Goal: Task Accomplishment & Management: Manage account settings

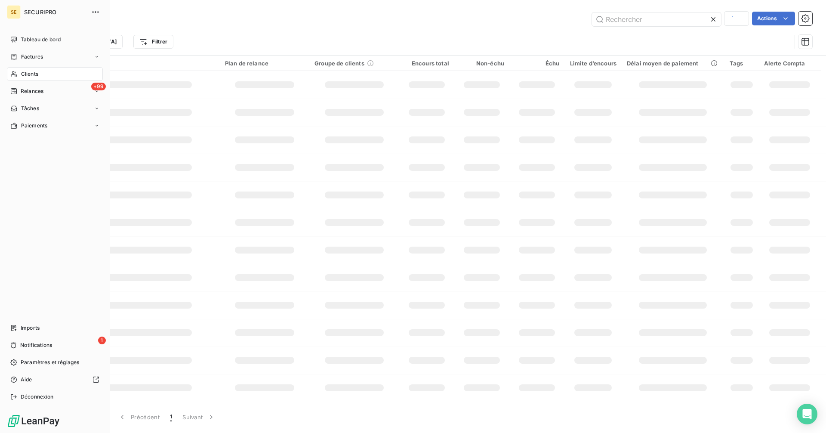
click at [27, 72] on span "Clients" at bounding box center [29, 74] width 17 height 8
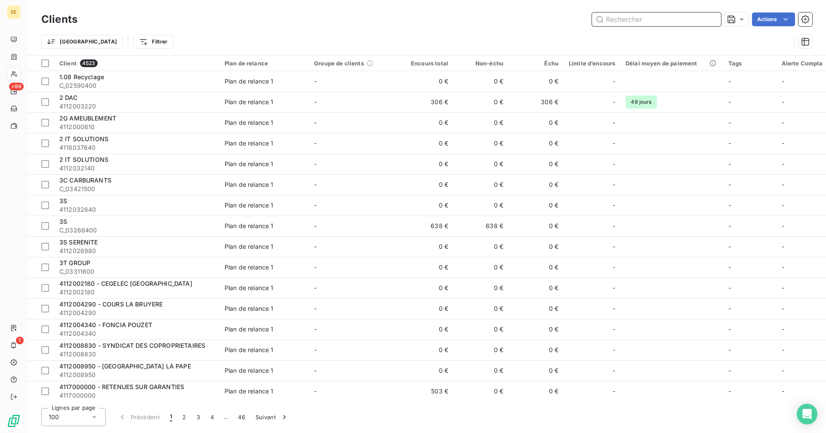
click at [659, 21] on input "text" at bounding box center [656, 19] width 129 height 14
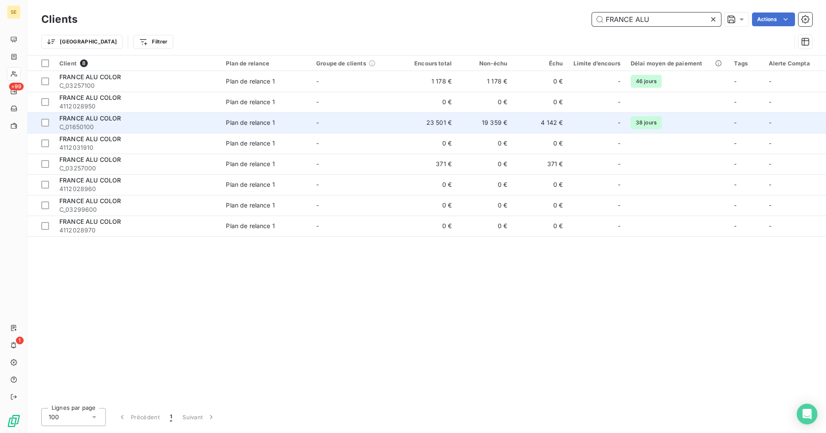
type input "FRANCE ALU"
click at [483, 124] on td "19 359 €" at bounding box center [484, 122] width 55 height 21
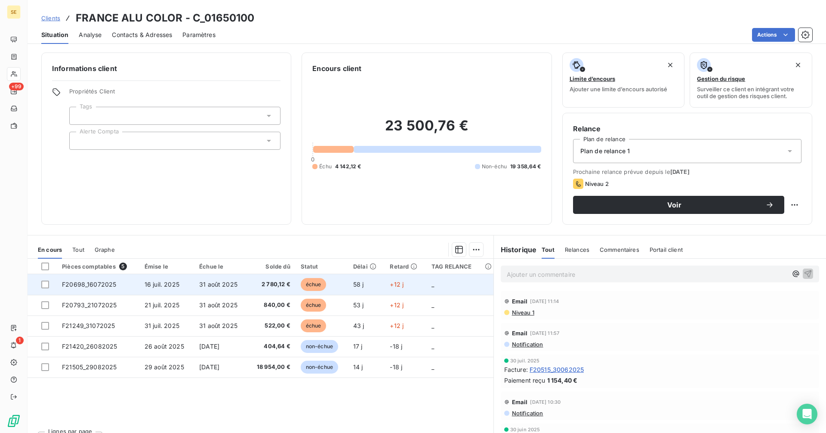
click at [168, 280] on td "16 juil. 2025" at bounding box center [166, 284] width 55 height 21
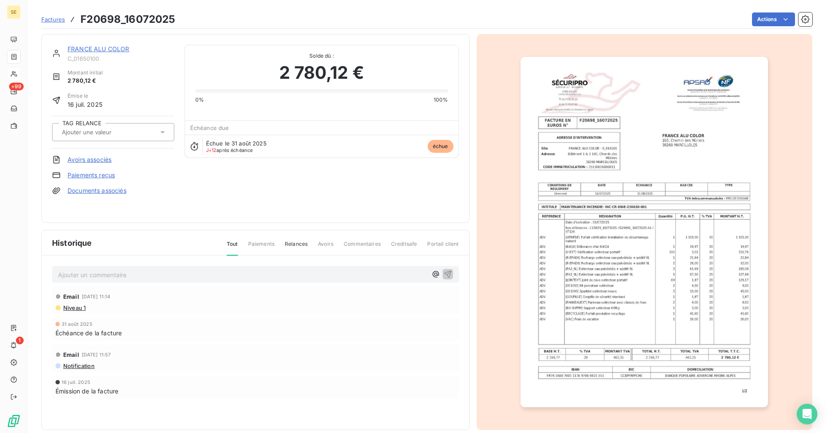
scroll to position [11, 0]
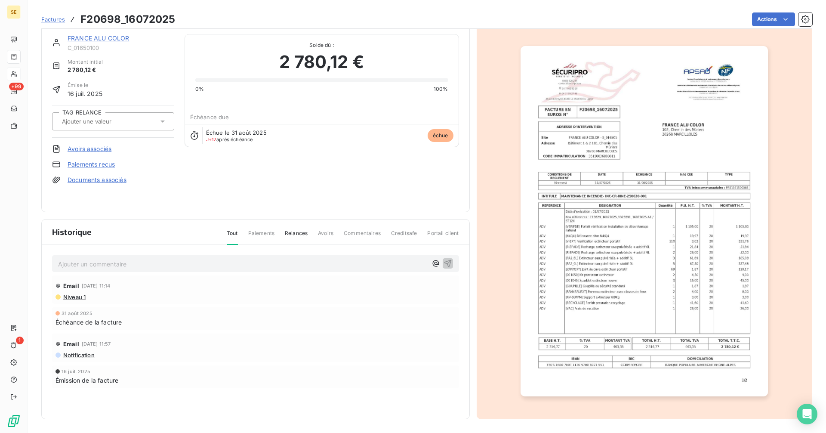
click at [620, 214] on img "button" at bounding box center [643, 221] width 247 height 350
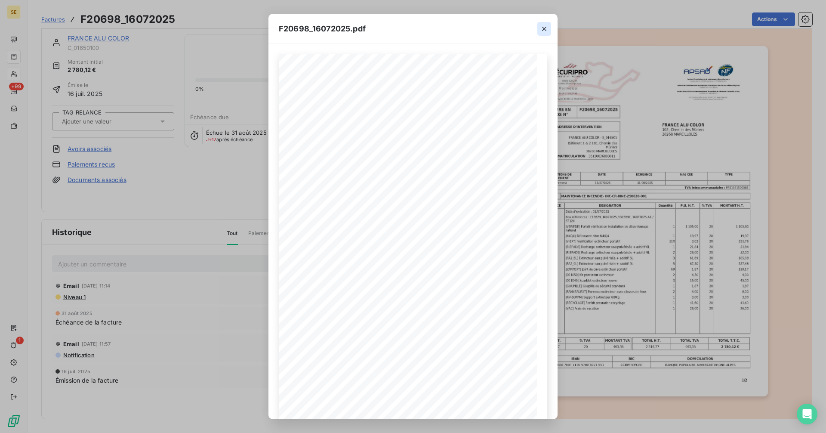
click at [544, 27] on icon "button" at bounding box center [544, 29] width 9 height 9
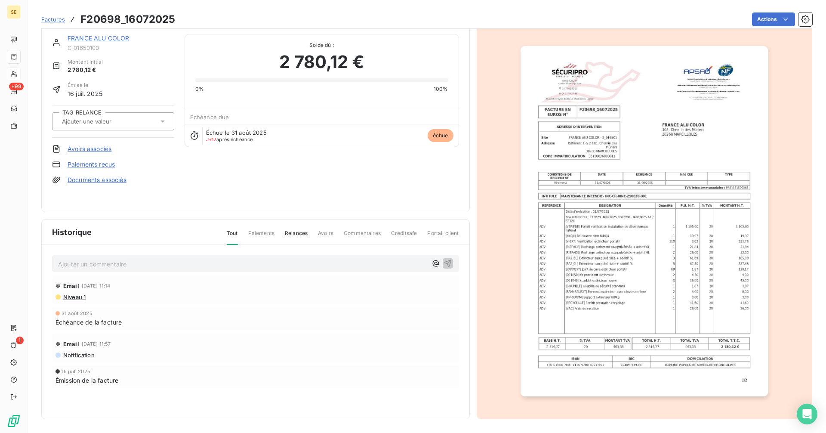
click at [97, 32] on div "FRANCE ALU COLOR C_01650100 Montant initial 2 780,12 € Émise le 16 juil. 2025 T…" at bounding box center [255, 117] width 428 height 189
click at [96, 39] on link "FRANCE ALU COLOR" at bounding box center [99, 37] width 62 height 7
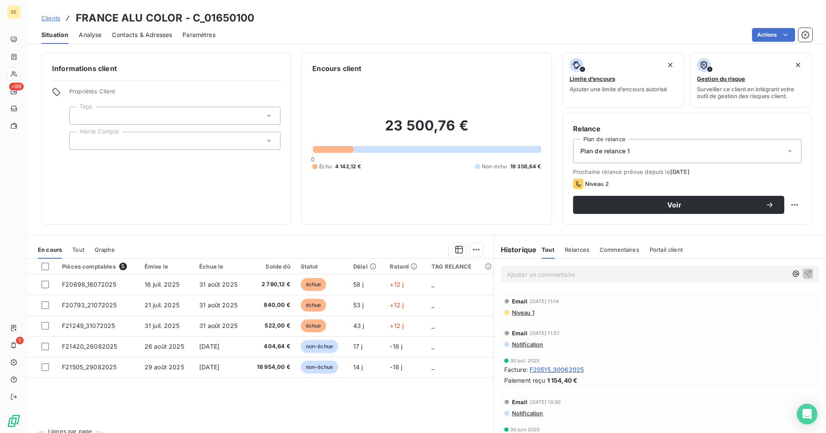
click at [51, 17] on span "Clients" at bounding box center [50, 18] width 19 height 7
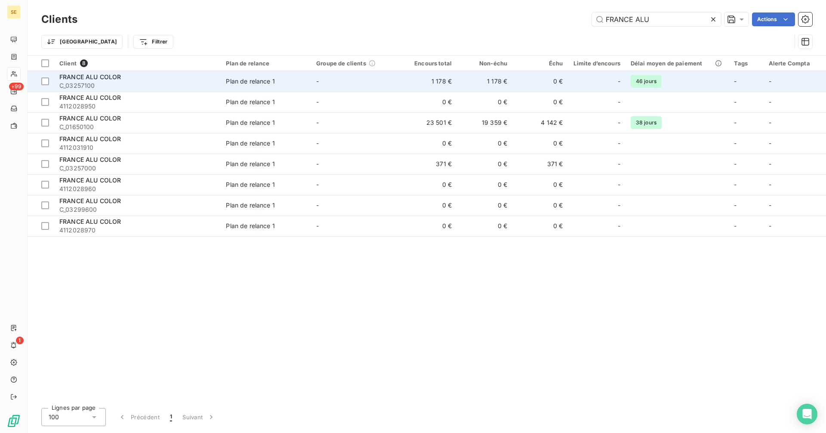
click at [417, 82] on td "1 178 €" at bounding box center [428, 81] width 55 height 21
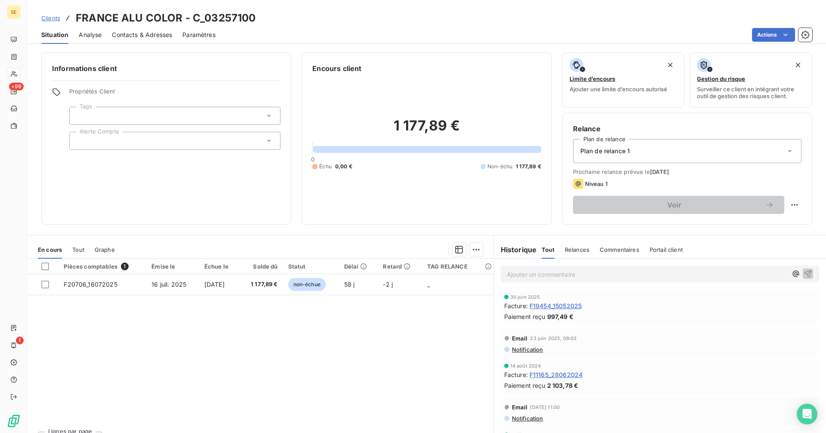
click at [53, 19] on span "Clients" at bounding box center [50, 18] width 19 height 7
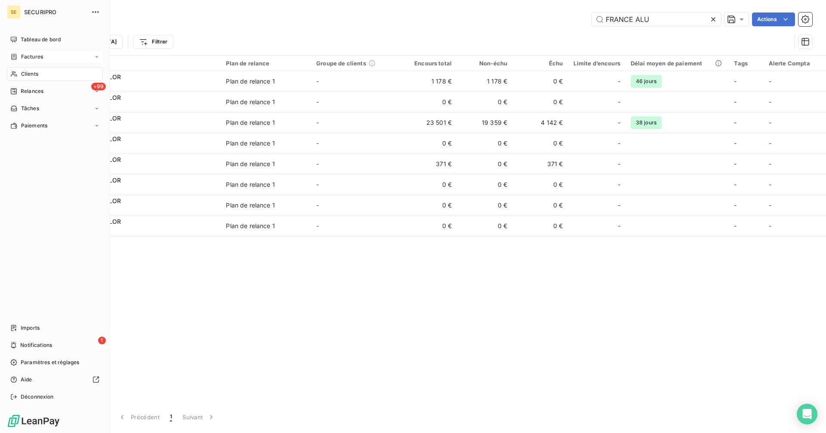
click at [27, 59] on span "Factures" at bounding box center [32, 57] width 22 height 8
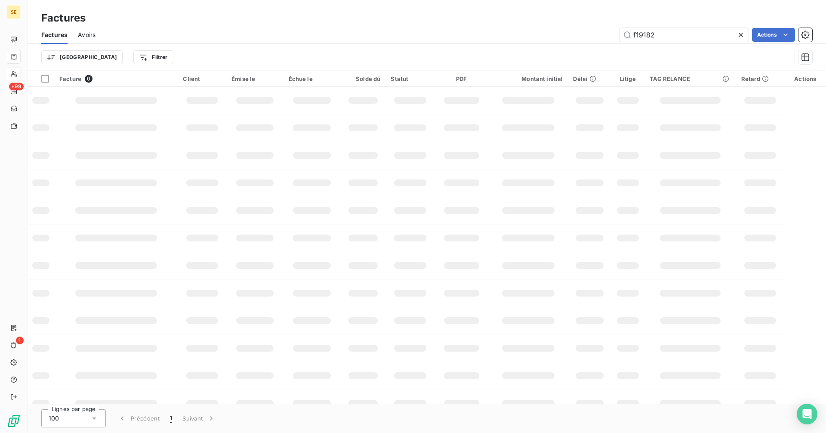
click at [662, 19] on div "Factures" at bounding box center [427, 17] width 798 height 15
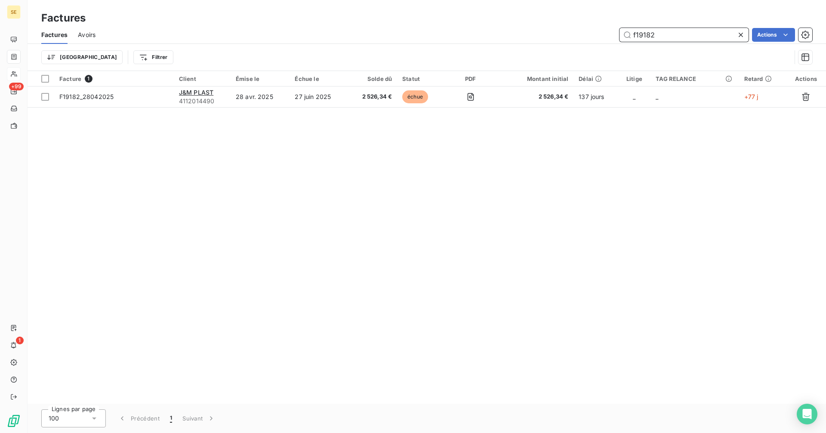
click at [668, 40] on input "f19182" at bounding box center [683, 35] width 129 height 14
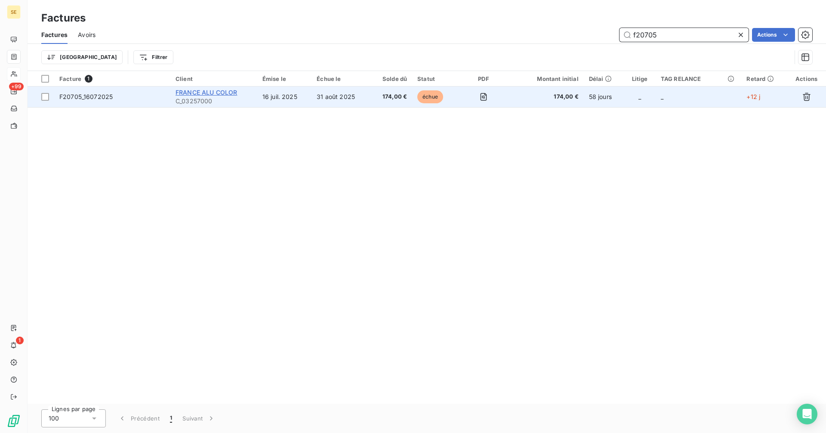
type input "f20705"
click at [216, 94] on span "FRANCE ALU COLOR" at bounding box center [207, 92] width 62 height 7
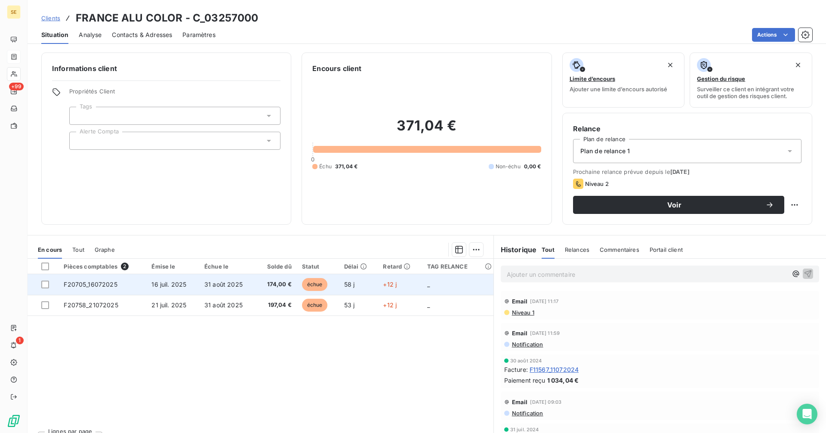
click at [131, 287] on td "F20705_16072025" at bounding box center [103, 284] width 88 height 21
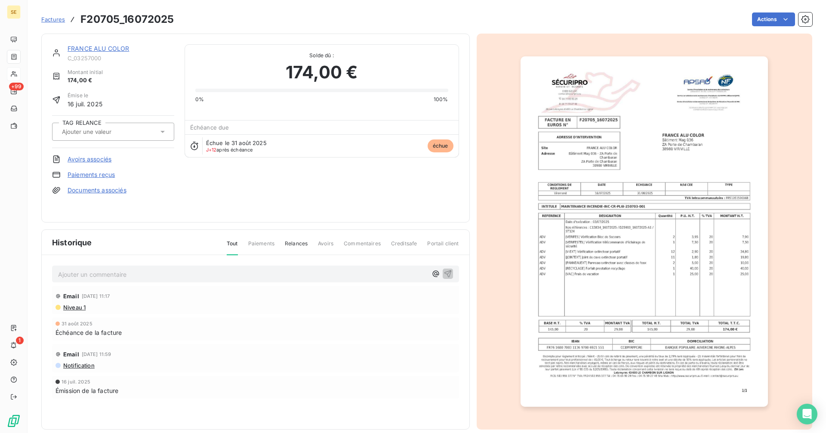
click at [575, 203] on img "button" at bounding box center [643, 231] width 247 height 350
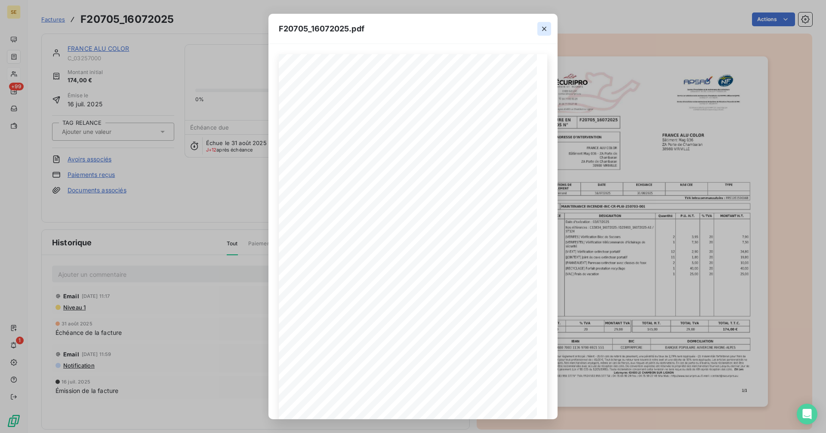
click at [544, 29] on icon "button" at bounding box center [544, 29] width 9 height 9
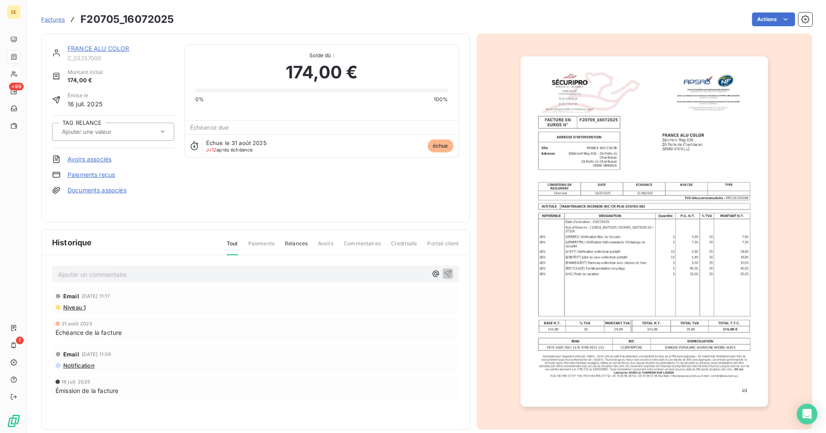
click at [110, 47] on link "FRANCE ALU COLOR" at bounding box center [99, 48] width 62 height 7
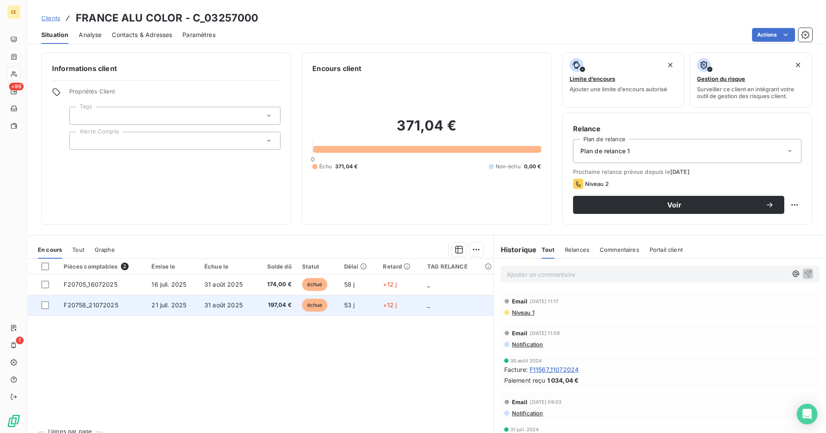
click at [128, 305] on td "F20758_21072025" at bounding box center [103, 305] width 88 height 21
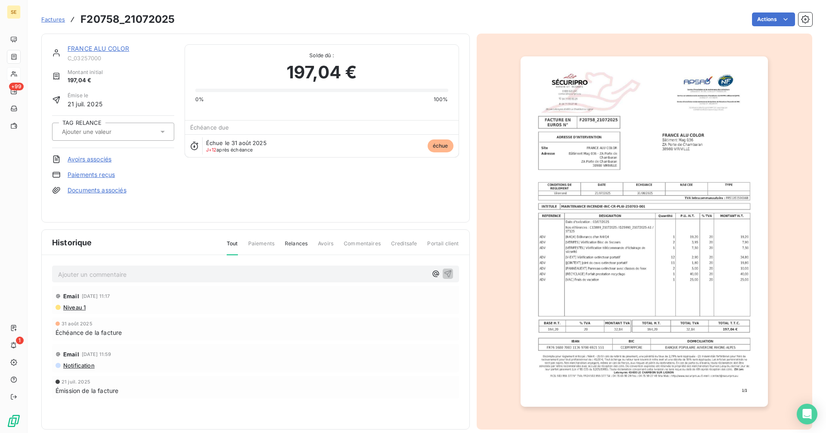
click at [581, 209] on img "button" at bounding box center [643, 231] width 247 height 350
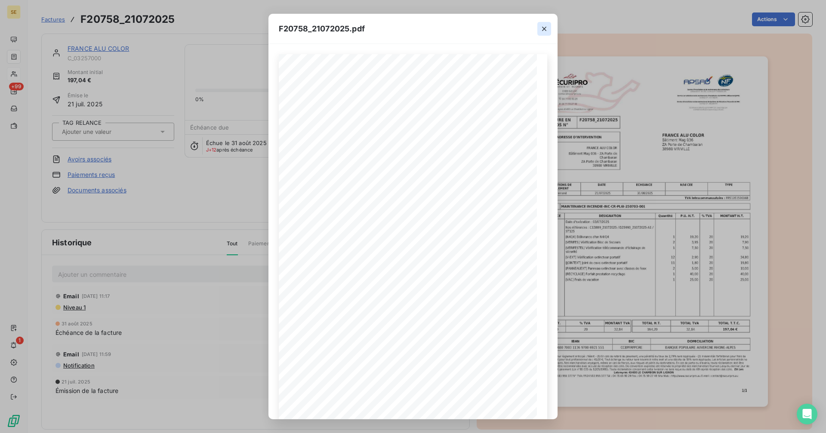
click at [548, 28] on icon "button" at bounding box center [544, 29] width 9 height 9
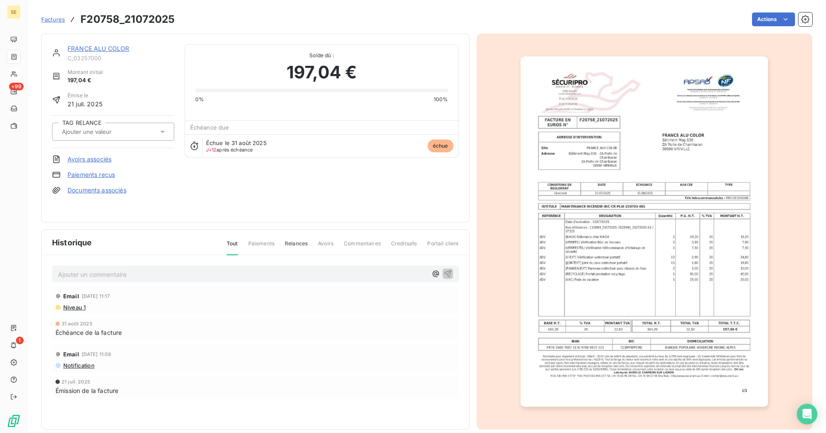
click at [98, 49] on link "FRANCE ALU COLOR" at bounding box center [99, 48] width 62 height 7
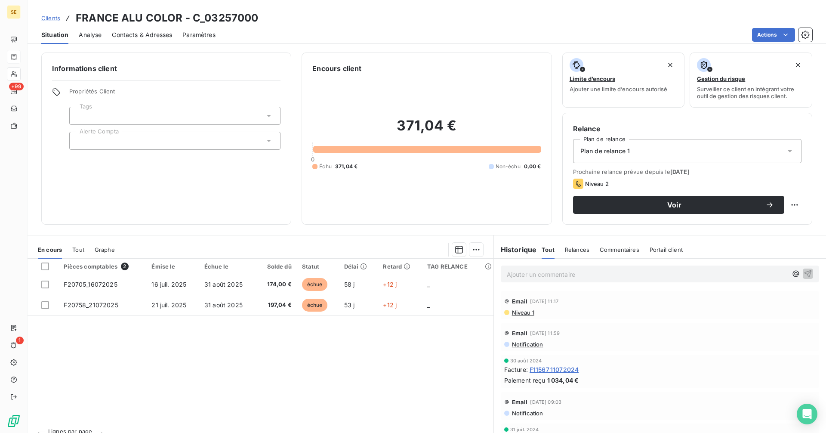
click at [141, 26] on div "Contacts & Adresses" at bounding box center [142, 35] width 60 height 18
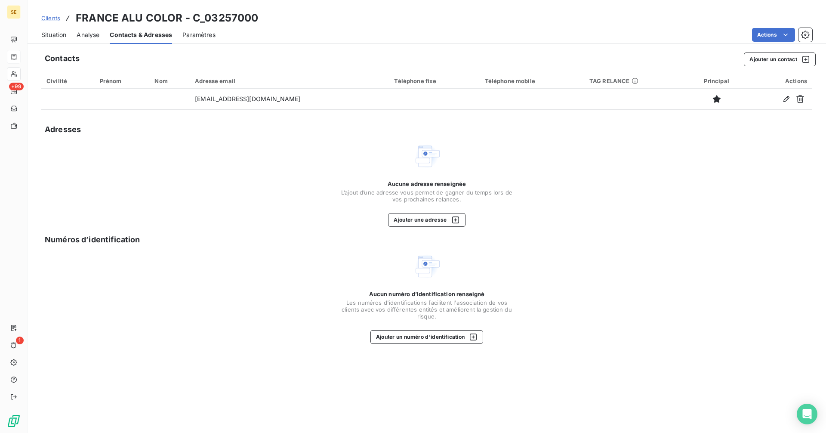
click at [65, 35] on span "Situation" at bounding box center [53, 35] width 25 height 9
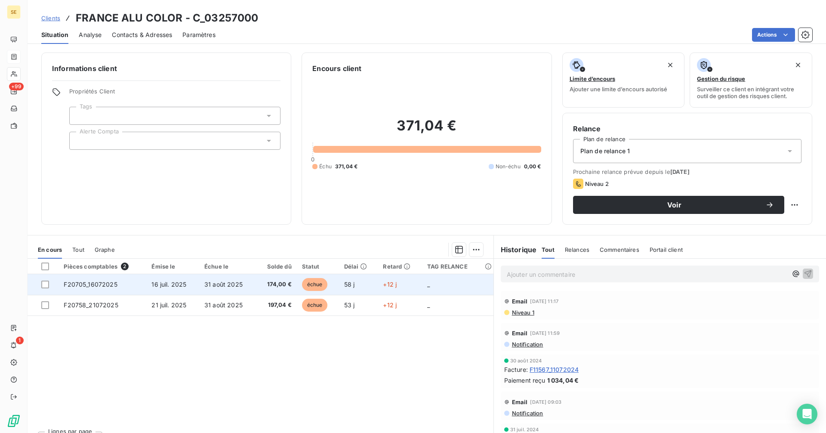
click at [305, 280] on span "échue" at bounding box center [315, 284] width 26 height 13
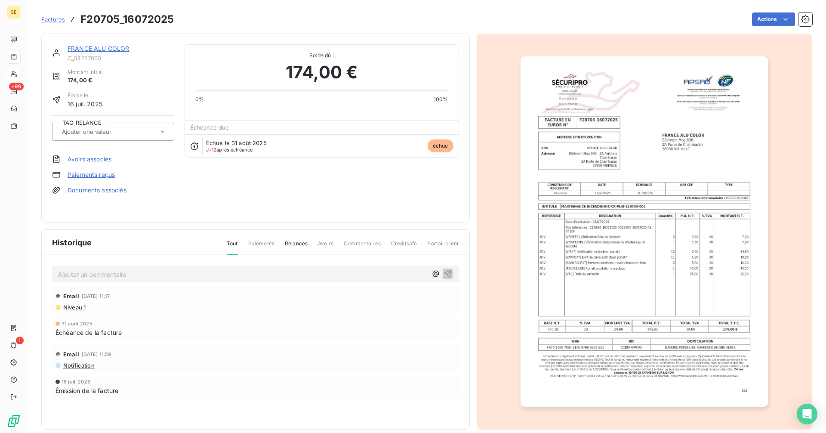
click at [671, 201] on img "button" at bounding box center [643, 231] width 247 height 350
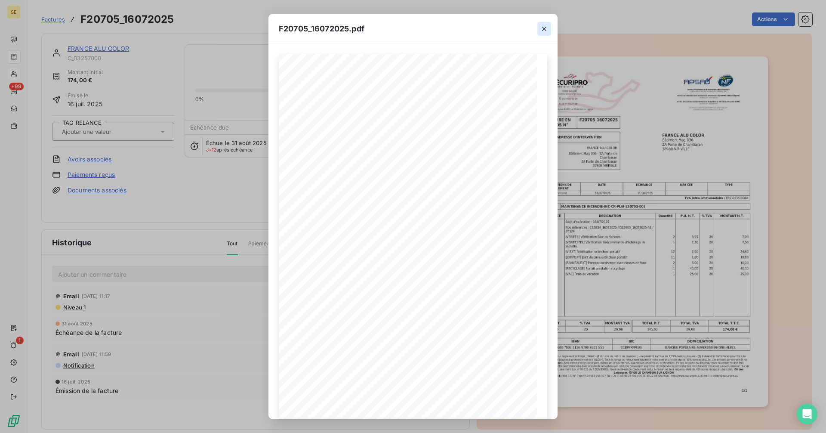
click at [543, 26] on icon "button" at bounding box center [544, 29] width 9 height 9
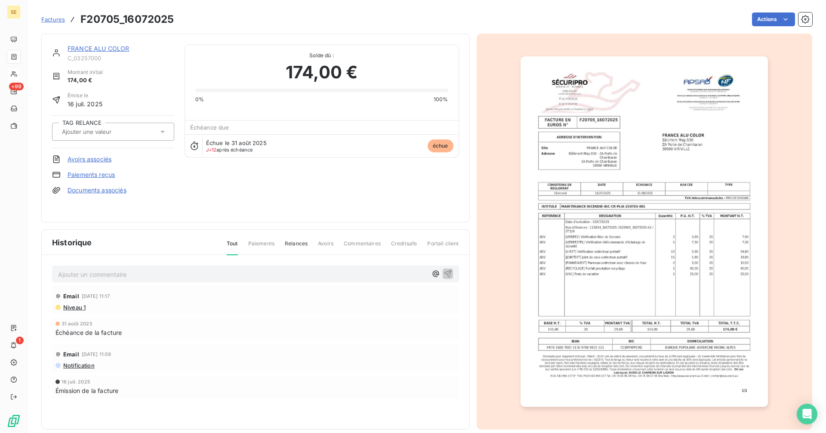
click at [114, 47] on link "FRANCE ALU COLOR" at bounding box center [99, 48] width 62 height 7
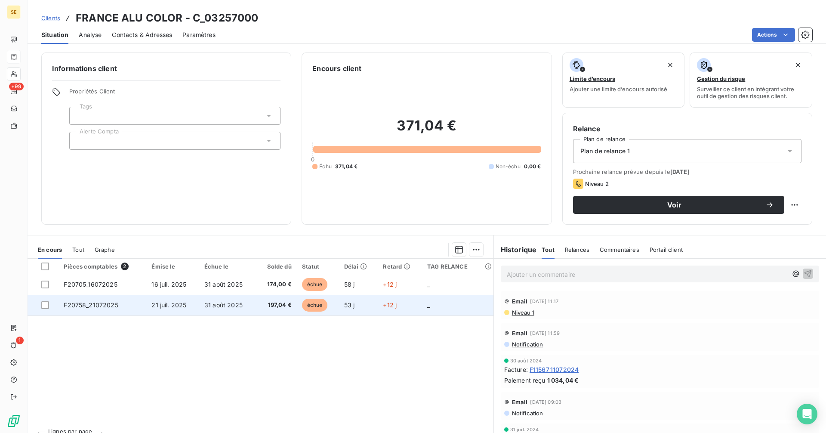
click at [196, 303] on td "21 juil. 2025" at bounding box center [172, 305] width 53 height 21
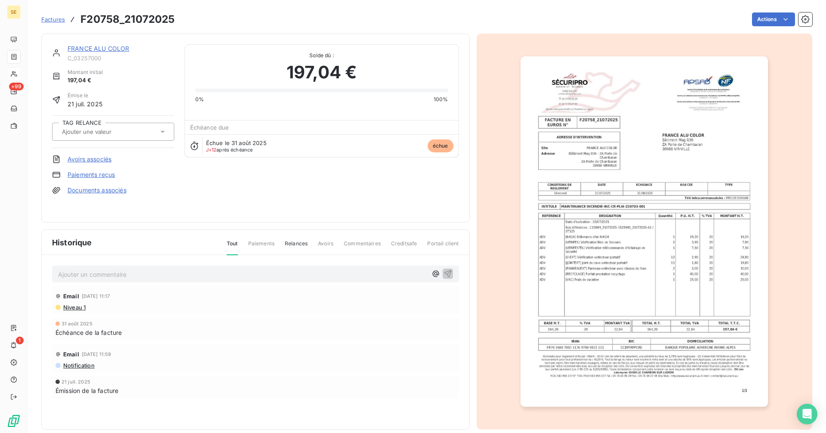
click at [105, 48] on link "FRANCE ALU COLOR" at bounding box center [99, 48] width 62 height 7
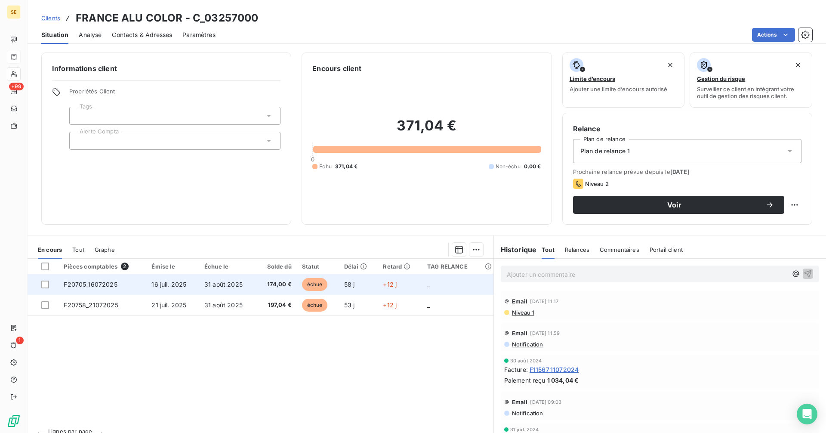
click at [263, 287] on span "174,00 €" at bounding box center [276, 284] width 31 height 9
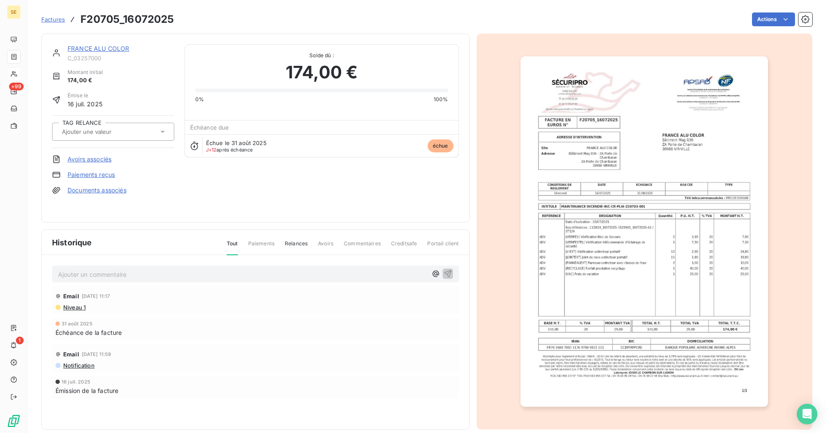
click at [105, 51] on link "FRANCE ALU COLOR" at bounding box center [99, 48] width 62 height 7
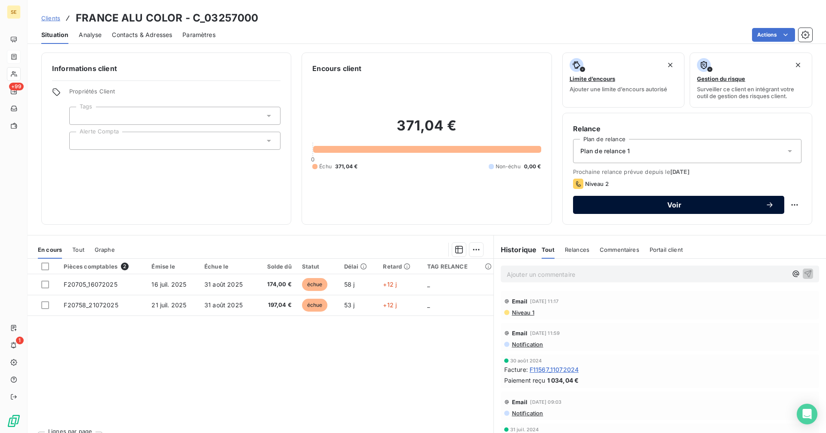
click at [608, 199] on button "Voir" at bounding box center [678, 205] width 211 height 18
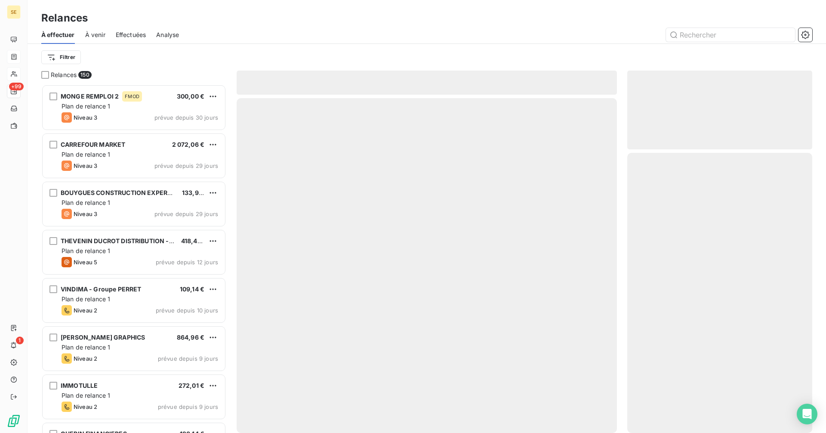
scroll to position [342, 179]
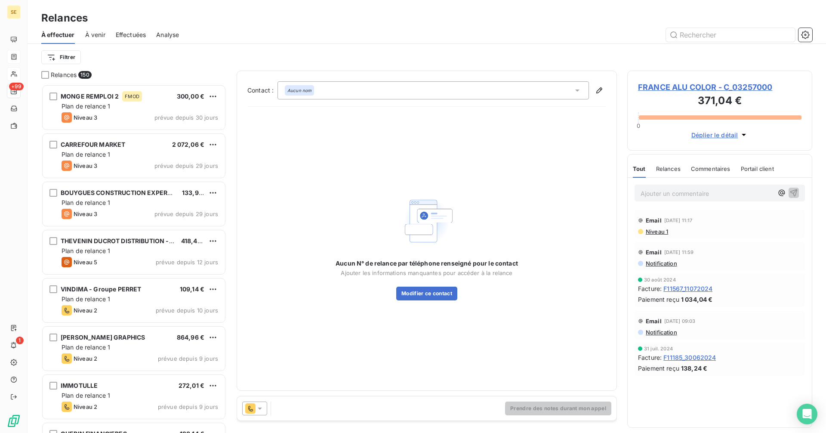
click at [329, 90] on div "Aucun nom" at bounding box center [432, 90] width 311 height 18
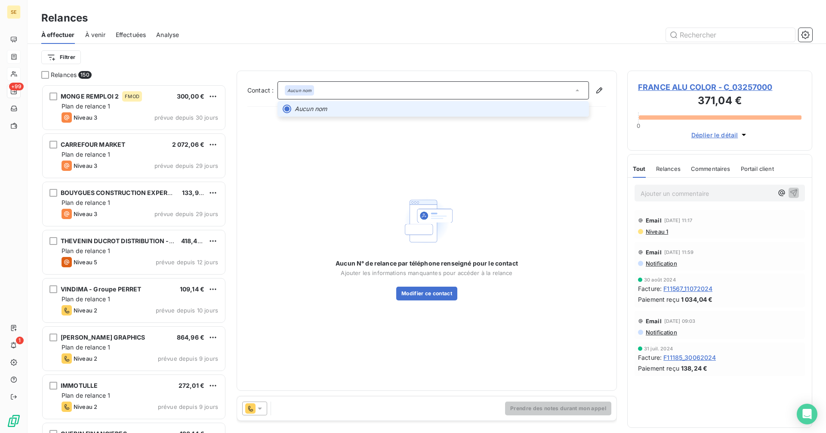
click at [331, 92] on div "Aucun nom" at bounding box center [432, 90] width 311 height 18
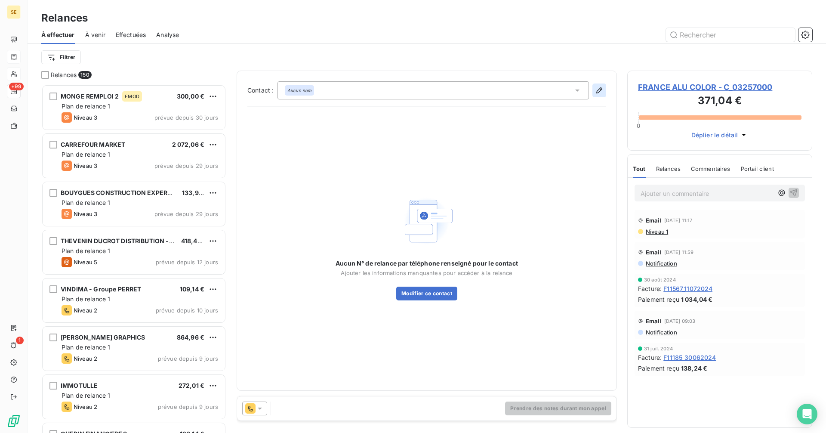
click at [596, 89] on icon "button" at bounding box center [599, 90] width 9 height 9
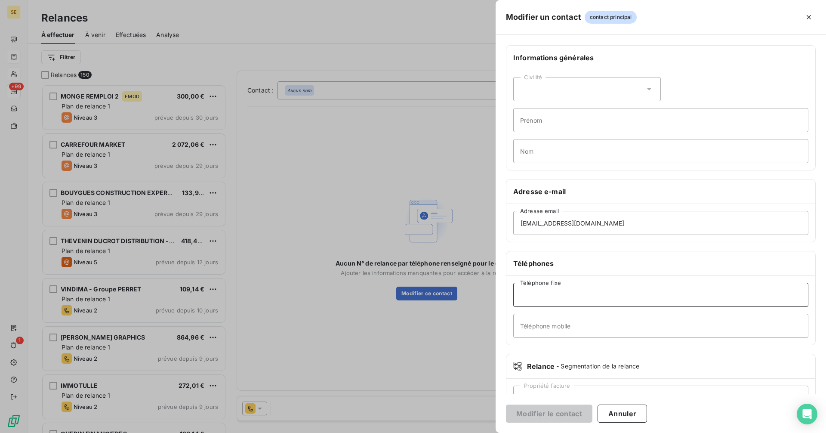
click at [555, 298] on input "Téléphone fixe" at bounding box center [660, 295] width 295 height 24
type input "0474541883"
click at [551, 413] on button "Modifier le contact" at bounding box center [549, 413] width 86 height 18
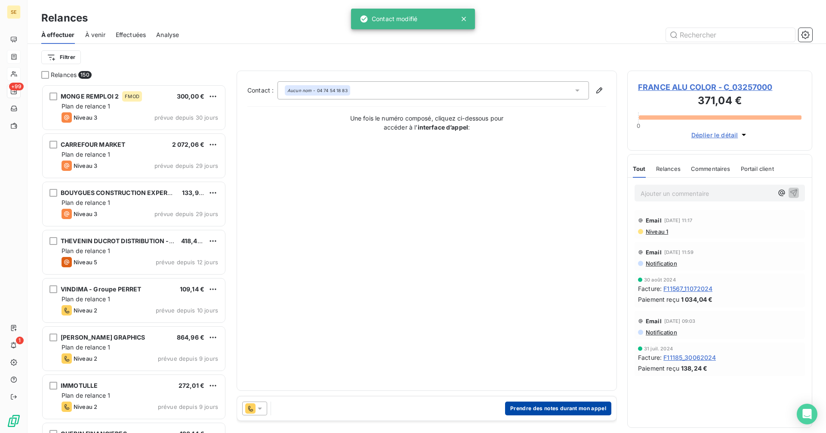
click at [547, 411] on button "Prendre des notes durant mon appel" at bounding box center [558, 408] width 106 height 14
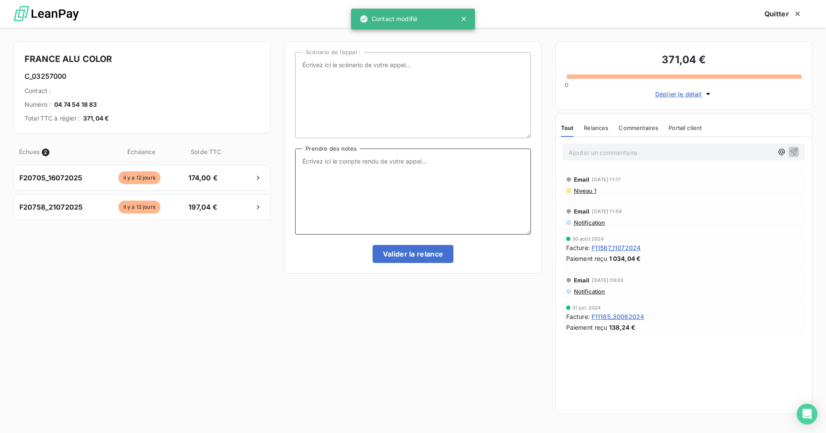
click at [360, 168] on textarea "Prendre des notes" at bounding box center [412, 191] width 235 height 86
paste textarea "Tizi, Nadège de France Alu Color vient d’appeler. 04 74 54 18 83 Elle se demand…"
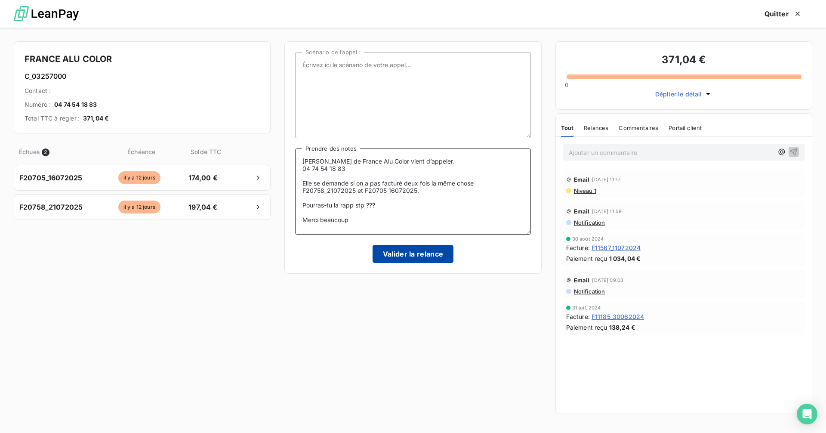
scroll to position [11, 0]
type textarea "Tizi, Nadège de France Alu Color vient d’appeler. 04 74 54 18 83 Elle se demand…"
click at [418, 249] on button "Valider la relance" at bounding box center [413, 254] width 81 height 18
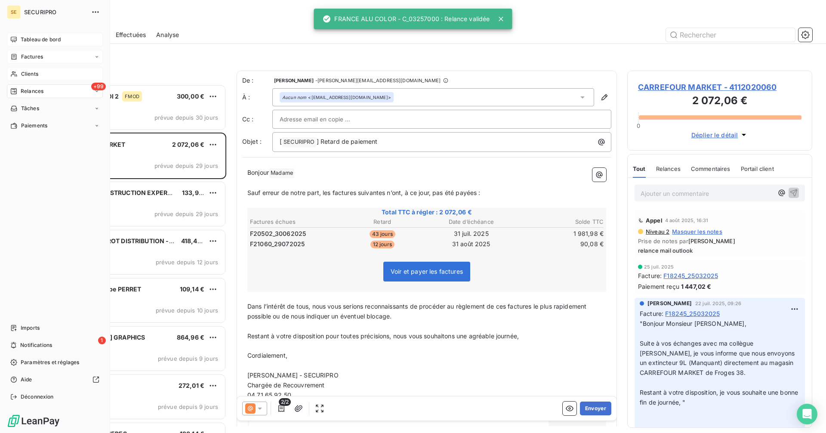
click at [19, 36] on div "Tableau de bord" at bounding box center [55, 40] width 96 height 14
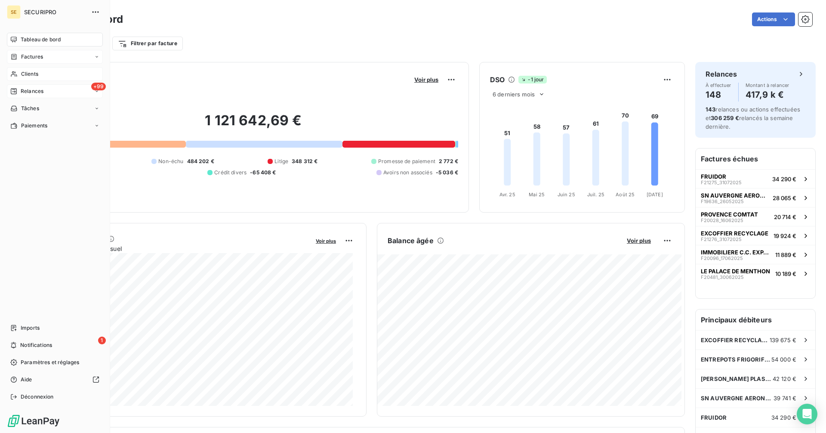
click at [15, 92] on icon at bounding box center [14, 91] width 6 height 6
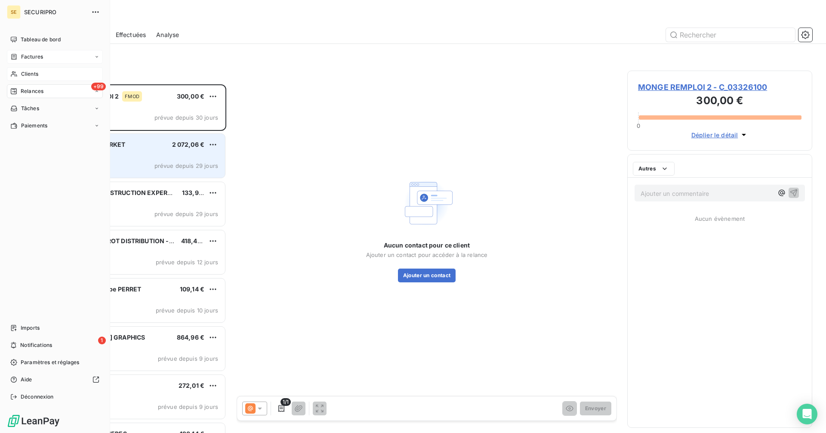
scroll to position [342, 179]
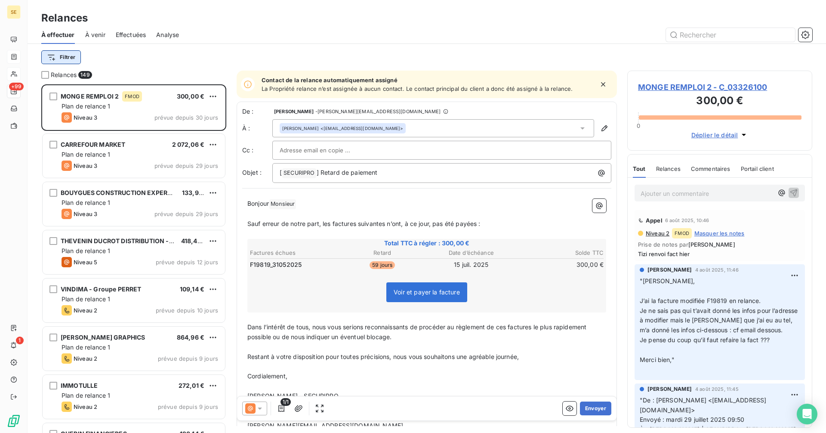
click at [68, 55] on html "SE +99 1 Relances À effectuer À venir Effectuées Analyse Filtrer Relances 149 M…" at bounding box center [413, 216] width 826 height 433
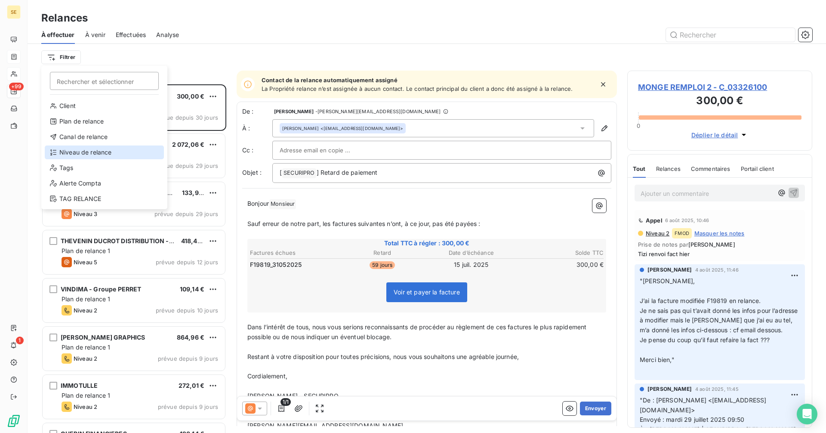
click at [83, 148] on div "Niveau de relance" at bounding box center [104, 152] width 119 height 14
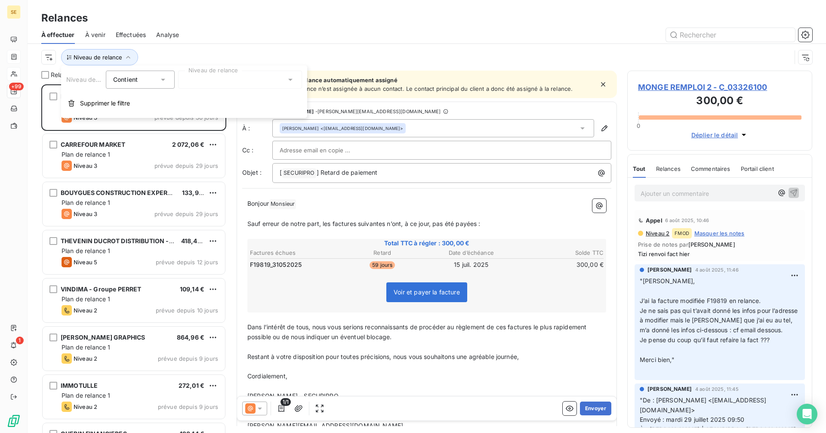
click at [200, 77] on div at bounding box center [240, 80] width 124 height 18
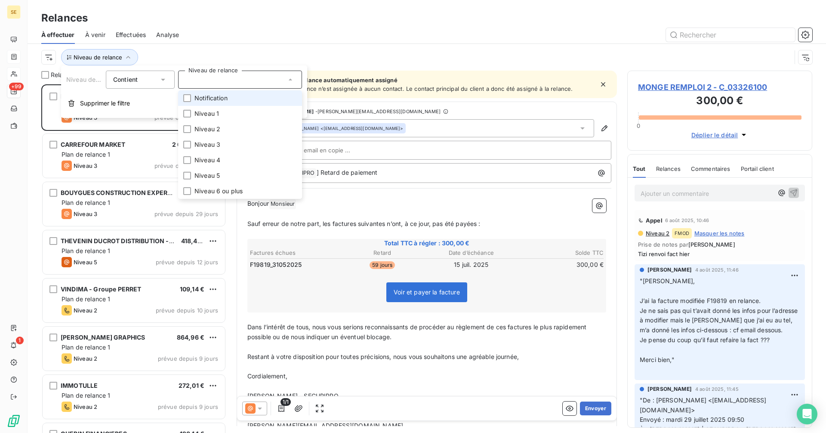
click at [191, 98] on li "Notification" at bounding box center [240, 97] width 124 height 15
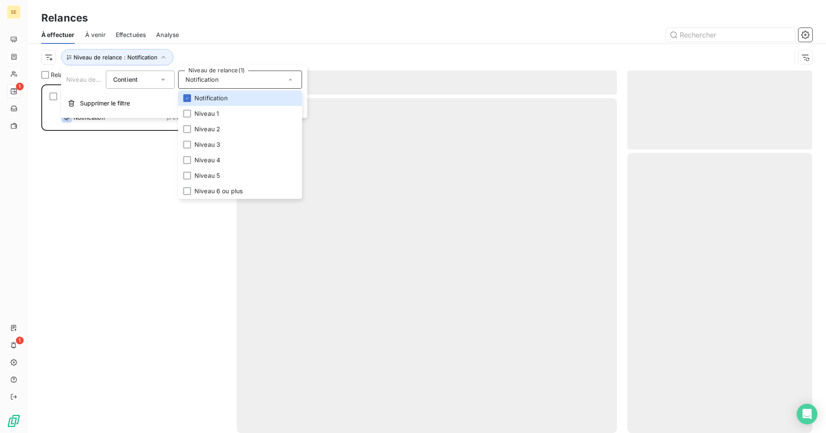
scroll to position [342, 179]
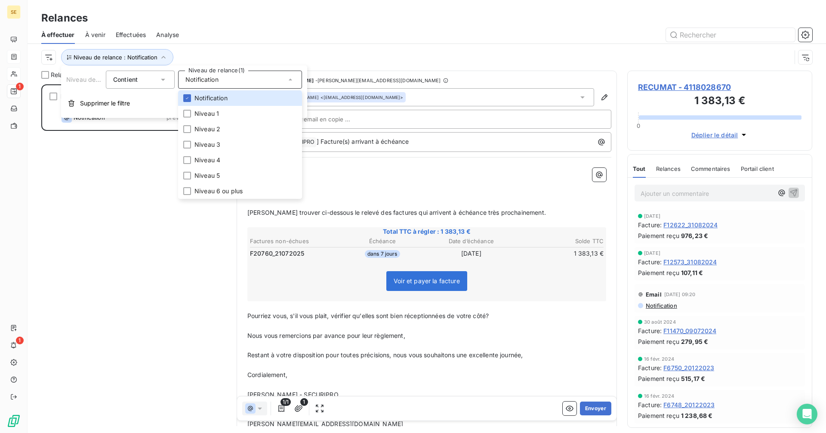
click at [318, 54] on div "Niveau de relance : Notification" at bounding box center [416, 57] width 750 height 16
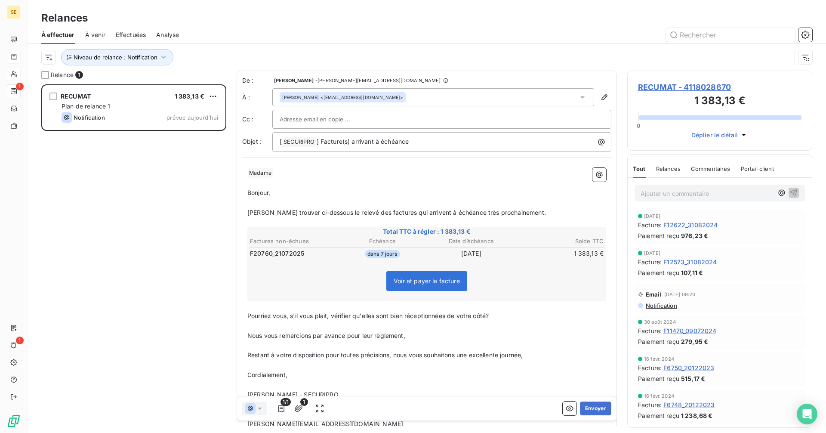
click at [414, 97] on div "Stéphanie BREUIL <compta@cte-europe.fr>" at bounding box center [433, 97] width 322 height 18
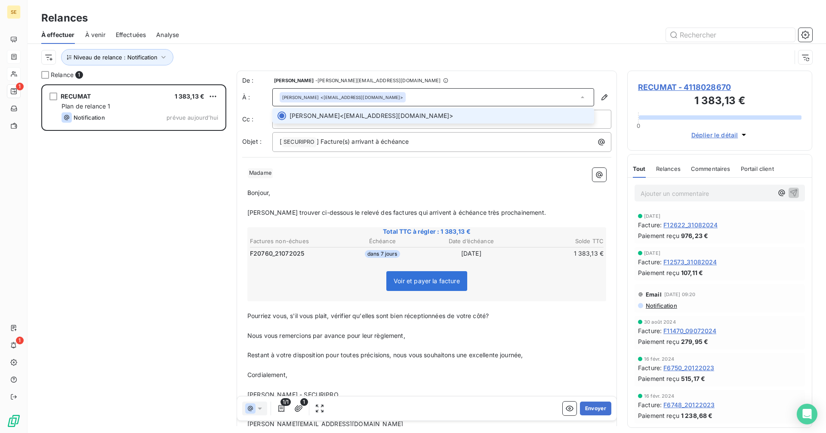
click at [414, 97] on div "Stéphanie BREUIL <compta@cte-europe.fr>" at bounding box center [433, 97] width 322 height 18
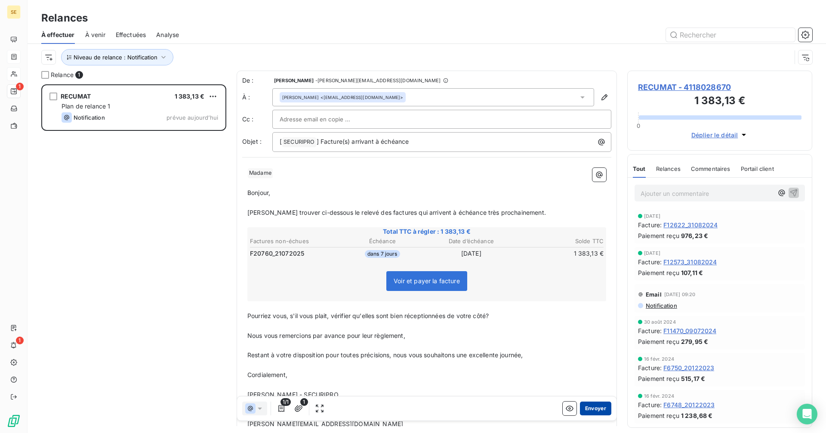
click at [588, 413] on button "Envoyer" at bounding box center [595, 408] width 31 height 14
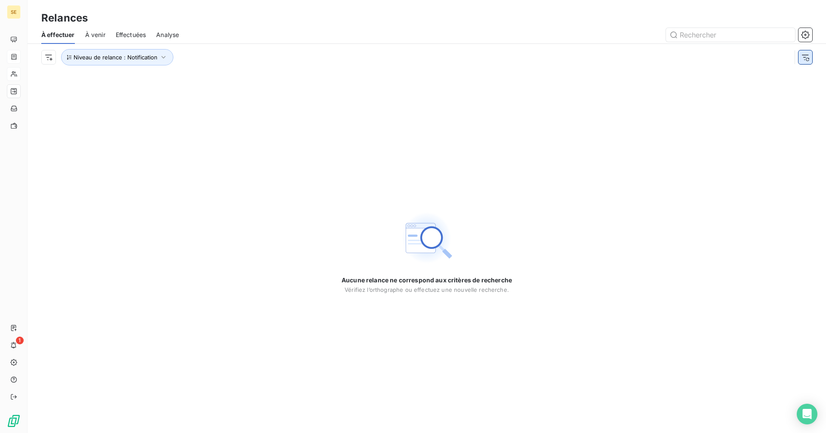
click at [809, 55] on icon "button" at bounding box center [805, 57] width 9 height 9
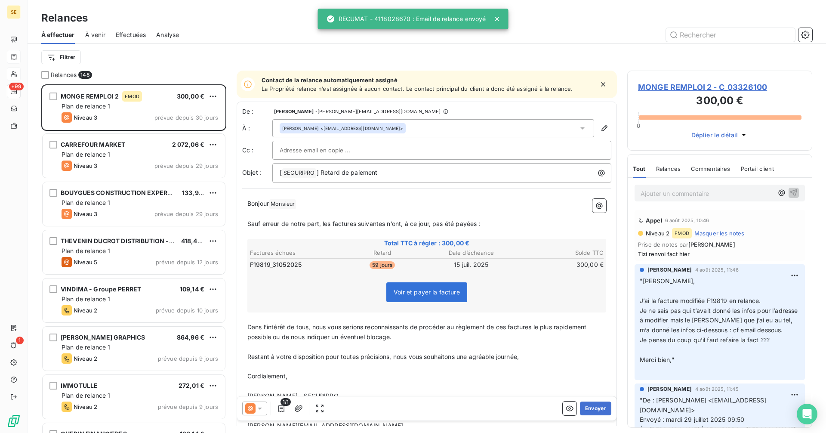
scroll to position [342, 179]
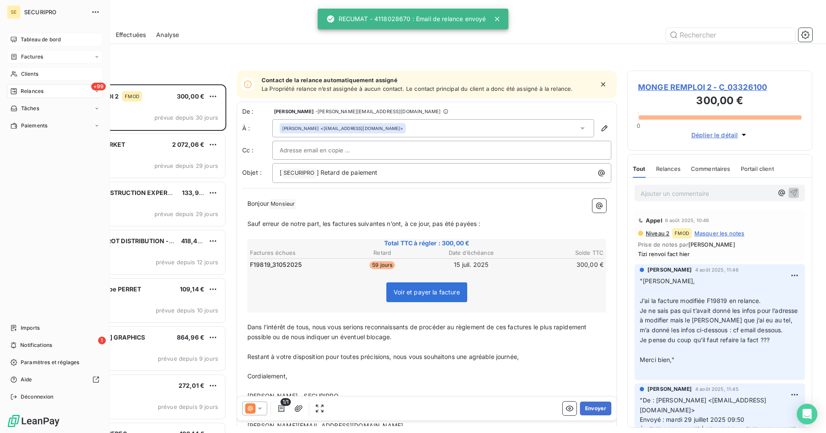
click at [46, 40] on span "Tableau de bord" at bounding box center [41, 40] width 40 height 8
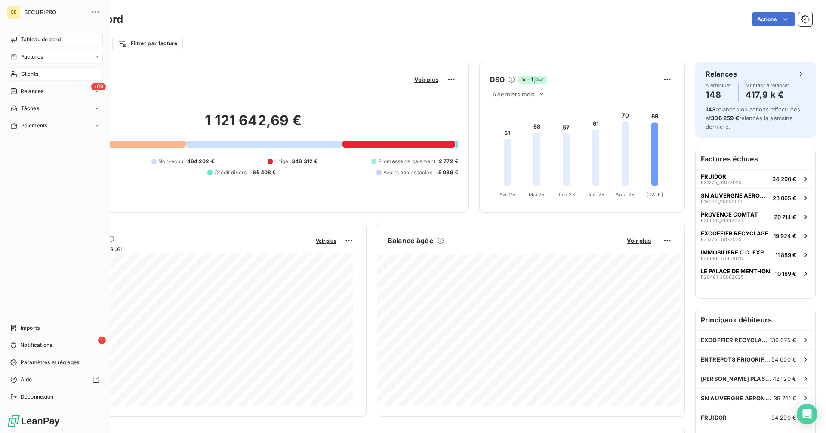
click at [22, 60] on span "Factures" at bounding box center [32, 57] width 22 height 8
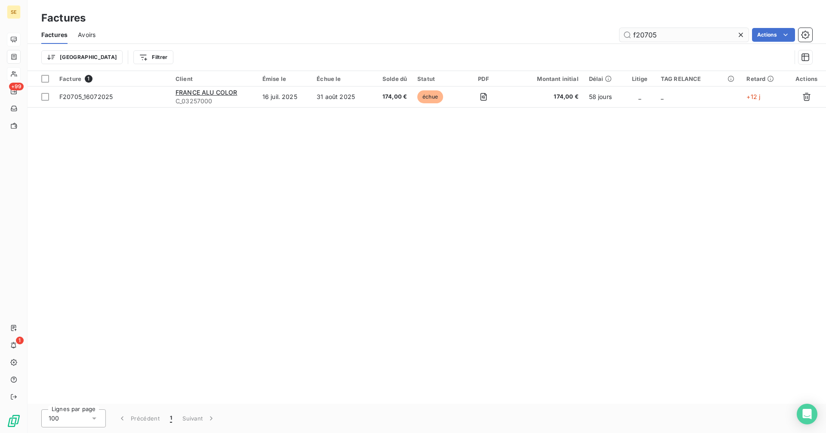
click at [658, 35] on input "f20705" at bounding box center [683, 35] width 129 height 14
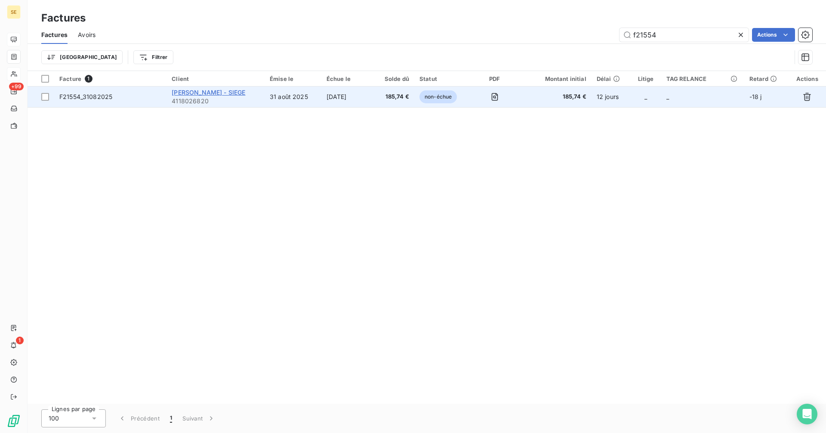
type input "f21554"
click at [222, 91] on span "GIBERT IMMOBILIER - SIEGE" at bounding box center [209, 92] width 74 height 7
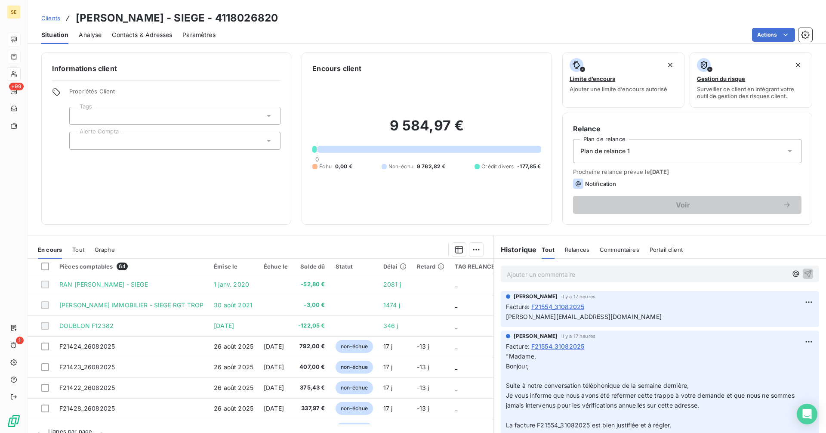
click at [546, 277] on p "Ajouter un commentaire ﻿" at bounding box center [647, 274] width 280 height 11
click at [555, 276] on p "Ajouter un commentaire ﻿" at bounding box center [647, 274] width 280 height 11
click at [559, 268] on div "Ajouter un commentaire ﻿" at bounding box center [647, 274] width 280 height 12
click at [557, 274] on p "Ajouter un commentaire ﻿" at bounding box center [647, 274] width 280 height 11
drag, startPoint x: 557, startPoint y: 274, endPoint x: 514, endPoint y: 273, distance: 43.9
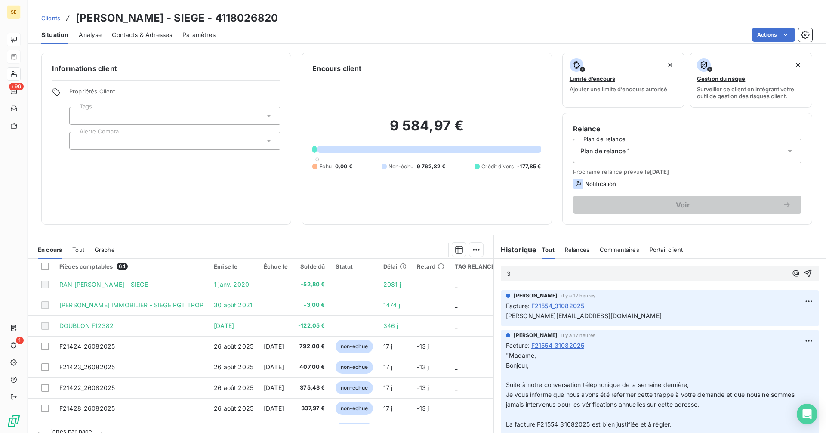
click at [514, 273] on p "3" at bounding box center [647, 274] width 280 height 10
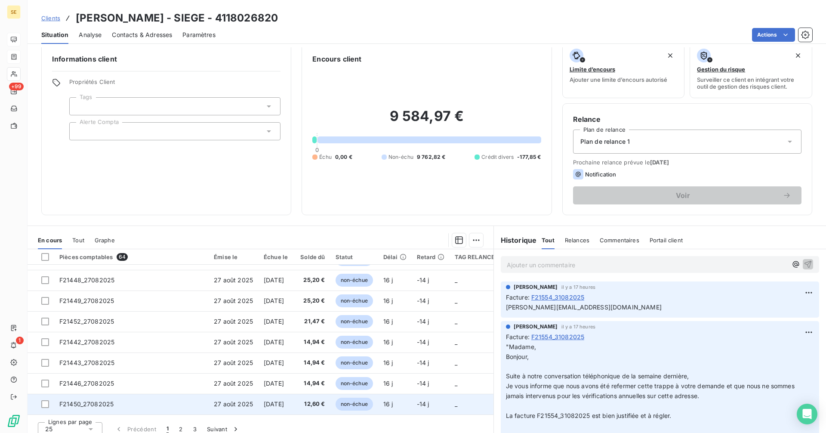
scroll to position [17, 0]
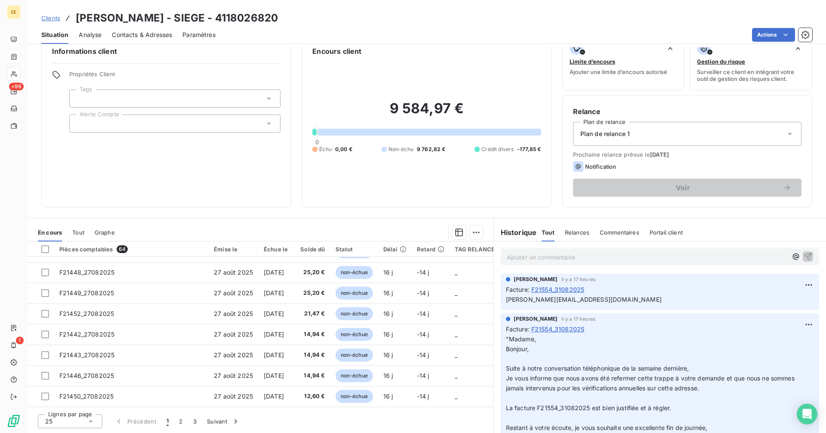
click at [91, 420] on icon at bounding box center [90, 421] width 9 height 9
click at [54, 403] on li "100" at bounding box center [70, 404] width 65 height 15
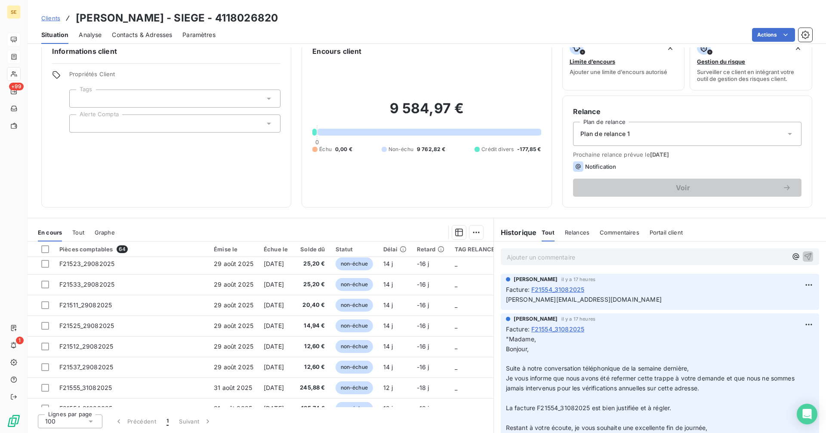
scroll to position [1161, 0]
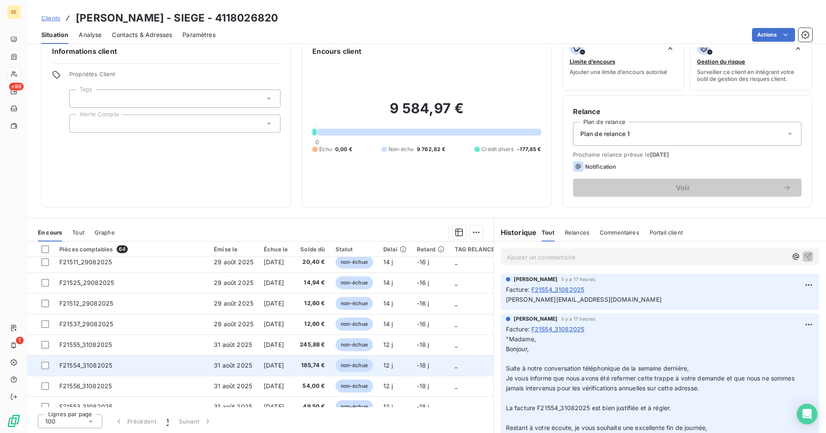
click at [95, 369] on td "F21554_31082025" at bounding box center [131, 365] width 154 height 21
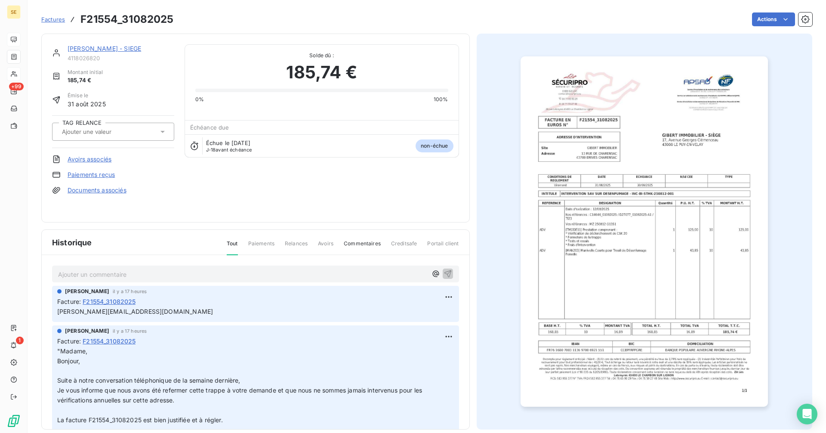
click at [111, 274] on p "Ajouter un commentaire ﻿" at bounding box center [242, 274] width 369 height 11
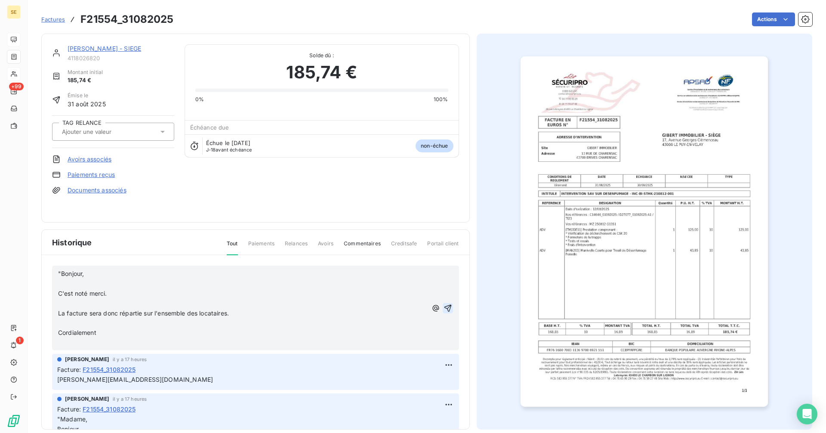
click at [443, 307] on icon "button" at bounding box center [447, 308] width 9 height 9
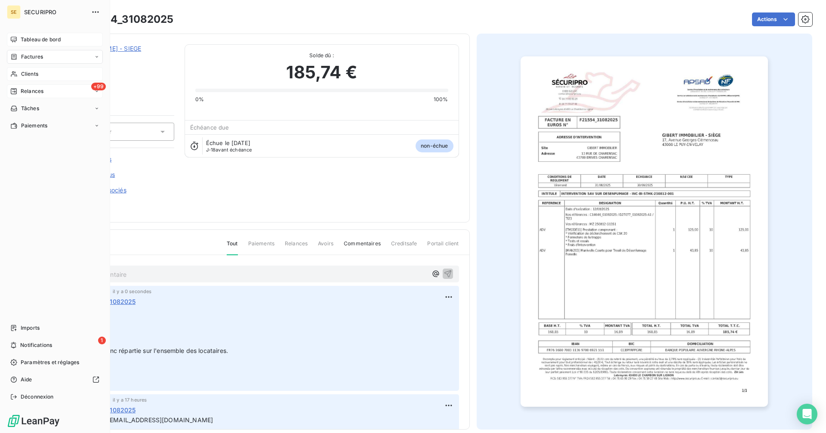
click at [22, 89] on span "Relances" at bounding box center [32, 91] width 23 height 8
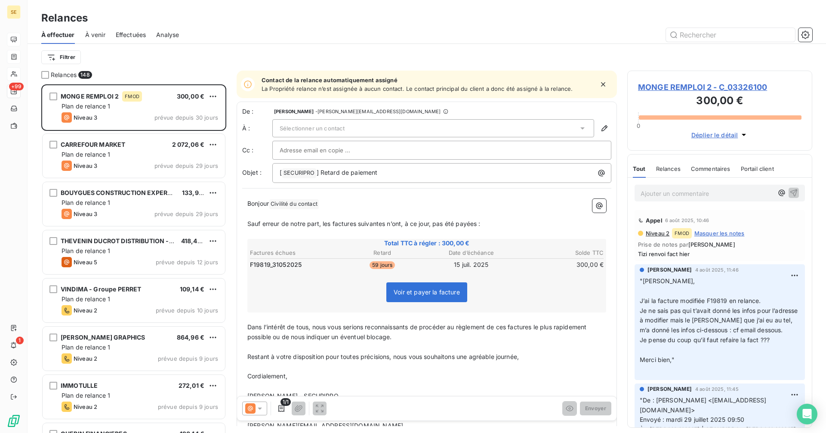
scroll to position [342, 179]
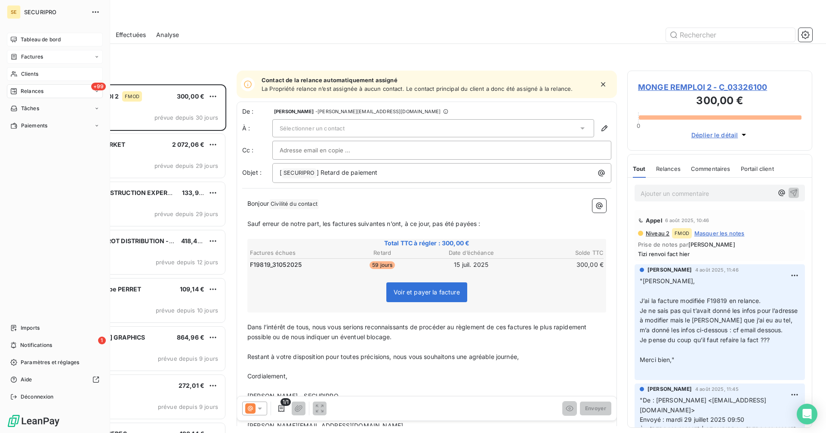
click at [22, 58] on span "Factures" at bounding box center [32, 57] width 22 height 8
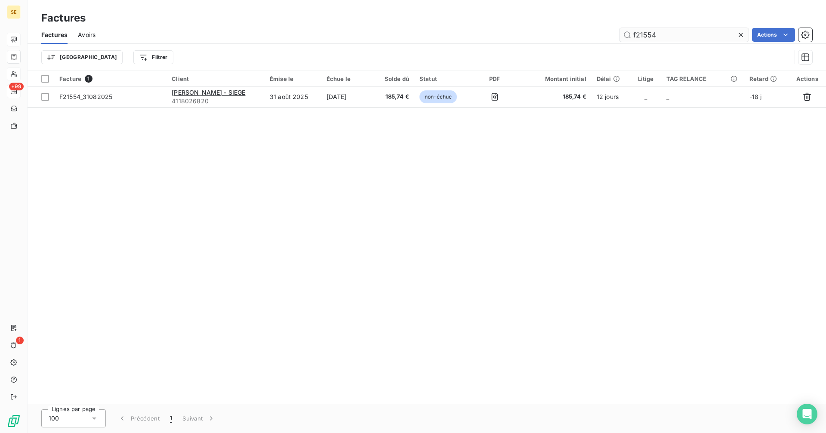
click at [671, 35] on input "f21554" at bounding box center [683, 35] width 129 height 14
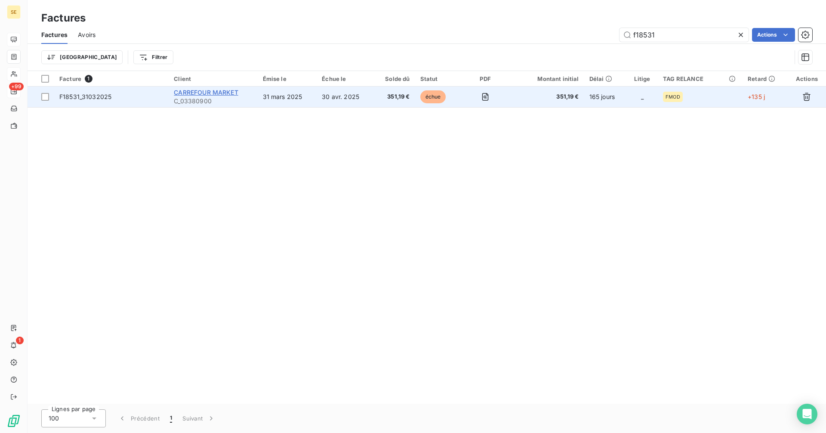
type input "f18531"
click at [212, 95] on span "CARREFOUR MARKET" at bounding box center [206, 92] width 64 height 7
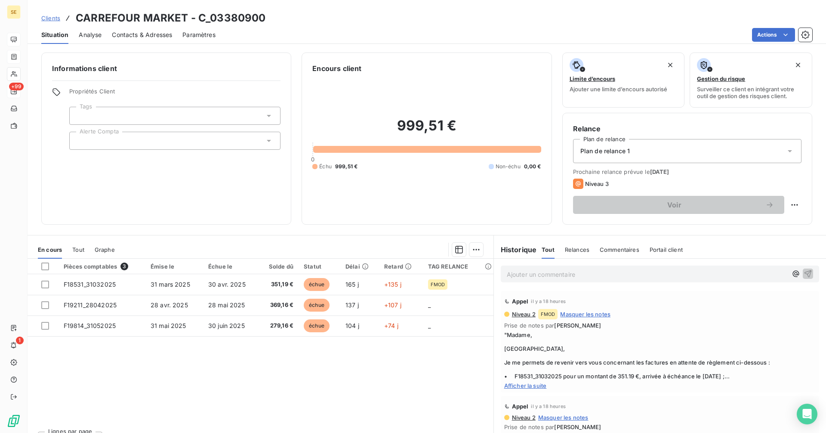
click at [542, 275] on p "Ajouter un commentaire ﻿" at bounding box center [647, 274] width 280 height 11
click at [518, 273] on p "Ajouter un commentaire ﻿" at bounding box center [647, 274] width 280 height 11
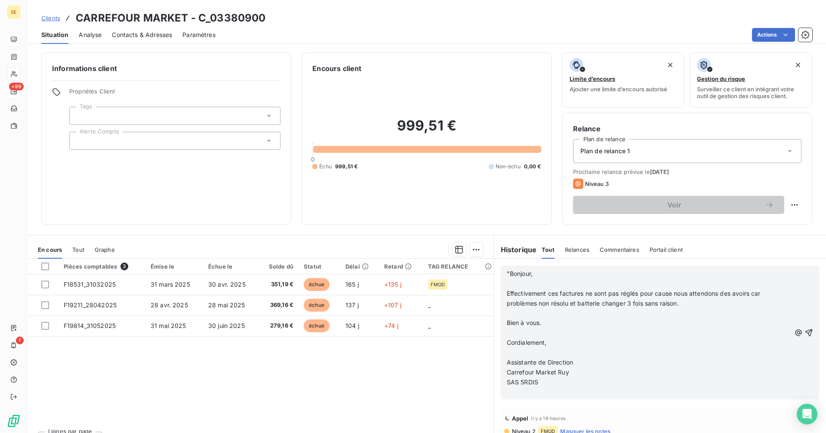
click at [551, 383] on p "SAS 5RDIS" at bounding box center [649, 382] width 284 height 10
click at [805, 331] on icon "button" at bounding box center [808, 332] width 7 height 7
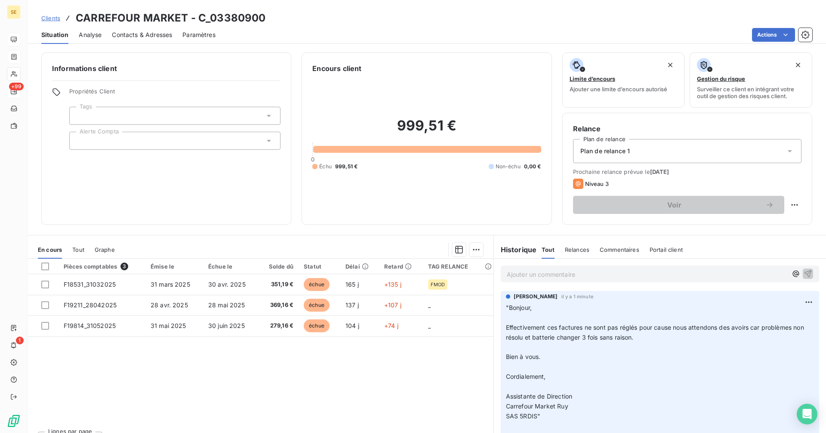
click at [555, 272] on p "Ajouter un commentaire ﻿" at bounding box center [647, 274] width 280 height 11
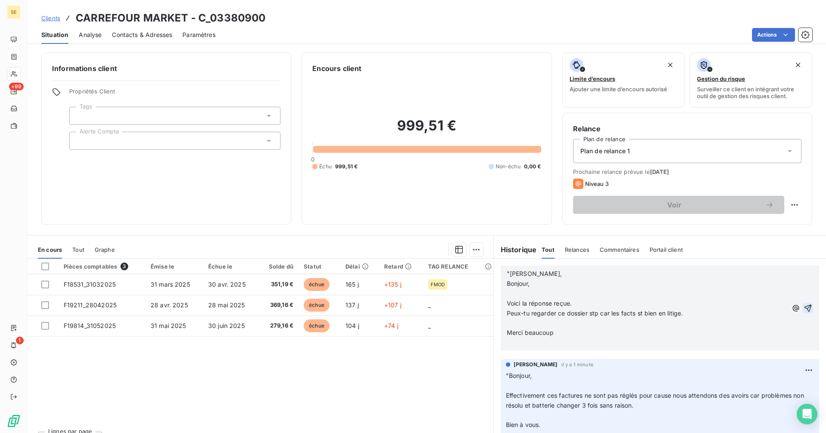
click at [571, 331] on p "Merci beaucoup" at bounding box center [647, 333] width 280 height 10
click at [804, 307] on icon "button" at bounding box center [808, 308] width 9 height 9
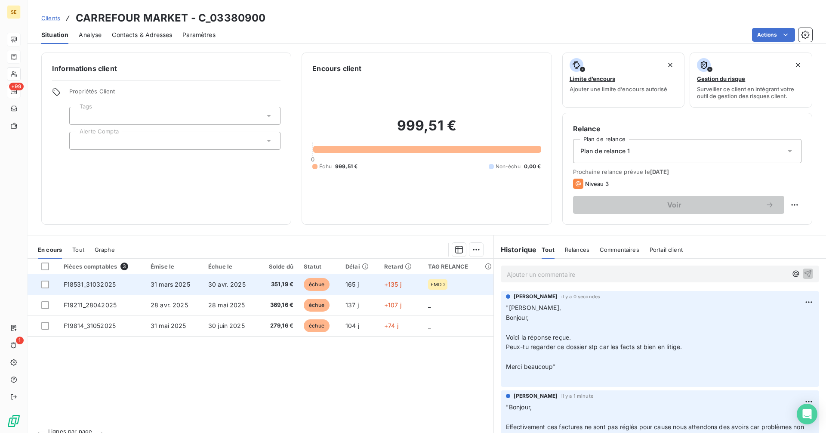
click at [232, 288] on td "30 avr. 2025" at bounding box center [230, 284] width 55 height 21
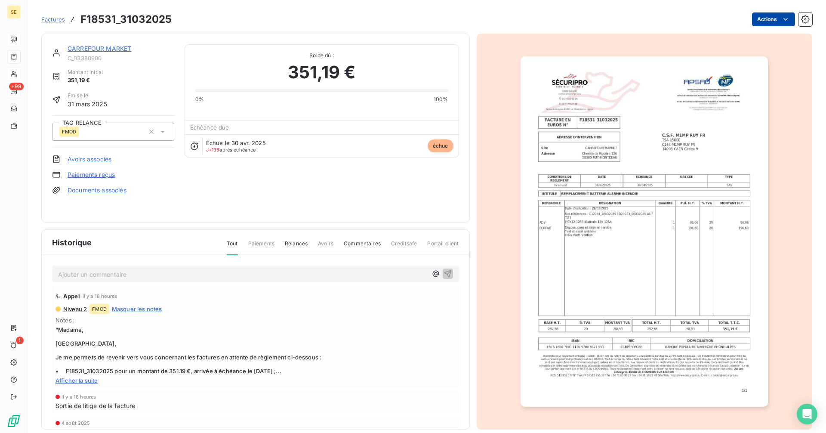
click at [756, 20] on html "SE +99 1 Factures F18531_31032025 Actions CARREFOUR MARKET C_03380900 Montant i…" at bounding box center [413, 216] width 826 height 433
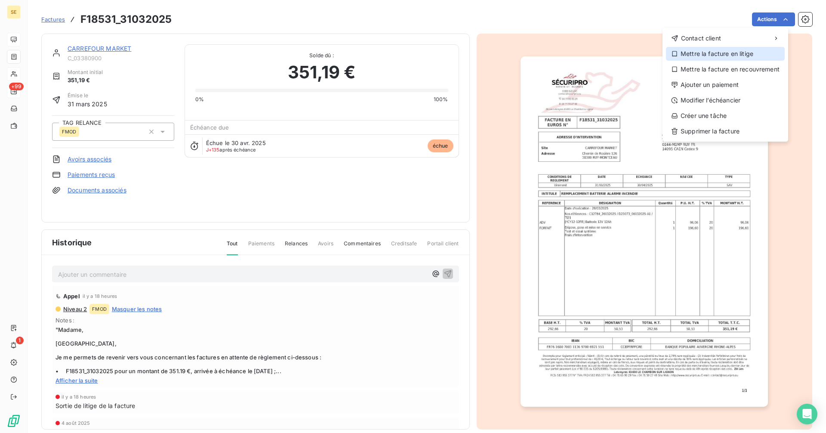
click at [715, 54] on div "Mettre la facture en litige" at bounding box center [725, 54] width 119 height 14
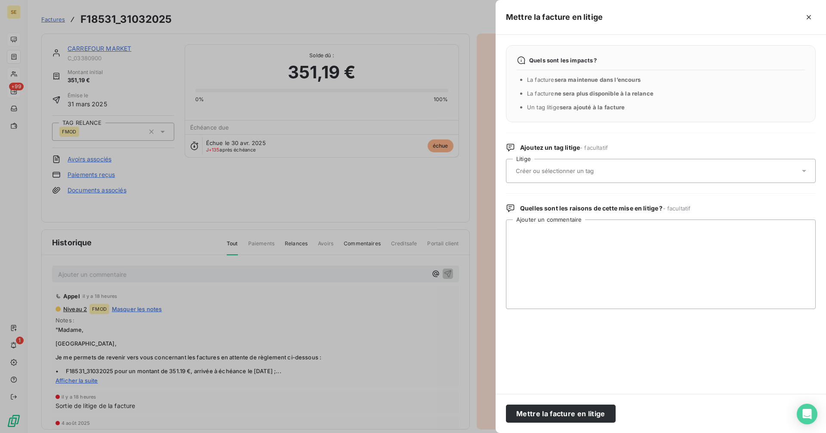
click at [543, 169] on input "text" at bounding box center [577, 171] width 125 height 8
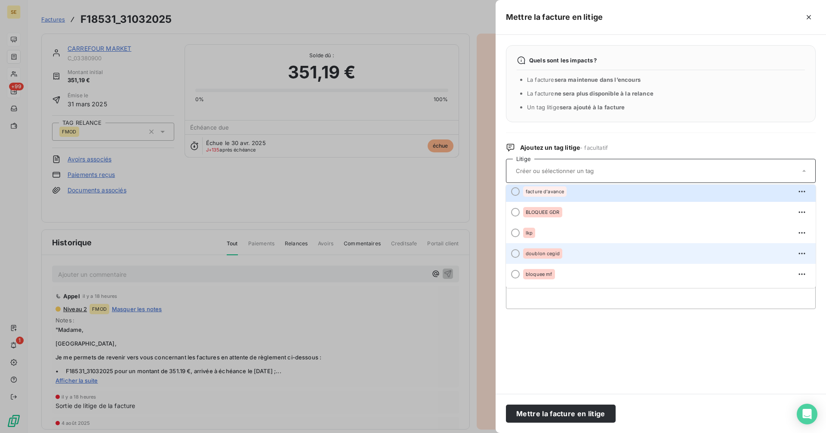
scroll to position [172, 0]
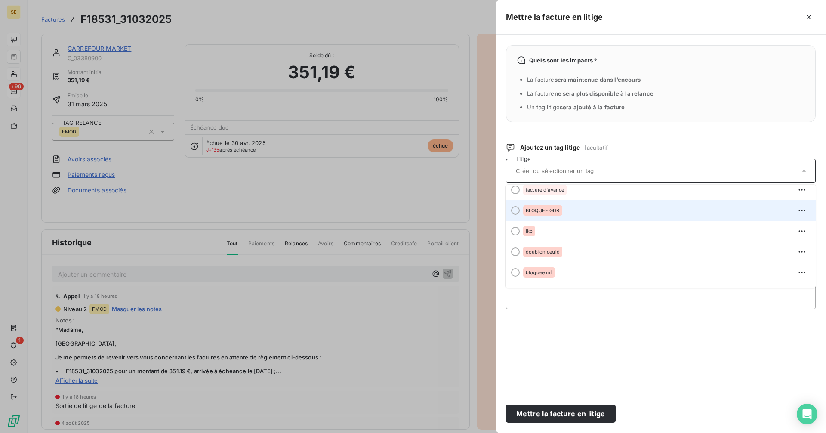
click at [553, 208] on span "BLOQUEE GDR" at bounding box center [543, 210] width 34 height 5
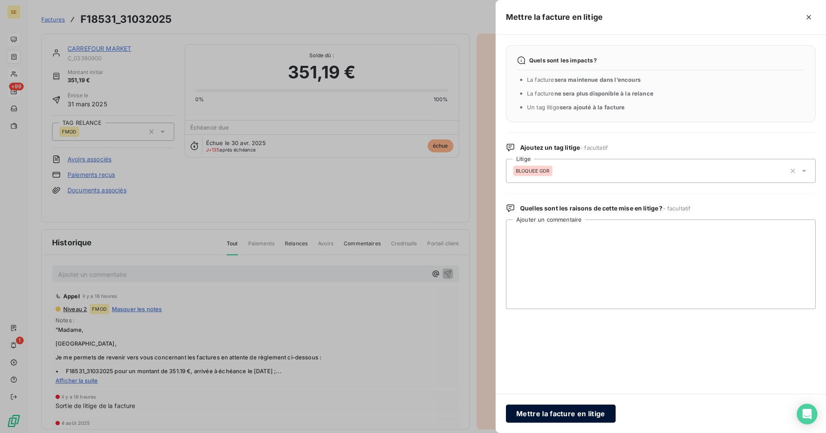
click at [574, 407] on button "Mettre la facture en litige" at bounding box center [561, 413] width 110 height 18
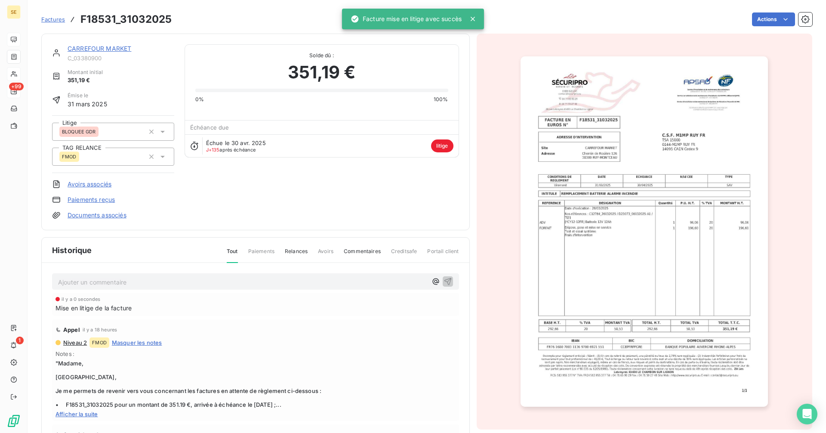
click at [101, 50] on link "CARREFOUR MARKET" at bounding box center [100, 48] width 64 height 7
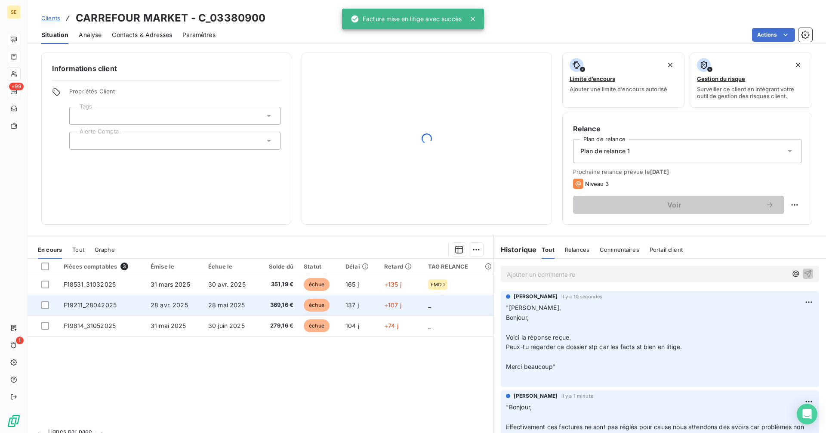
click at [263, 305] on span "369,16 €" at bounding box center [278, 305] width 30 height 9
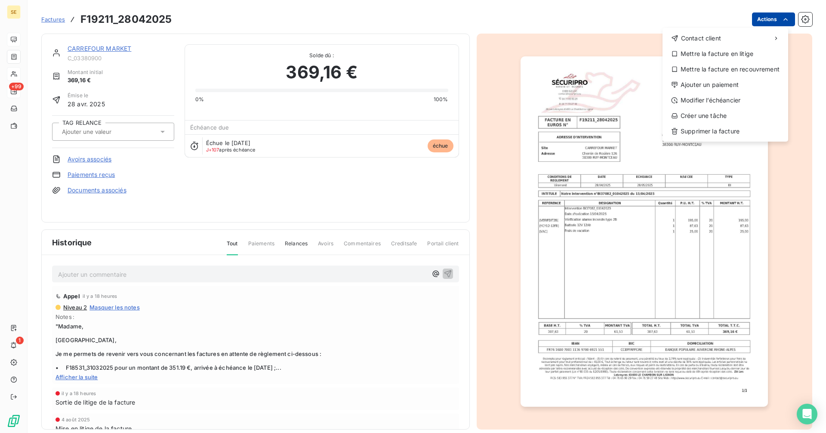
click at [753, 16] on html "SE +99 1 Factures F19211_28042025 Actions Contact client Mettre la facture en l…" at bounding box center [413, 216] width 826 height 433
click at [712, 53] on div "Mettre la facture en litige" at bounding box center [725, 54] width 119 height 14
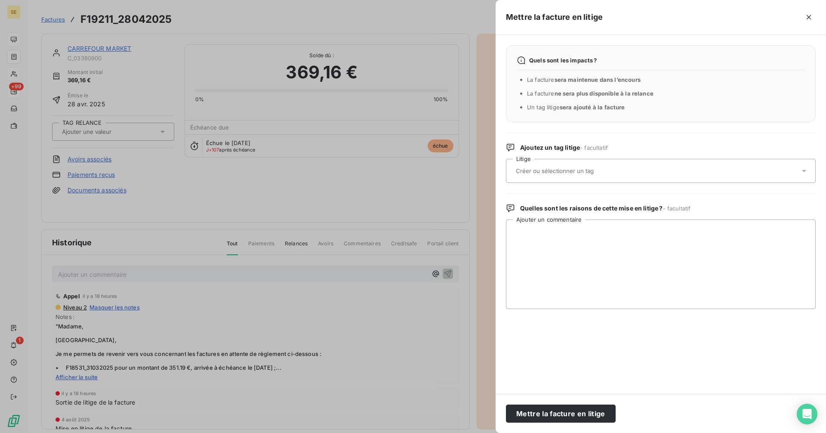
click at [539, 170] on input "text" at bounding box center [577, 171] width 125 height 8
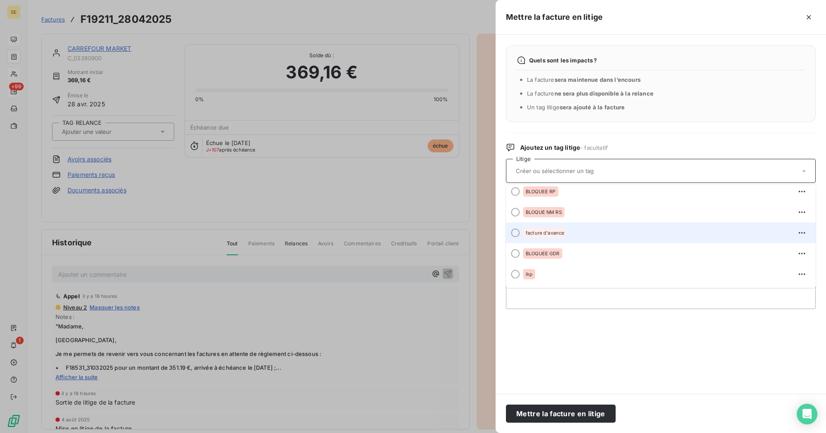
scroll to position [172, 0]
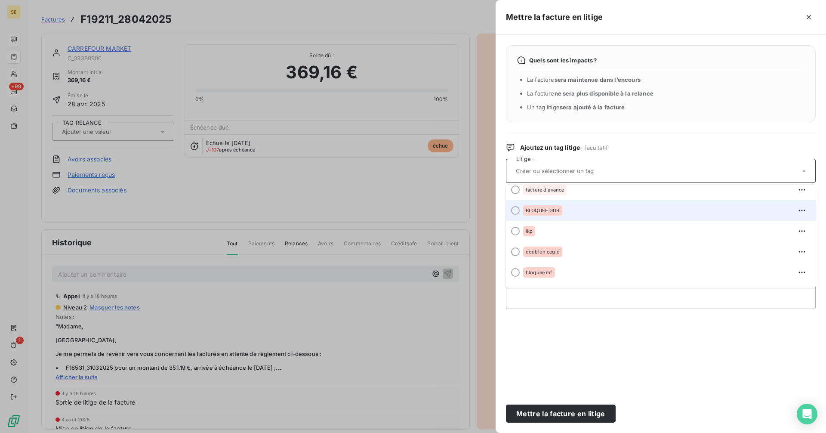
click at [554, 209] on span "BLOQUEE GDR" at bounding box center [543, 210] width 34 height 5
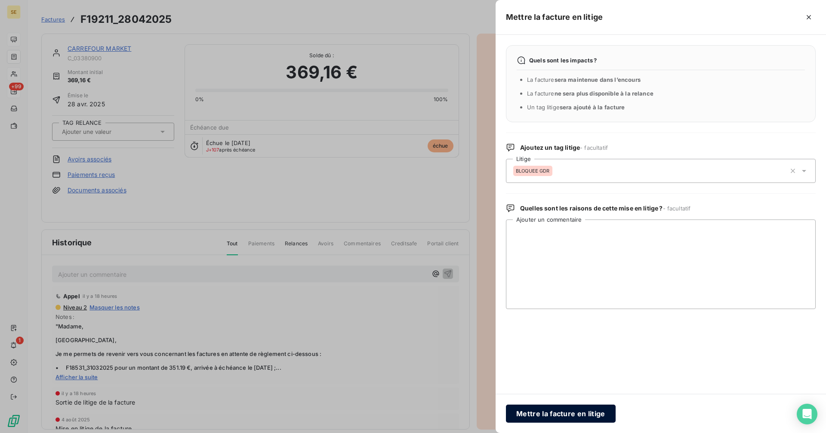
click at [554, 419] on button "Mettre la facture en litige" at bounding box center [561, 413] width 110 height 18
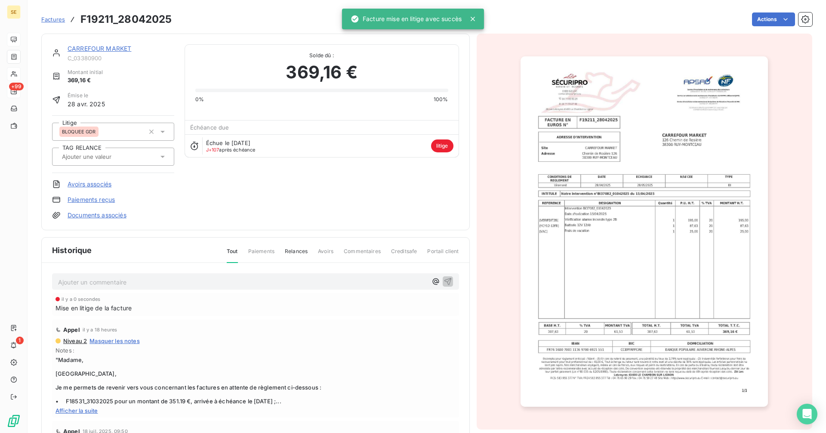
click at [123, 48] on link "CARREFOUR MARKET" at bounding box center [100, 48] width 64 height 7
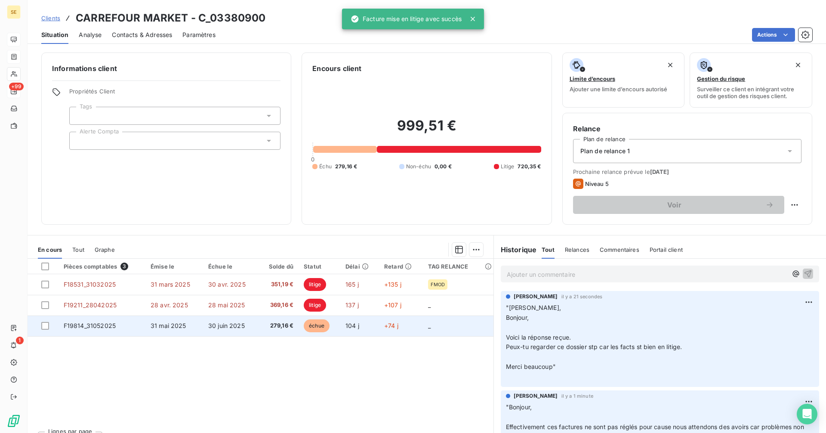
click at [260, 324] on td "279,16 €" at bounding box center [278, 325] width 40 height 21
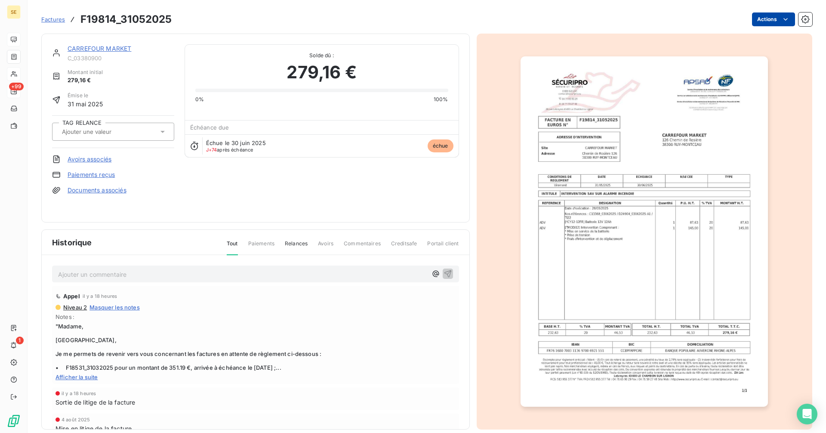
click at [772, 15] on html "SE +99 1 Factures F19814_31052025 Actions CARREFOUR MARKET C_03380900 Montant i…" at bounding box center [413, 216] width 826 height 433
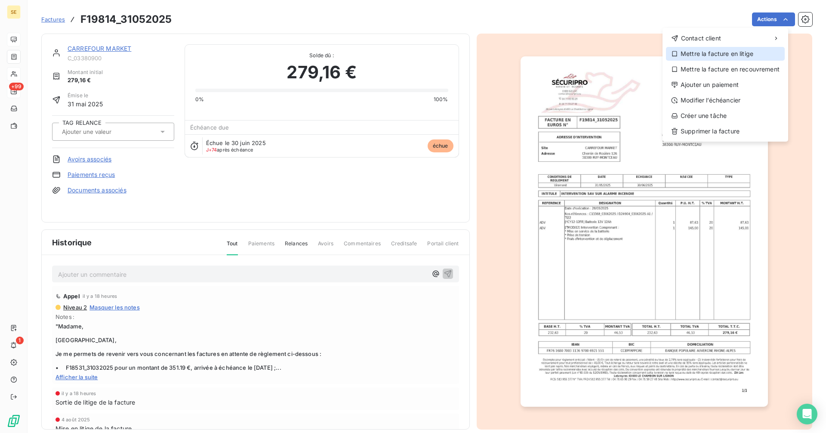
click at [705, 54] on div "Mettre la facture en litige" at bounding box center [725, 54] width 119 height 14
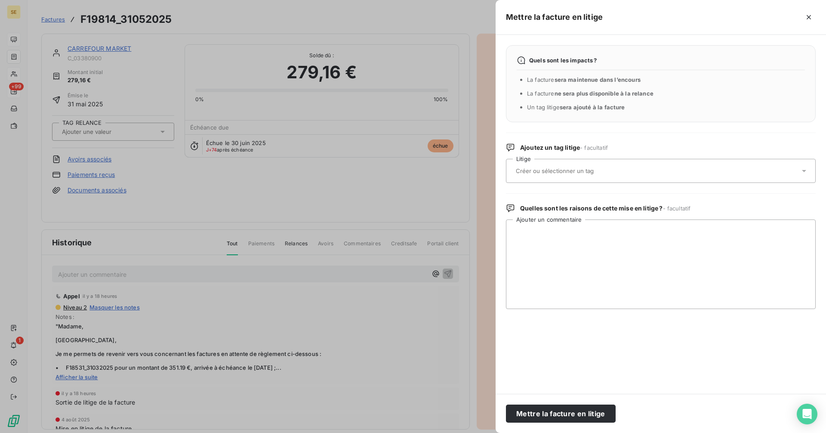
click at [566, 161] on div at bounding box center [661, 171] width 310 height 24
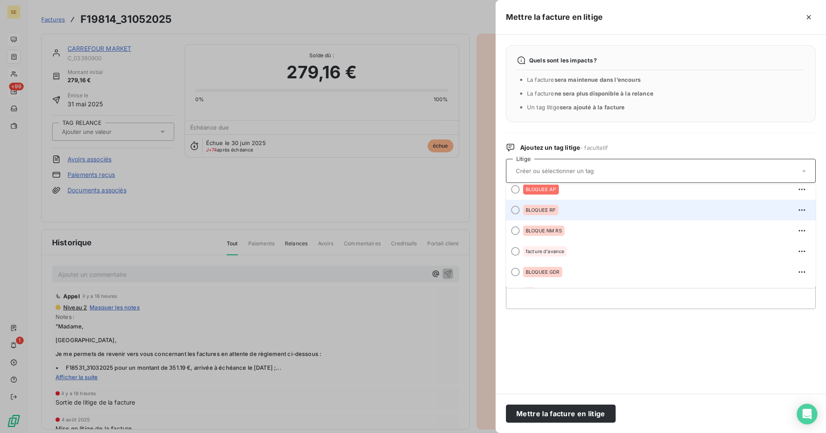
scroll to position [129, 0]
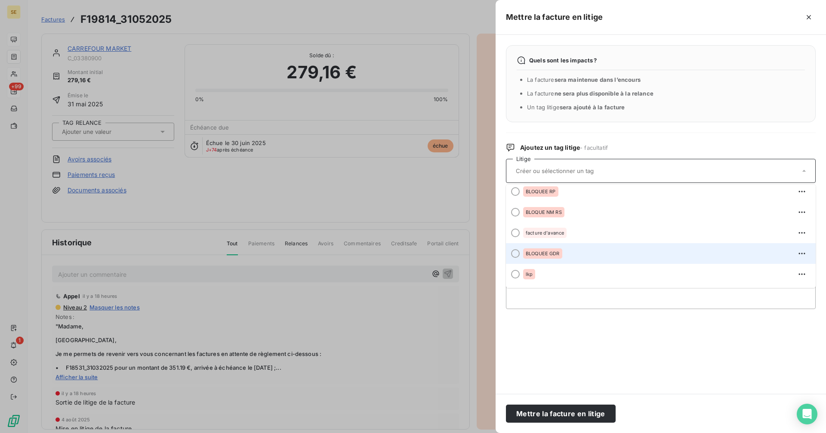
click at [554, 255] on span "BLOQUEE GDR" at bounding box center [543, 253] width 34 height 5
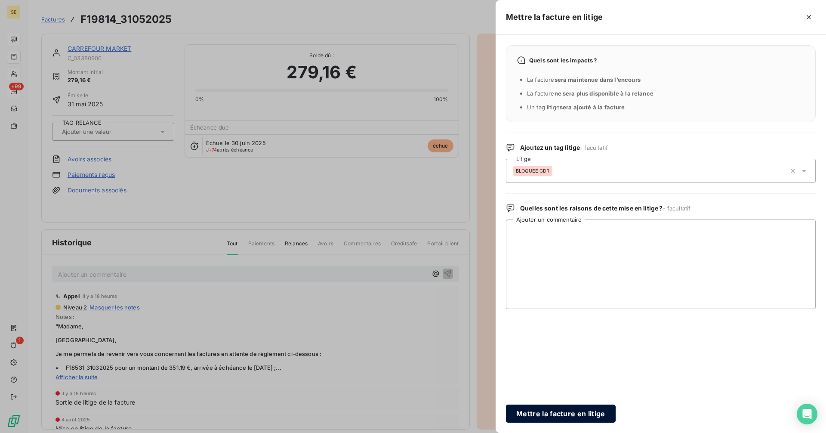
click at [579, 417] on button "Mettre la facture en litige" at bounding box center [561, 413] width 110 height 18
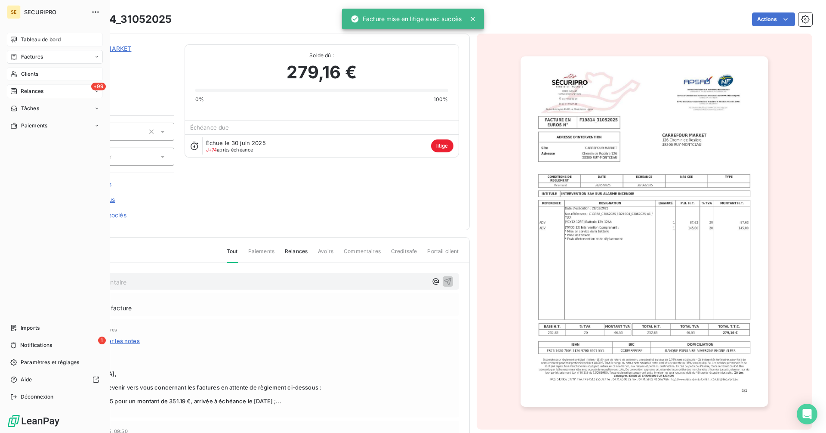
click at [19, 39] on div "Tableau de bord" at bounding box center [55, 40] width 96 height 14
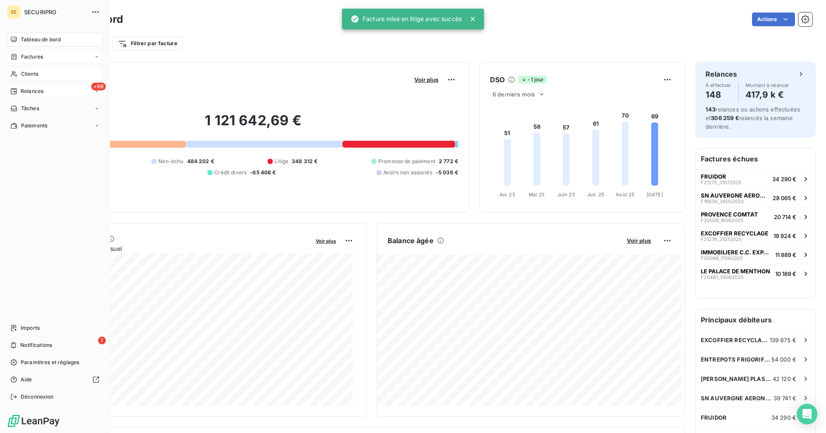
click at [20, 89] on div "Relances" at bounding box center [26, 91] width 33 height 8
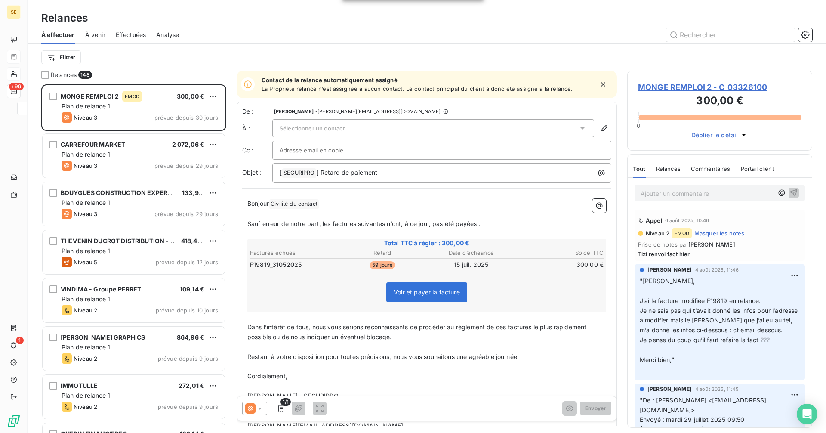
scroll to position [342, 179]
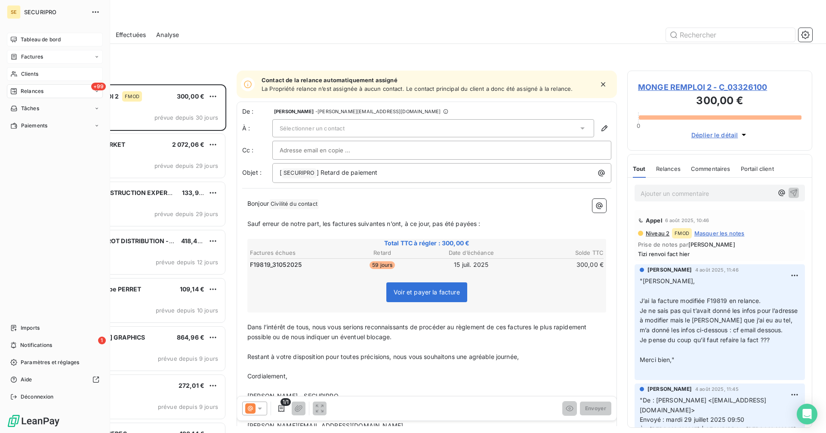
click at [29, 37] on span "Tableau de bord" at bounding box center [41, 40] width 40 height 8
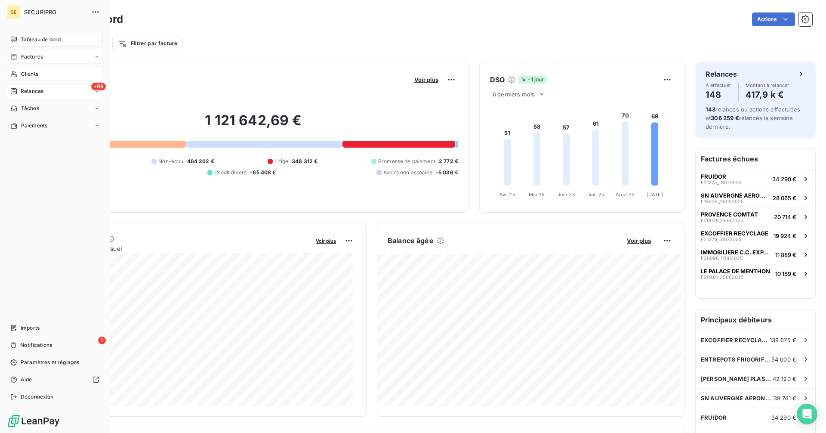
click at [14, 92] on icon at bounding box center [14, 91] width 6 height 6
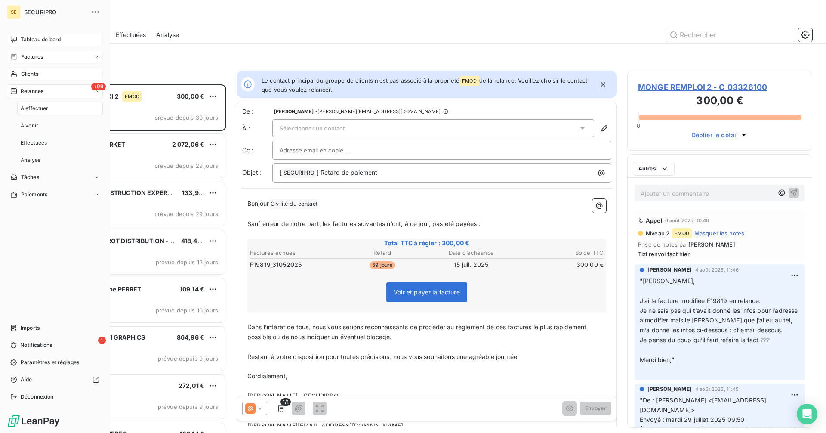
scroll to position [342, 179]
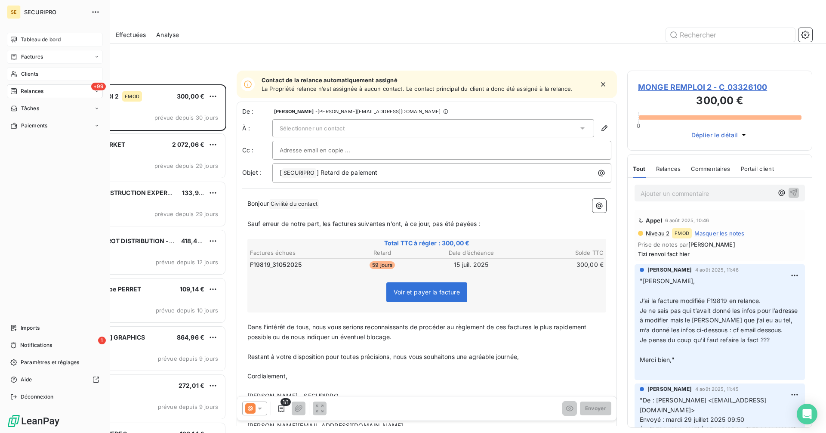
click at [31, 41] on span "Tableau de bord" at bounding box center [41, 40] width 40 height 8
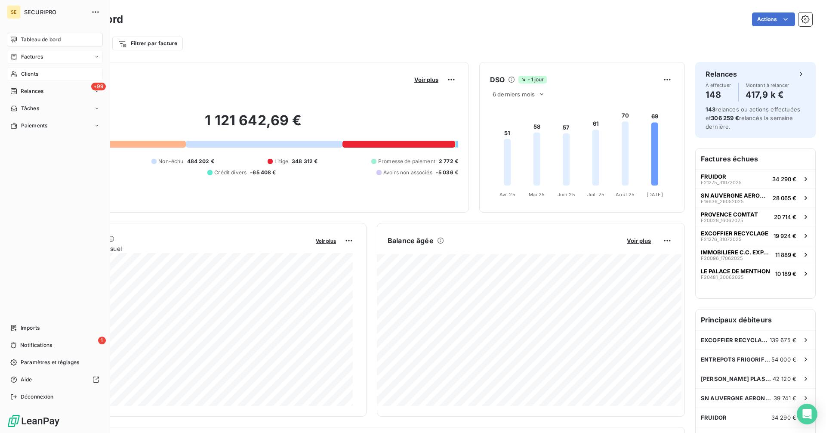
click at [29, 55] on span "Factures" at bounding box center [32, 57] width 22 height 8
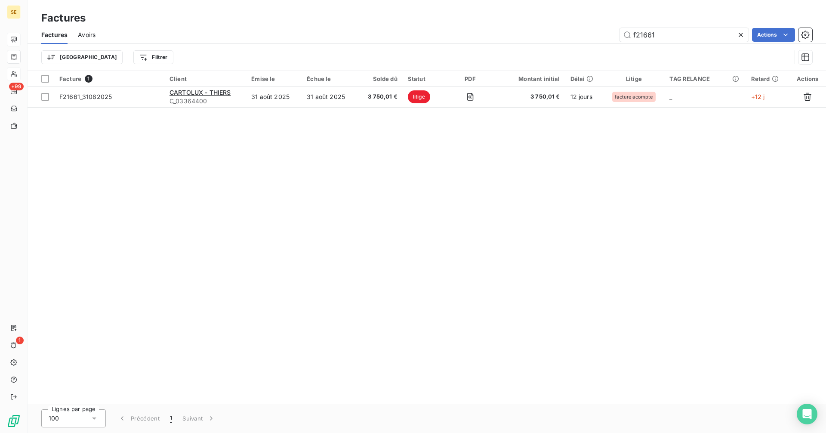
type input "f21661"
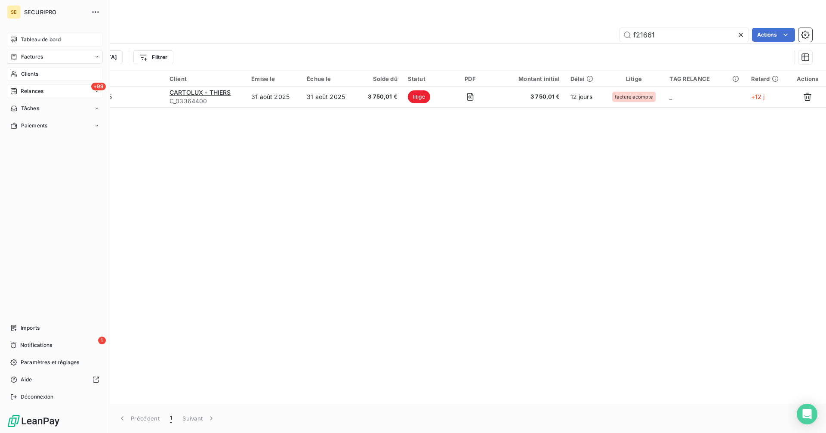
click at [25, 88] on span "Relances" at bounding box center [32, 91] width 23 height 8
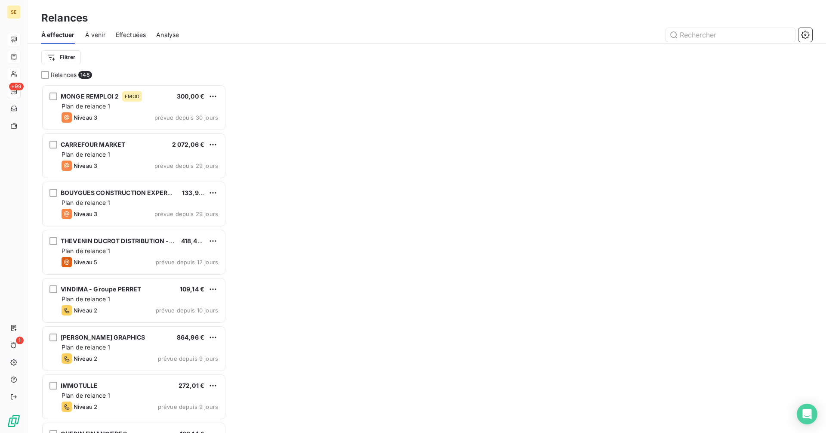
scroll to position [342, 179]
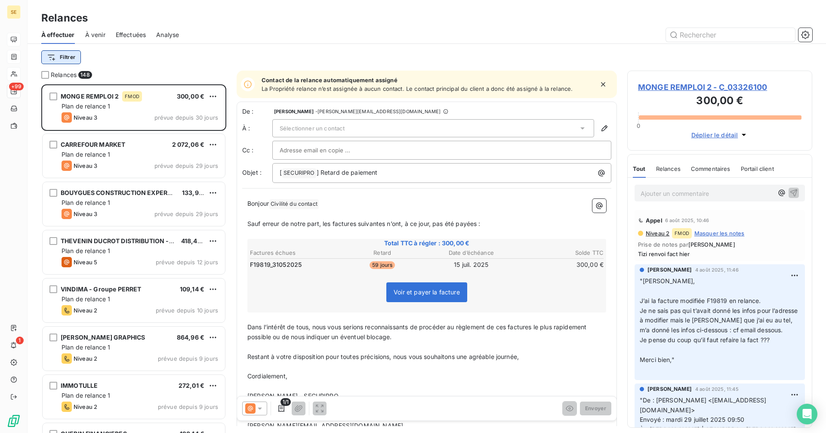
click at [71, 54] on html "SE +99 1 Relances À effectuer À venir Effectuées Analyse Filtrer Relances 148 M…" at bounding box center [413, 216] width 826 height 433
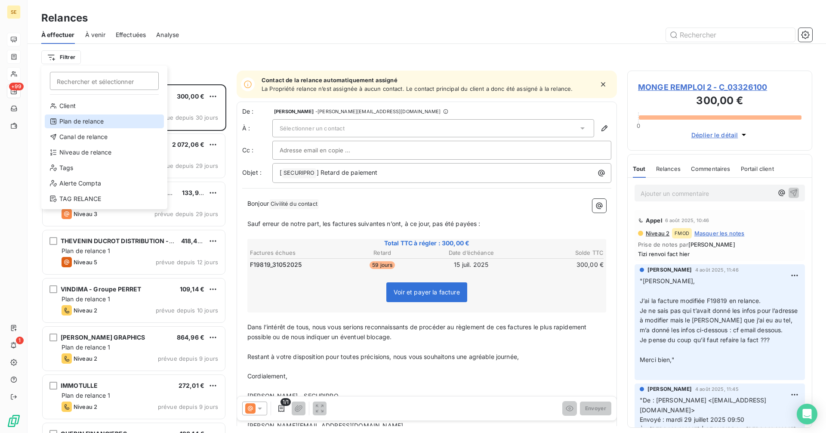
click at [82, 122] on div "Plan de relance" at bounding box center [104, 121] width 119 height 14
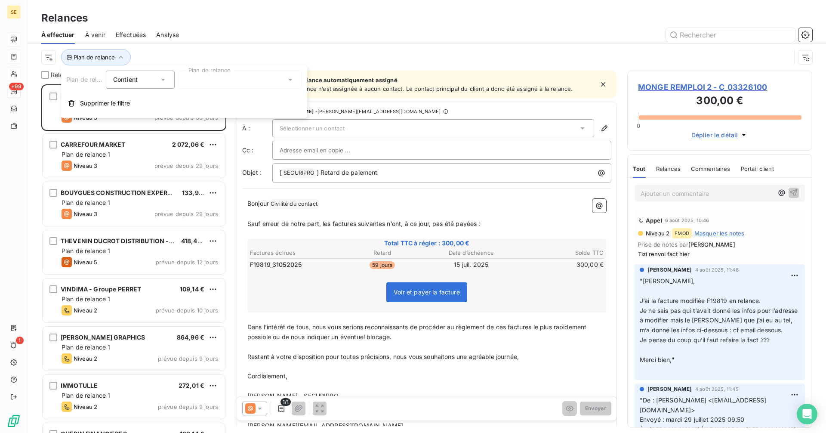
click at [233, 83] on div at bounding box center [240, 80] width 124 height 18
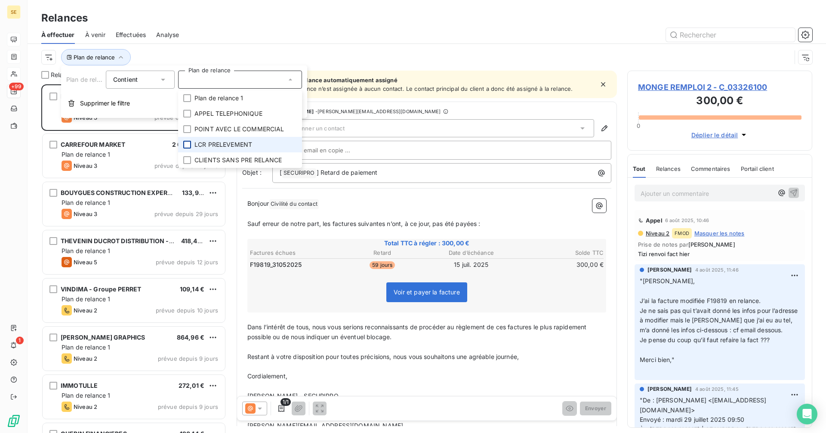
click at [191, 145] on div at bounding box center [187, 145] width 8 height 8
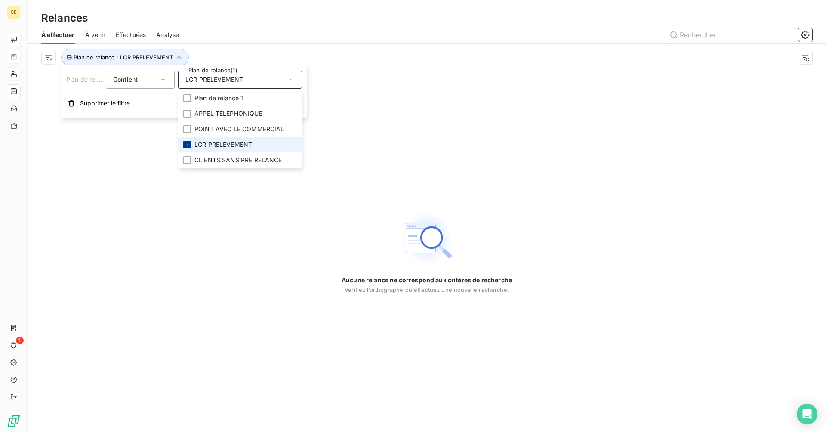
click at [188, 141] on div at bounding box center [187, 145] width 8 height 8
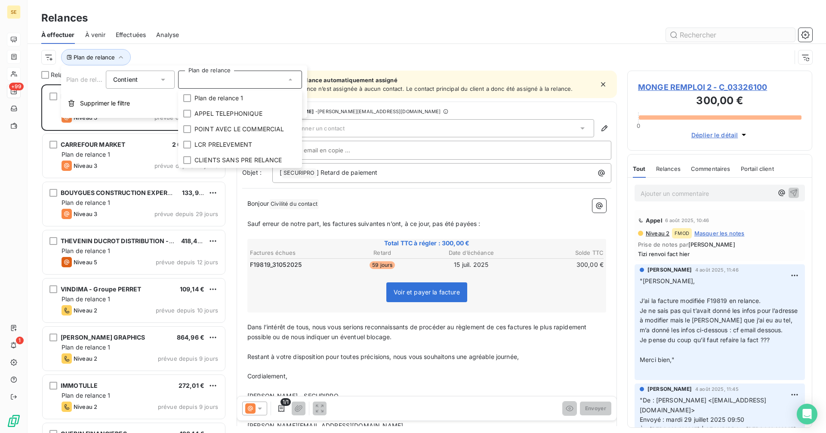
scroll to position [342, 179]
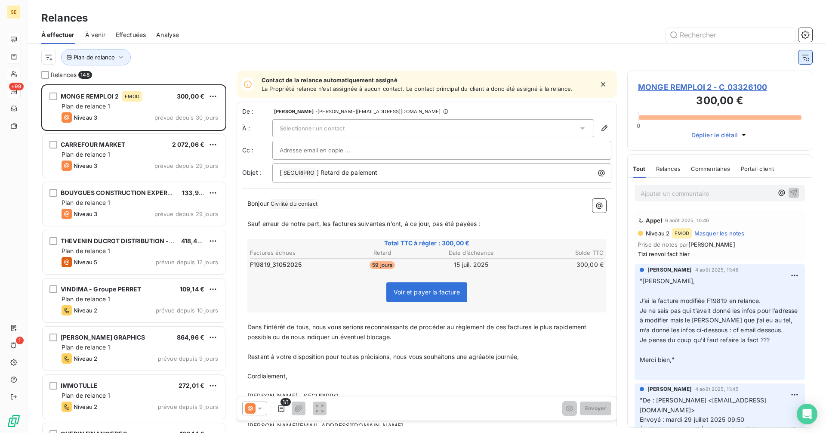
click at [804, 58] on icon "button" at bounding box center [805, 57] width 9 height 9
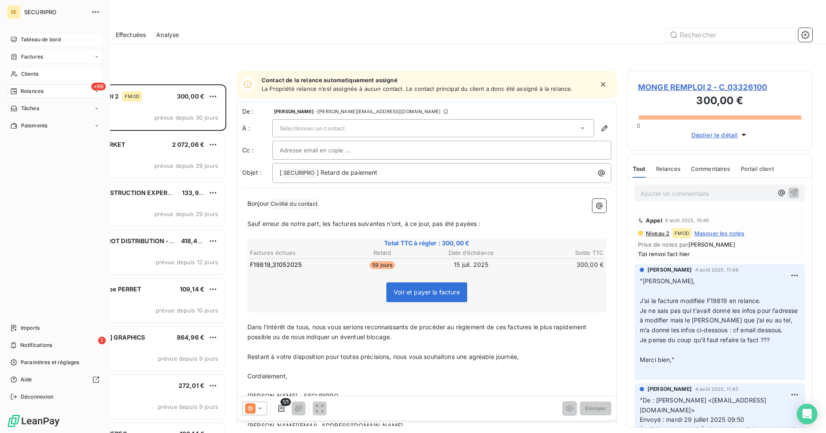
click at [25, 36] on span "Tableau de bord" at bounding box center [41, 40] width 40 height 8
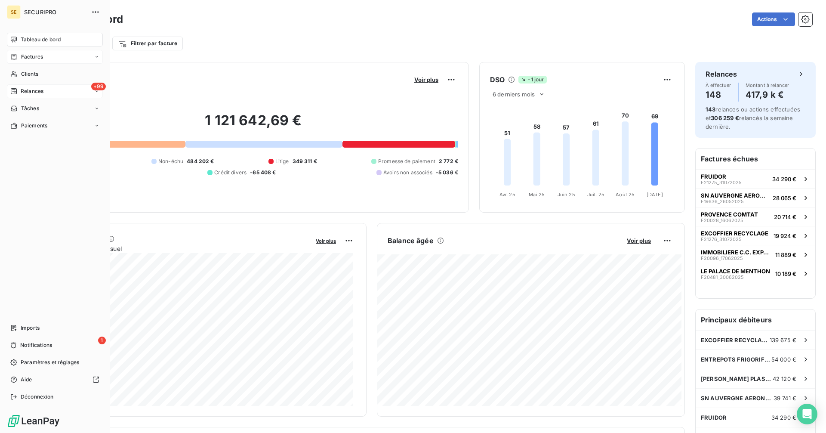
drag, startPoint x: 18, startPoint y: 72, endPoint x: 112, endPoint y: 70, distance: 94.7
click at [18, 72] on div "Clients" at bounding box center [55, 74] width 96 height 14
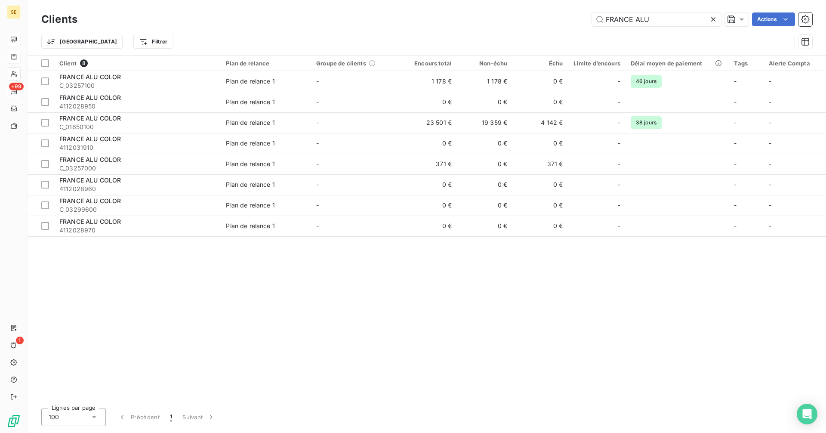
drag, startPoint x: 662, startPoint y: 20, endPoint x: 579, endPoint y: 20, distance: 83.9
click at [579, 20] on div "FRANCE ALU Actions" at bounding box center [450, 19] width 724 height 14
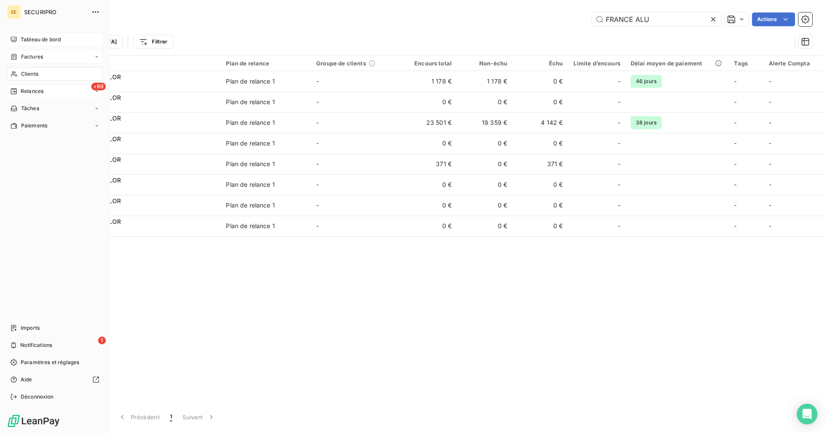
click at [20, 88] on div "Relances" at bounding box center [26, 91] width 33 height 8
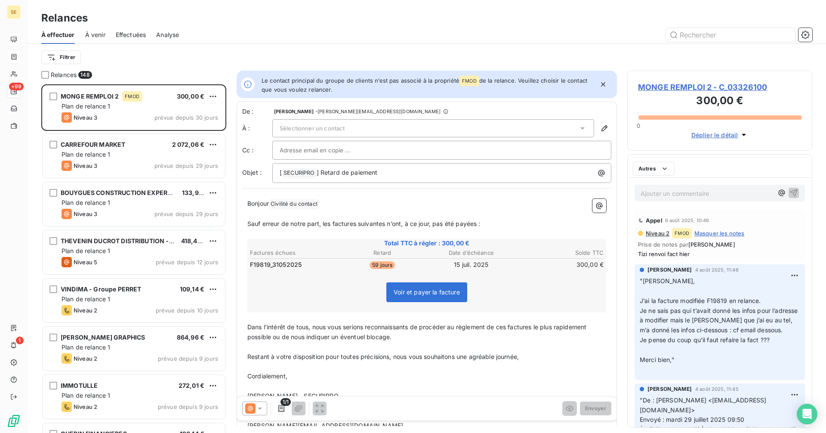
scroll to position [342, 179]
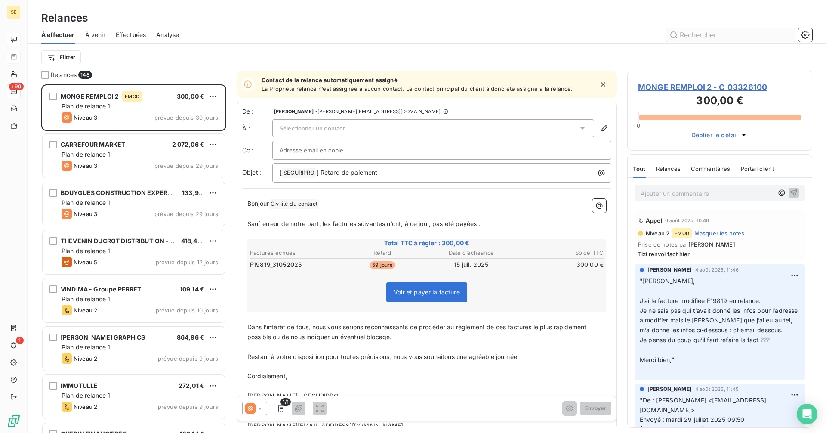
click at [703, 32] on input "text" at bounding box center [730, 35] width 129 height 14
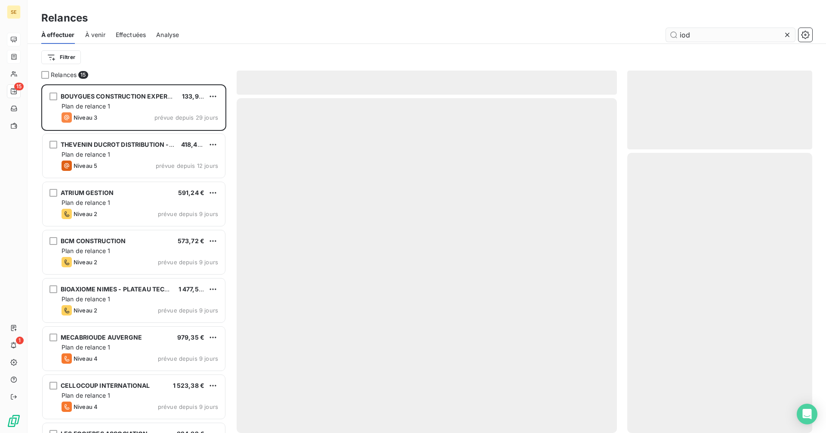
scroll to position [342, 179]
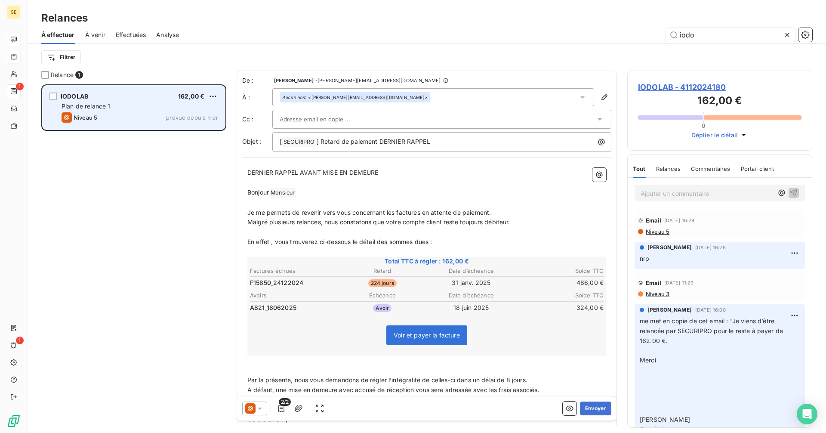
scroll to position [342, 179]
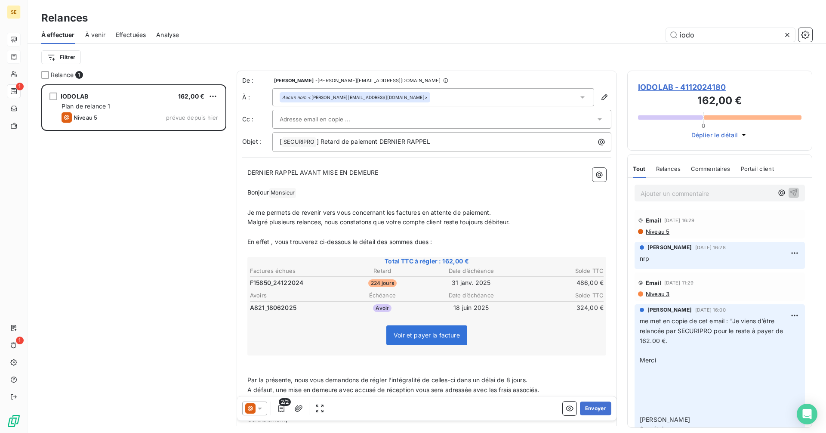
type input "iodo"
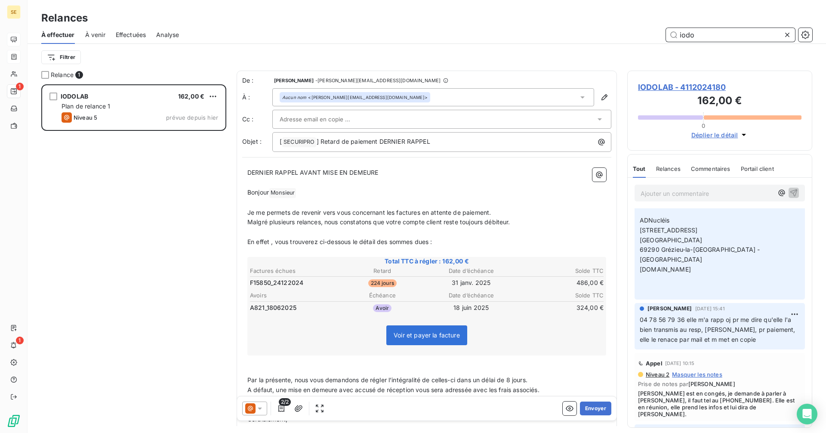
scroll to position [301, 0]
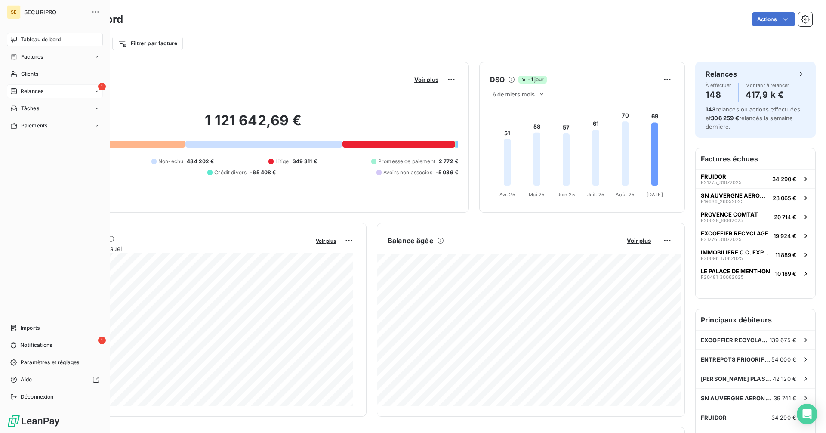
click at [17, 88] on div "Relances" at bounding box center [26, 91] width 33 height 8
click at [33, 90] on span "Relances" at bounding box center [32, 91] width 23 height 8
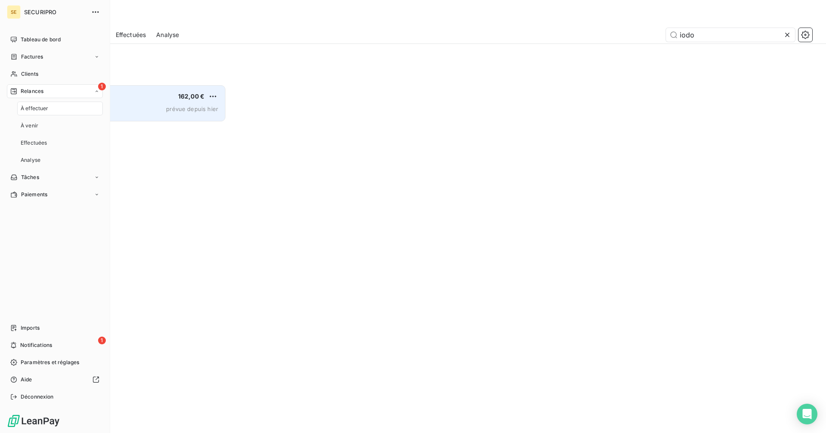
scroll to position [342, 179]
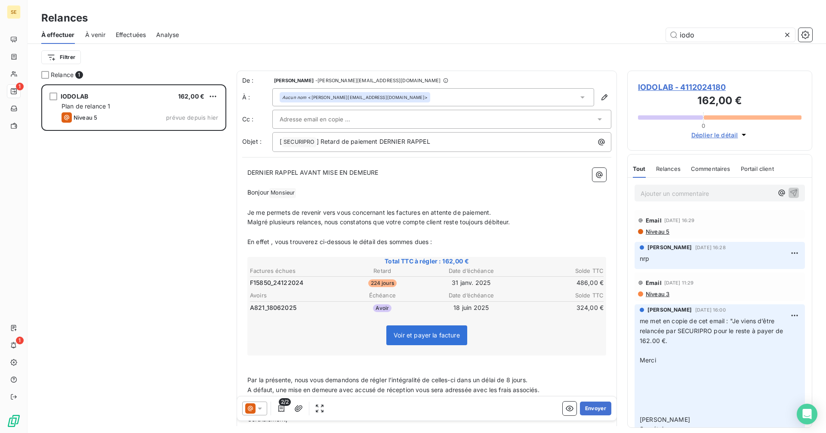
click at [671, 85] on span "IODOLAB - 4112024180" at bounding box center [719, 87] width 163 height 12
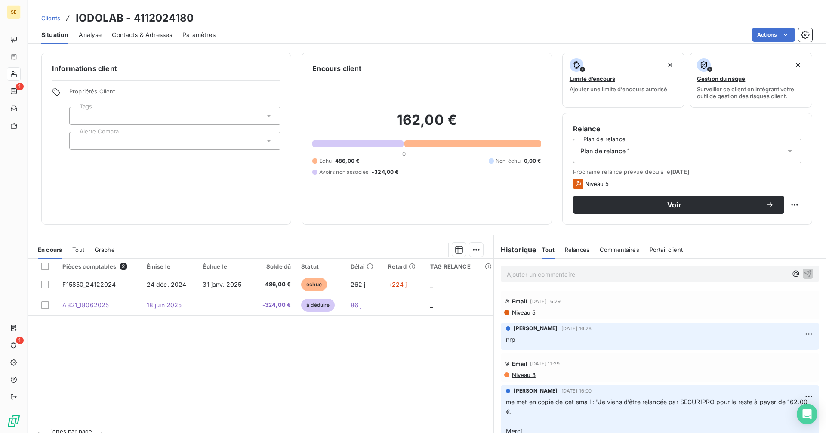
click at [127, 35] on span "Contacts & Adresses" at bounding box center [142, 35] width 60 height 9
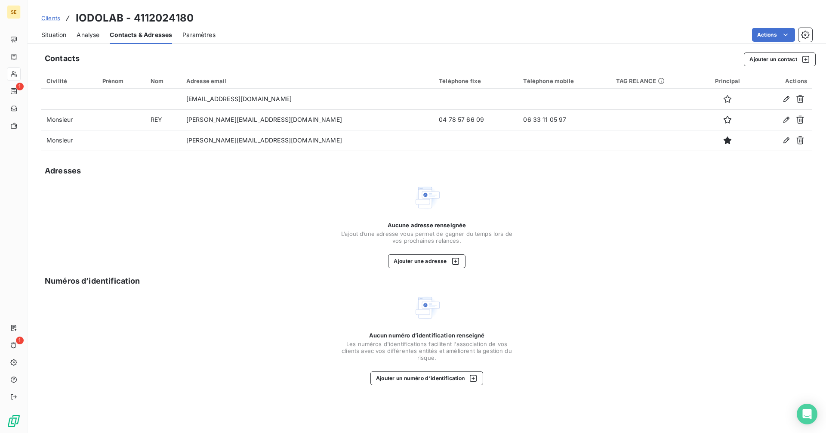
click at [56, 34] on span "Situation" at bounding box center [53, 35] width 25 height 9
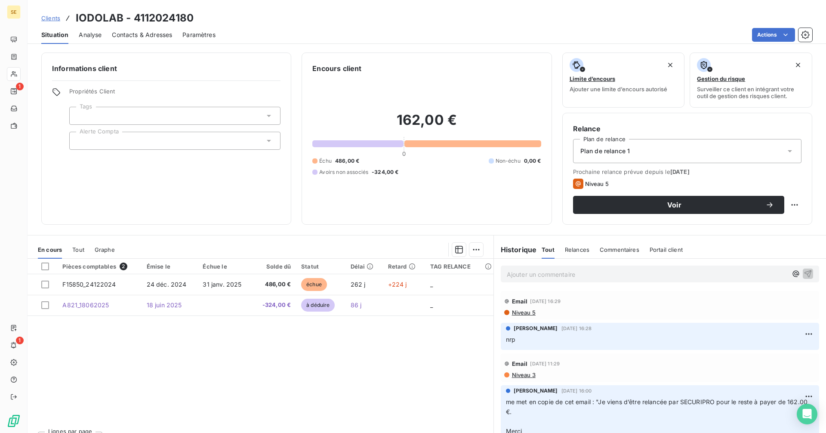
click at [136, 32] on span "Contacts & Adresses" at bounding box center [142, 35] width 60 height 9
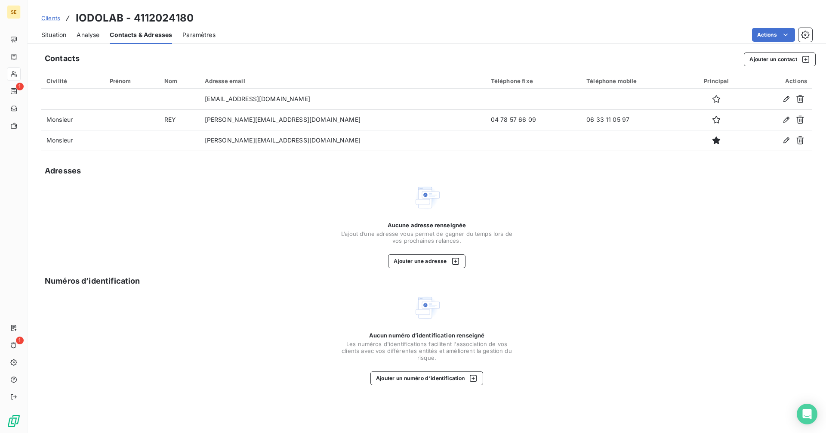
click at [58, 36] on span "Situation" at bounding box center [53, 35] width 25 height 9
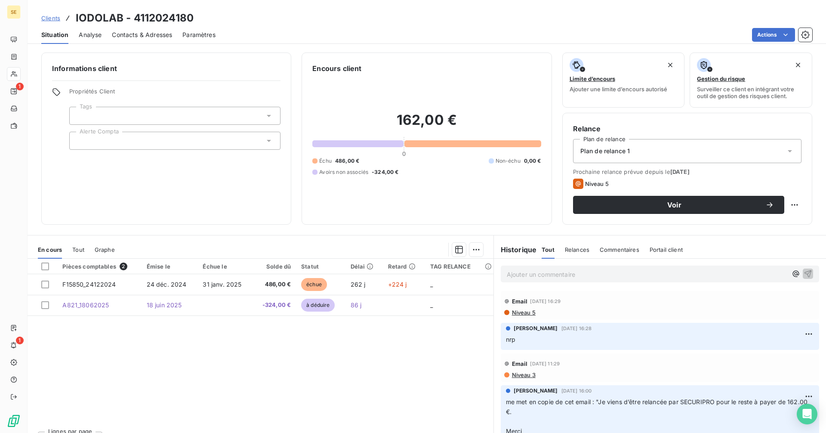
click at [151, 32] on span "Contacts & Adresses" at bounding box center [142, 35] width 60 height 9
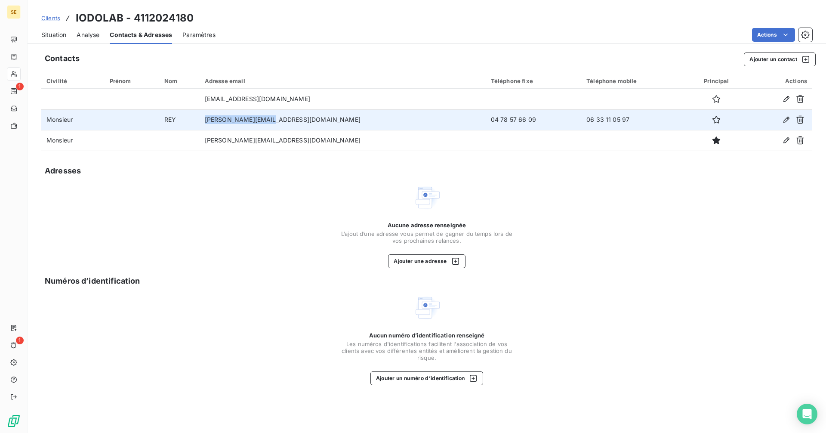
drag, startPoint x: 310, startPoint y: 117, endPoint x: 216, endPoint y: 119, distance: 94.7
click at [216, 119] on tr "Monsieur REY [EMAIL_ADDRESS][DOMAIN_NAME] 04 78 57 66 09 06 33 11 05 97" at bounding box center [426, 119] width 771 height 21
copy tr "[PERSON_NAME][EMAIL_ADDRESS][DOMAIN_NAME]"
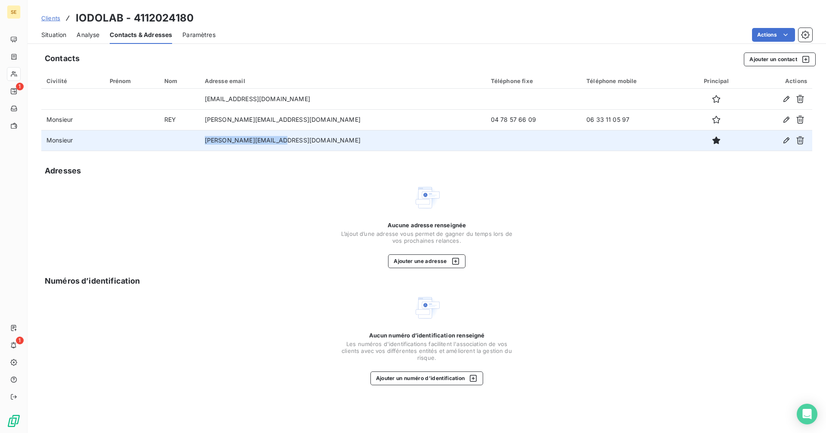
drag, startPoint x: 329, startPoint y: 136, endPoint x: 215, endPoint y: 130, distance: 114.1
click at [215, 130] on tr "Monsieur [PERSON_NAME][EMAIL_ADDRESS][DOMAIN_NAME]" at bounding box center [426, 140] width 771 height 21
copy tr "[PERSON_NAME][EMAIL_ADDRESS][DOMAIN_NAME]"
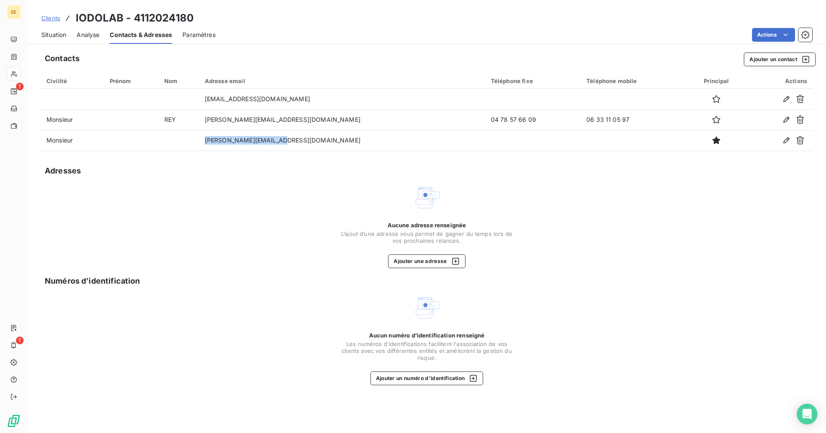
drag, startPoint x: 55, startPoint y: 35, endPoint x: 71, endPoint y: 46, distance: 19.5
click at [55, 35] on span "Situation" at bounding box center [53, 35] width 25 height 9
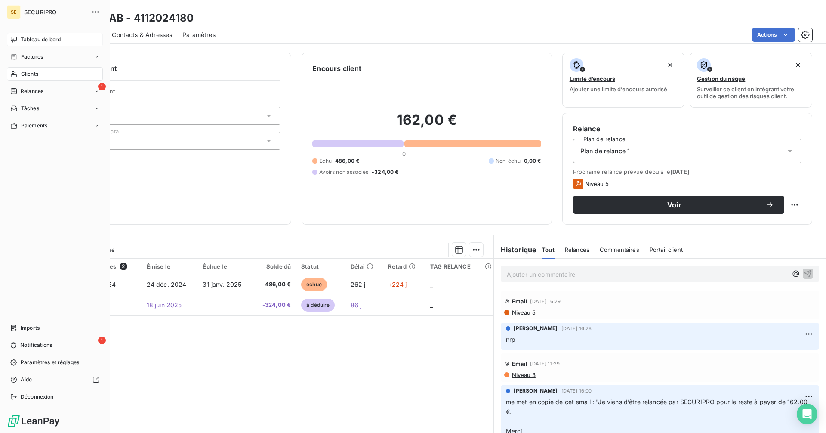
click at [16, 38] on icon at bounding box center [13, 39] width 7 height 7
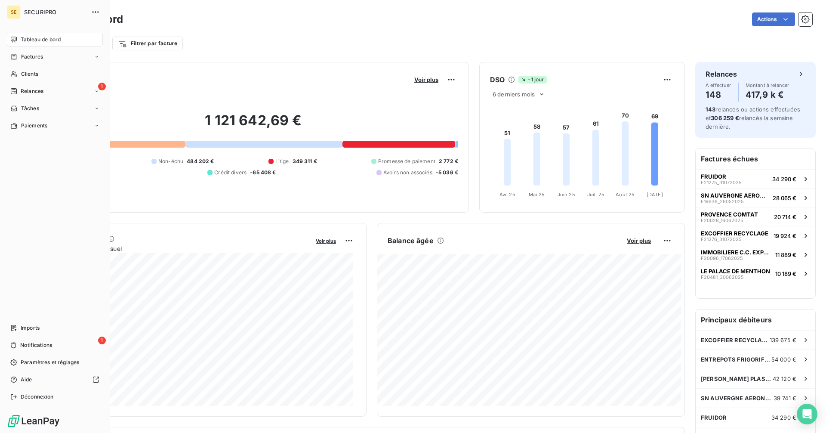
click at [24, 90] on span "Relances" at bounding box center [32, 91] width 23 height 8
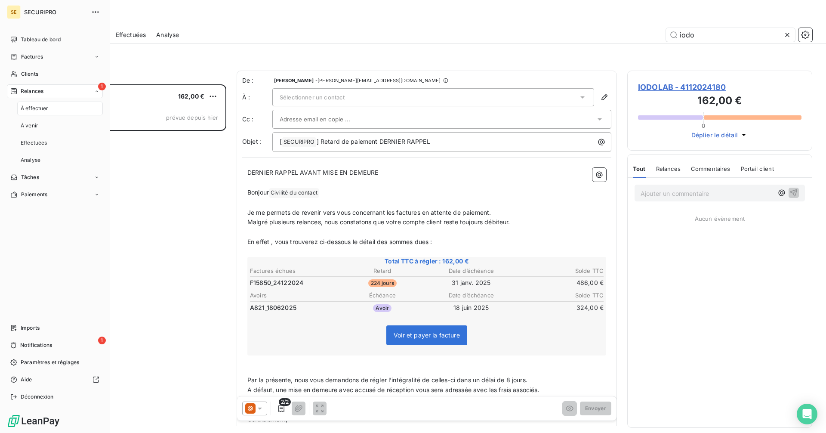
scroll to position [342, 179]
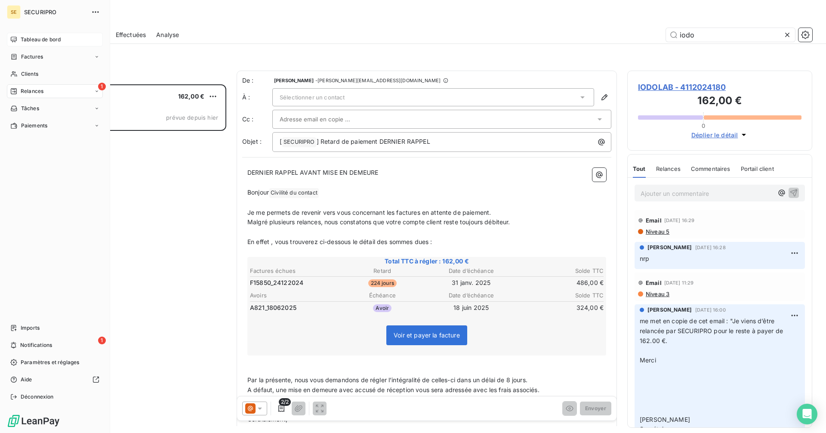
click at [18, 38] on div "Tableau de bord" at bounding box center [55, 40] width 96 height 14
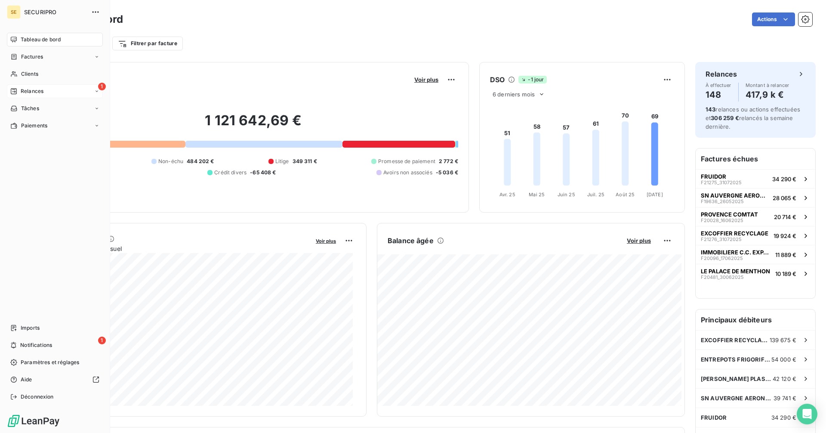
click at [26, 90] on span "Relances" at bounding box center [32, 91] width 23 height 8
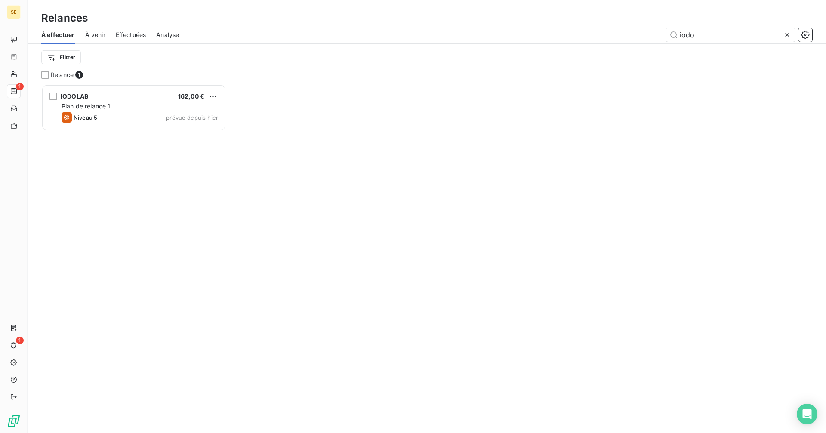
scroll to position [342, 179]
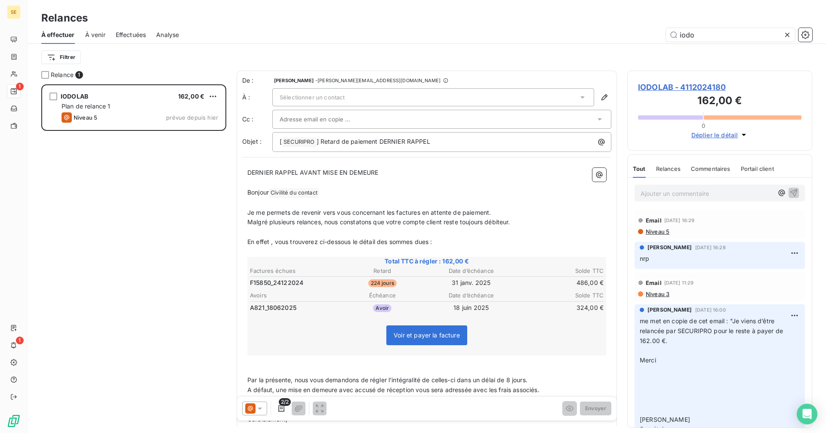
click at [689, 88] on span "IODOLAB - 4112024180" at bounding box center [719, 87] width 163 height 12
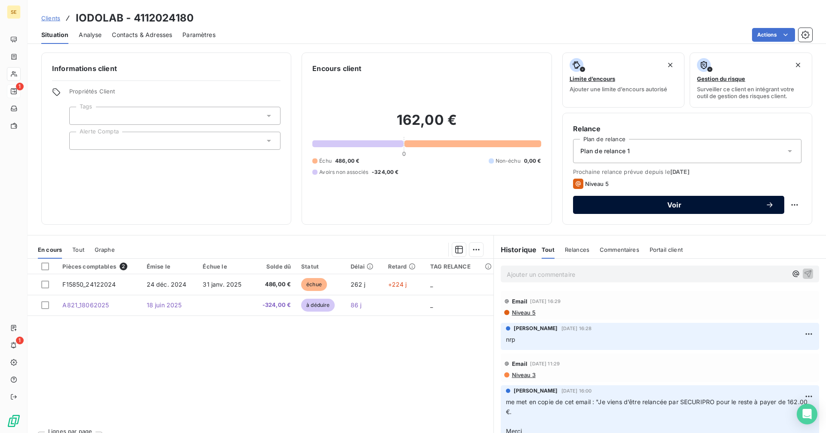
click at [665, 207] on span "Voir" at bounding box center [674, 204] width 182 height 7
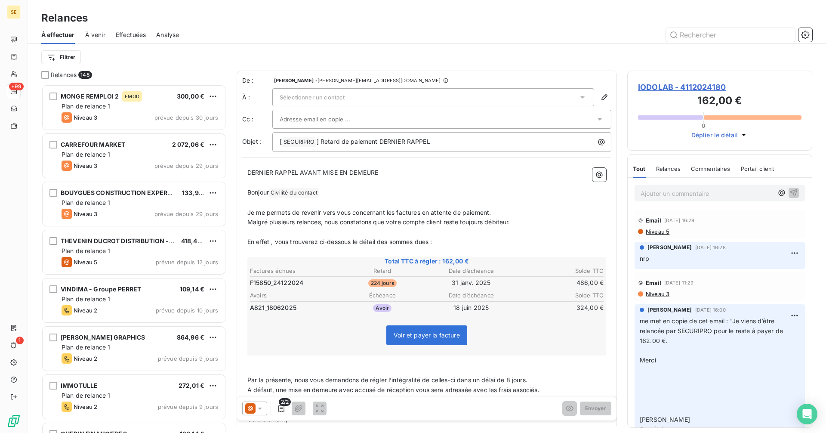
scroll to position [342, 179]
click at [259, 406] on icon at bounding box center [260, 408] width 9 height 9
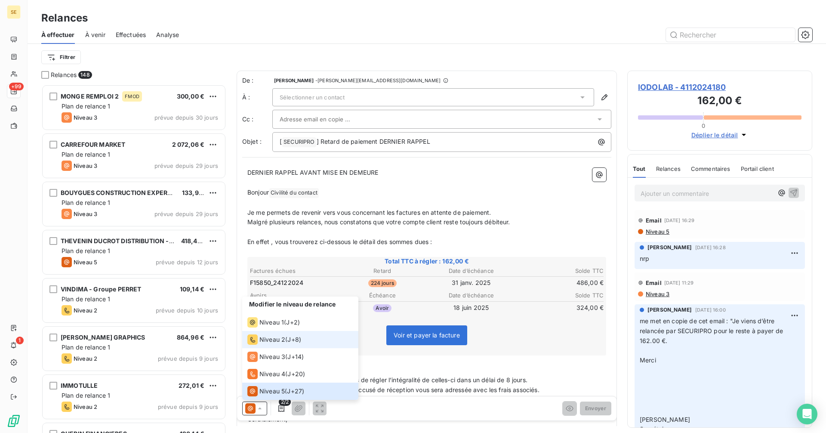
click at [274, 336] on span "Niveau 2" at bounding box center [272, 339] width 26 height 9
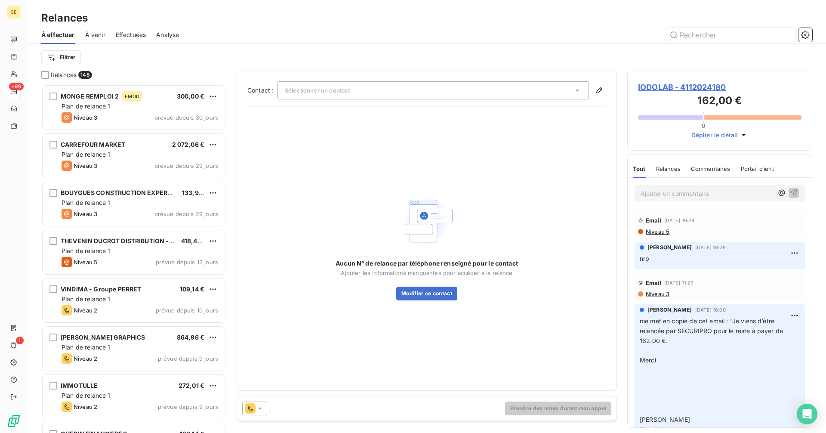
click at [324, 86] on div "Sélectionner un contact" at bounding box center [432, 90] width 311 height 18
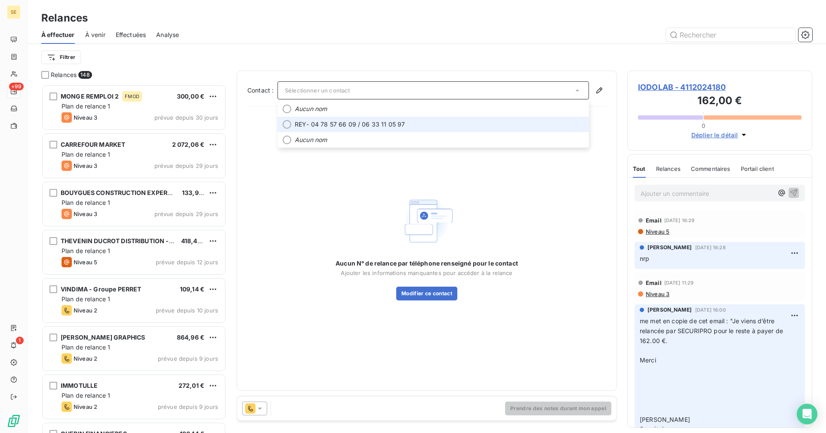
click at [343, 128] on span "REY - 04 78 57 66 09 / 06 33 11 05 97" at bounding box center [439, 124] width 289 height 9
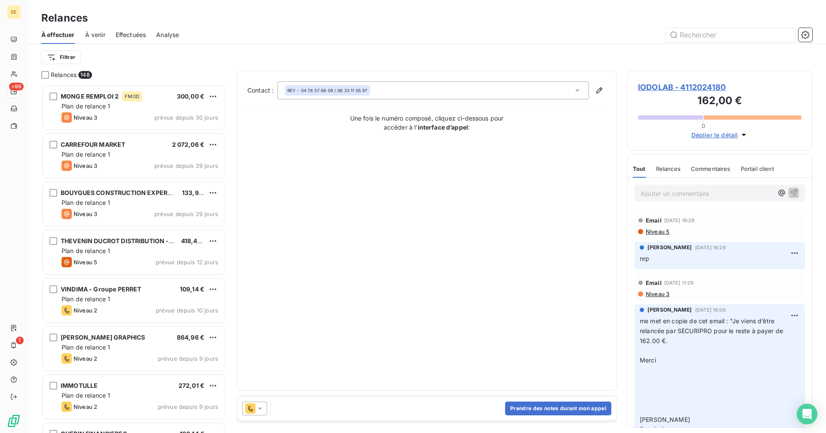
click at [576, 400] on div "Prendre des notes durant mon appel" at bounding box center [426, 408] width 379 height 24
click at [571, 404] on button "Prendre des notes durant mon appel" at bounding box center [558, 408] width 106 height 14
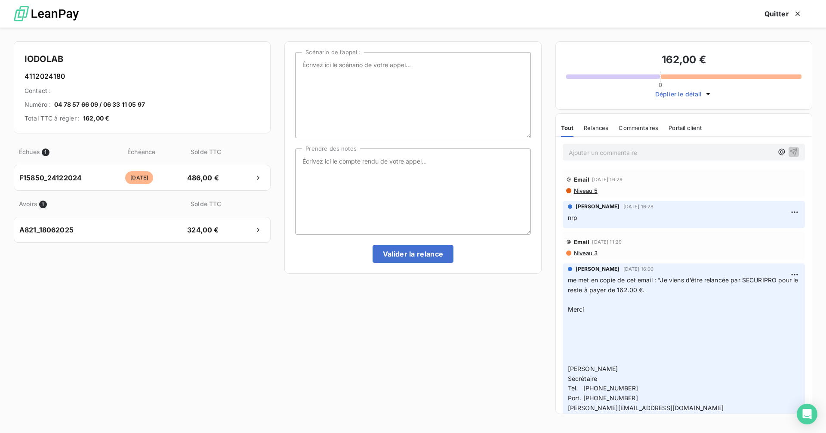
click at [328, 141] on div "Scénario de l’appel : Prendre des notes Valider la relance" at bounding box center [412, 157] width 235 height 211
click at [326, 172] on textarea "Prendre des notes" at bounding box center [412, 191] width 235 height 86
click at [348, 163] on textarea "Eu une autre eprs, [PERSON_NAME] ne fait plus partie de la soc" at bounding box center [412, 191] width 235 height 86
click at [480, 168] on textarea "Eu une autre pers, [PERSON_NAME] ne fait plus partie de la soc" at bounding box center [412, 191] width 235 height 86
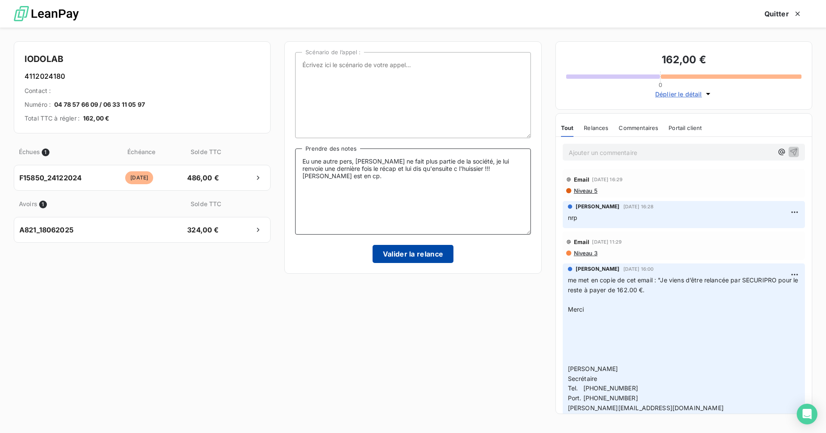
type textarea "Eu une autre pers, [PERSON_NAME] ne fait plus partie de la société, je lui renv…"
click at [412, 255] on button "Valider la relance" at bounding box center [413, 254] width 81 height 18
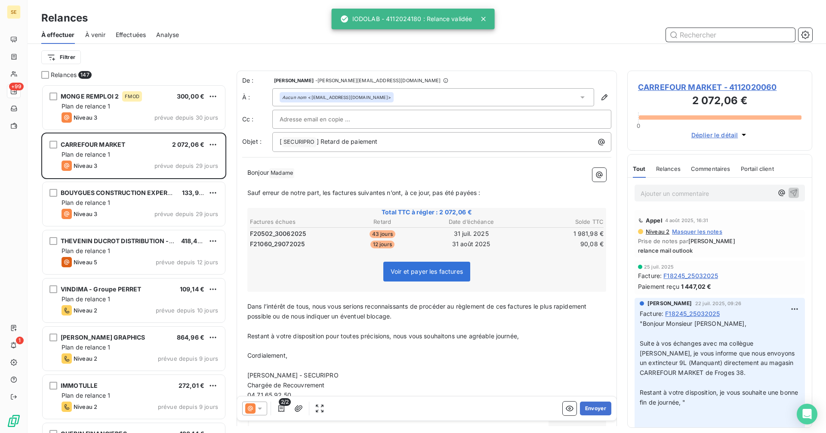
click at [737, 34] on input "text" at bounding box center [730, 35] width 129 height 14
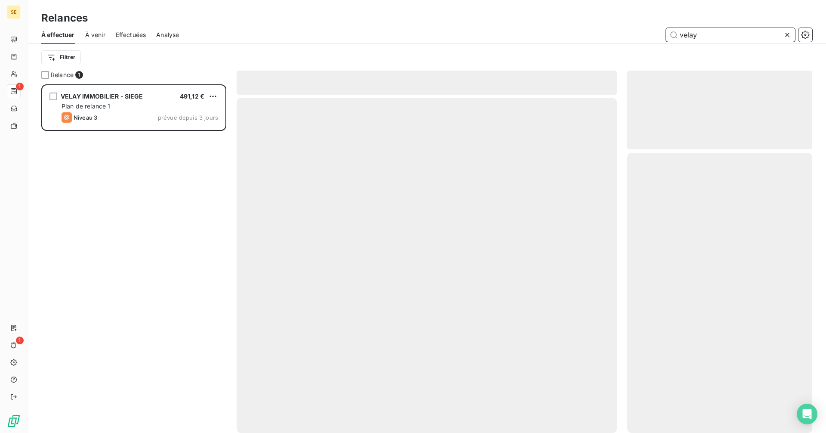
scroll to position [342, 179]
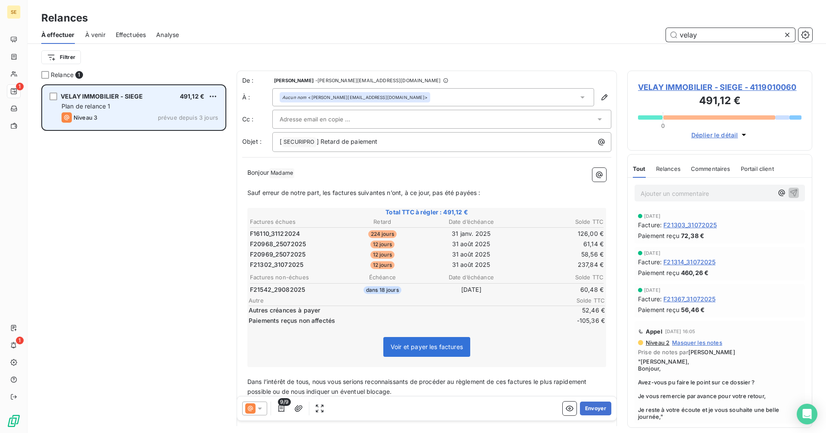
type input "velay"
click at [140, 105] on div "Plan de relance 1" at bounding box center [140, 106] width 157 height 9
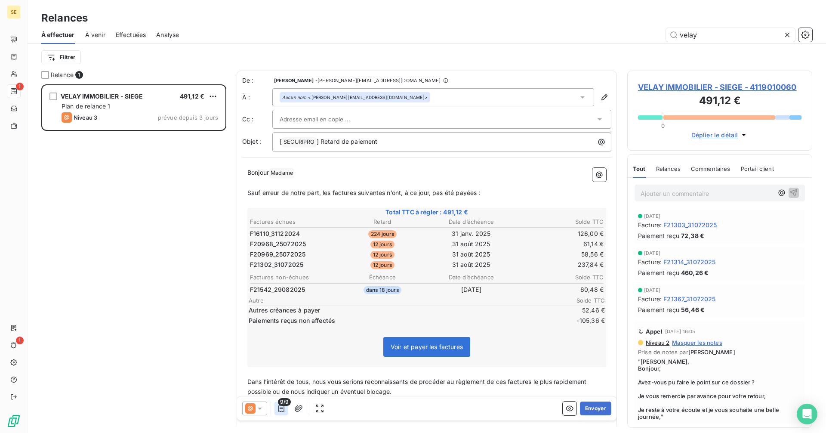
click at [283, 407] on icon "button" at bounding box center [281, 408] width 9 height 9
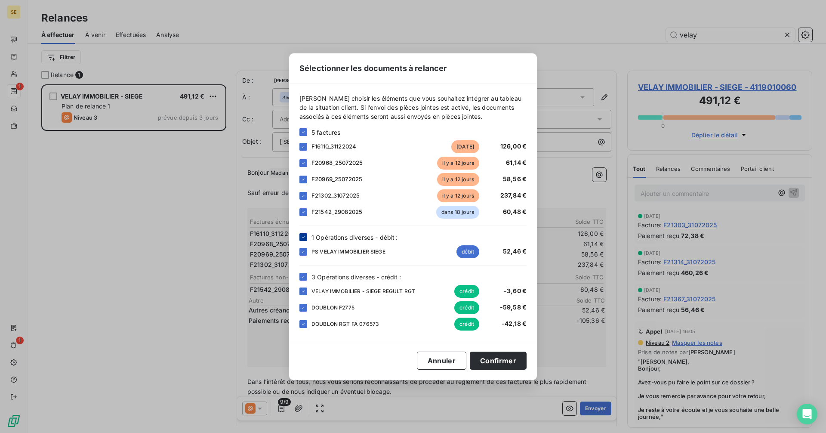
click at [302, 238] on icon at bounding box center [303, 236] width 5 height 5
click at [301, 273] on div at bounding box center [303, 277] width 8 height 8
click at [305, 212] on icon at bounding box center [303, 211] width 5 height 5
click at [505, 360] on button "Confirmer" at bounding box center [498, 360] width 57 height 18
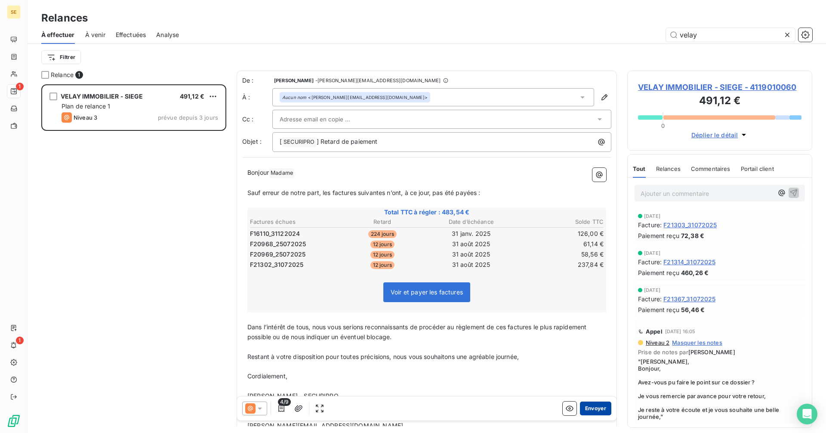
click at [588, 407] on button "Envoyer" at bounding box center [595, 408] width 31 height 14
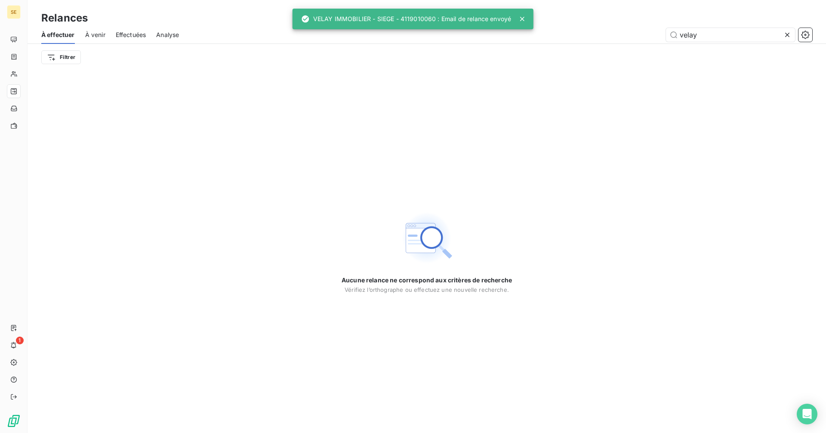
click at [788, 32] on icon at bounding box center [787, 35] width 9 height 9
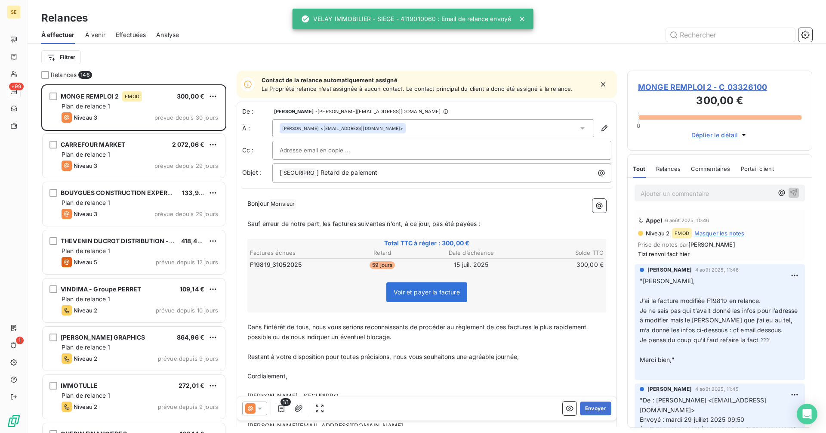
scroll to position [342, 179]
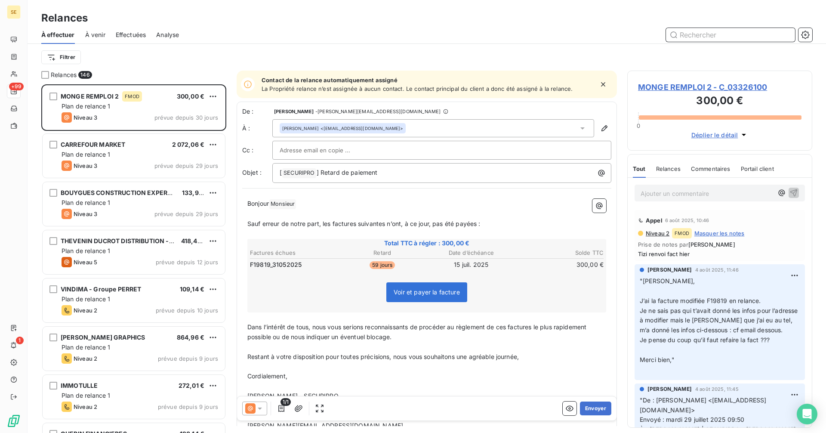
click at [716, 34] on input "text" at bounding box center [730, 35] width 129 height 14
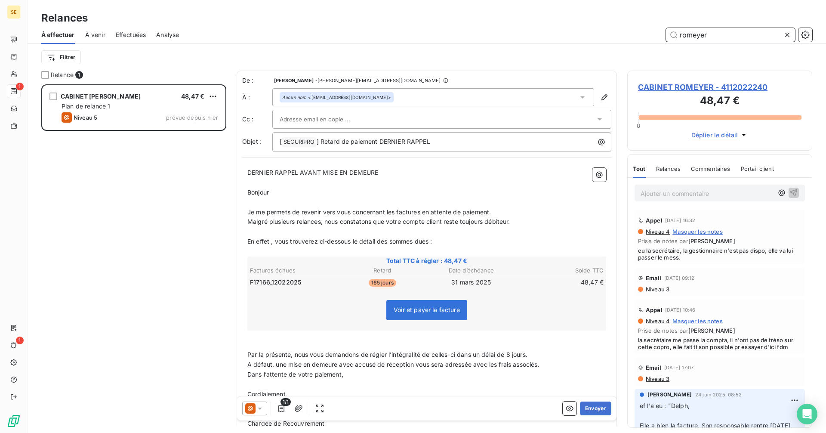
scroll to position [342, 179]
type input "romeyer"
click at [664, 86] on span "CABINET ROMEYER - 4112022240" at bounding box center [719, 87] width 163 height 12
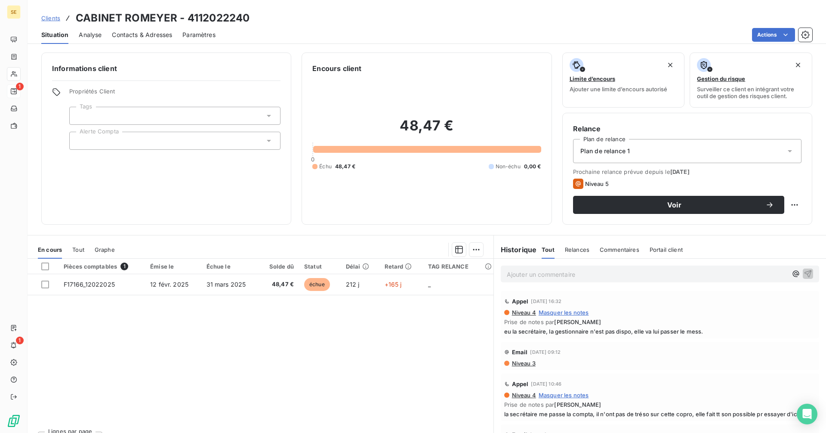
click at [132, 35] on span "Contacts & Adresses" at bounding box center [142, 35] width 60 height 9
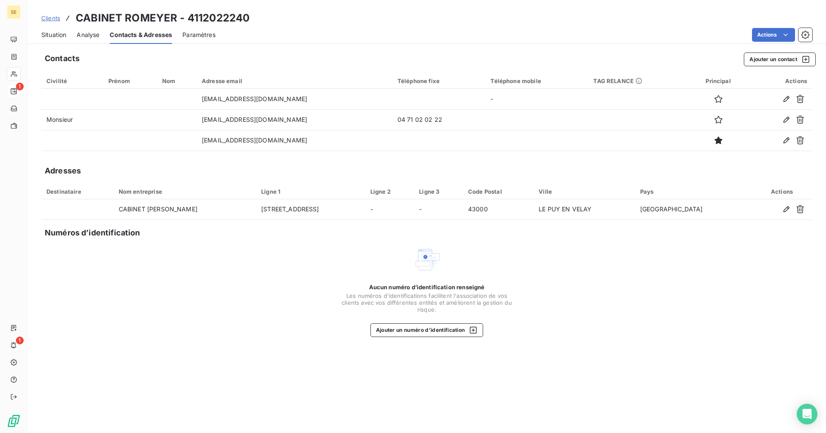
click at [55, 35] on span "Situation" at bounding box center [53, 35] width 25 height 9
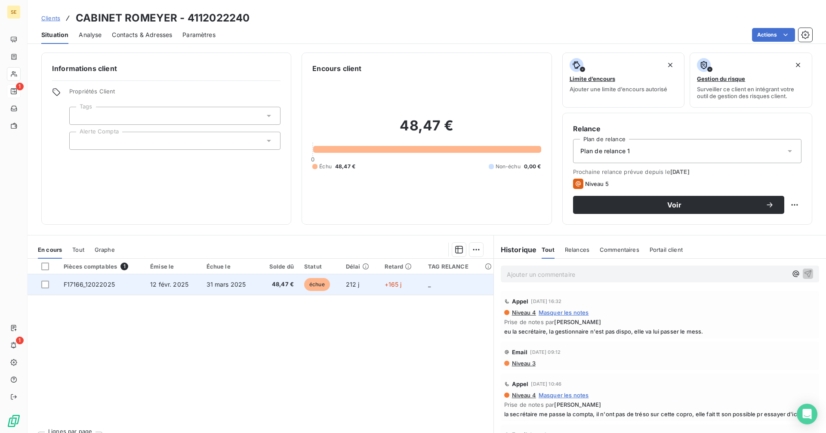
click at [217, 287] on span "31 mars 2025" at bounding box center [226, 283] width 40 height 7
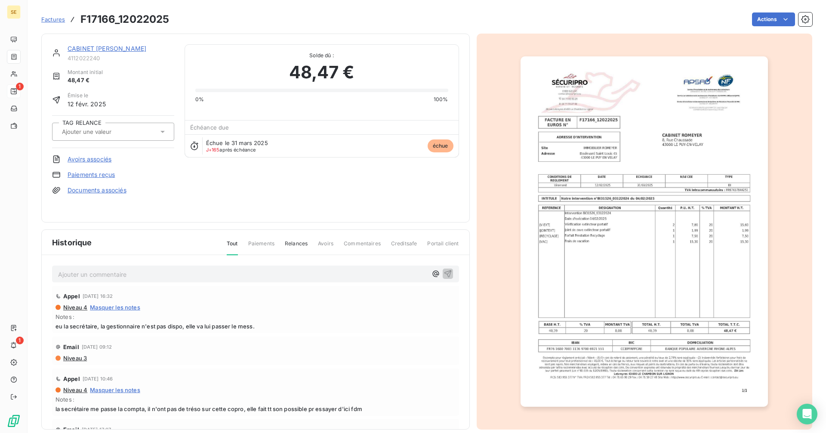
click at [100, 48] on link "CABINET [PERSON_NAME]" at bounding box center [107, 48] width 79 height 7
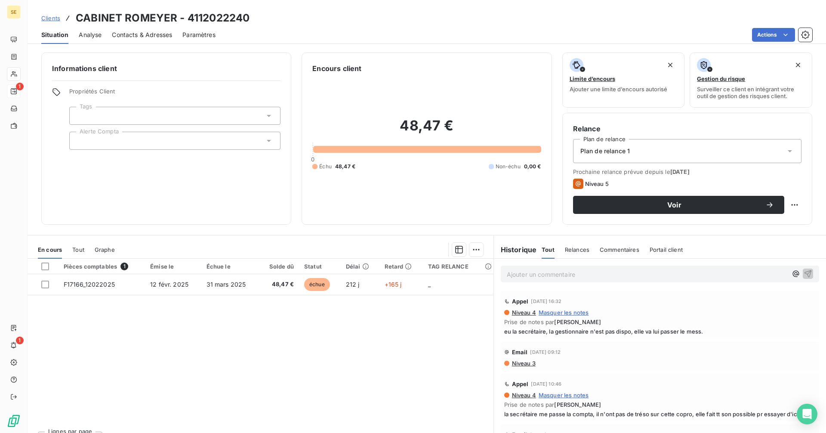
scroll to position [43, 0]
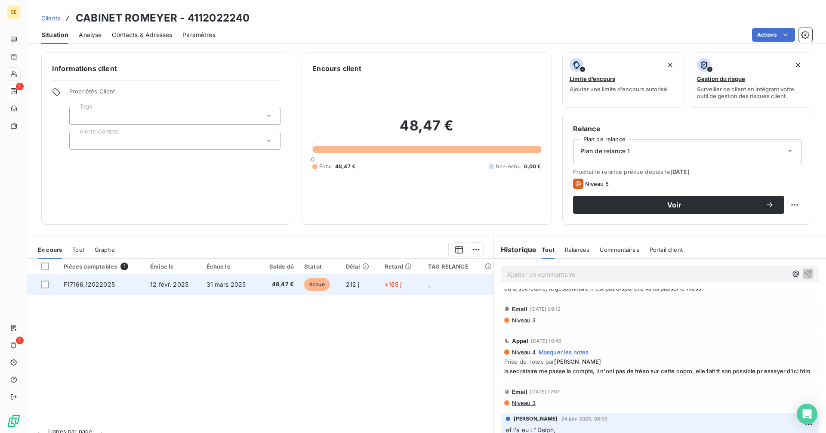
click at [197, 285] on td "12 févr. 2025" at bounding box center [173, 284] width 56 height 21
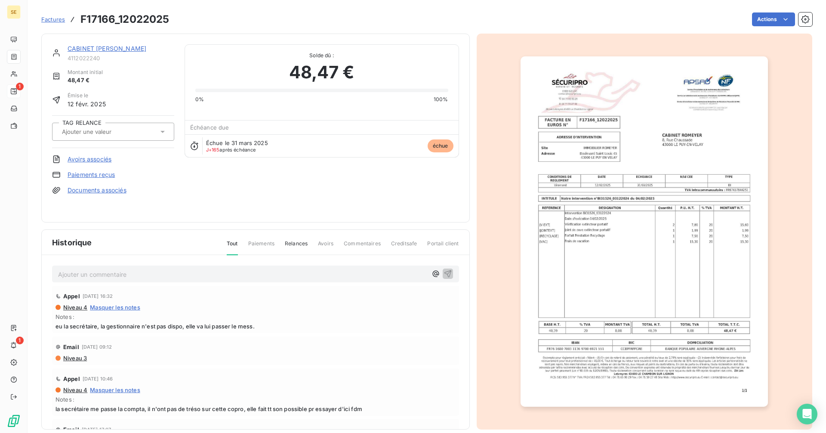
click at [83, 46] on link "CABINET [PERSON_NAME]" at bounding box center [107, 48] width 79 height 7
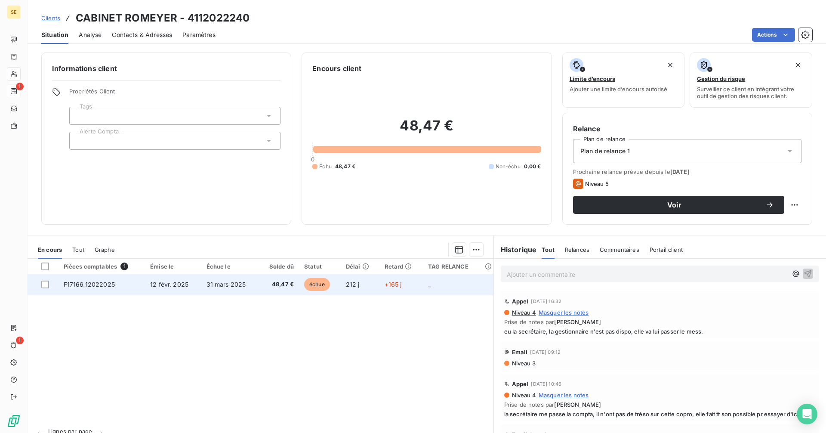
click at [246, 284] on td "31 mars 2025" at bounding box center [230, 284] width 58 height 21
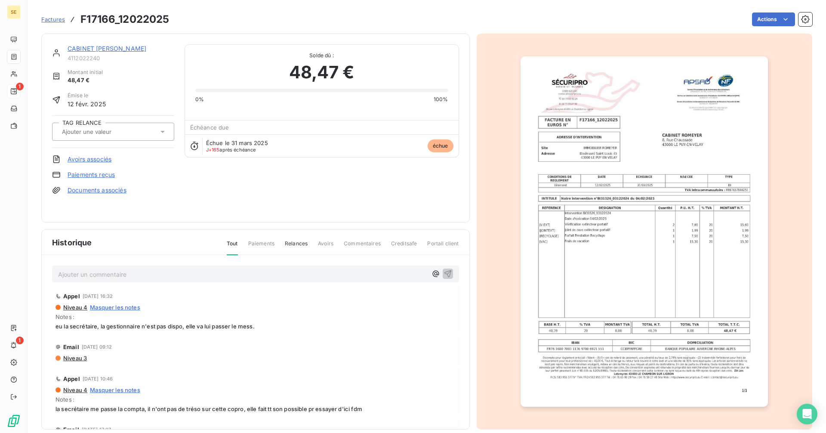
click at [102, 49] on link "CABINET [PERSON_NAME]" at bounding box center [107, 48] width 79 height 7
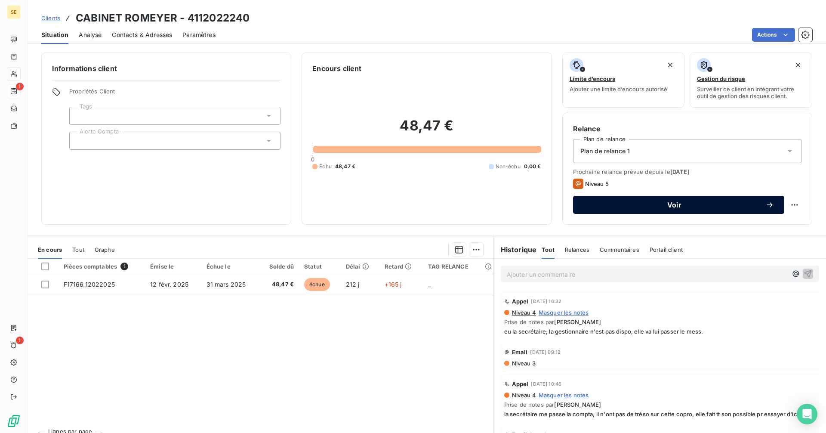
click at [637, 205] on span "Voir" at bounding box center [674, 204] width 182 height 7
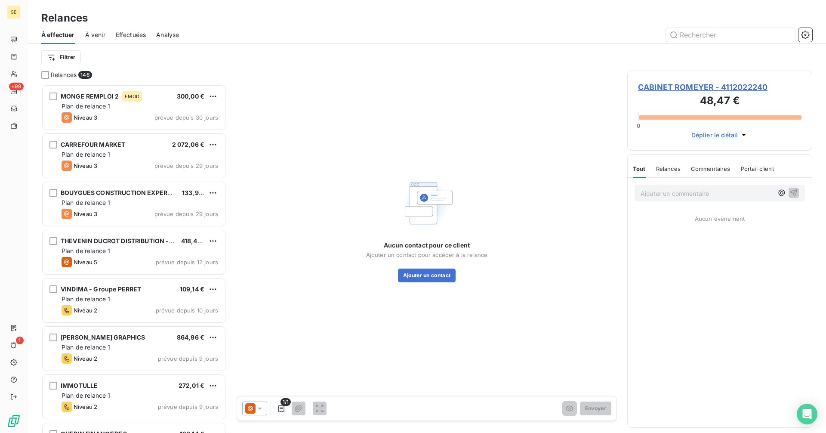
scroll to position [342, 179]
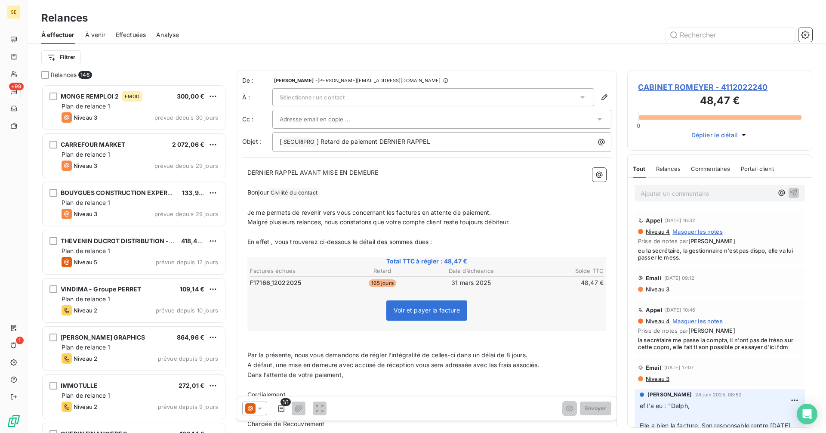
click at [256, 408] on icon at bounding box center [260, 408] width 9 height 9
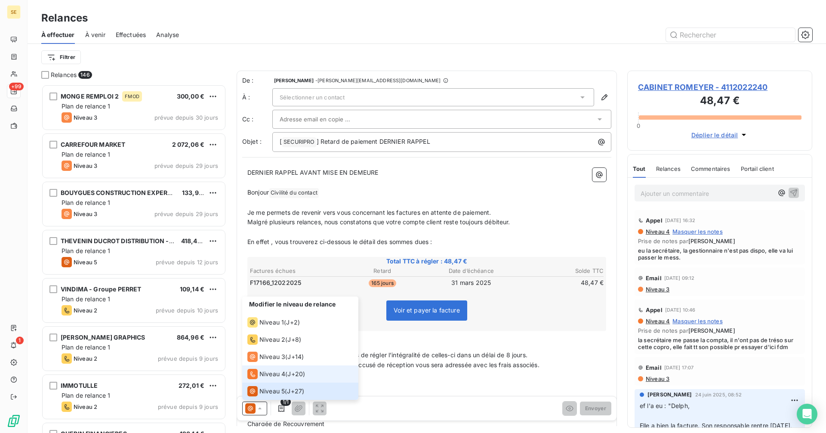
click at [271, 376] on span "Niveau 4" at bounding box center [272, 374] width 26 height 9
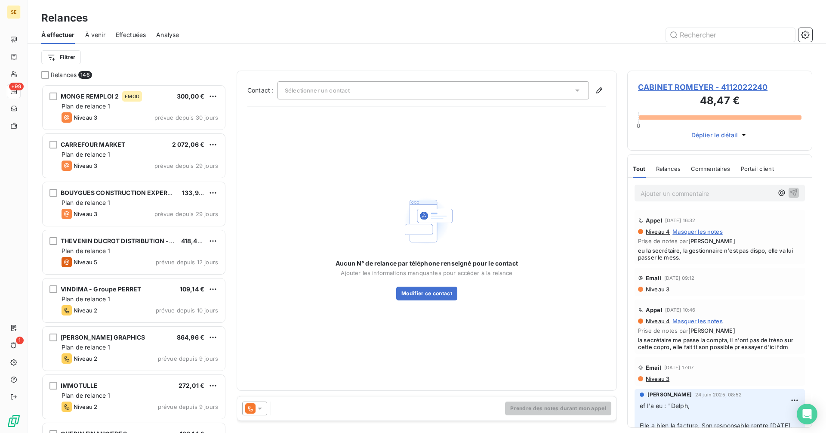
click at [320, 87] on span "Sélectionner un contact" at bounding box center [317, 90] width 65 height 7
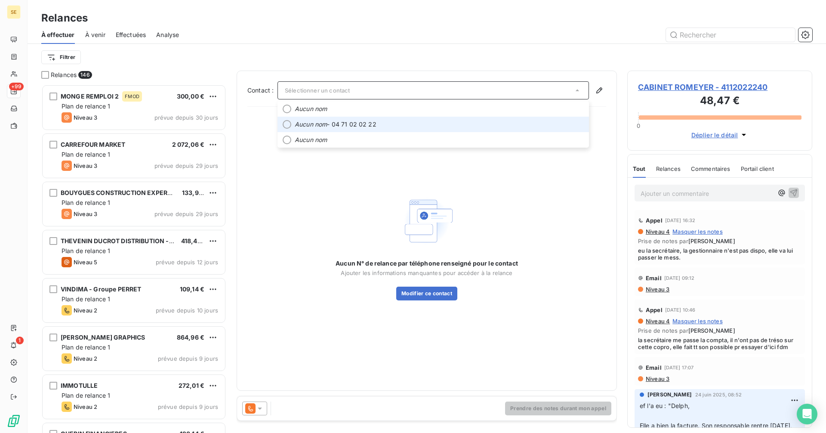
click at [346, 124] on span "Aucun nom - 04 71 02 02 22" at bounding box center [439, 124] width 289 height 9
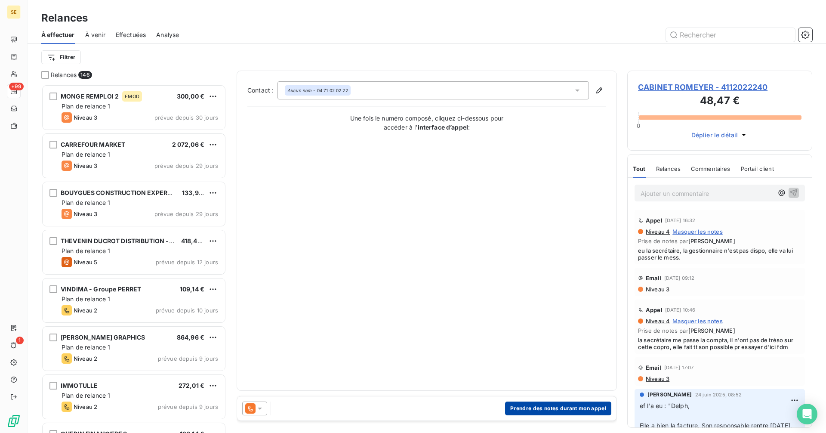
click at [548, 410] on button "Prendre des notes durant mon appel" at bounding box center [558, 408] width 106 height 14
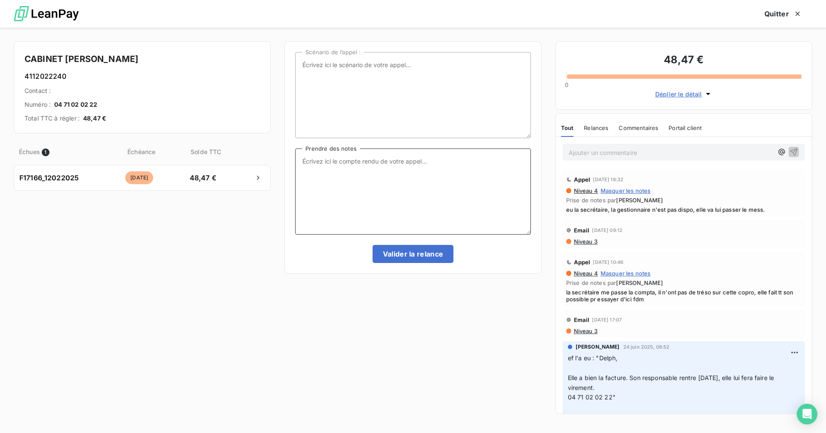
click at [352, 159] on textarea "Prendre des notes" at bounding box center [412, 191] width 235 height 86
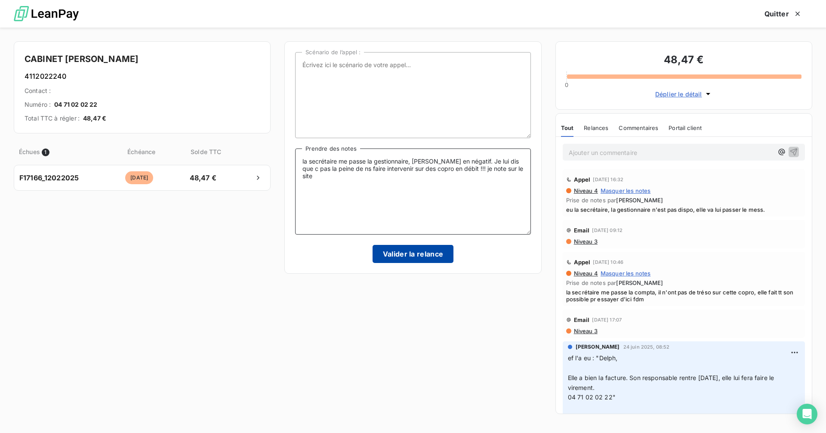
type textarea "la secrétaire me passe la gestionnaire, [PERSON_NAME] en négatif. Je lui dis qu…"
click at [418, 254] on button "Valider la relance" at bounding box center [413, 254] width 81 height 18
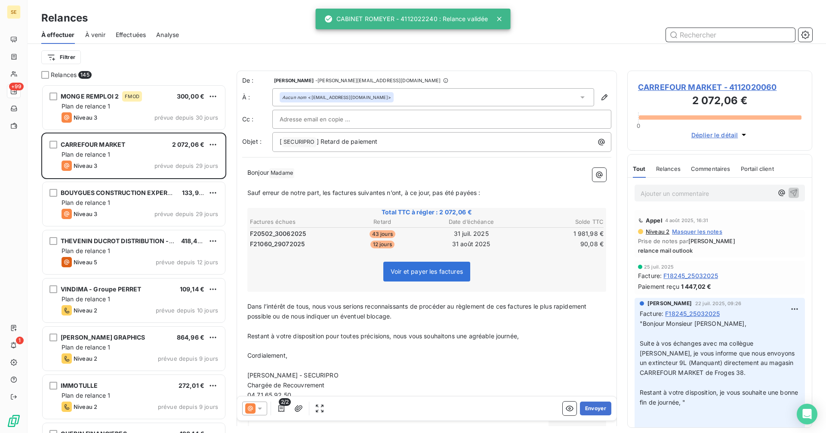
click at [699, 33] on input "text" at bounding box center [730, 35] width 129 height 14
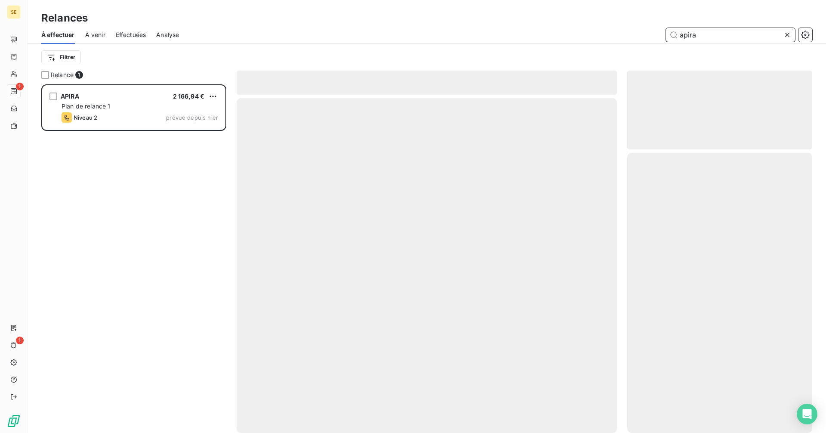
scroll to position [342, 179]
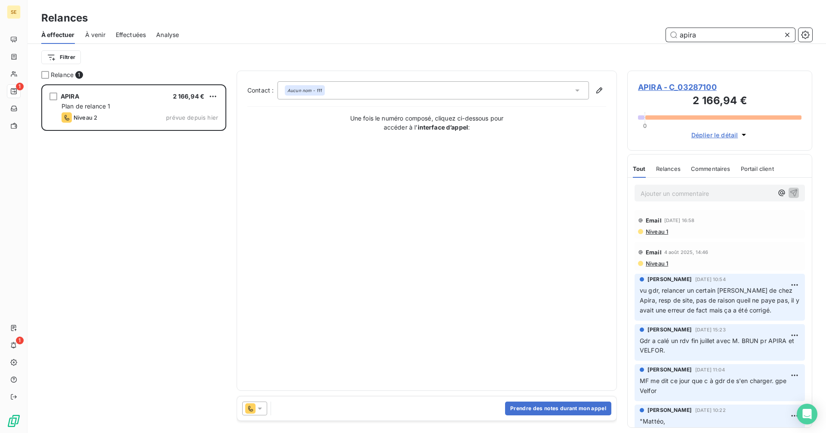
type input "apira"
click at [670, 88] on span "APIRA - C_03287100" at bounding box center [719, 87] width 163 height 12
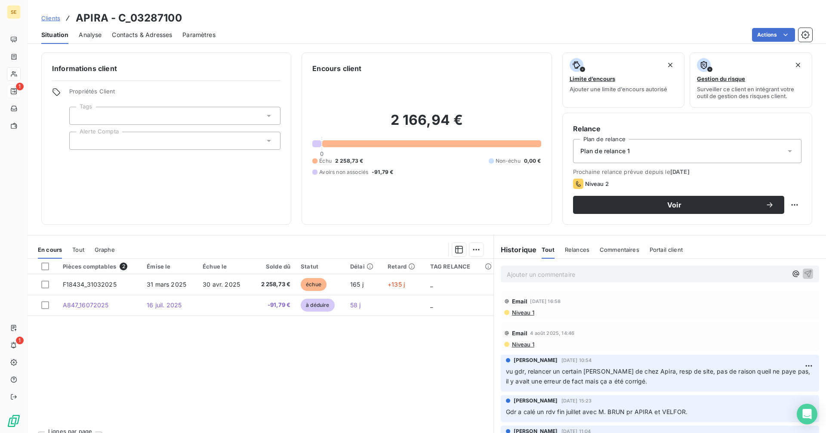
click at [144, 36] on span "Contacts & Adresses" at bounding box center [142, 35] width 60 height 9
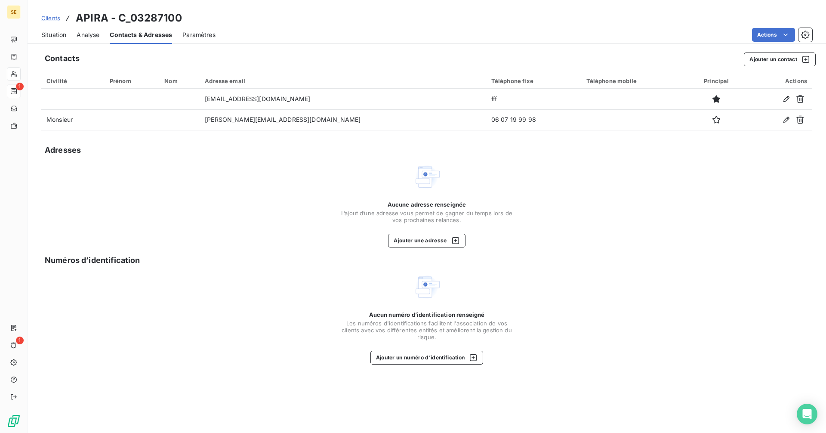
click at [56, 37] on span "Situation" at bounding box center [53, 35] width 25 height 9
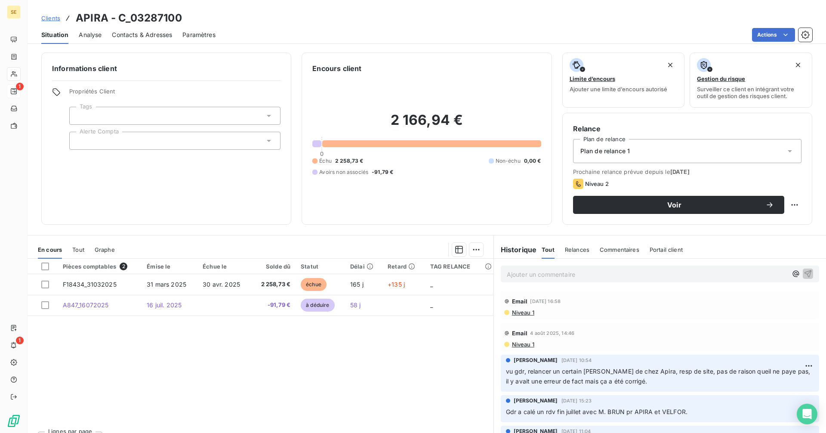
click at [138, 35] on span "Contacts & Adresses" at bounding box center [142, 35] width 60 height 9
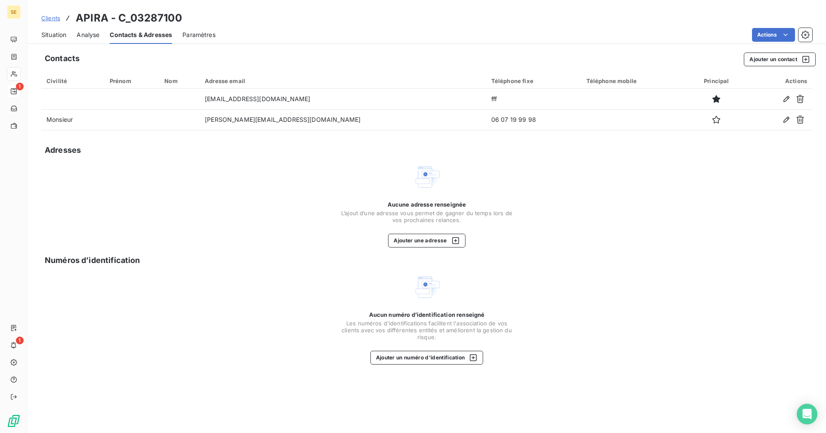
click at [57, 39] on span "Situation" at bounding box center [53, 35] width 25 height 9
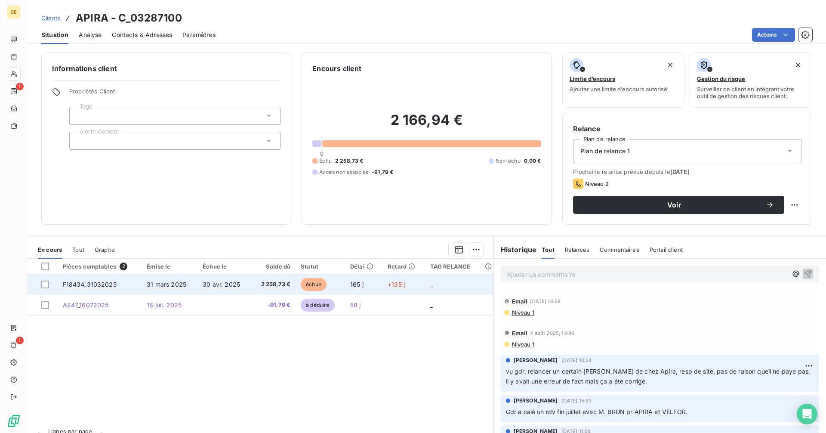
click at [303, 284] on span "échue" at bounding box center [314, 284] width 26 height 13
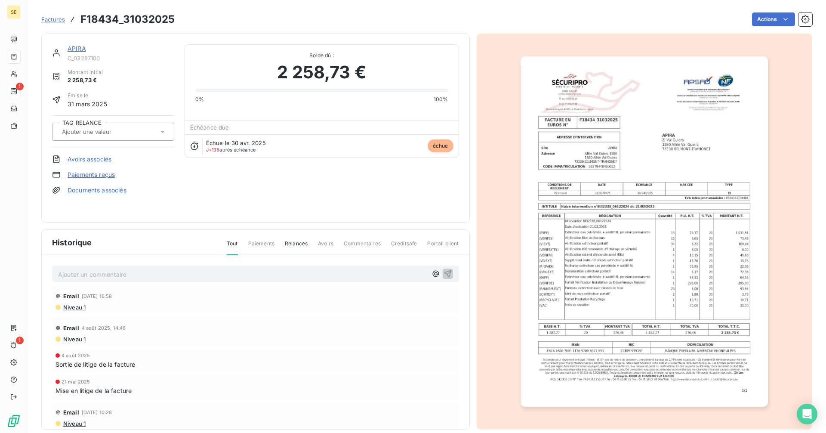
click at [71, 46] on link "APIRA" at bounding box center [77, 48] width 18 height 7
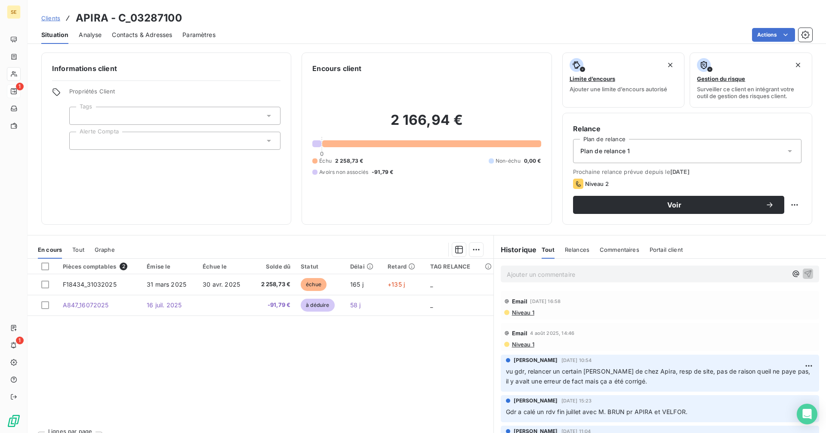
click at [523, 310] on span "Niveau 1" at bounding box center [522, 312] width 23 height 7
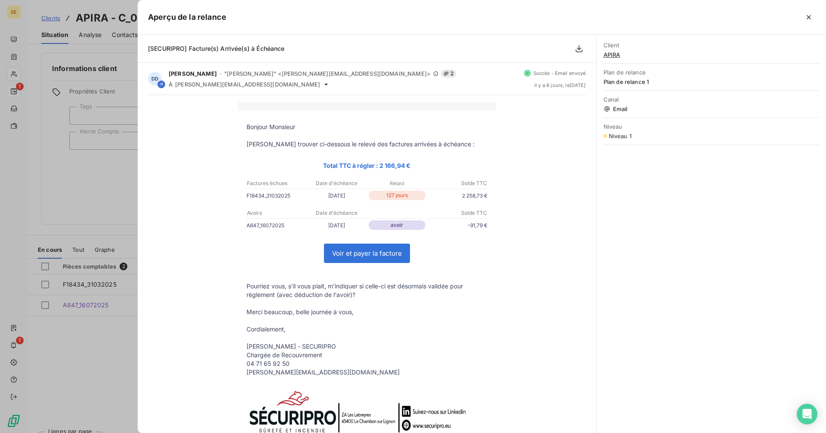
click at [83, 177] on div at bounding box center [413, 216] width 826 height 433
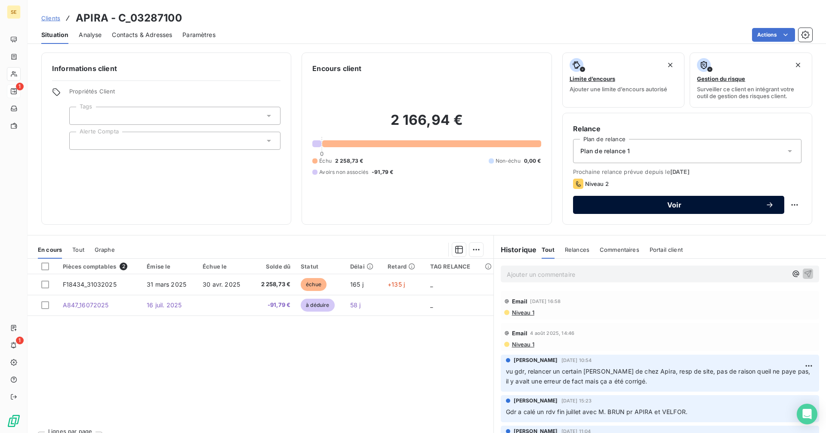
click at [623, 202] on span "Voir" at bounding box center [674, 204] width 182 height 7
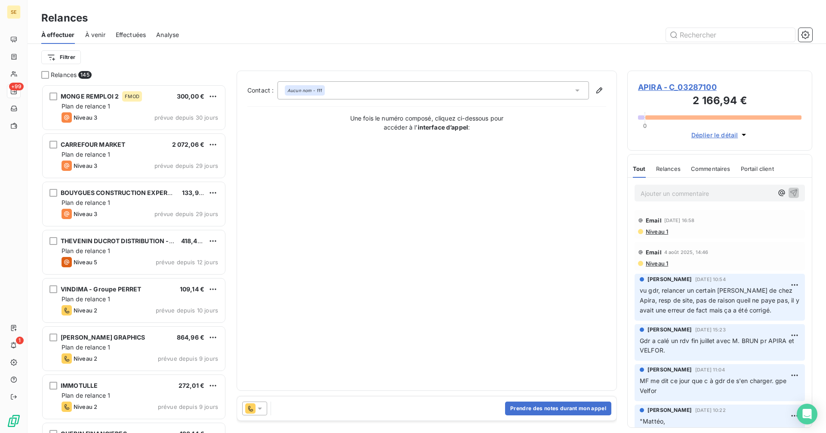
scroll to position [342, 179]
click at [365, 94] on div "Aucun nom - fff" at bounding box center [432, 90] width 311 height 18
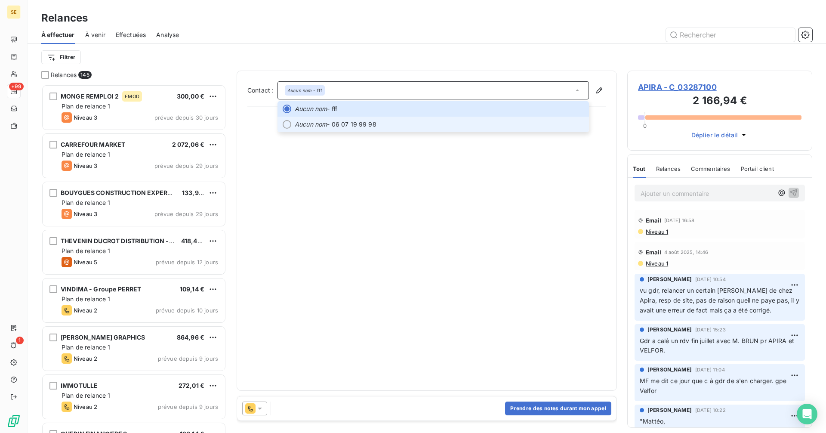
click at [368, 123] on span "Aucun nom - 06 07 19 99 98" at bounding box center [439, 124] width 289 height 9
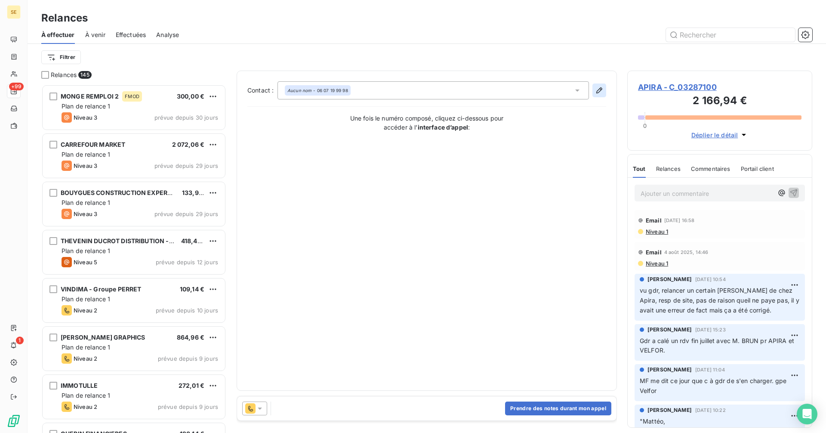
click at [601, 89] on icon "button" at bounding box center [599, 90] width 9 height 9
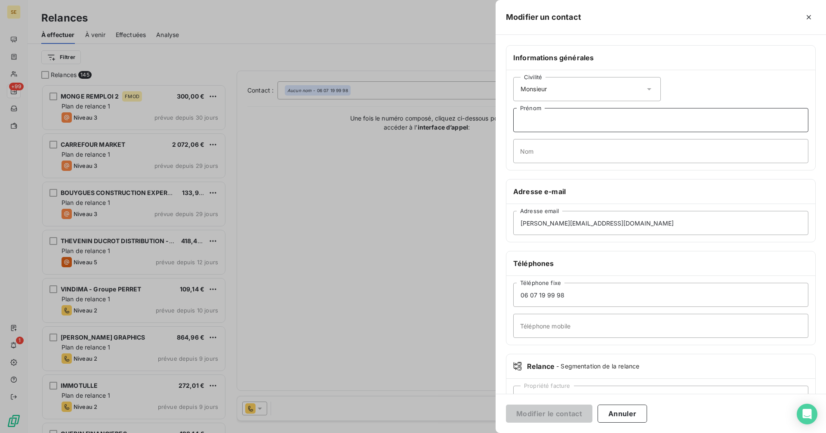
click at [539, 129] on input "Prénom" at bounding box center [660, 120] width 295 height 24
type input "[PERSON_NAME]"
click at [551, 153] on input "Nom" at bounding box center [660, 151] width 295 height 24
type input "[PERSON_NAME]"
click at [540, 415] on button "Modifier le contact" at bounding box center [549, 413] width 86 height 18
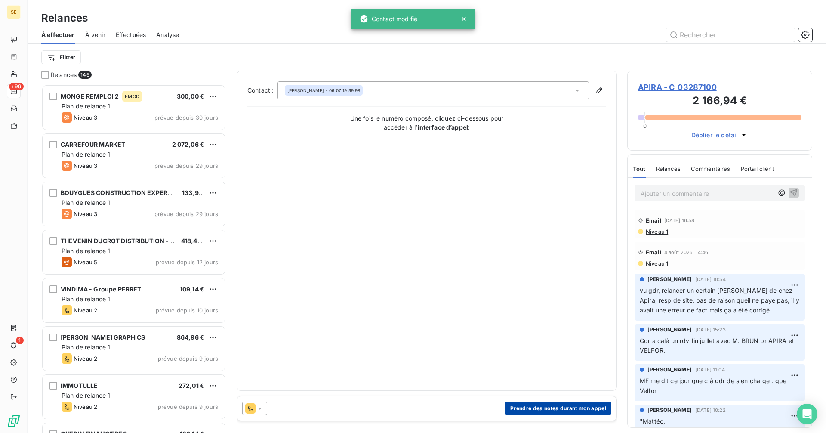
click at [547, 407] on button "Prendre des notes durant mon appel" at bounding box center [558, 408] width 106 height 14
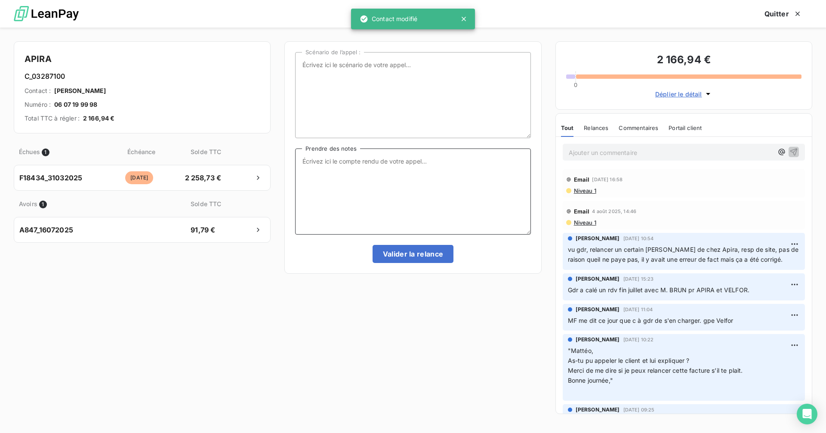
click at [354, 172] on textarea "Prendre des notes" at bounding box center [412, 191] width 235 height 86
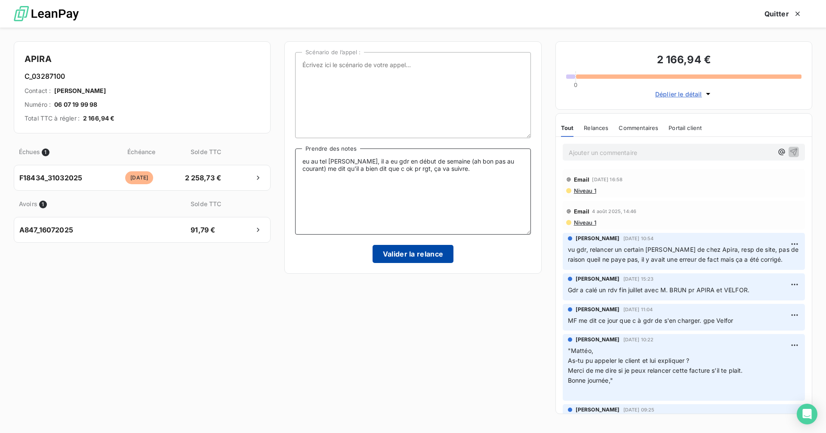
type textarea "eu au tel [PERSON_NAME], il a eu gdr en début de semaine (ah bon pas au courant…"
click at [407, 256] on button "Valider la relance" at bounding box center [413, 254] width 81 height 18
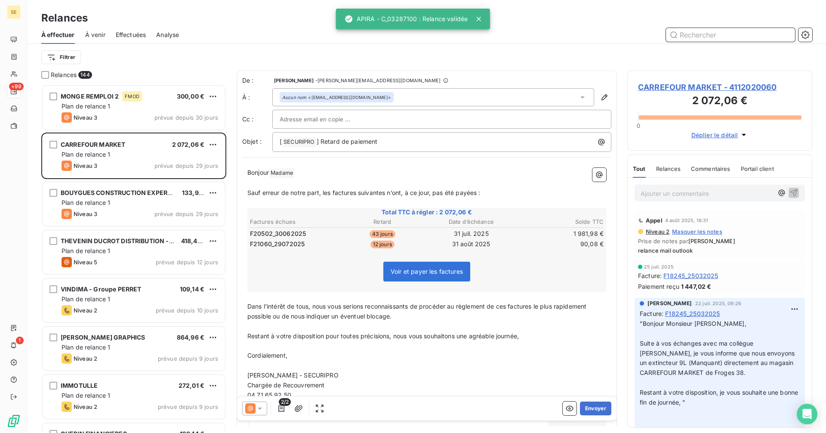
click at [697, 37] on input "text" at bounding box center [730, 35] width 129 height 14
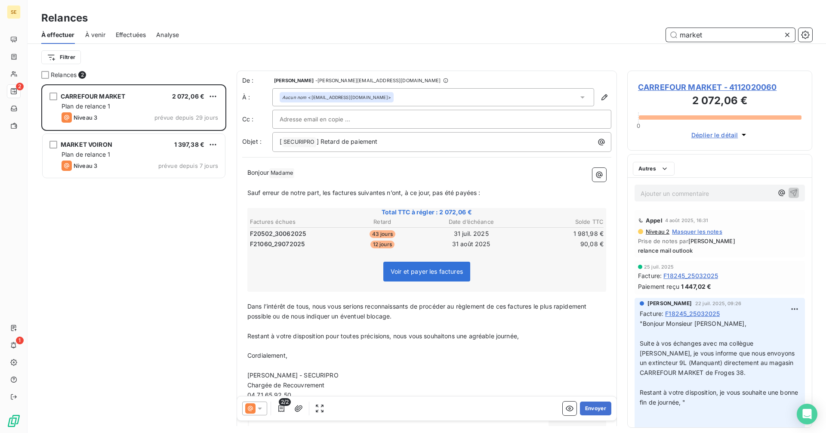
scroll to position [342, 179]
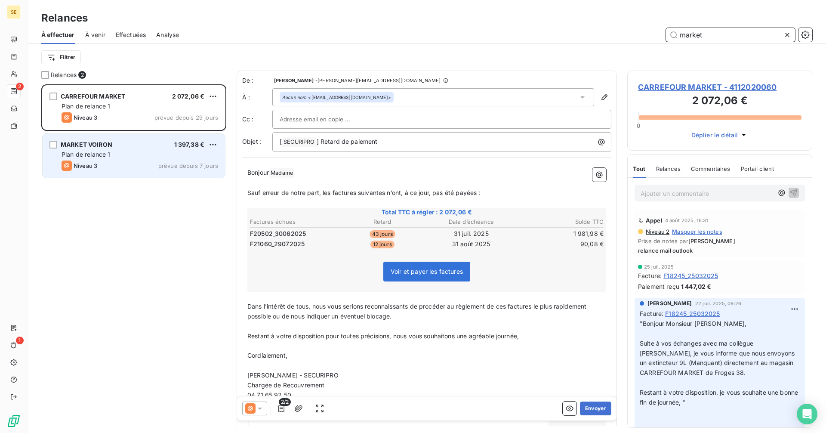
type input "market"
click at [135, 149] on div "MARKET VOIRON 1 397,38 € Plan de relance 1 Niveau 3 prévue depuis 7 jours" at bounding box center [134, 156] width 182 height 44
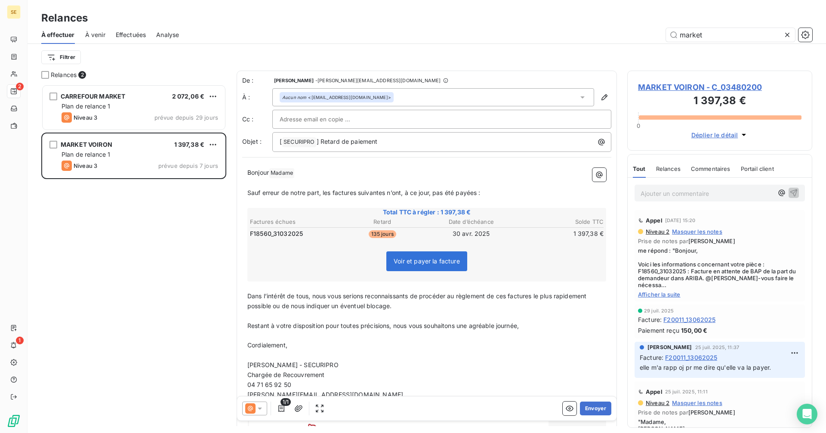
click at [689, 86] on span "MARKET VOIRON - C_03480200" at bounding box center [719, 87] width 163 height 12
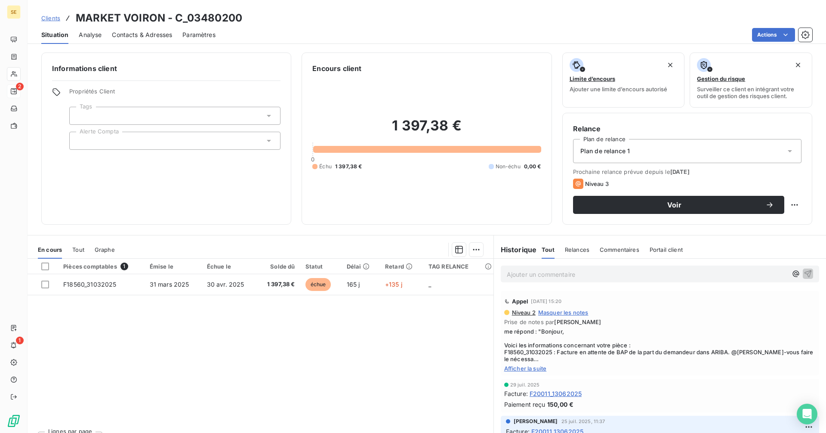
click at [517, 367] on span "Afficher la suite" at bounding box center [659, 368] width 311 height 7
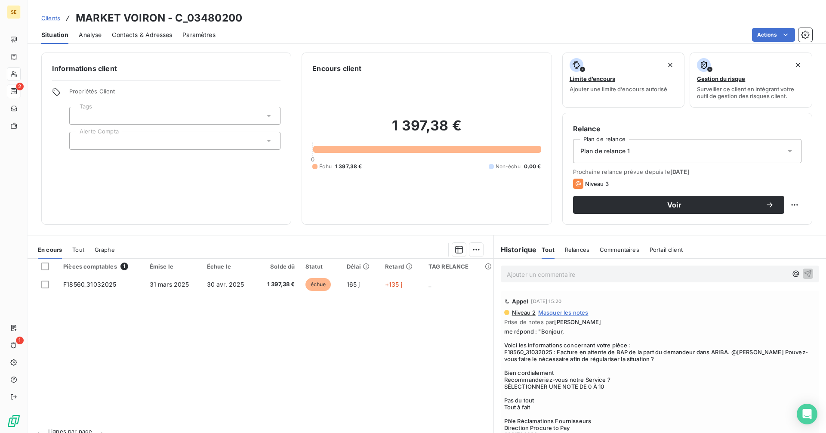
click at [52, 19] on span "Clients" at bounding box center [50, 18] width 19 height 7
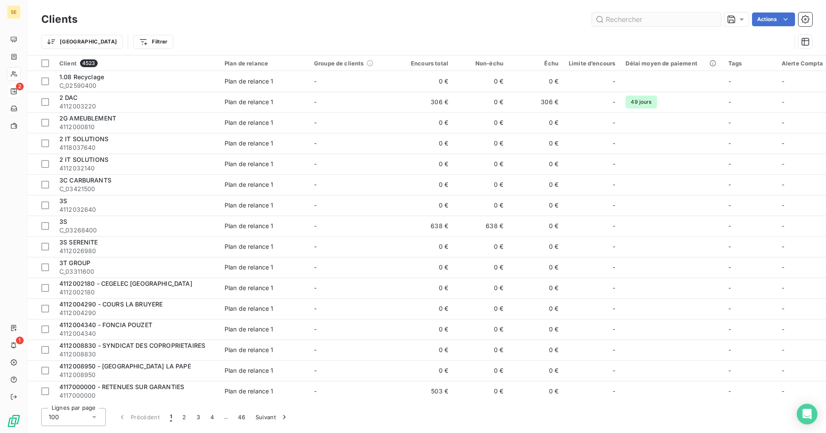
click at [635, 22] on input "text" at bounding box center [656, 19] width 129 height 14
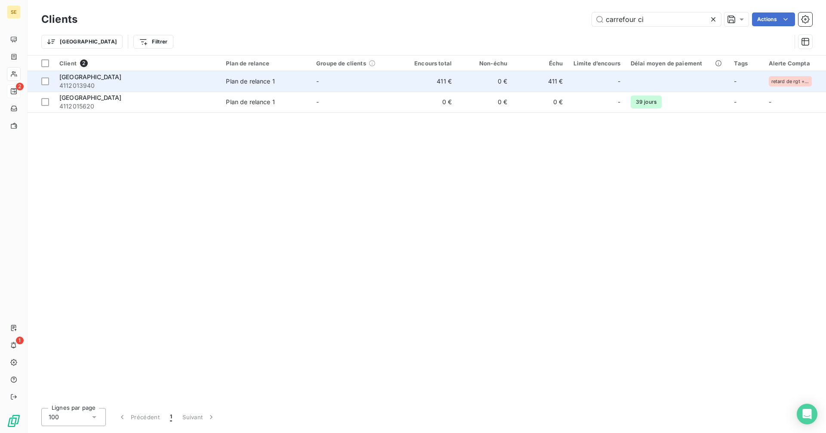
type input "carrefour ci"
click at [462, 84] on td "0 €" at bounding box center [484, 81] width 55 height 21
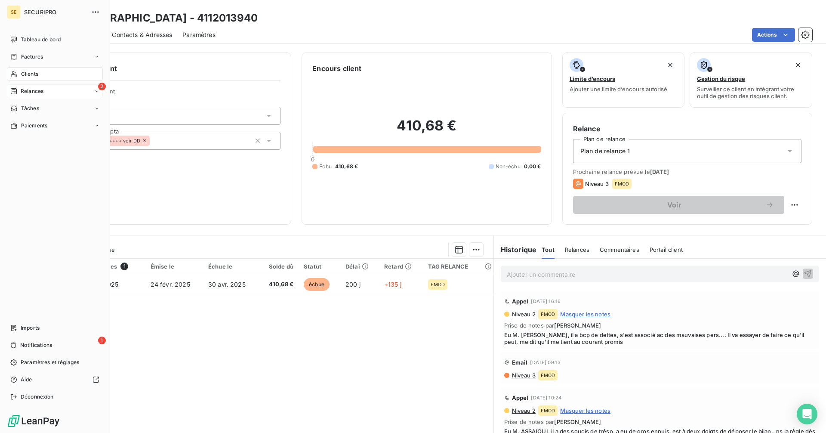
click at [15, 91] on icon at bounding box center [14, 91] width 6 height 6
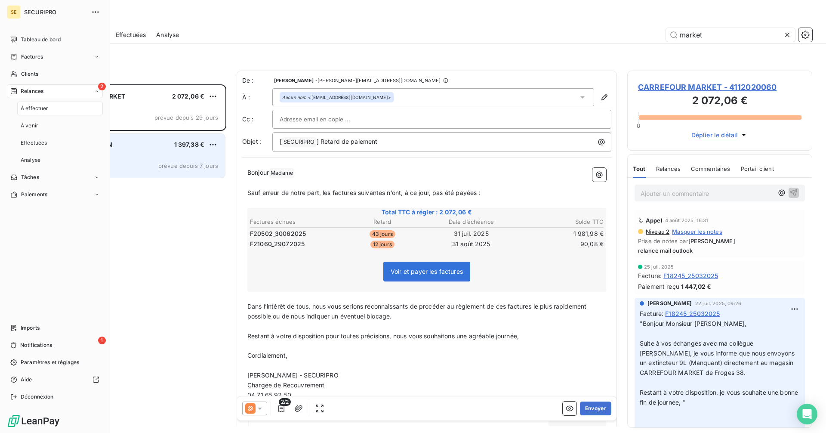
scroll to position [342, 179]
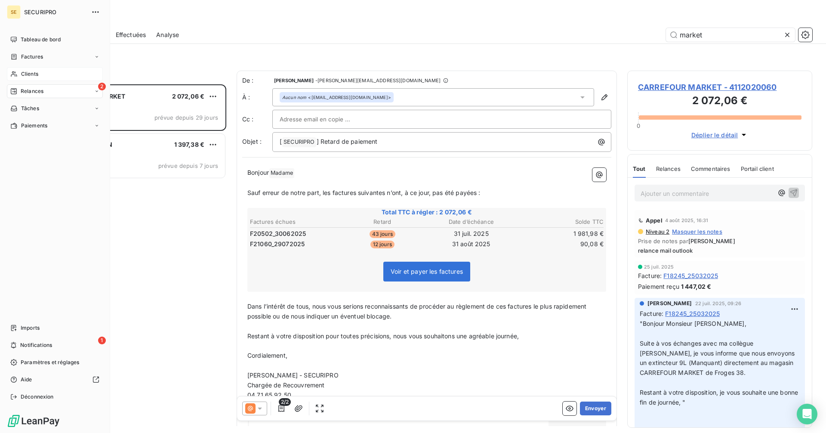
click at [32, 74] on span "Clients" at bounding box center [29, 74] width 17 height 8
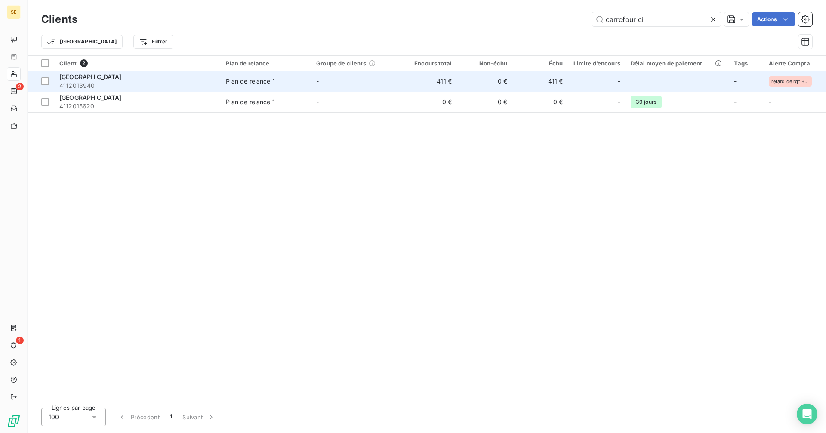
click at [463, 85] on td "0 €" at bounding box center [484, 81] width 55 height 21
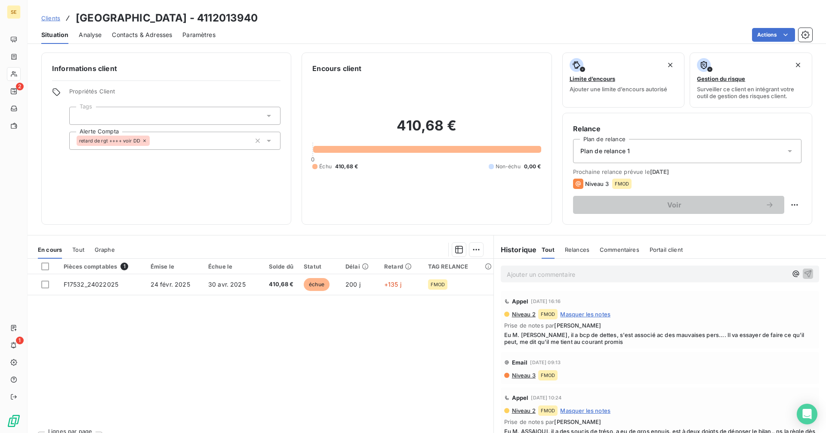
click at [52, 19] on span "Clients" at bounding box center [50, 18] width 19 height 7
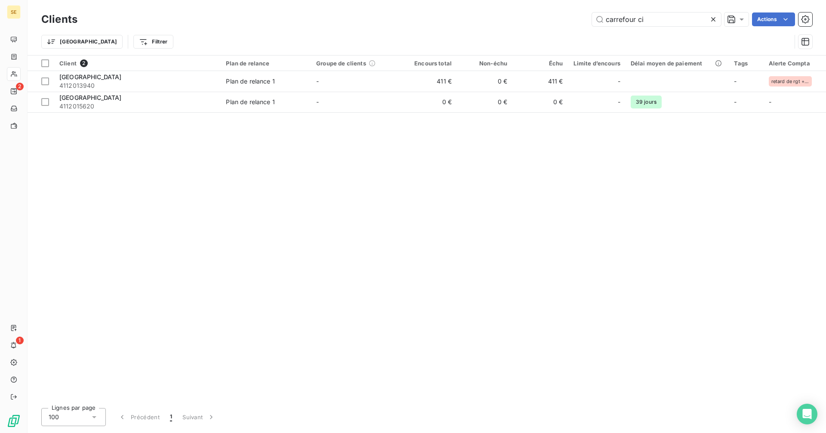
drag, startPoint x: 682, startPoint y: 14, endPoint x: 519, endPoint y: 19, distance: 163.5
click at [519, 19] on div "carrefour ci Actions" at bounding box center [450, 19] width 724 height 14
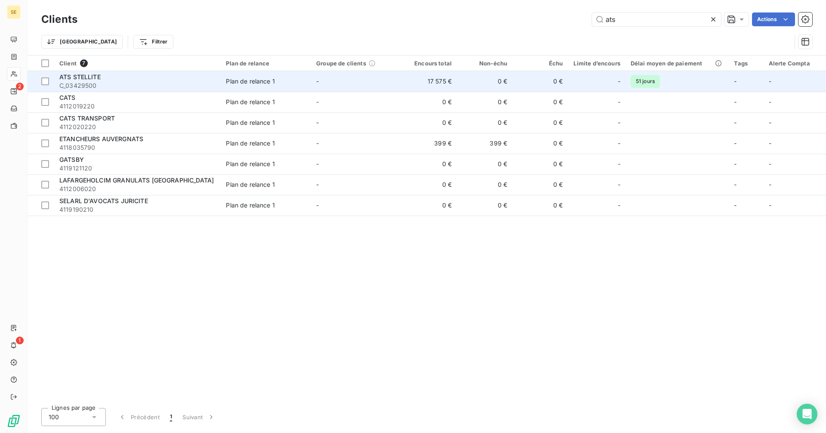
type input "ats"
click at [498, 83] on td "0 €" at bounding box center [484, 81] width 55 height 21
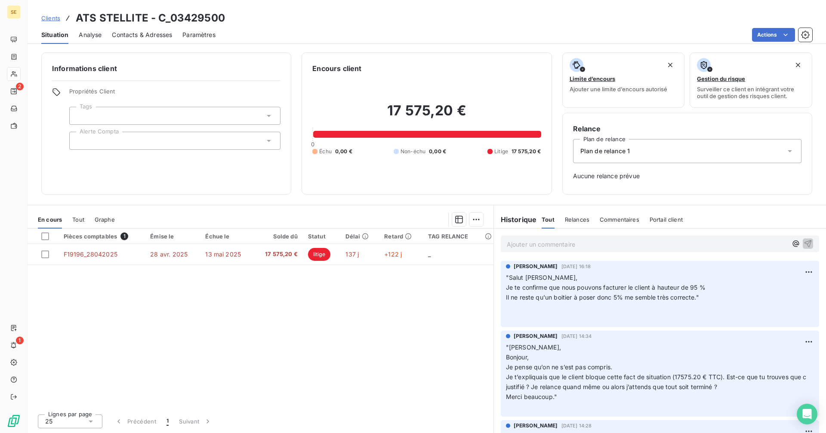
click at [50, 18] on span "Clients" at bounding box center [50, 18] width 19 height 7
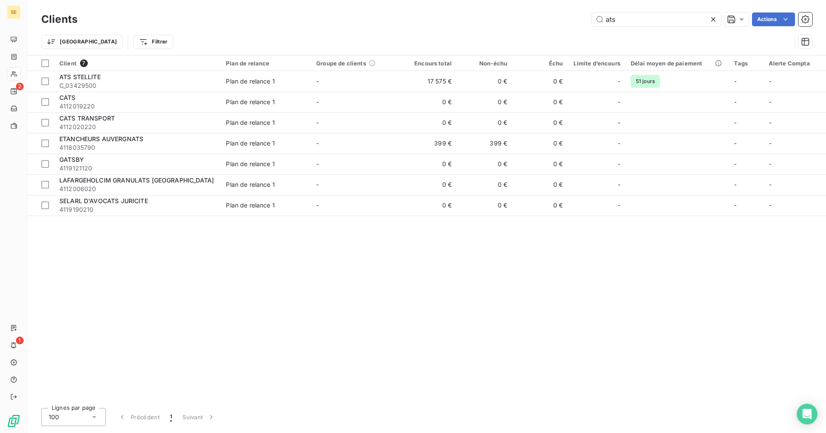
drag, startPoint x: 642, startPoint y: 22, endPoint x: 549, endPoint y: 21, distance: 92.5
click at [549, 21] on div "ats Actions" at bounding box center [450, 19] width 724 height 14
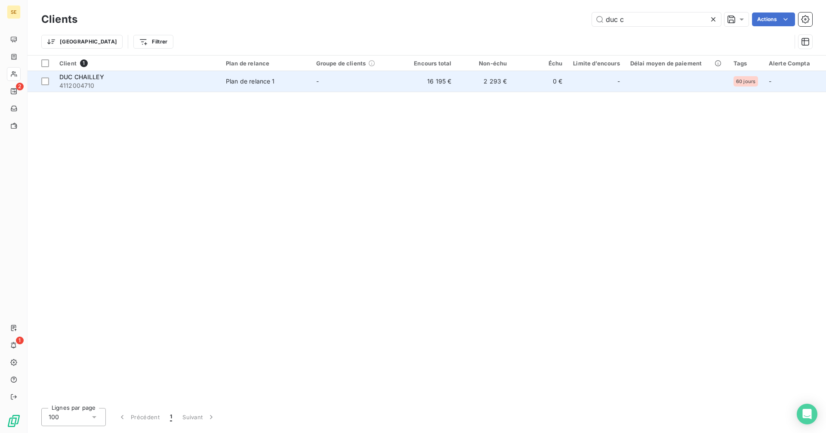
type input "duc c"
click at [100, 78] on span "DUC CHAILLEY" at bounding box center [81, 76] width 45 height 7
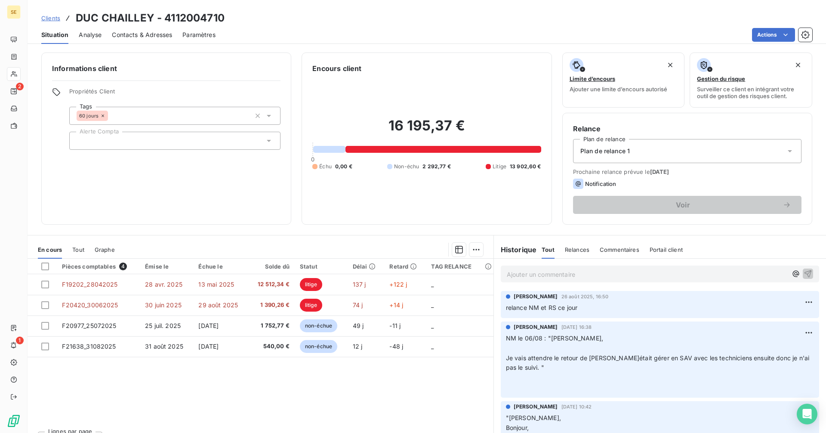
click at [50, 19] on span "Clients" at bounding box center [50, 18] width 19 height 7
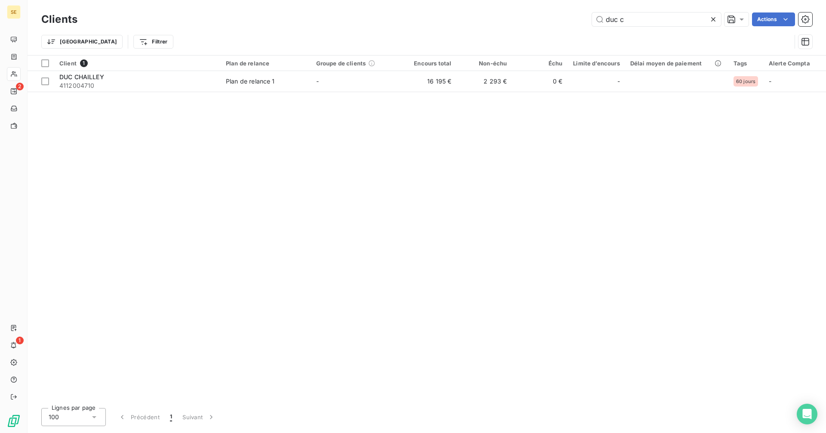
drag, startPoint x: 596, startPoint y: 21, endPoint x: 545, endPoint y: 21, distance: 50.8
click at [545, 21] on div "duc c Actions" at bounding box center [450, 19] width 724 height 14
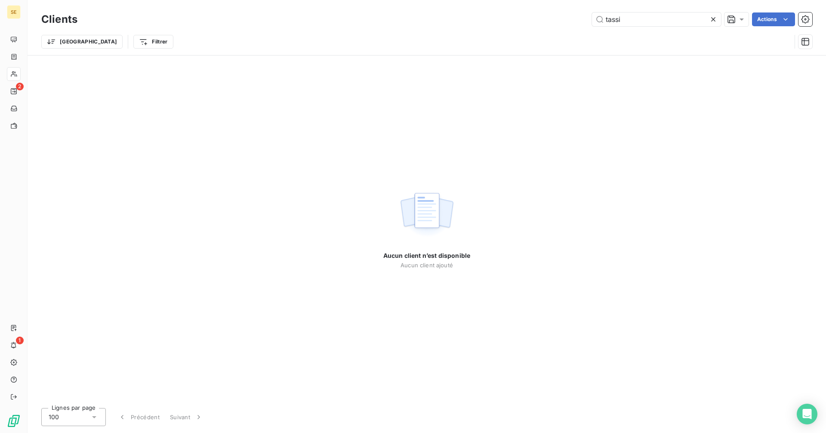
type input "tassif"
drag, startPoint x: 637, startPoint y: 22, endPoint x: 580, endPoint y: 19, distance: 57.3
click at [579, 19] on div "tassif Actions" at bounding box center [450, 19] width 724 height 14
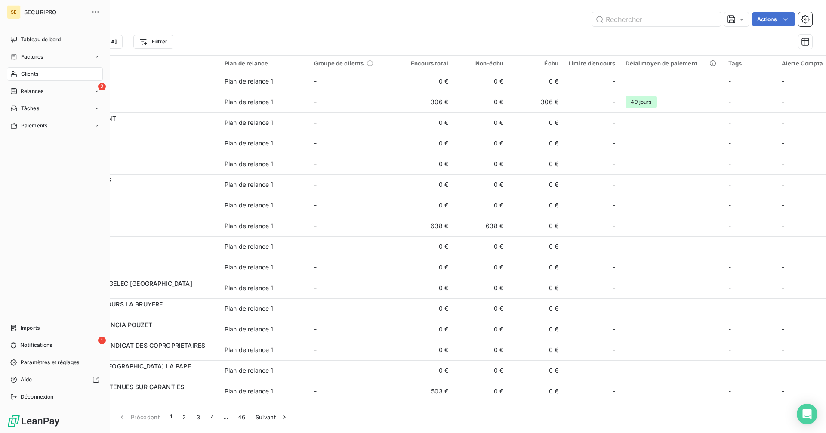
click at [23, 55] on span "Factures" at bounding box center [32, 57] width 22 height 8
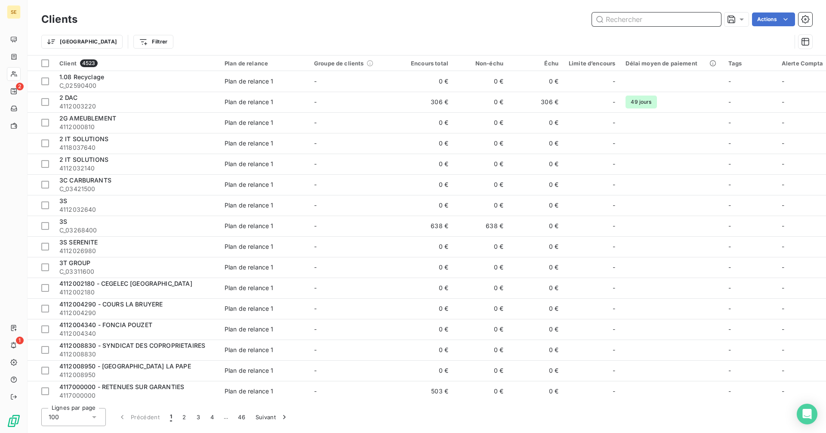
click at [637, 15] on input "text" at bounding box center [656, 19] width 129 height 14
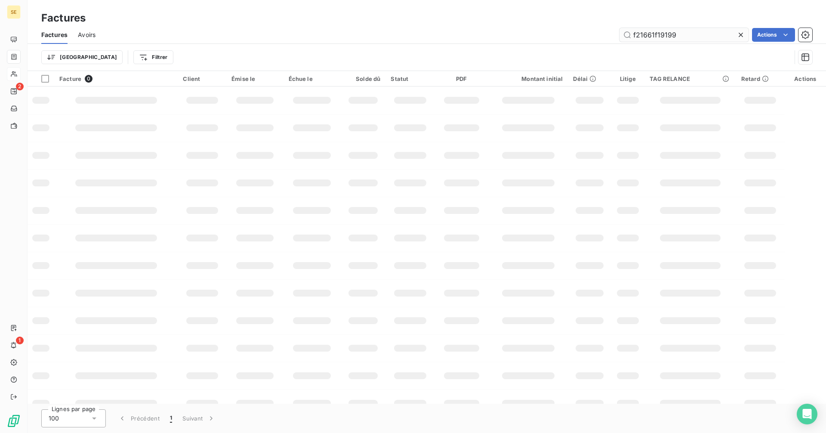
click at [690, 37] on input "f21661f19199" at bounding box center [683, 35] width 129 height 14
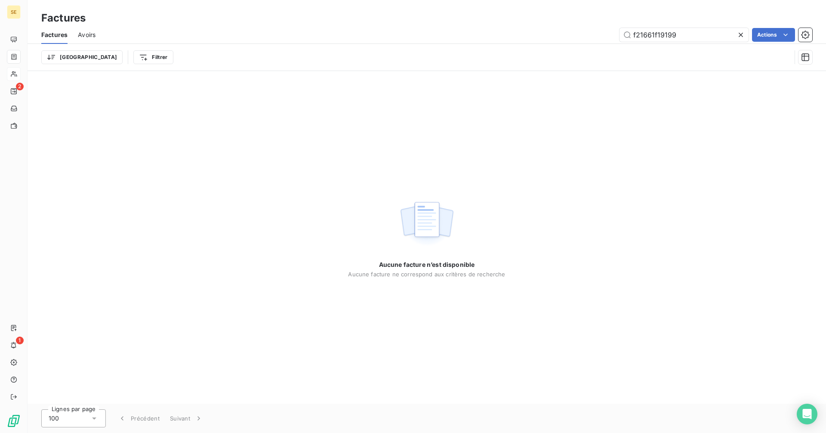
drag, startPoint x: 690, startPoint y: 37, endPoint x: 600, endPoint y: 36, distance: 89.5
click at [600, 36] on div "f21661f19199 Actions" at bounding box center [459, 35] width 706 height 14
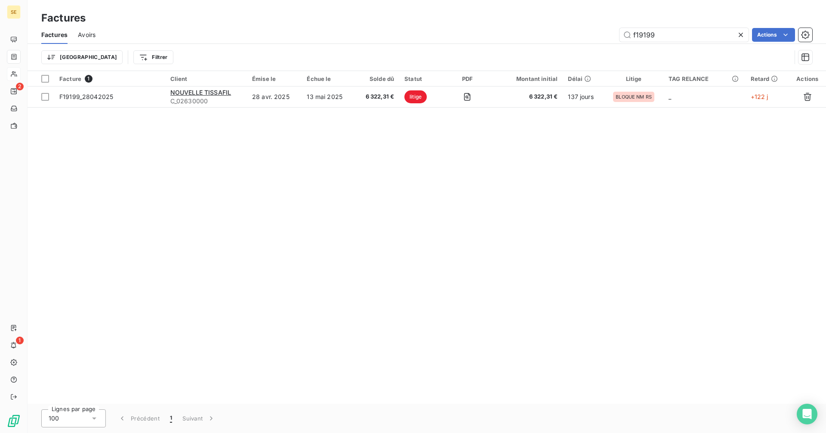
click at [657, 43] on div "Factures Avoirs f19199 Actions" at bounding box center [427, 35] width 798 height 18
drag, startPoint x: 661, startPoint y: 34, endPoint x: 600, endPoint y: 36, distance: 61.1
click at [600, 36] on div "f19199 Actions" at bounding box center [459, 35] width 706 height 14
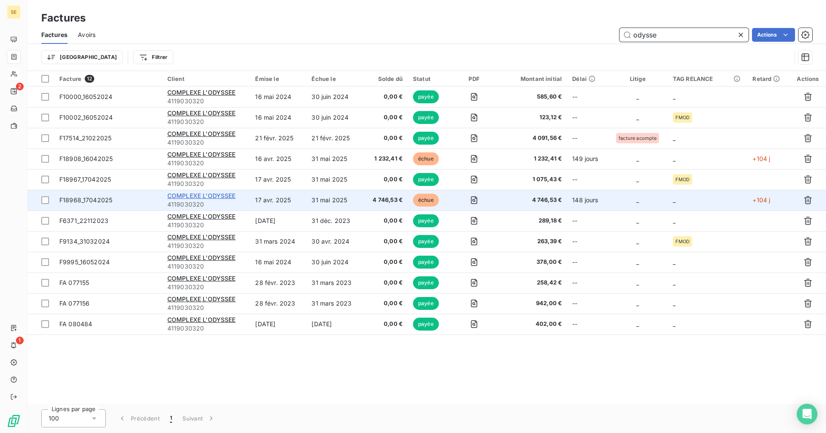
type input "odysse"
click at [225, 198] on span "COMPLEXE L'ODYSSEE" at bounding box center [201, 195] width 68 height 7
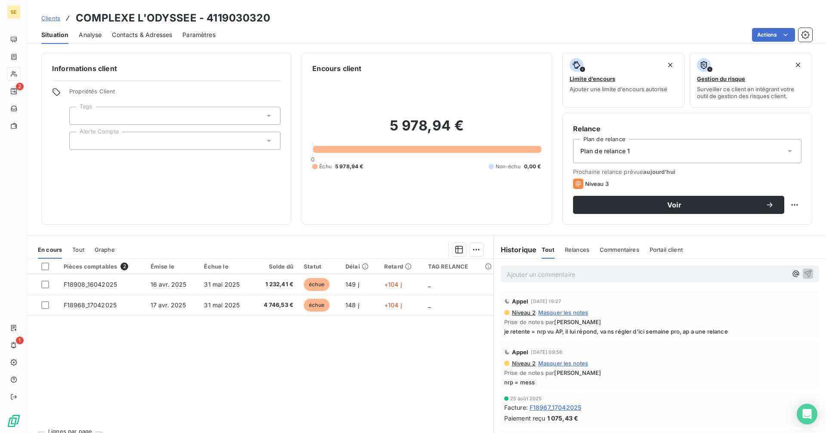
click at [49, 18] on span "Clients" at bounding box center [50, 18] width 19 height 7
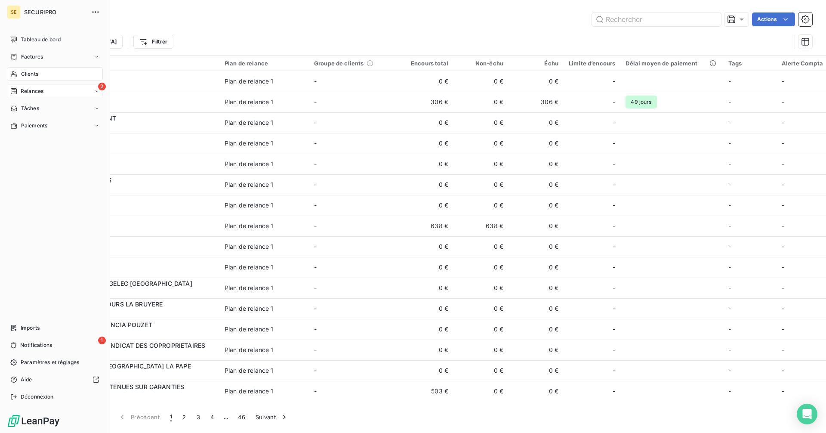
click at [17, 89] on div "Relances" at bounding box center [26, 91] width 33 height 8
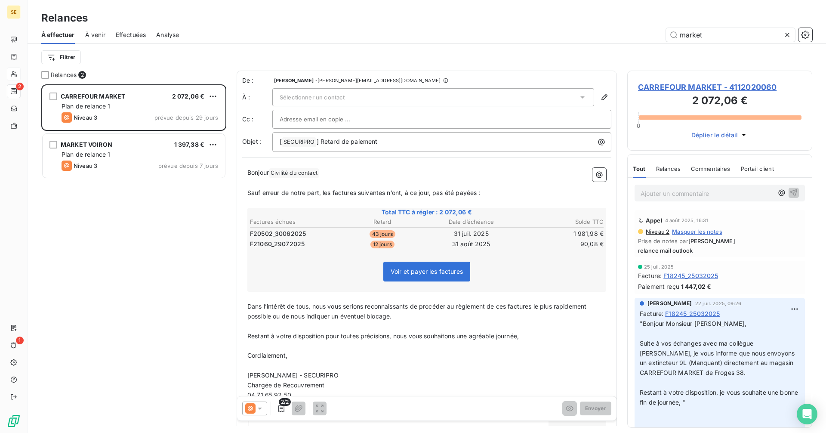
scroll to position [342, 179]
drag, startPoint x: 724, startPoint y: 37, endPoint x: 644, endPoint y: 34, distance: 79.2
click at [644, 34] on div "market" at bounding box center [500, 35] width 623 height 14
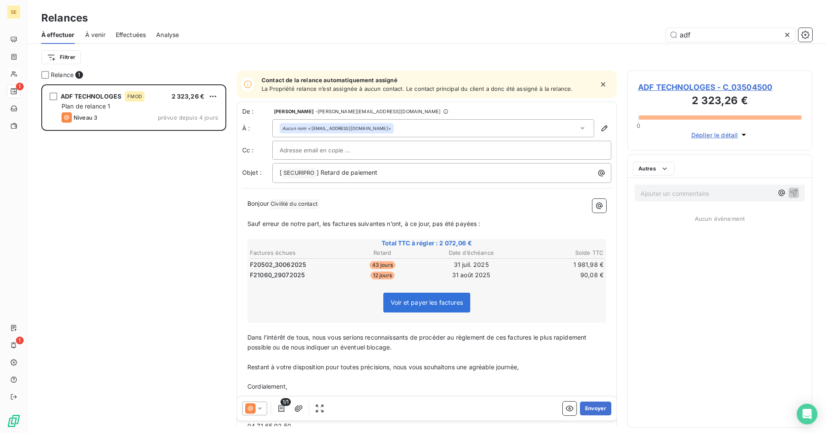
scroll to position [342, 179]
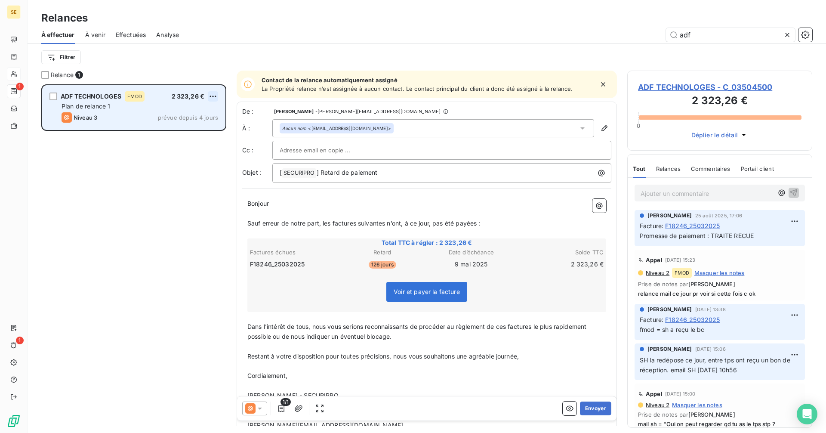
type input "adf"
click at [211, 94] on html "SE 1 1 Relances À effectuer À venir Effectuées Analyse adf Filtrer Relance 1 AD…" at bounding box center [413, 216] width 826 height 433
click at [188, 112] on div "Replanifier cette action" at bounding box center [175, 114] width 77 height 14
select select "8"
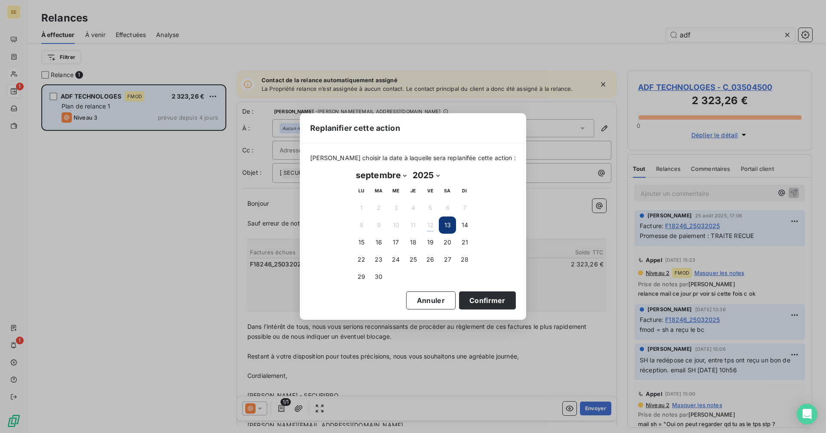
click at [178, 210] on div "Replanifier cette action [PERSON_NAME] choisir la date à laquelle sera replanif…" at bounding box center [413, 216] width 826 height 433
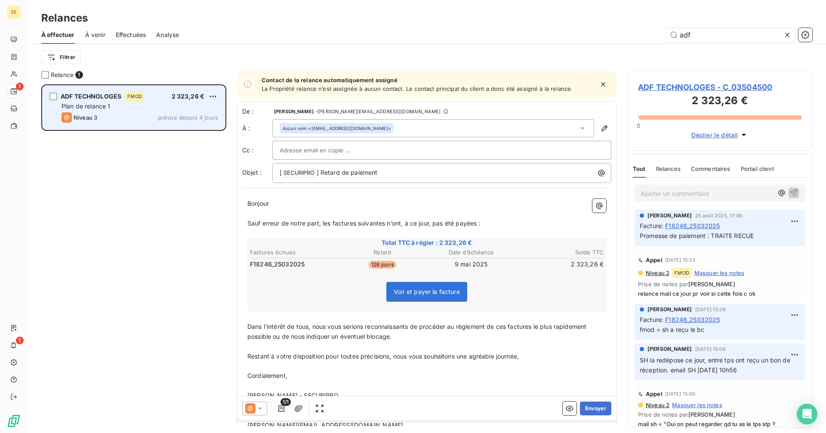
click at [258, 411] on icon at bounding box center [260, 408] width 9 height 9
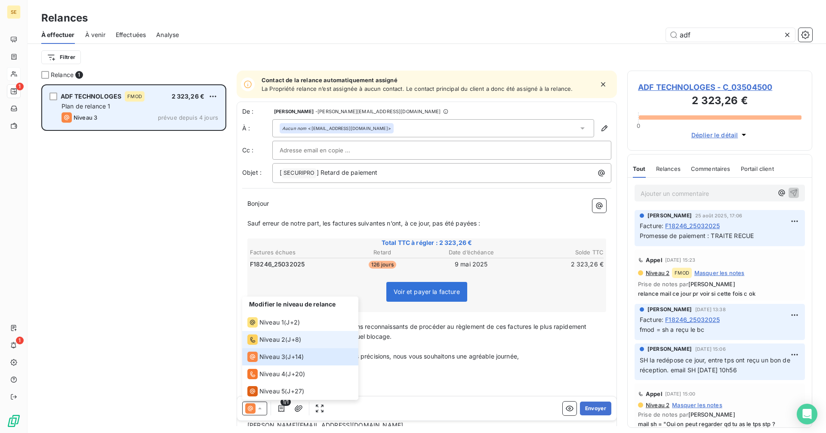
click at [259, 343] on span "Niveau 2" at bounding box center [272, 339] width 26 height 9
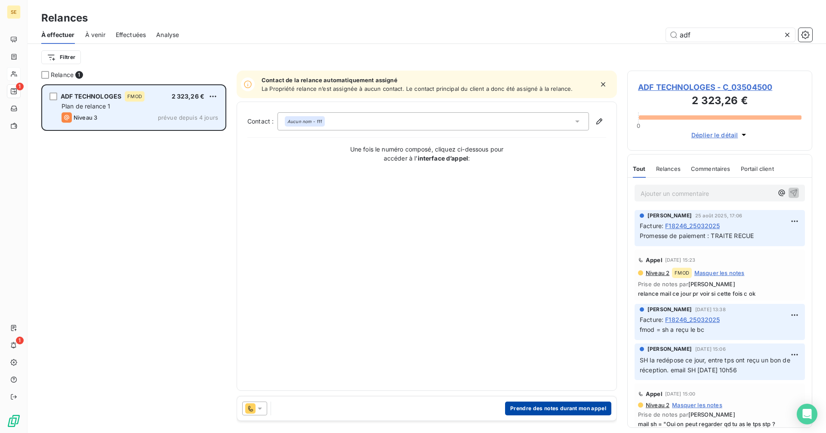
click at [549, 406] on button "Prendre des notes durant mon appel" at bounding box center [558, 408] width 106 height 14
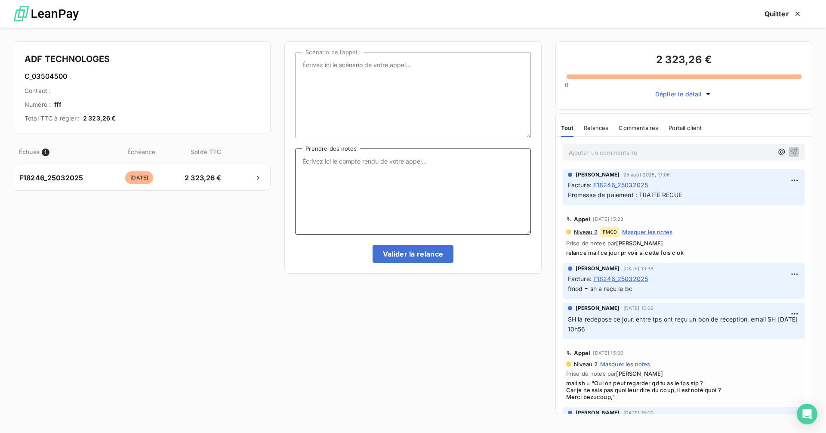
click at [348, 174] on textarea "Prendre des notes" at bounding box center [412, 191] width 235 height 86
type textarea "traite reçue"
click at [425, 253] on button "Valider la relance" at bounding box center [413, 254] width 81 height 18
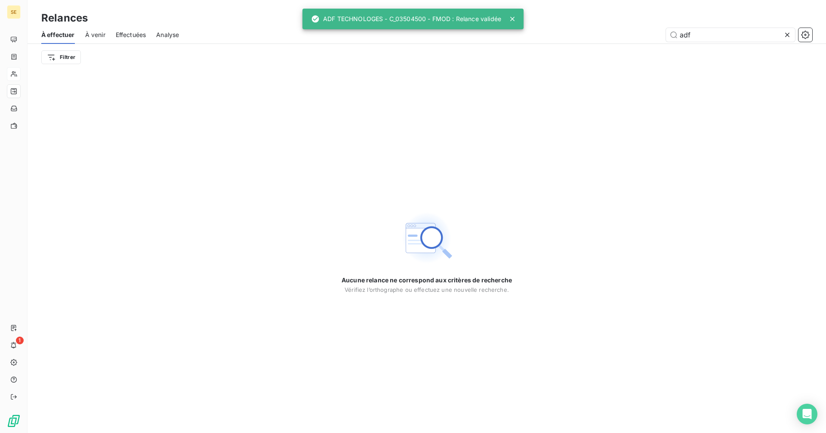
click at [788, 33] on icon at bounding box center [787, 35] width 4 height 4
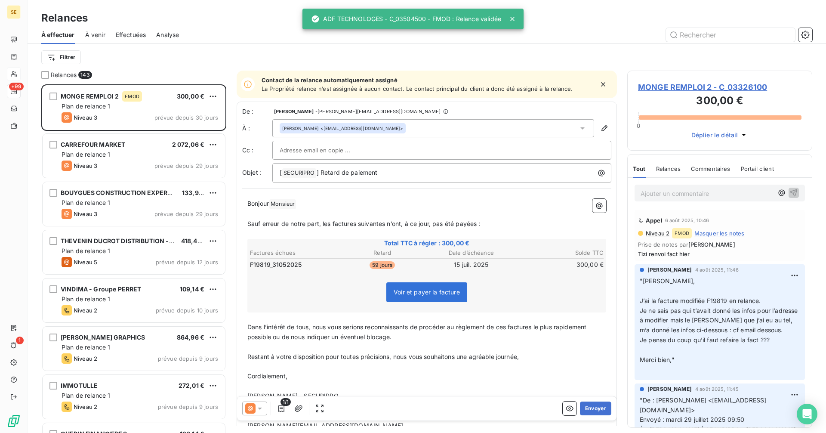
scroll to position [342, 179]
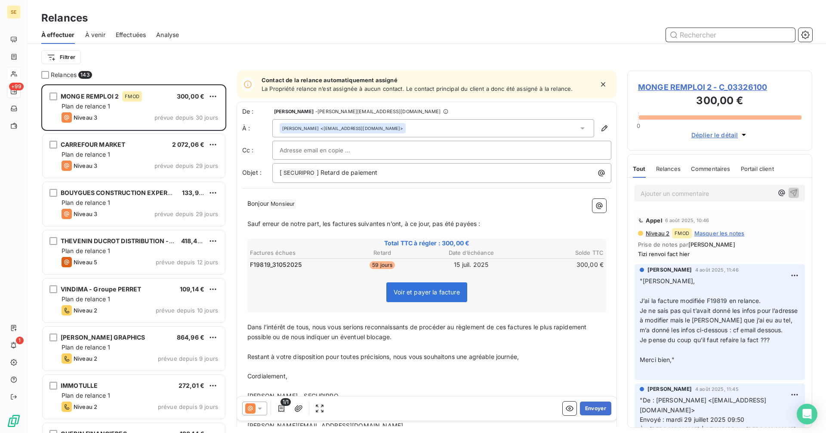
click at [697, 33] on input "text" at bounding box center [730, 35] width 129 height 14
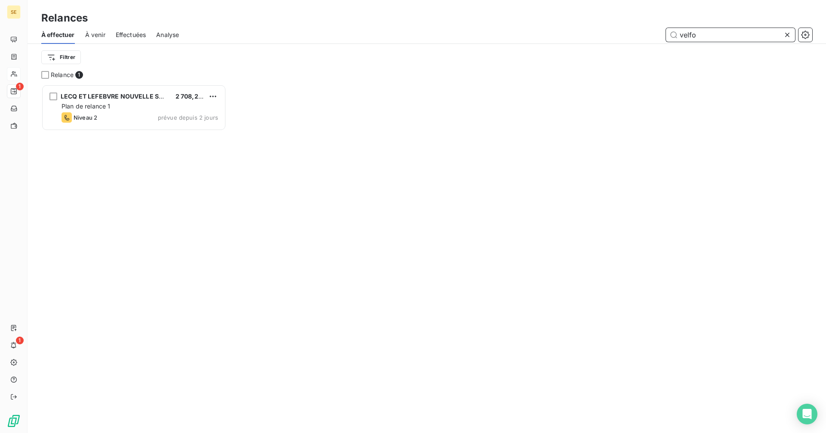
scroll to position [342, 179]
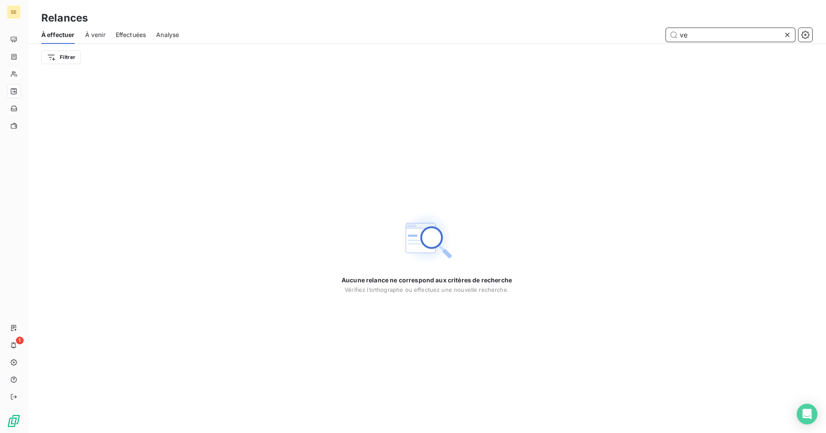
type input "v"
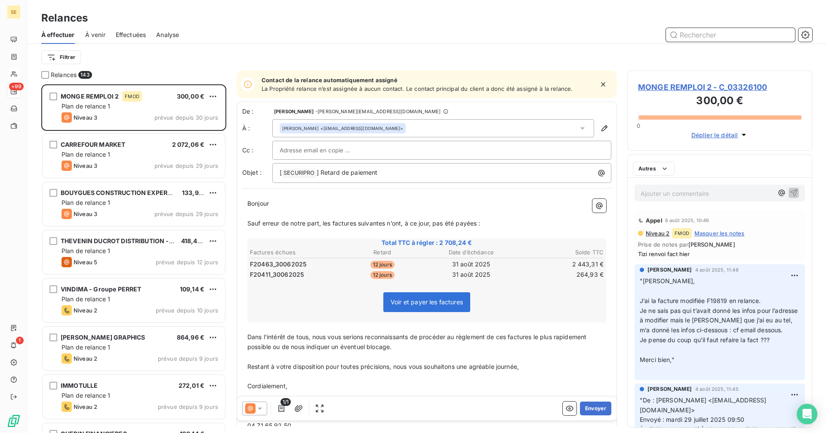
scroll to position [342, 179]
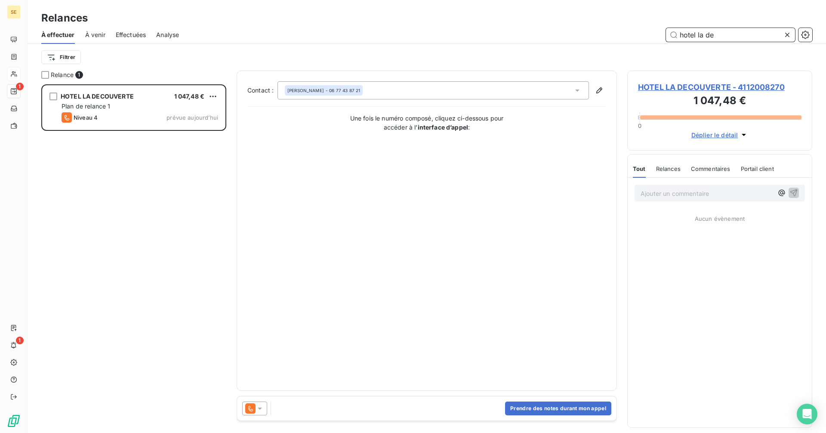
scroll to position [342, 179]
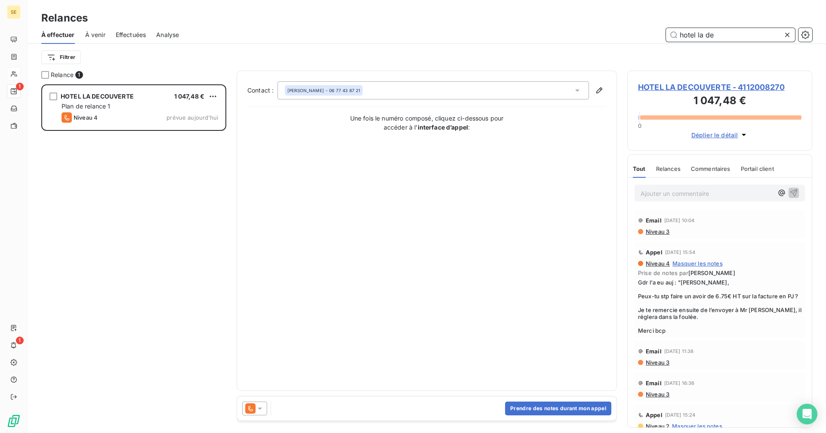
type input "hotel la de"
click at [668, 87] on span "HOTEL LA DECOUVERTE - 4112008270" at bounding box center [719, 87] width 163 height 12
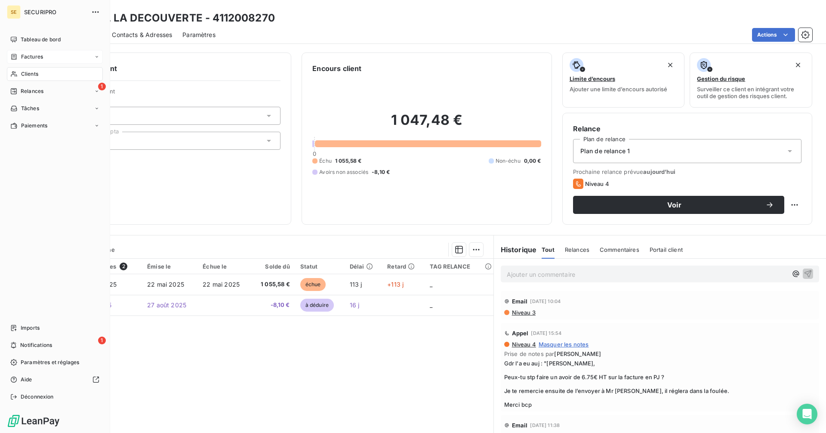
click at [31, 57] on span "Factures" at bounding box center [32, 57] width 22 height 8
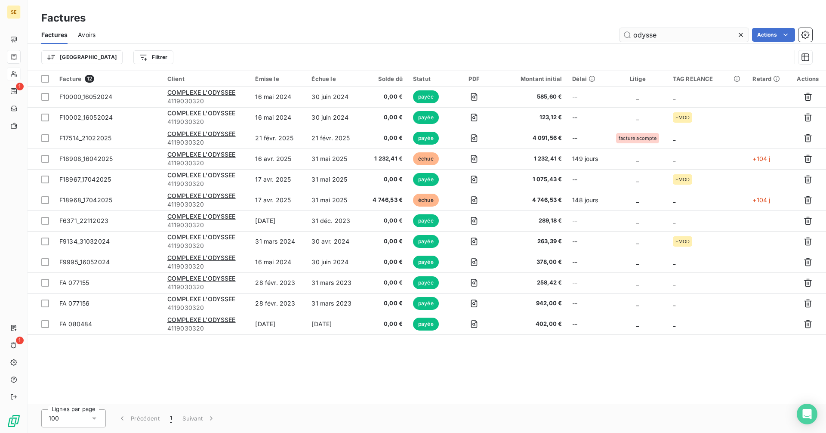
drag, startPoint x: 679, startPoint y: 36, endPoint x: 626, endPoint y: 33, distance: 53.0
click at [626, 33] on input "odysse" at bounding box center [683, 35] width 129 height 14
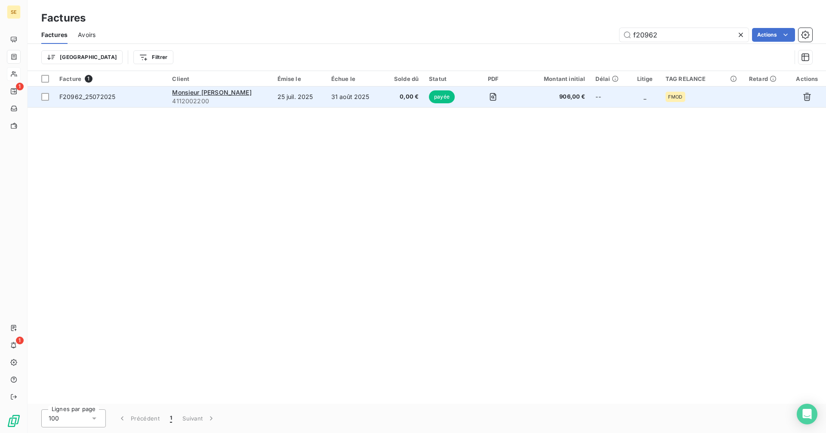
type input "f20962"
click at [237, 96] on div "Monsieur [PERSON_NAME]" at bounding box center [219, 92] width 95 height 9
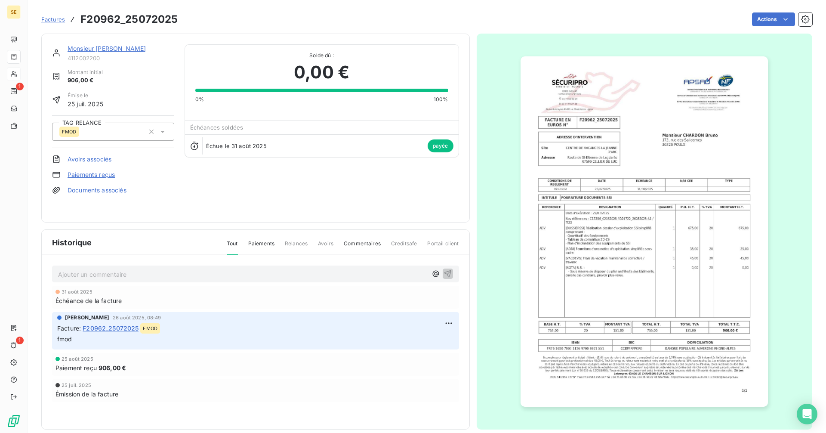
click at [118, 48] on link "Monsieur [PERSON_NAME]" at bounding box center [107, 48] width 78 height 7
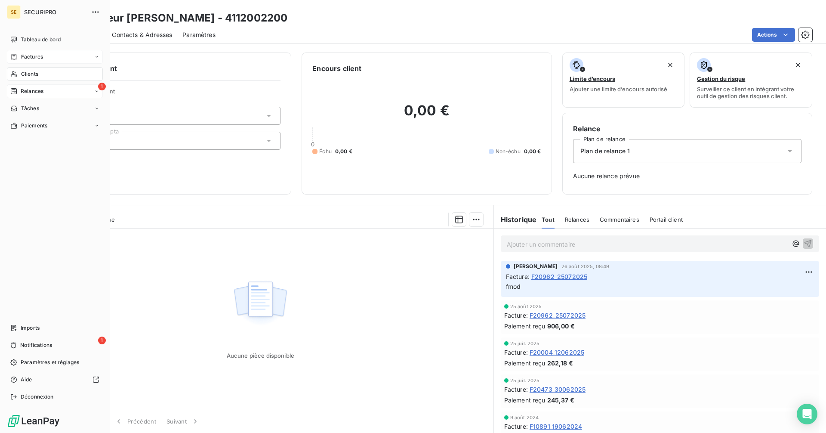
click at [26, 89] on span "Relances" at bounding box center [32, 91] width 23 height 8
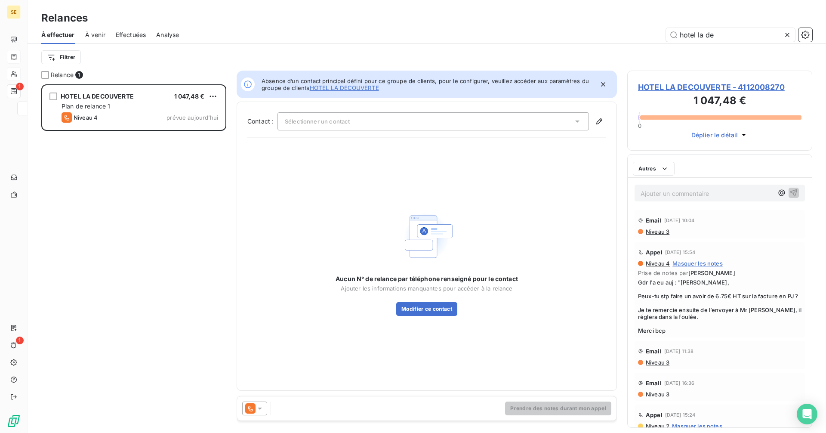
scroll to position [342, 179]
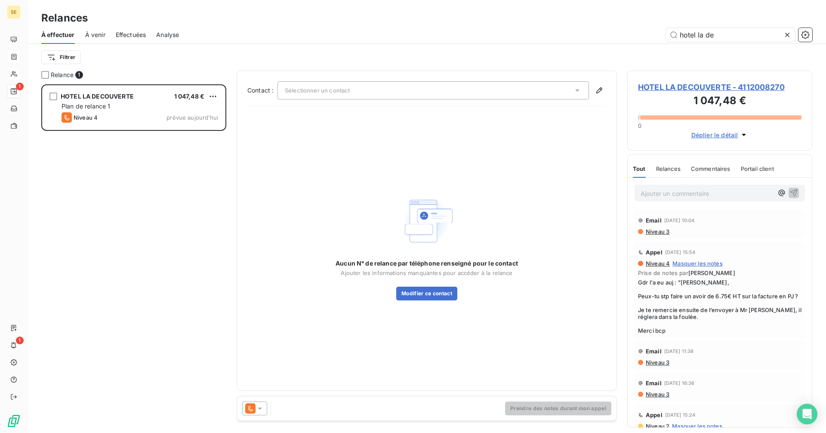
click at [677, 85] on span "HOTEL LA DECOUVERTE - 4112008270" at bounding box center [719, 87] width 163 height 12
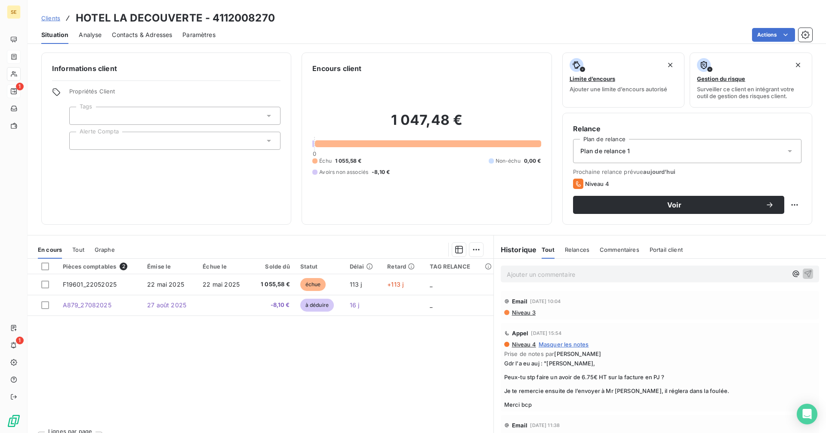
click at [135, 34] on span "Contacts & Adresses" at bounding box center [142, 35] width 60 height 9
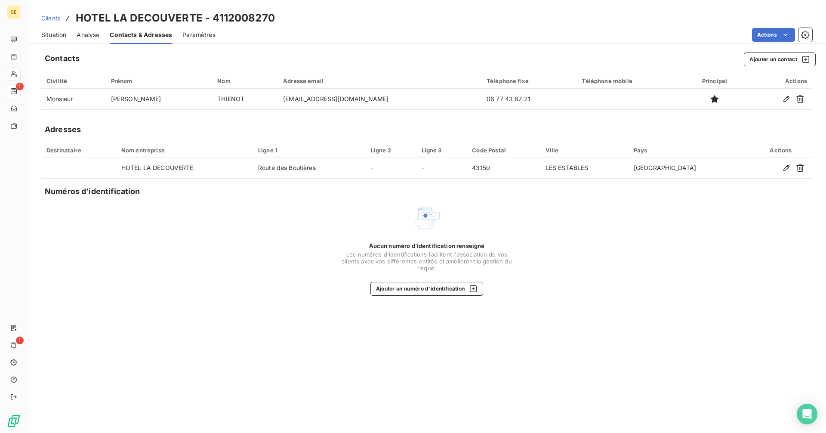
click at [58, 31] on span "Situation" at bounding box center [53, 35] width 25 height 9
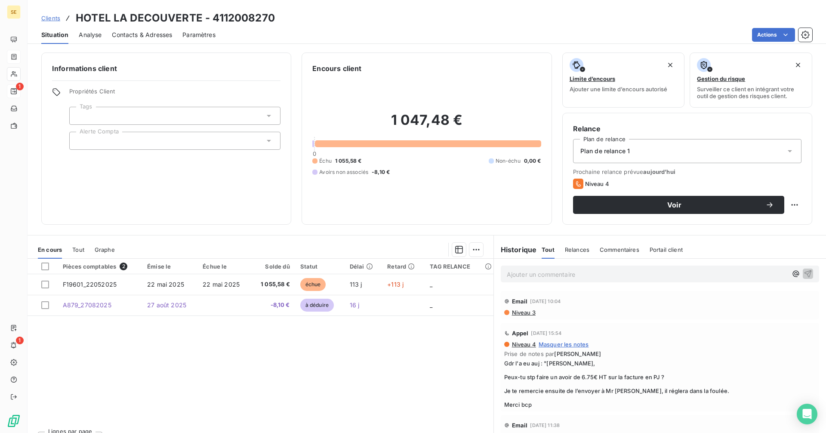
click at [135, 34] on span "Contacts & Adresses" at bounding box center [142, 35] width 60 height 9
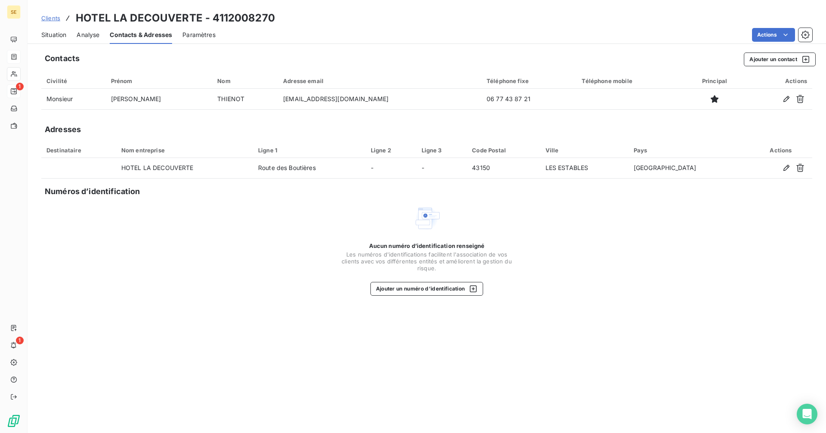
click at [53, 34] on span "Situation" at bounding box center [53, 35] width 25 height 9
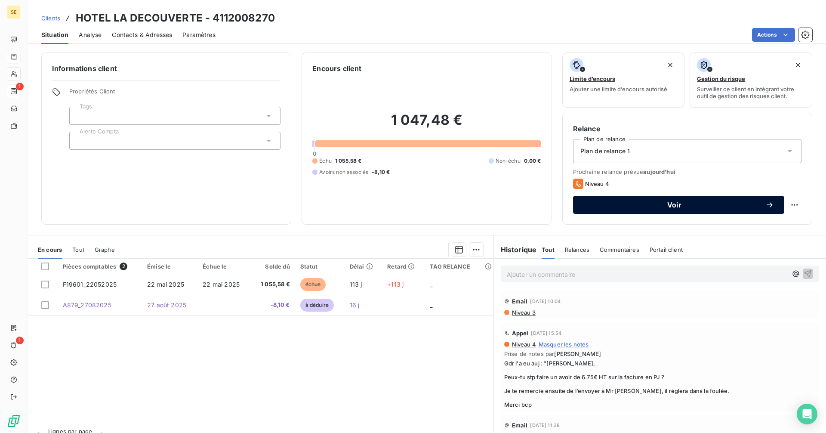
click at [619, 205] on span "Voir" at bounding box center [674, 204] width 182 height 7
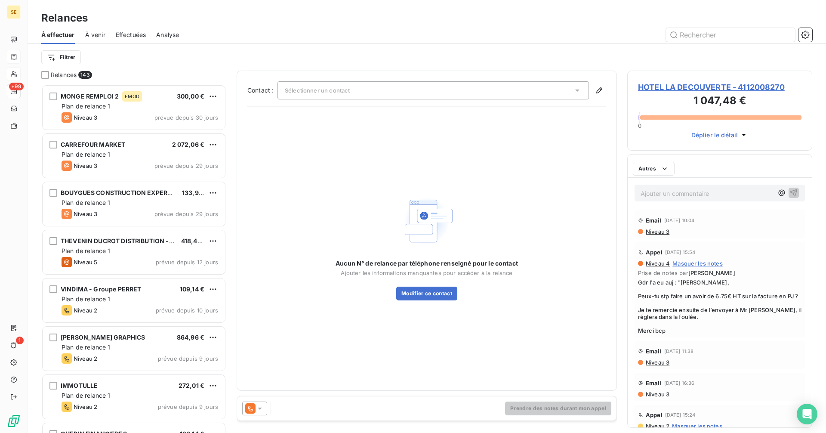
scroll to position [342, 179]
click at [305, 91] on span "Sélectionner un contact" at bounding box center [317, 90] width 65 height 7
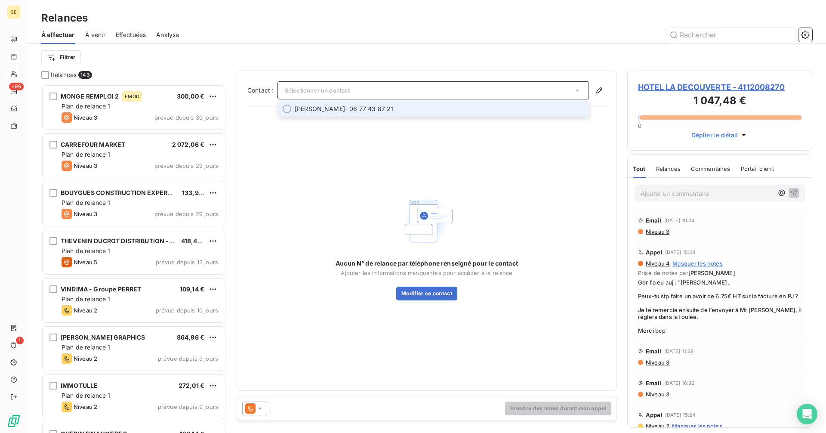
click at [323, 105] on span "[PERSON_NAME]" at bounding box center [320, 109] width 50 height 9
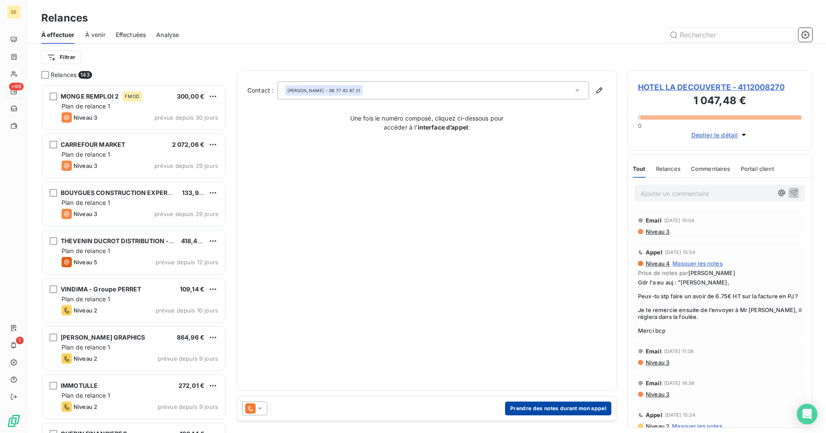
click at [562, 405] on button "Prendre des notes durant mon appel" at bounding box center [558, 408] width 106 height 14
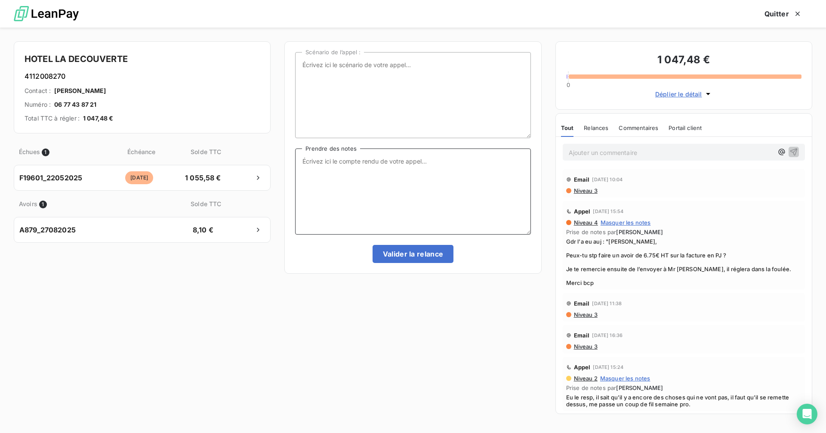
click at [392, 170] on textarea "Prendre des notes" at bounding box center [412, 191] width 235 height 86
click at [434, 160] on textarea "eu le resp, il sait pourquoi je l'appelle, me dit" at bounding box center [412, 191] width 235 height 86
type textarea "eu le resp, il sait pourquoi je l'appelle, me dit que c réglé sans faute ds la …"
click at [410, 249] on button "Valider la relance" at bounding box center [413, 254] width 81 height 18
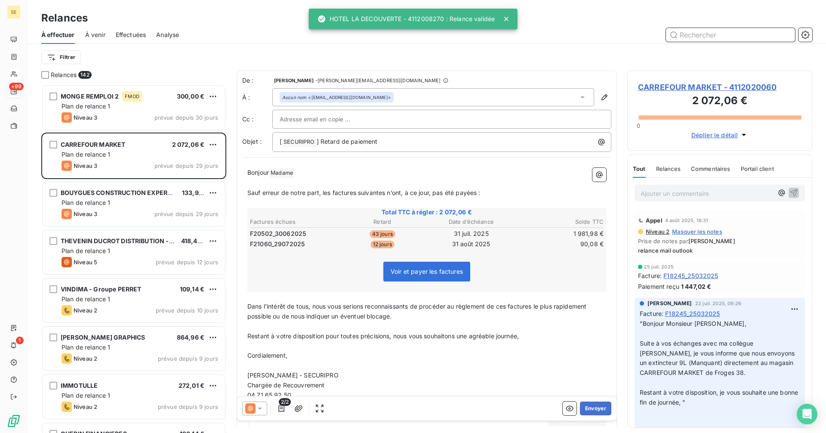
click at [713, 36] on input "text" at bounding box center [730, 35] width 129 height 14
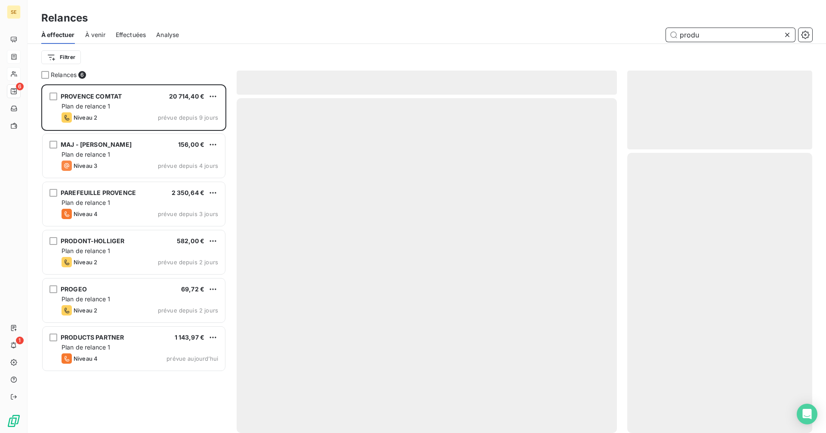
scroll to position [342, 179]
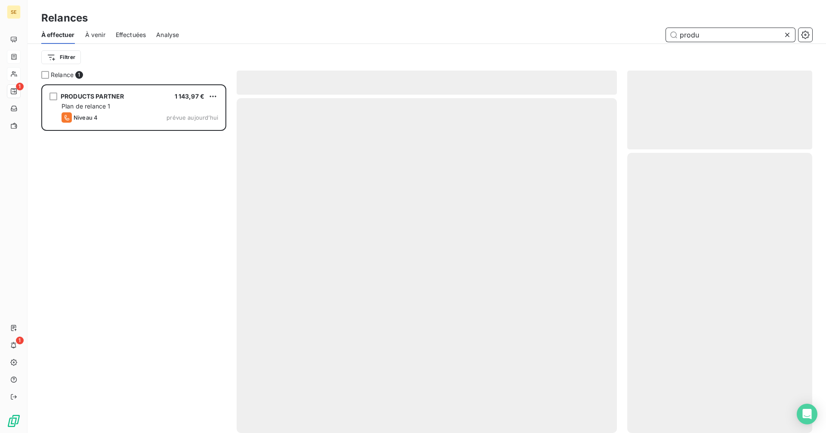
scroll to position [342, 179]
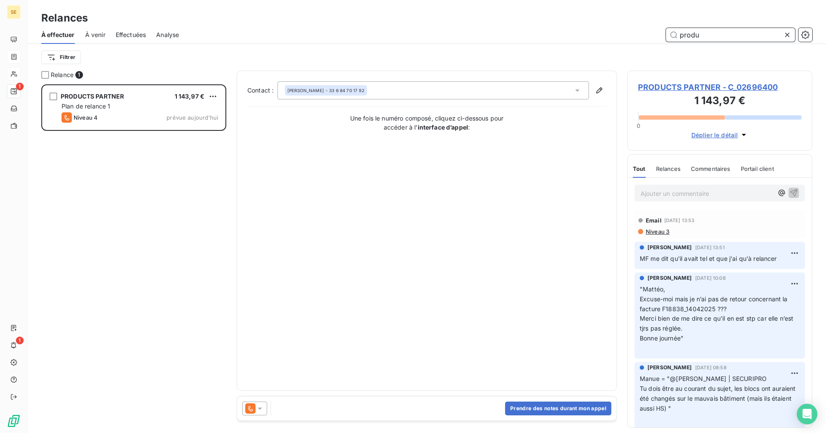
type input "produ"
click at [681, 89] on span "PRODUCTS PARTNER - C_02696400" at bounding box center [719, 87] width 163 height 12
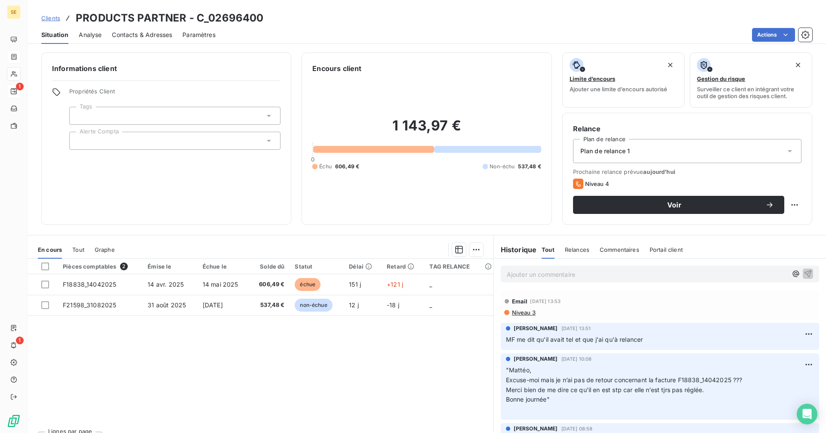
click at [136, 39] on span "Contacts & Adresses" at bounding box center [142, 35] width 60 height 9
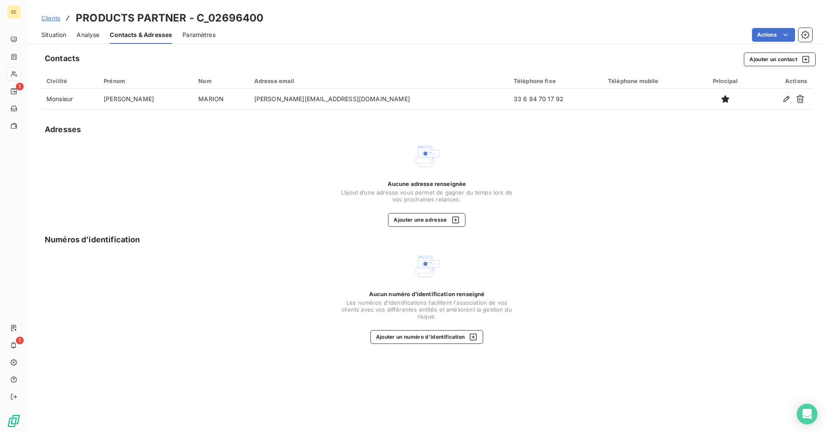
click at [56, 34] on span "Situation" at bounding box center [53, 35] width 25 height 9
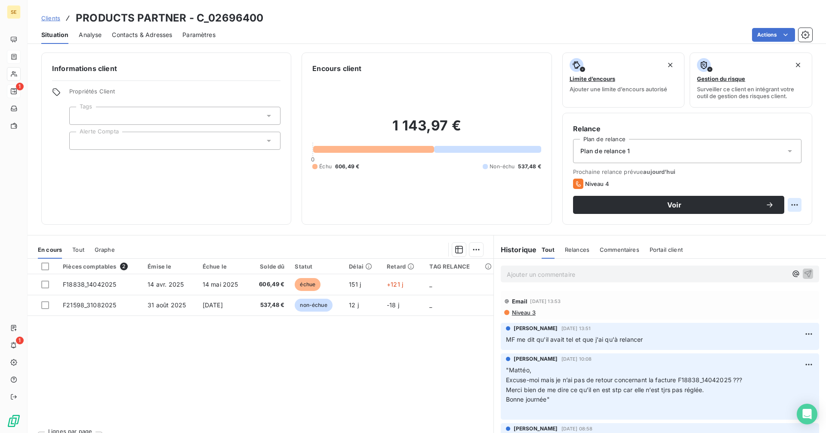
click at [791, 203] on html "SE 1 1 Clients PRODUCTS PARTNER - C_02696400 Situation Analyse Contacts & Adres…" at bounding box center [413, 216] width 826 height 433
click at [762, 223] on div "Replanifier cette action" at bounding box center [752, 224] width 77 height 14
select select "8"
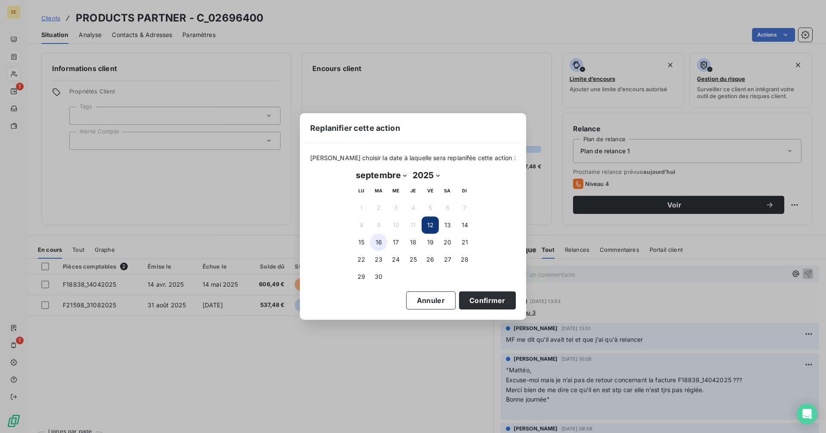
click at [373, 242] on button "16" at bounding box center [378, 242] width 17 height 17
click at [474, 302] on button "Confirmer" at bounding box center [487, 300] width 57 height 18
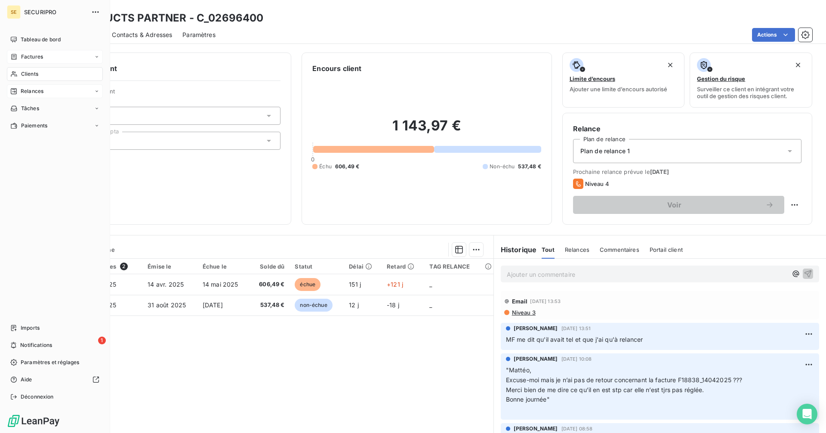
click at [23, 91] on span "Relances" at bounding box center [32, 91] width 23 height 8
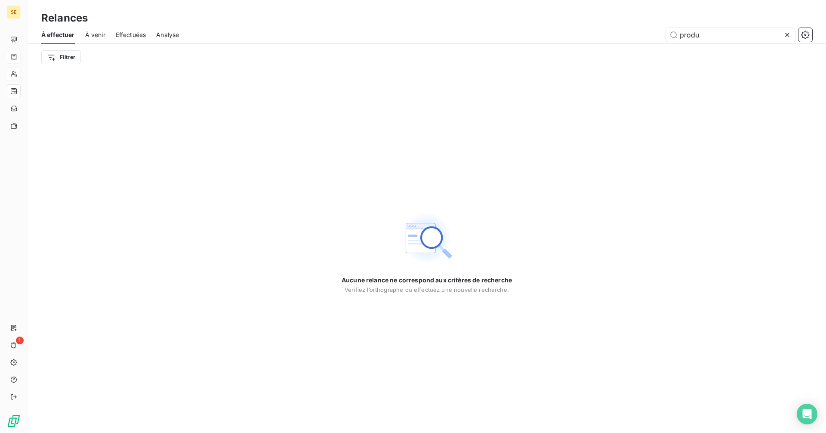
drag, startPoint x: 715, startPoint y: 31, endPoint x: 633, endPoint y: 35, distance: 82.3
click at [633, 35] on div "produ" at bounding box center [500, 35] width 623 height 14
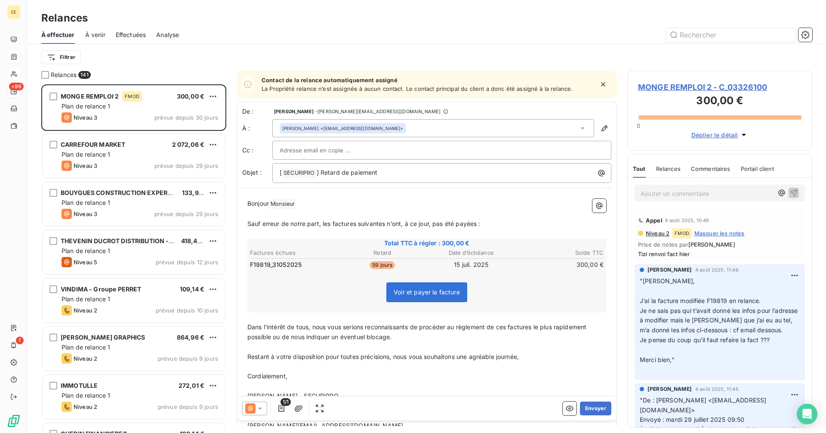
scroll to position [342, 179]
click at [699, 33] on input "text" at bounding box center [730, 35] width 129 height 14
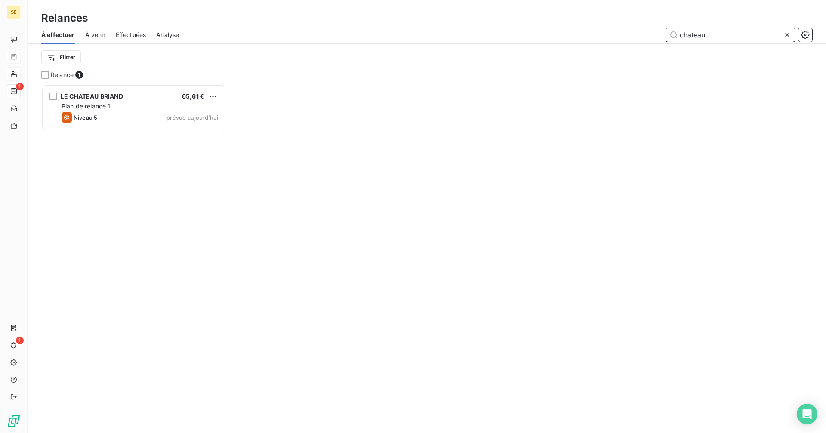
scroll to position [342, 179]
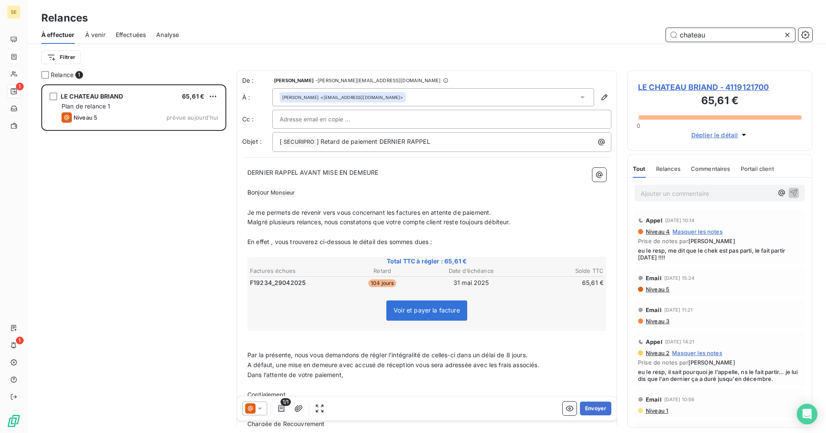
type input "chateau"
click at [684, 88] on span "LE CHATEAU BRIAND - 4119121700" at bounding box center [719, 87] width 163 height 12
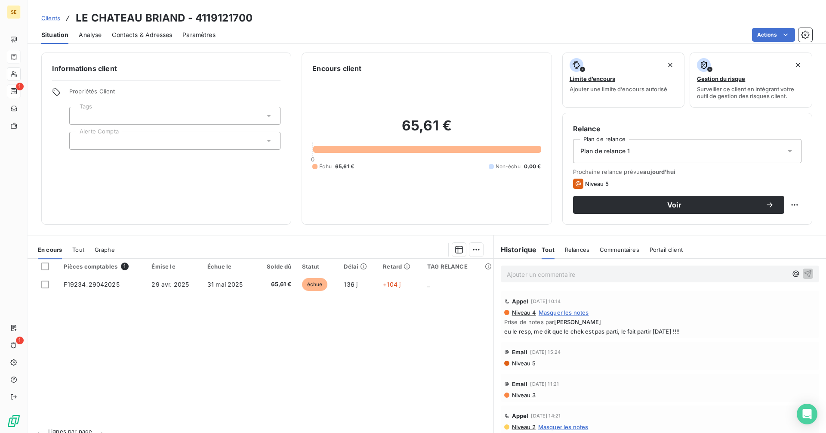
click at [140, 37] on span "Contacts & Adresses" at bounding box center [142, 35] width 60 height 9
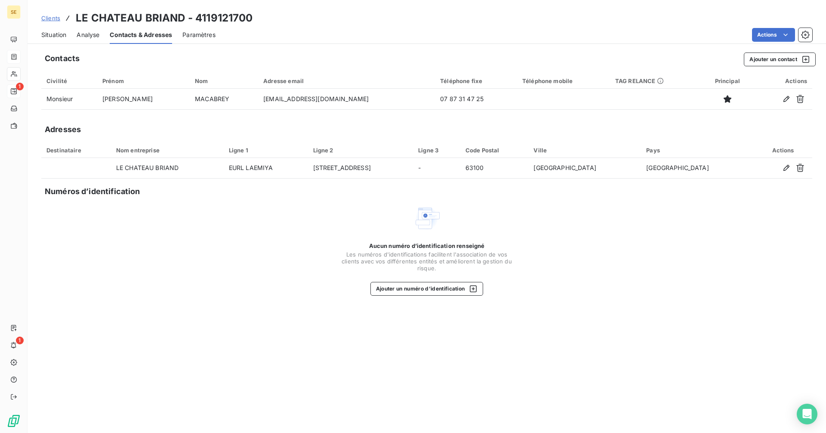
click at [45, 35] on span "Situation" at bounding box center [53, 35] width 25 height 9
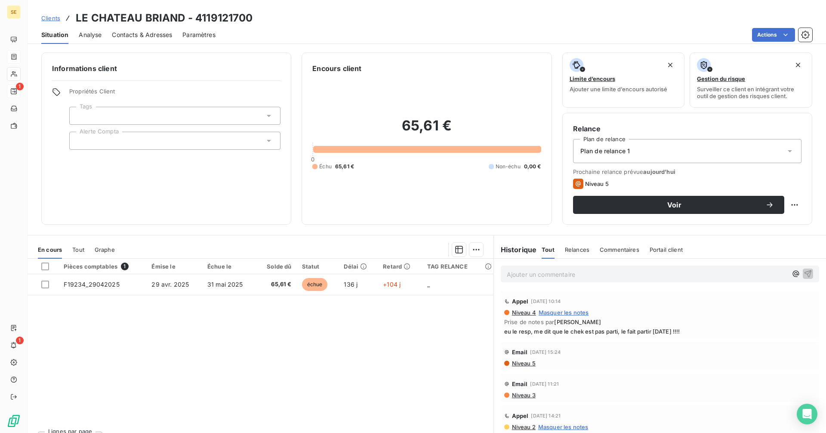
click at [180, 140] on div at bounding box center [174, 141] width 211 height 18
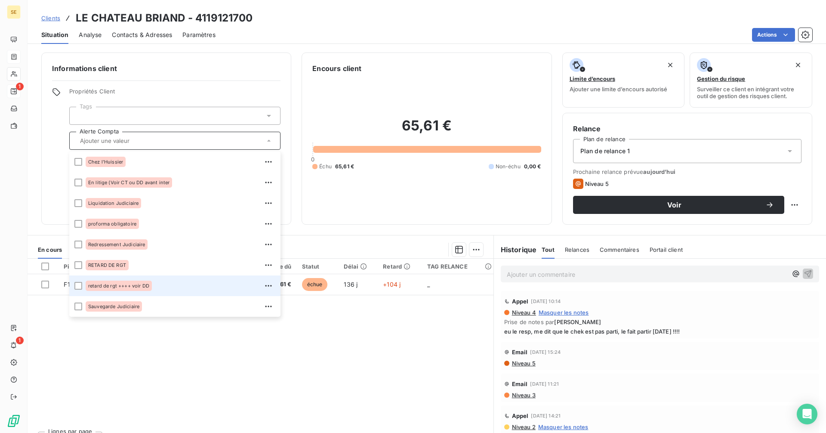
click at [111, 286] on span "retard de rgt ++++ voir DD" at bounding box center [118, 285] width 61 height 5
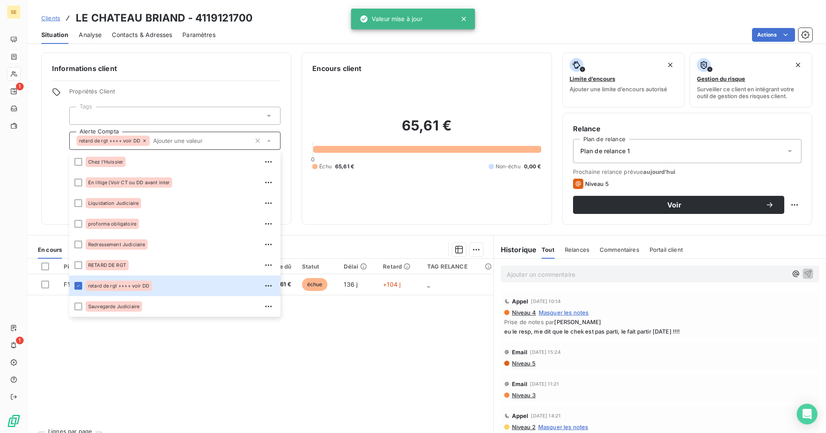
click at [397, 374] on div "Pièces comptables 1 Émise le Échue le Solde dû Statut Délai Retard TAG RELANCE …" at bounding box center [261, 342] width 466 height 166
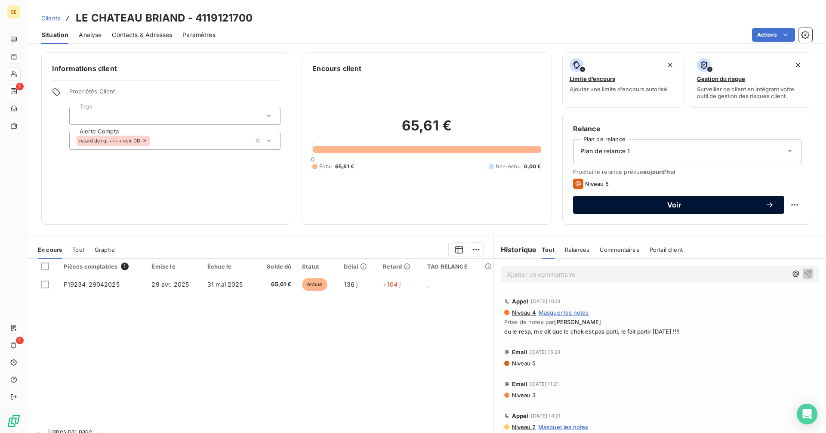
click at [652, 205] on span "Voir" at bounding box center [674, 204] width 182 height 7
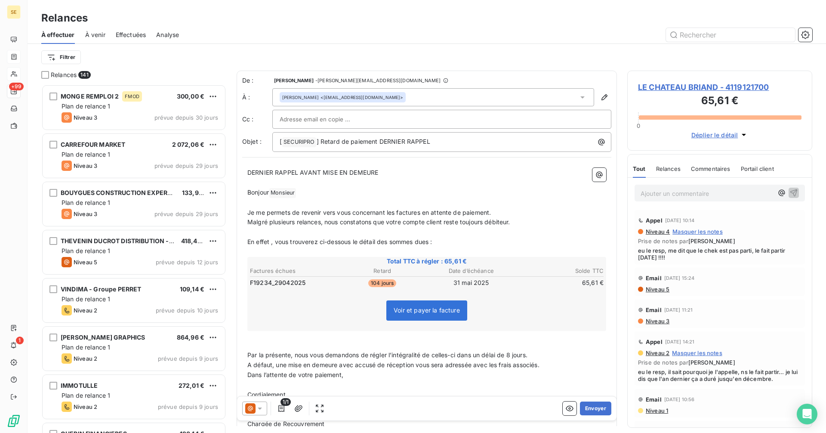
scroll to position [342, 179]
click at [261, 404] on icon at bounding box center [260, 408] width 9 height 9
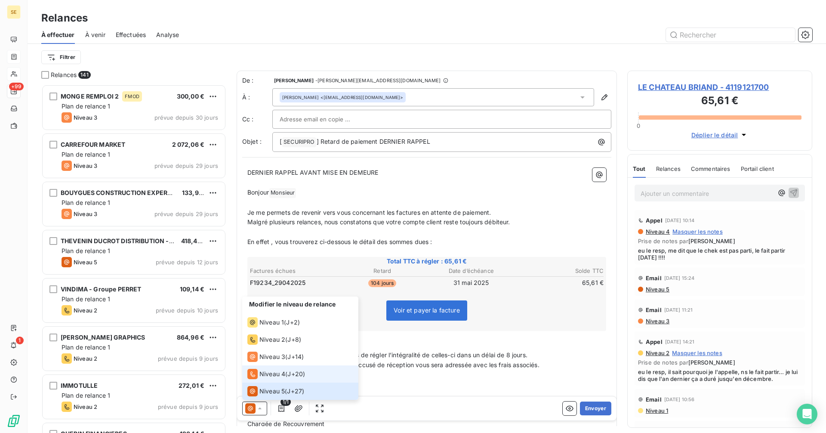
click at [271, 371] on span "Niveau 4" at bounding box center [272, 374] width 26 height 9
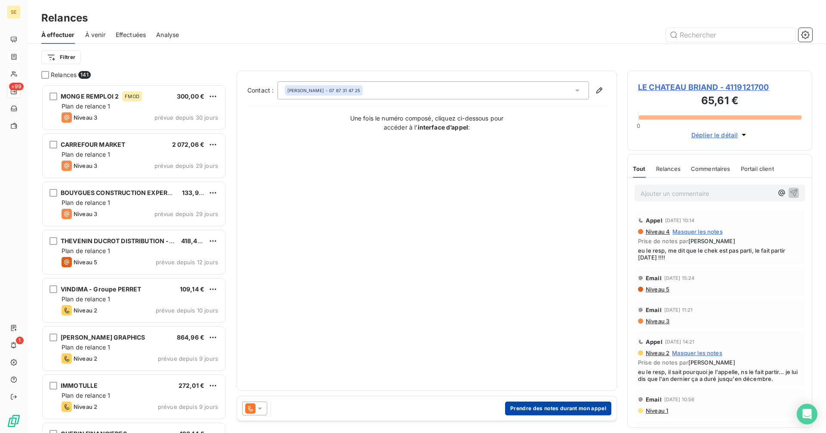
click at [531, 407] on button "Prendre des notes durant mon appel" at bounding box center [558, 408] width 106 height 14
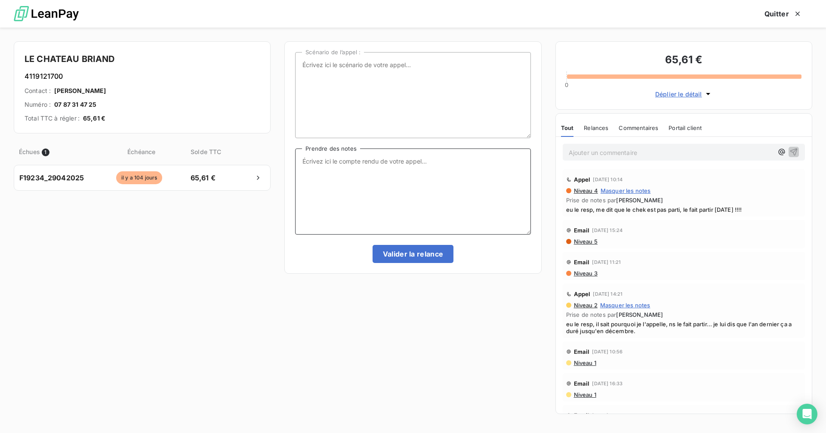
click at [359, 176] on textarea "Prendre des notes" at bounding box center [412, 191] width 235 height 86
type textarea "nrp = mess"
click at [420, 247] on button "Valider la relance" at bounding box center [413, 254] width 81 height 18
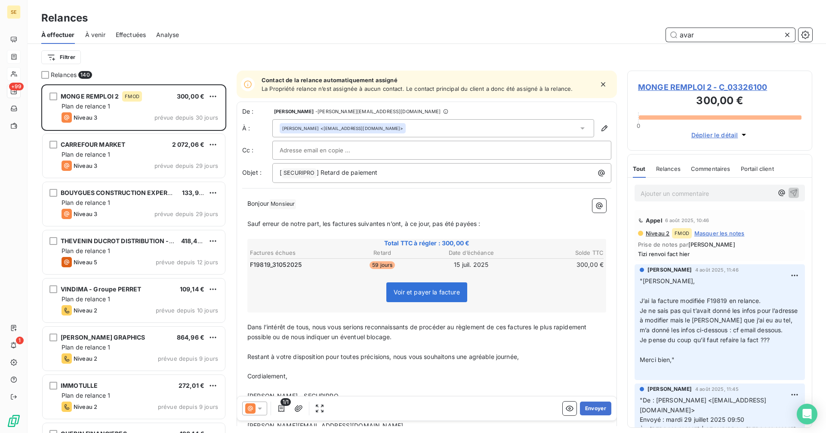
type input "[PERSON_NAME]"
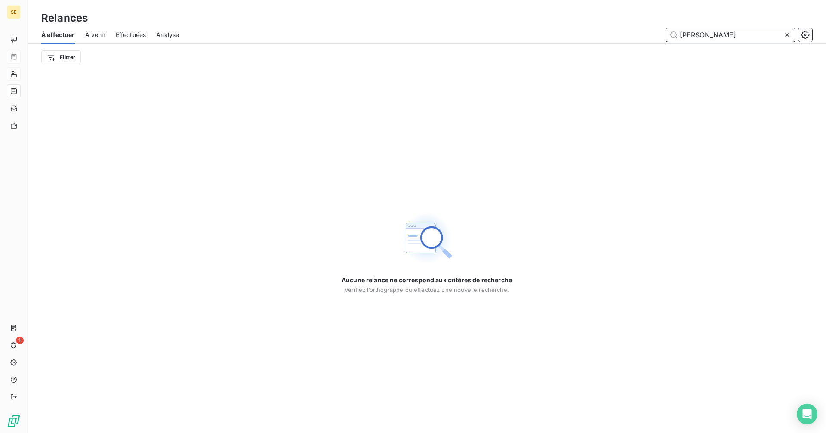
drag, startPoint x: 711, startPoint y: 33, endPoint x: 657, endPoint y: 34, distance: 54.2
click at [657, 34] on div "[PERSON_NAME]" at bounding box center [500, 35] width 623 height 14
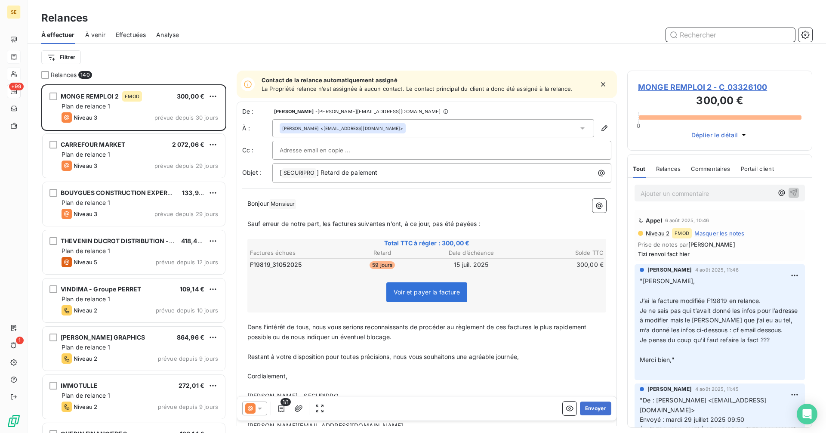
scroll to position [342, 179]
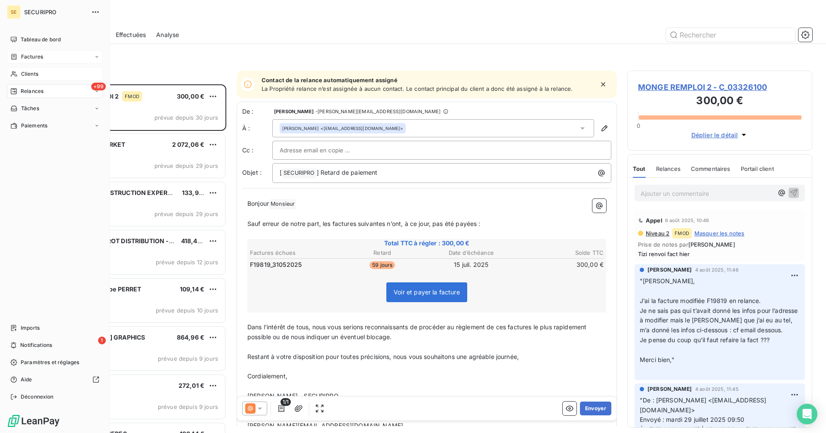
click at [33, 68] on div "Clients" at bounding box center [55, 74] width 96 height 14
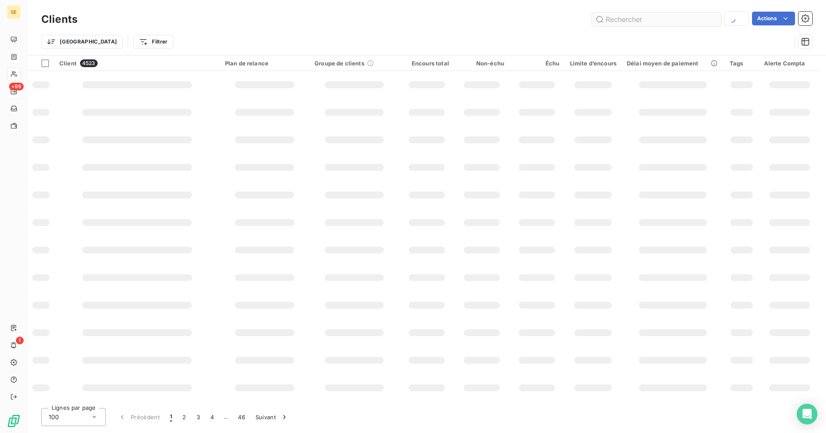
click at [647, 15] on input "text" at bounding box center [656, 19] width 129 height 14
type input "[PERSON_NAME]"
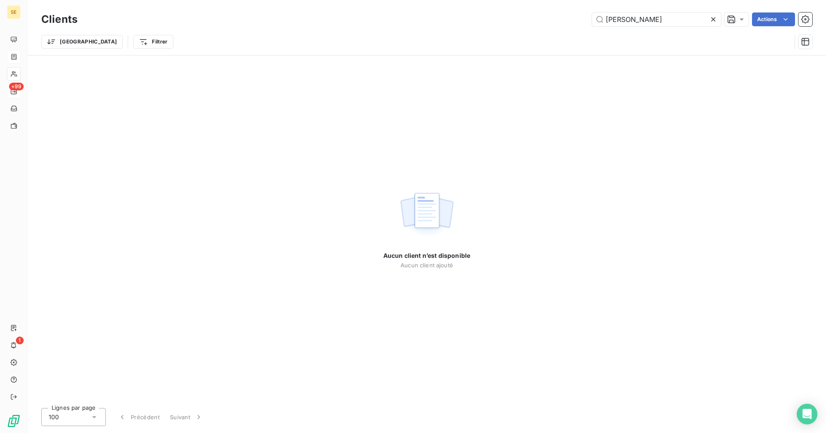
drag, startPoint x: 635, startPoint y: 21, endPoint x: 585, endPoint y: 19, distance: 50.4
click at [585, 19] on div "avery Actions" at bounding box center [450, 19] width 724 height 14
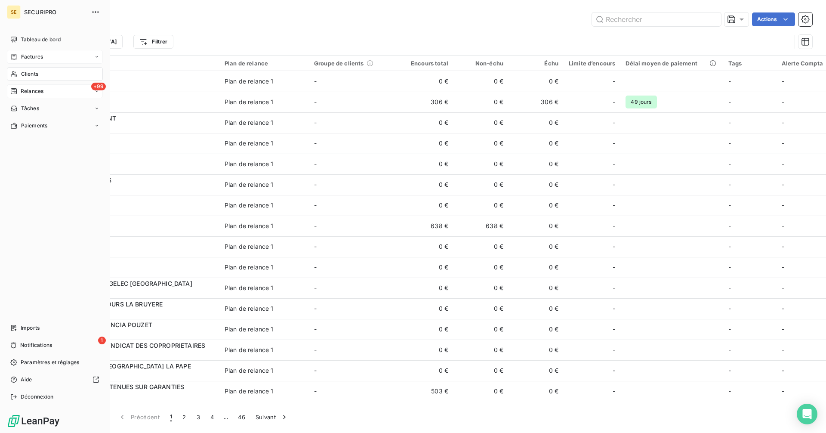
click at [44, 74] on div "Clients" at bounding box center [55, 74] width 96 height 14
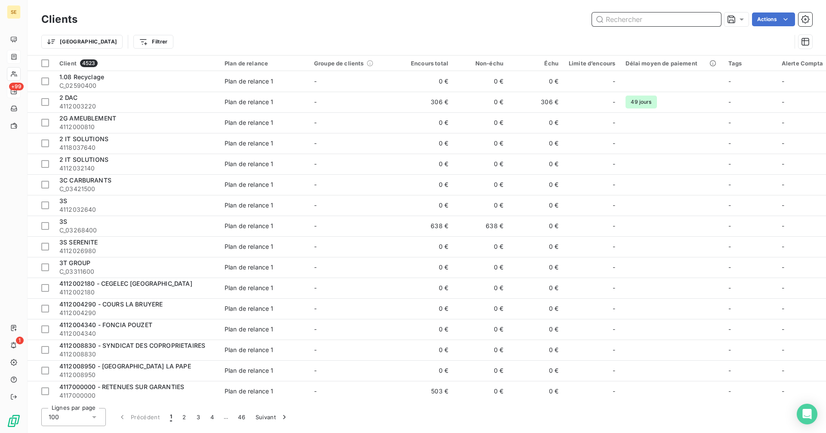
click at [625, 15] on input "text" at bounding box center [656, 19] width 129 height 14
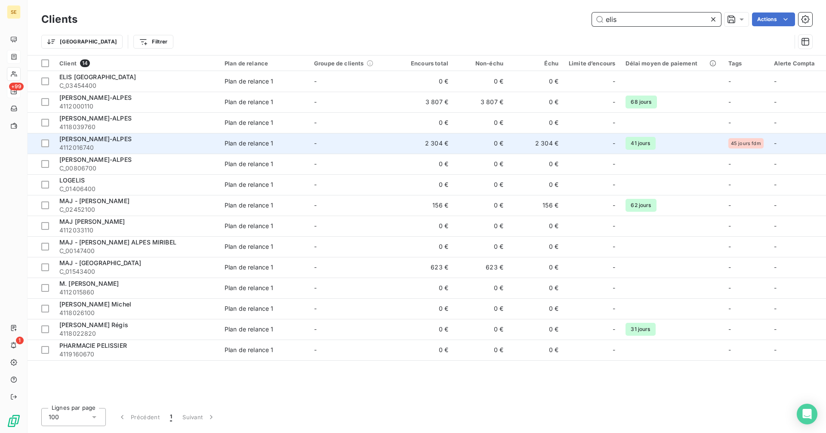
type input "elis"
click at [538, 146] on td "2 304 €" at bounding box center [535, 143] width 55 height 21
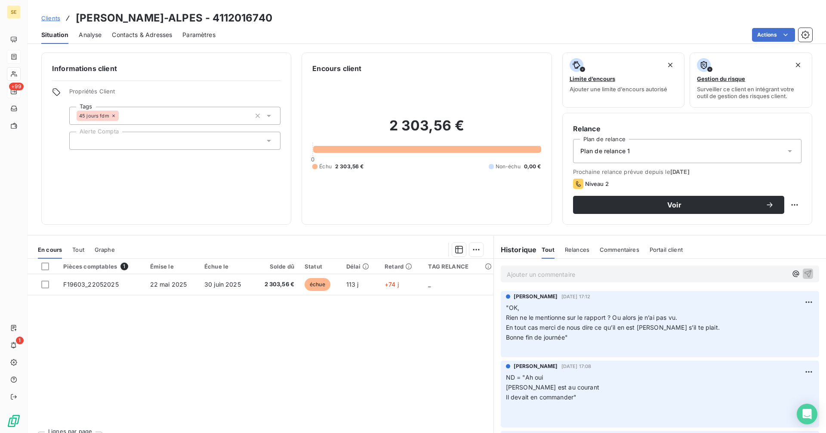
click at [543, 275] on p "Ajouter un commentaire ﻿" at bounding box center [647, 274] width 280 height 11
click at [539, 272] on p "Ajouter un commentaire ﻿" at bounding box center [647, 274] width 280 height 11
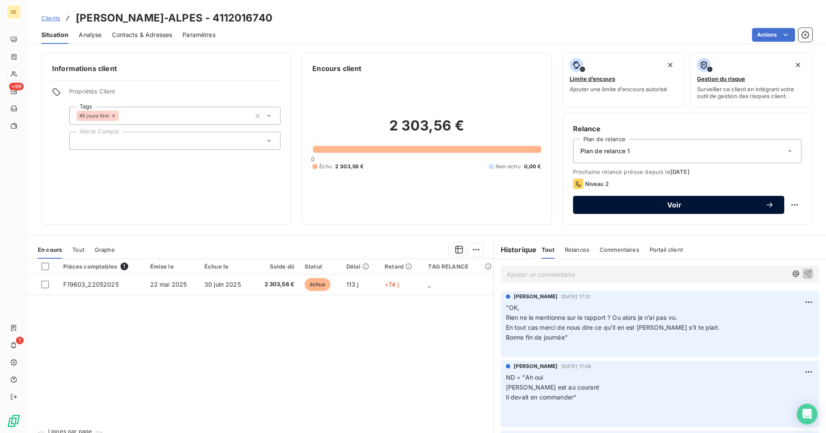
click at [594, 203] on span "Voir" at bounding box center [674, 204] width 182 height 7
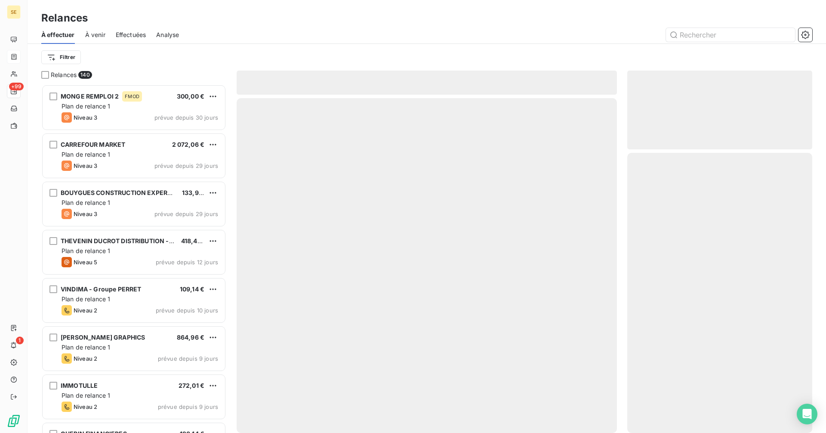
scroll to position [342, 179]
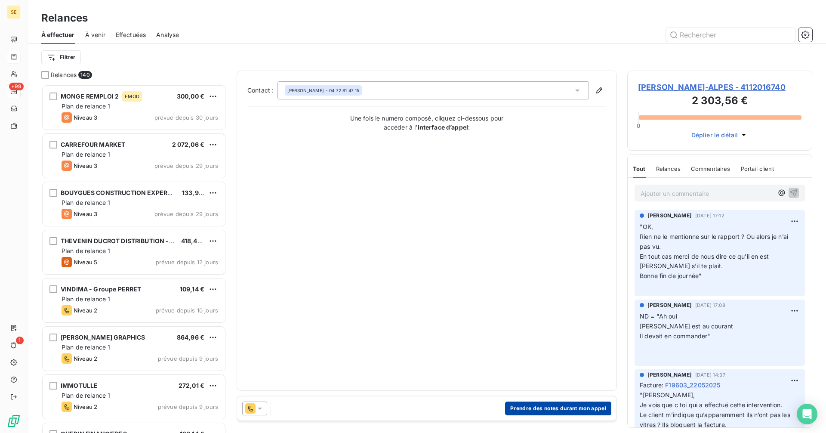
click at [531, 404] on button "Prendre des notes durant mon appel" at bounding box center [558, 408] width 106 height 14
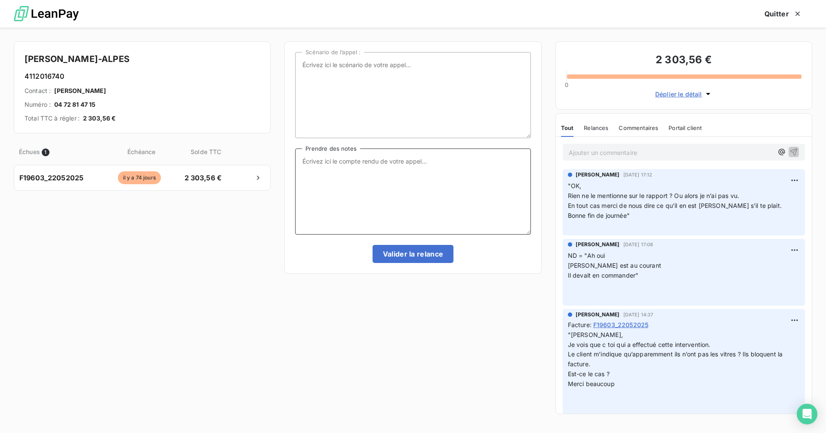
click at [347, 156] on textarea "Prendre des notes" at bounding box center [412, 191] width 235 height 86
type textarea "les vitres ont été posées [DATE] normalement"
click at [426, 256] on button "Valider la relance" at bounding box center [413, 254] width 81 height 18
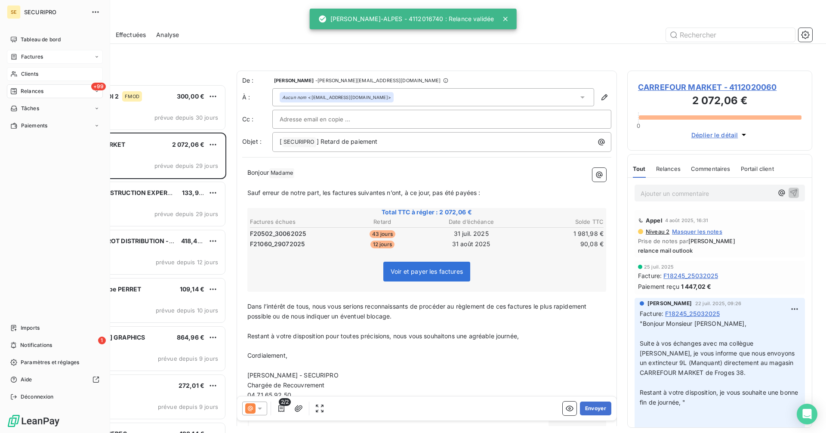
click at [41, 76] on div "Clients" at bounding box center [55, 74] width 96 height 14
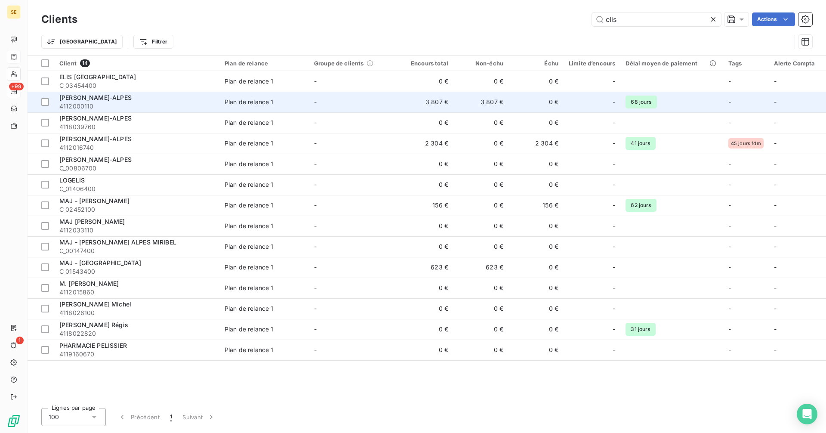
click at [445, 104] on td "3 807 €" at bounding box center [425, 102] width 55 height 21
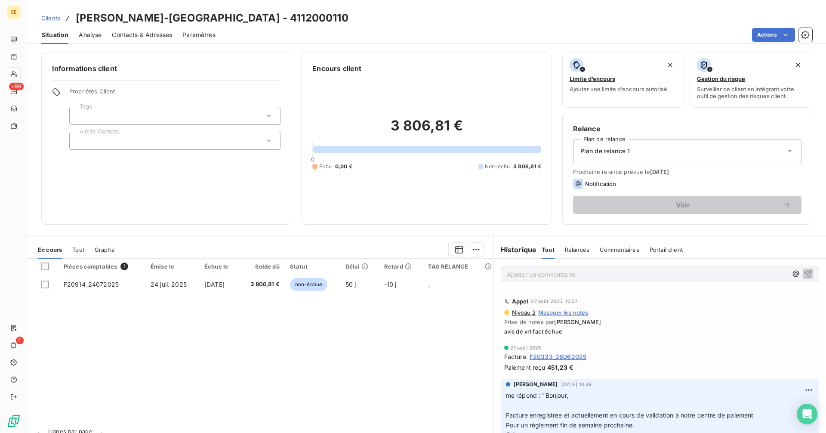
click at [55, 20] on span "Clients" at bounding box center [50, 18] width 19 height 7
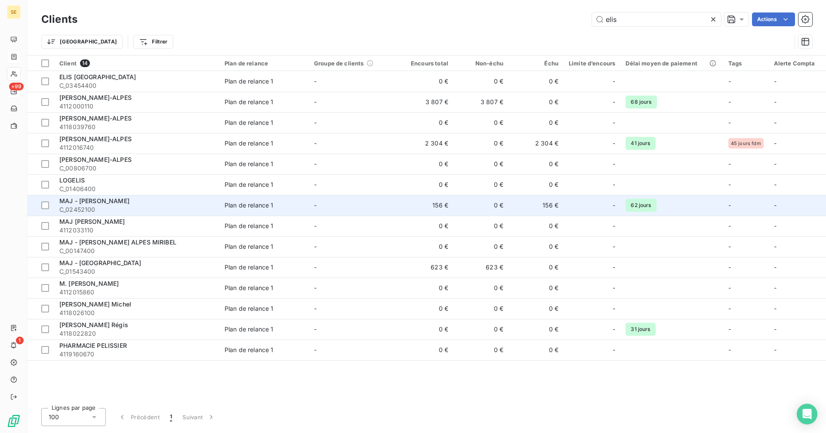
click at [440, 202] on td "156 €" at bounding box center [425, 205] width 55 height 21
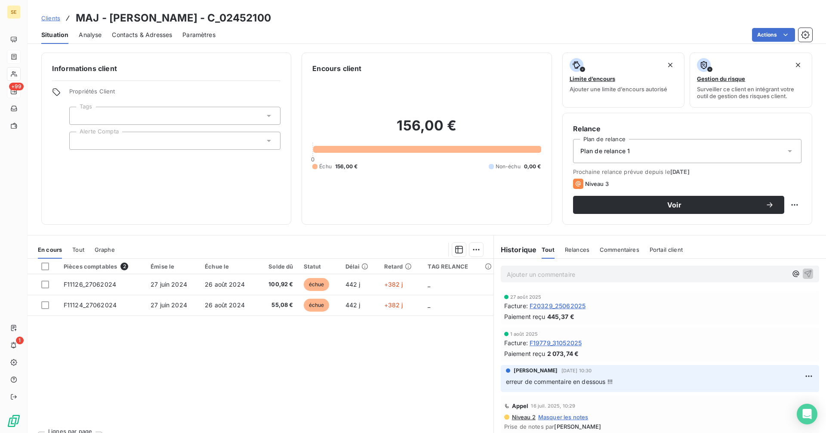
click at [47, 17] on span "Clients" at bounding box center [50, 18] width 19 height 7
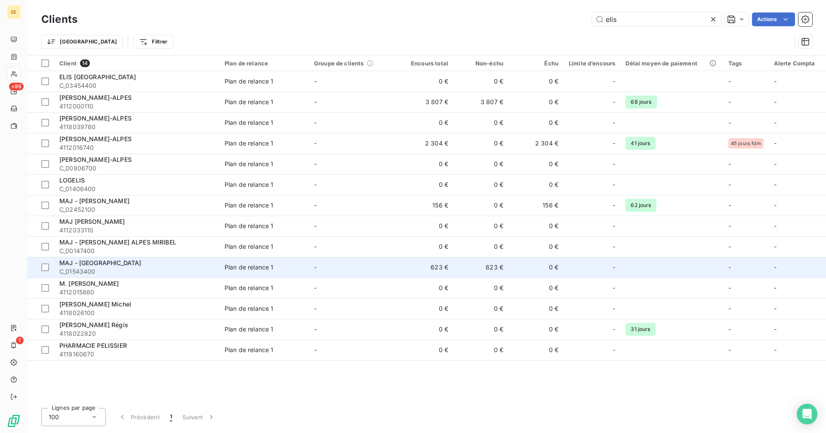
click at [432, 273] on td "623 €" at bounding box center [425, 267] width 55 height 21
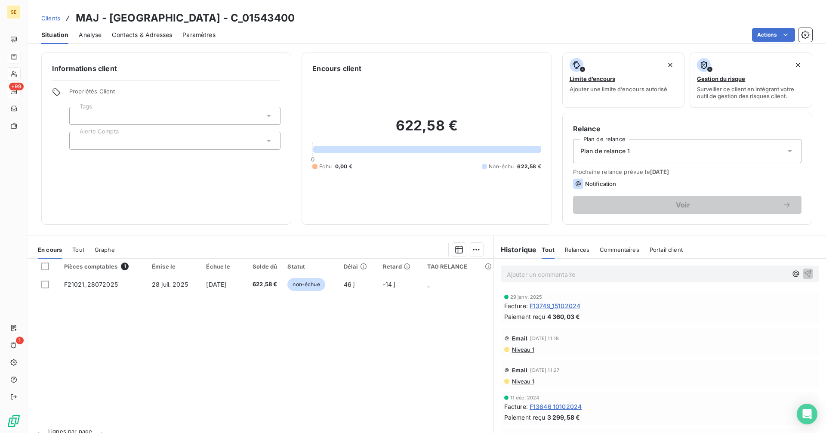
click at [49, 17] on span "Clients" at bounding box center [50, 18] width 19 height 7
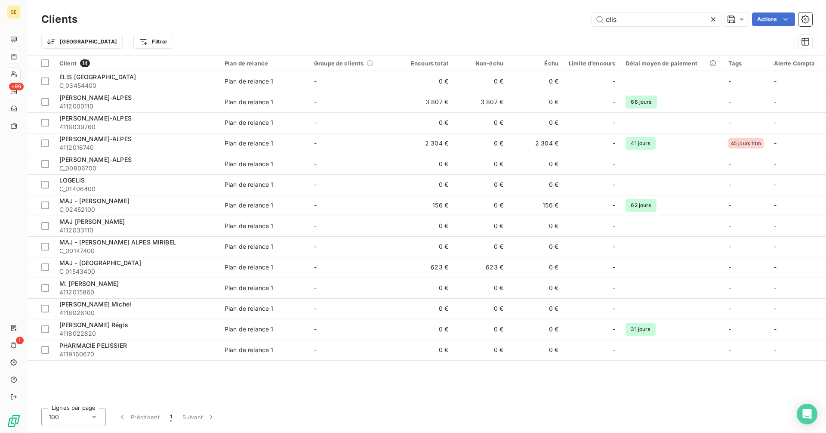
click at [711, 18] on icon at bounding box center [713, 19] width 4 height 4
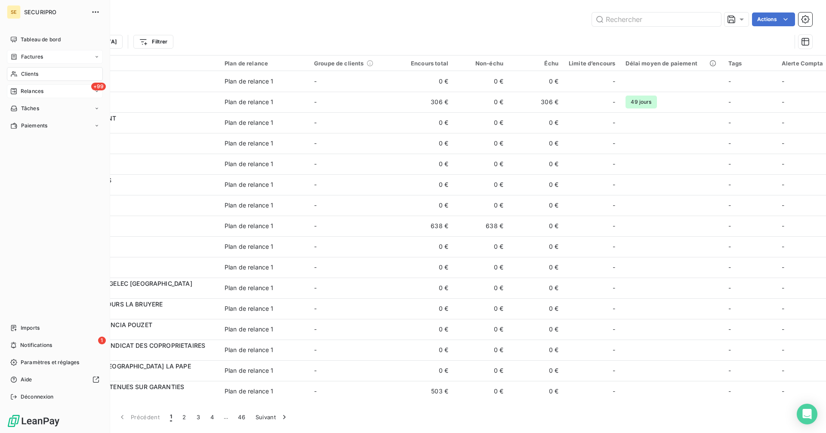
click at [24, 38] on span "Tableau de bord" at bounding box center [41, 40] width 40 height 8
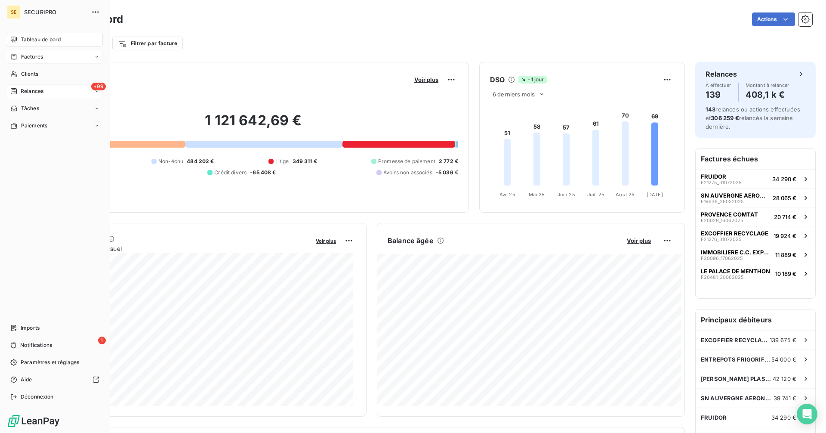
drag, startPoint x: 33, startPoint y: 72, endPoint x: 151, endPoint y: 55, distance: 119.1
click at [33, 72] on span "Clients" at bounding box center [29, 74] width 17 height 8
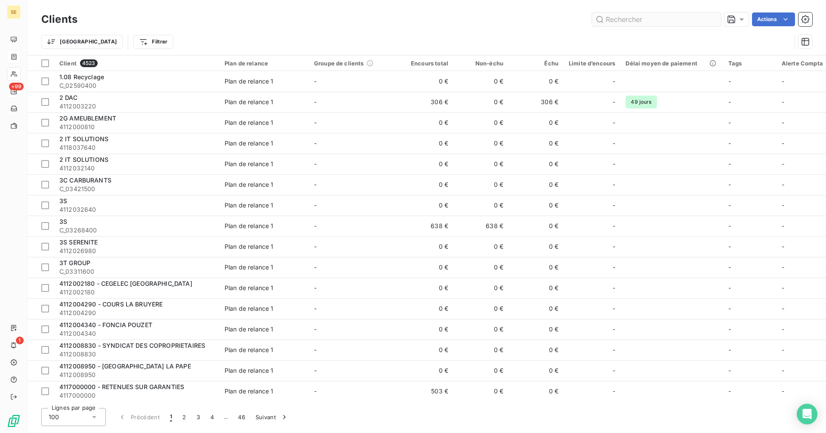
click at [629, 20] on input "text" at bounding box center [656, 19] width 129 height 14
type input "j"
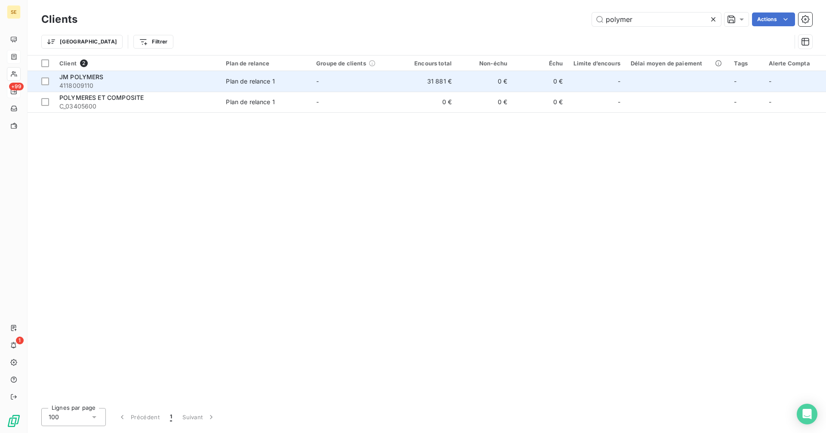
type input "polymer"
click at [148, 82] on span "4118009110" at bounding box center [137, 85] width 156 height 9
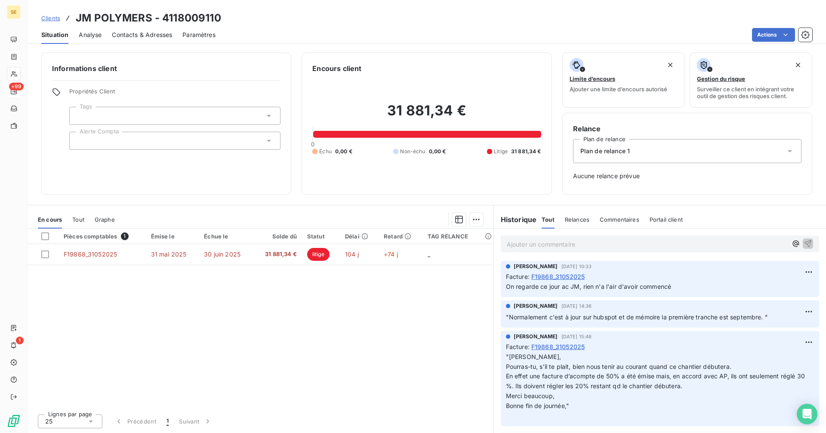
click at [48, 19] on span "Clients" at bounding box center [50, 18] width 19 height 7
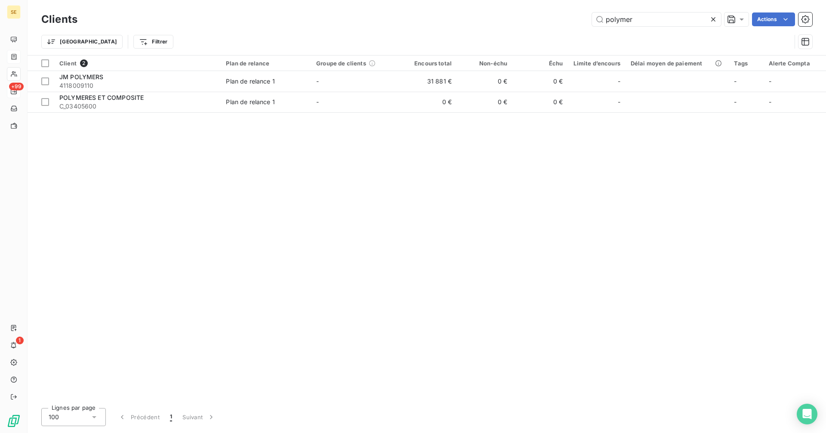
drag, startPoint x: 662, startPoint y: 17, endPoint x: 511, endPoint y: 22, distance: 150.2
click at [511, 22] on div "polymer Actions" at bounding box center [450, 19] width 724 height 14
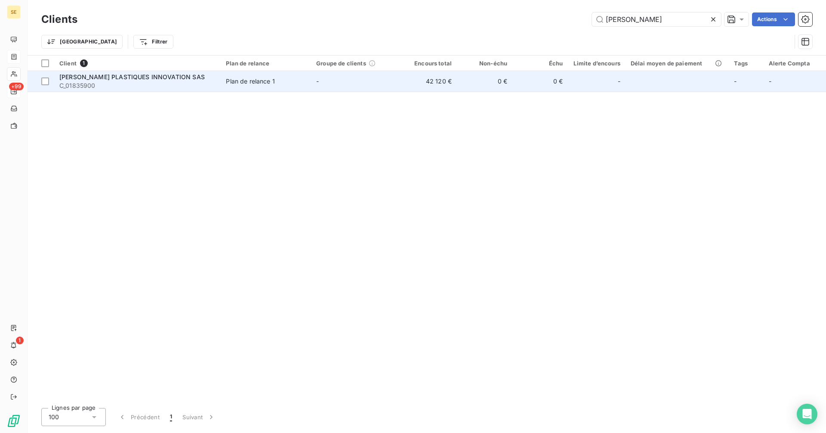
type input "[PERSON_NAME]"
click at [500, 87] on td "0 €" at bounding box center [484, 81] width 55 height 21
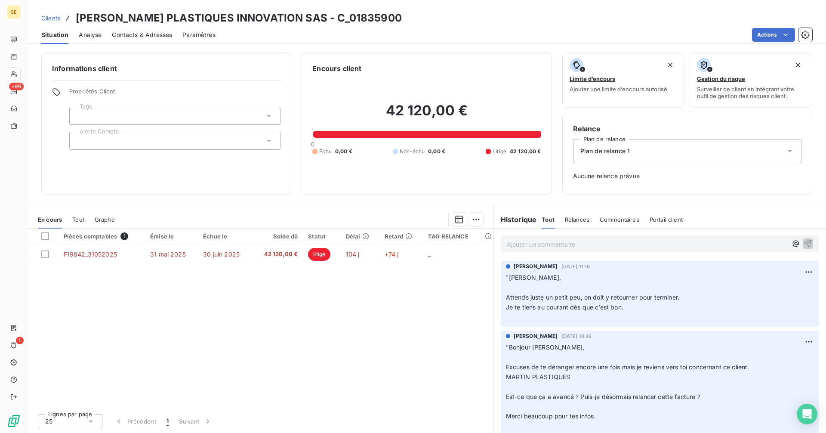
click at [43, 19] on span "Clients" at bounding box center [50, 18] width 19 height 7
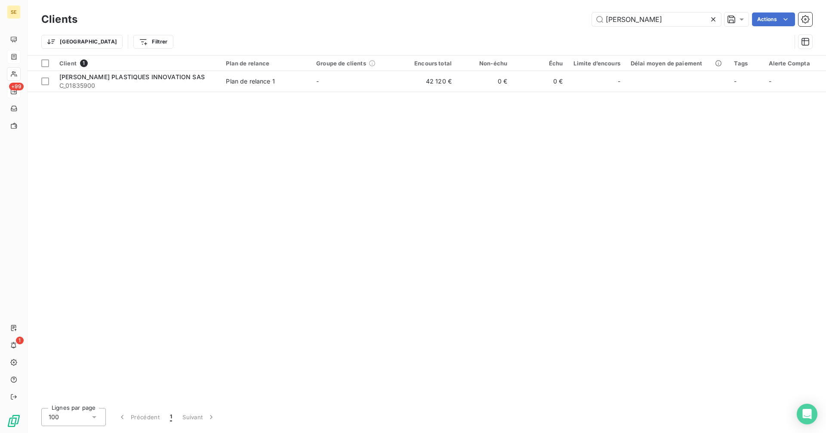
click at [539, 22] on div "[PERSON_NAME] Actions" at bounding box center [450, 19] width 724 height 14
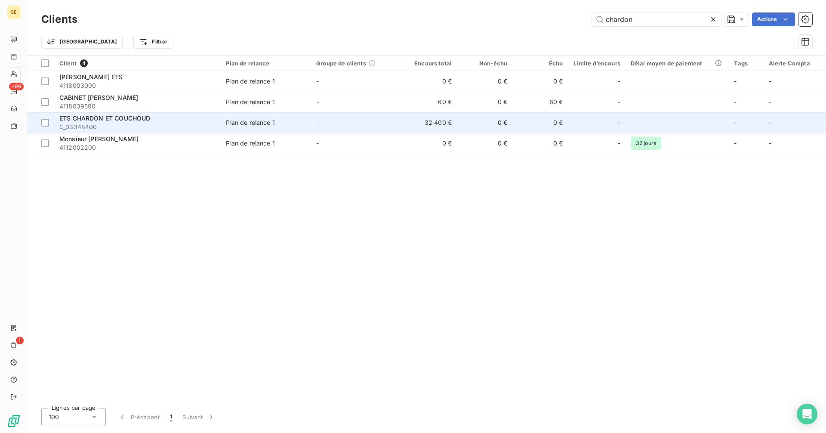
type input "chardon"
click at [221, 123] on td "ETS CHARDON ET COUCHOUD C_03348400" at bounding box center [137, 122] width 166 height 21
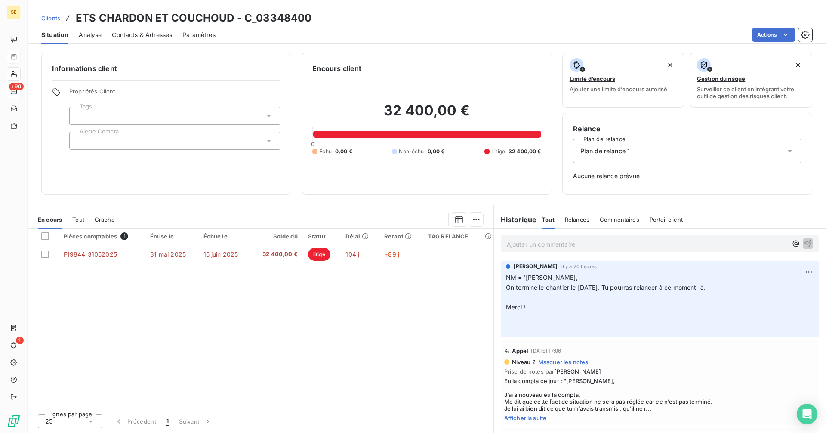
click at [48, 18] on span "Clients" at bounding box center [50, 18] width 19 height 7
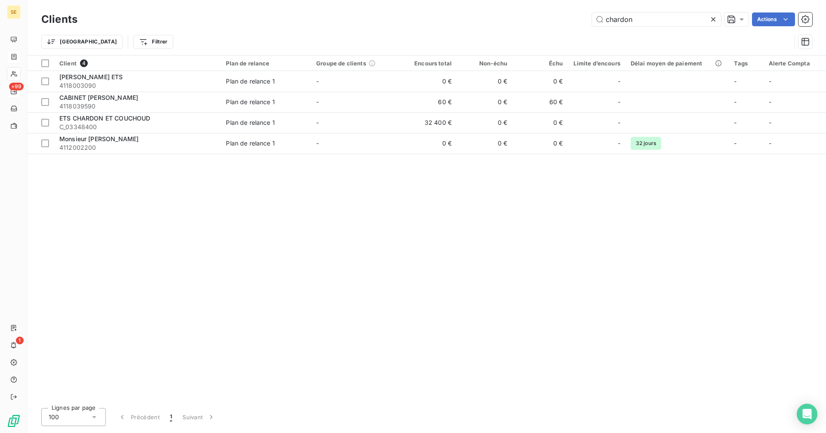
drag, startPoint x: 649, startPoint y: 20, endPoint x: 575, endPoint y: 15, distance: 73.8
click at [575, 15] on div "chardon Actions" at bounding box center [450, 19] width 724 height 14
click at [642, 20] on input "chardon" at bounding box center [656, 19] width 129 height 14
drag, startPoint x: 565, startPoint y: 25, endPoint x: 556, endPoint y: 25, distance: 9.0
click at [556, 25] on div "chardon Actions" at bounding box center [450, 19] width 724 height 14
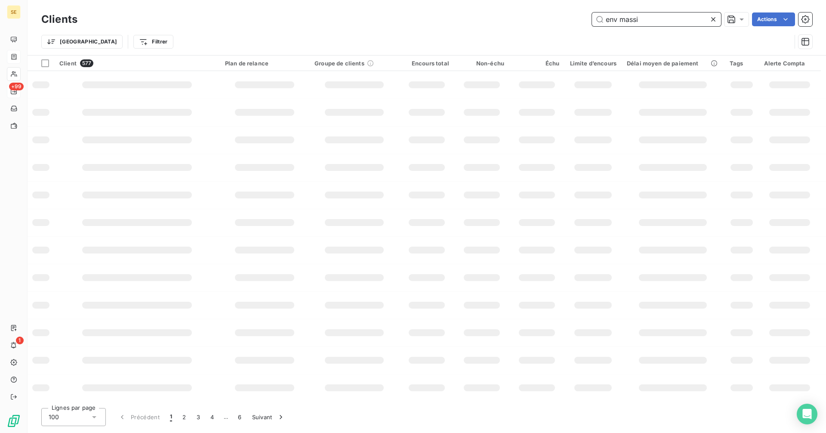
type input "env massif"
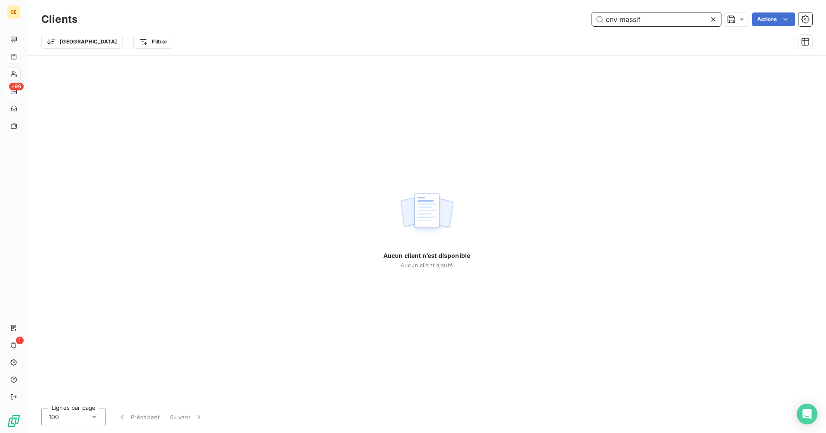
drag, startPoint x: 661, startPoint y: 19, endPoint x: 509, endPoint y: 20, distance: 152.3
click at [509, 20] on div "env massif Actions" at bounding box center [450, 19] width 724 height 14
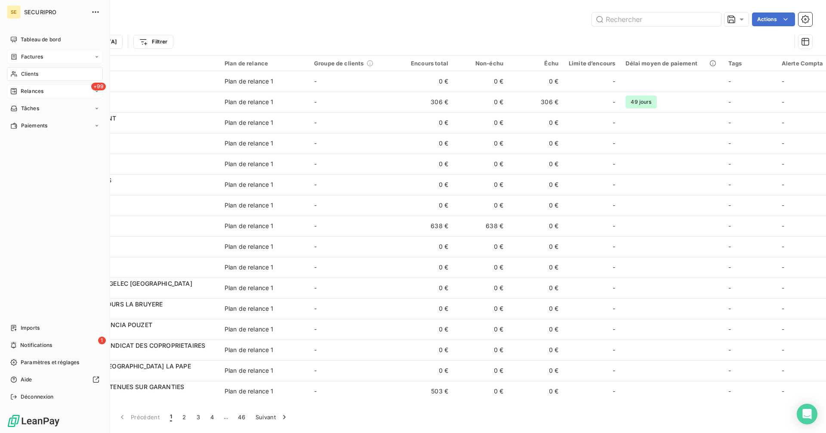
click at [40, 77] on div "Clients" at bounding box center [55, 74] width 96 height 14
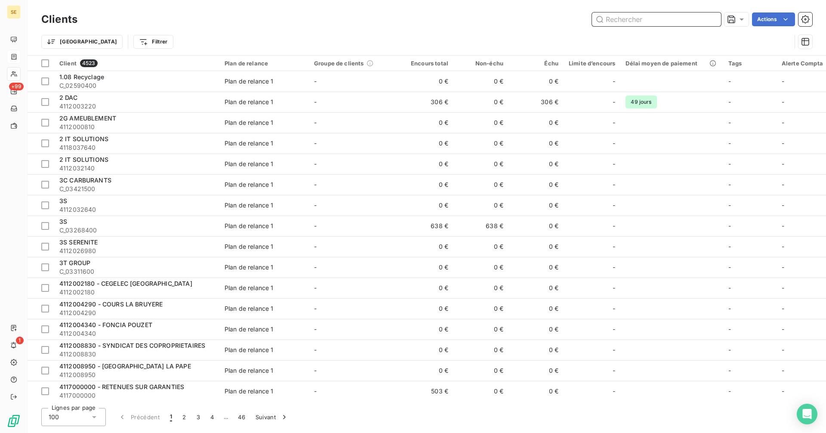
click at [631, 19] on input "text" at bounding box center [656, 19] width 129 height 14
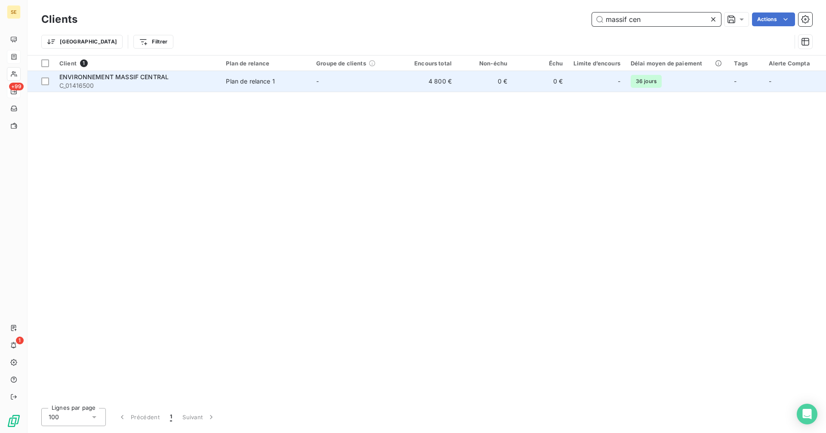
type input "massif cen"
click at [280, 81] on span "Plan de relance 1" at bounding box center [266, 81] width 80 height 9
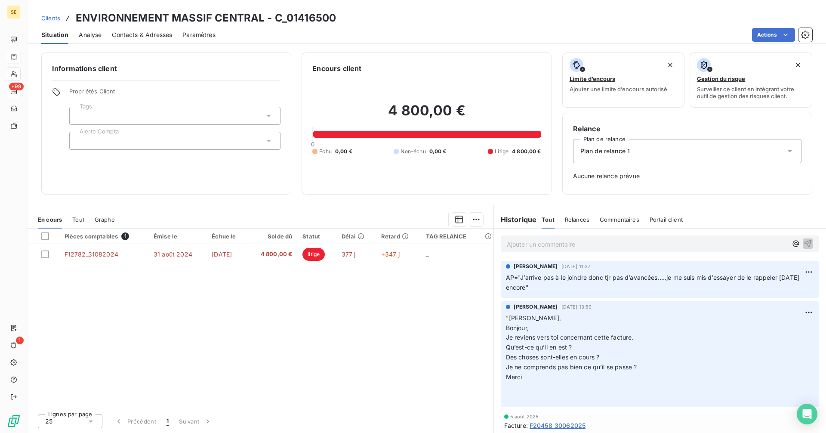
drag, startPoint x: 51, startPoint y: 17, endPoint x: 59, endPoint y: 17, distance: 7.3
click at [51, 17] on span "Clients" at bounding box center [50, 18] width 19 height 7
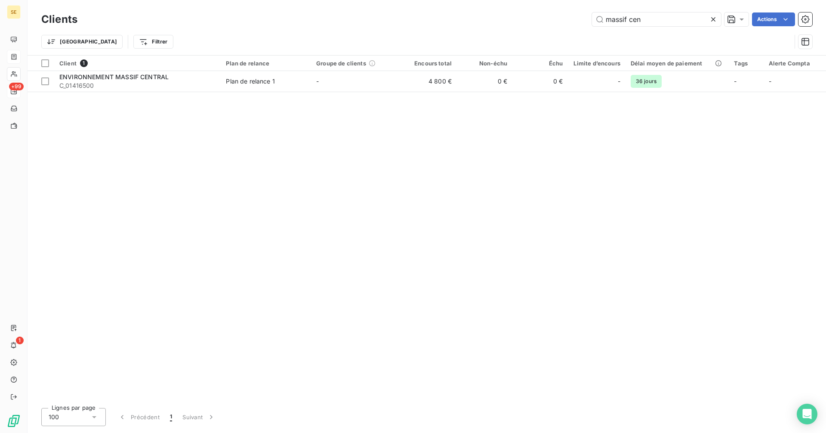
drag, startPoint x: 674, startPoint y: 21, endPoint x: 561, endPoint y: 16, distance: 113.2
click at [561, 16] on div "massif cen Actions" at bounding box center [450, 19] width 724 height 14
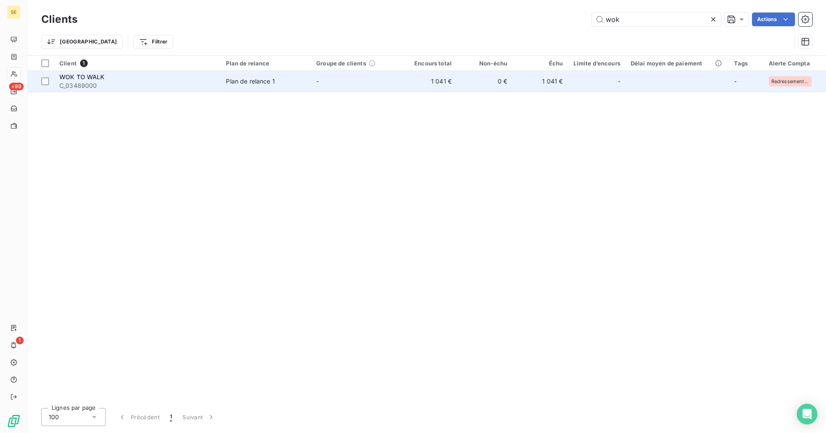
type input "wok"
click at [274, 81] on div "Plan de relance 1" at bounding box center [250, 81] width 49 height 9
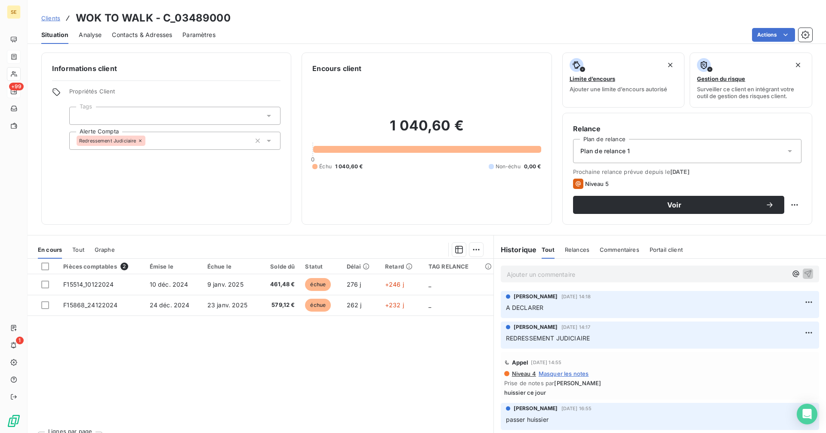
click at [46, 18] on span "Clients" at bounding box center [50, 18] width 19 height 7
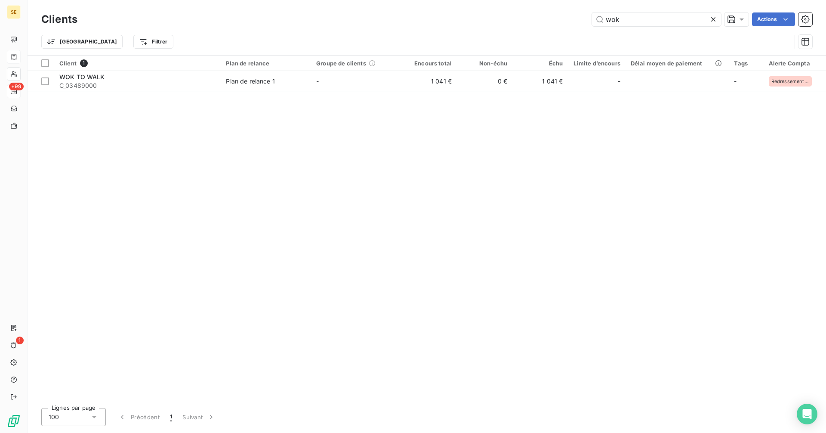
drag, startPoint x: 650, startPoint y: 20, endPoint x: 585, endPoint y: 24, distance: 65.5
click at [585, 24] on div "wok Actions" at bounding box center [450, 19] width 724 height 14
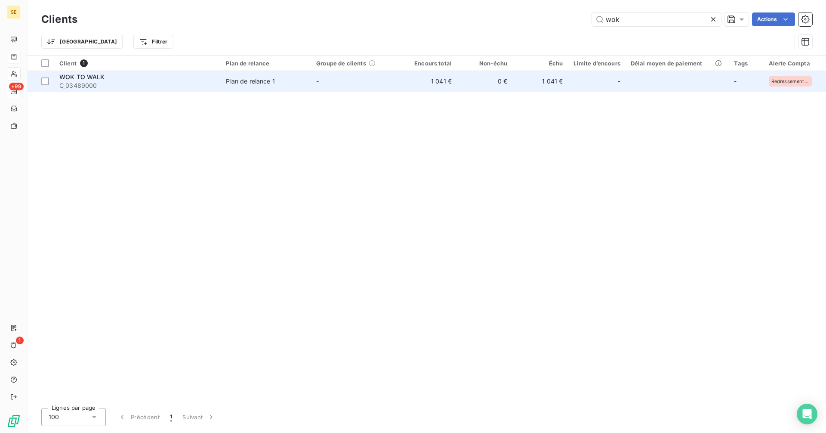
click at [92, 79] on span "WOK TO WALK" at bounding box center [82, 76] width 46 height 7
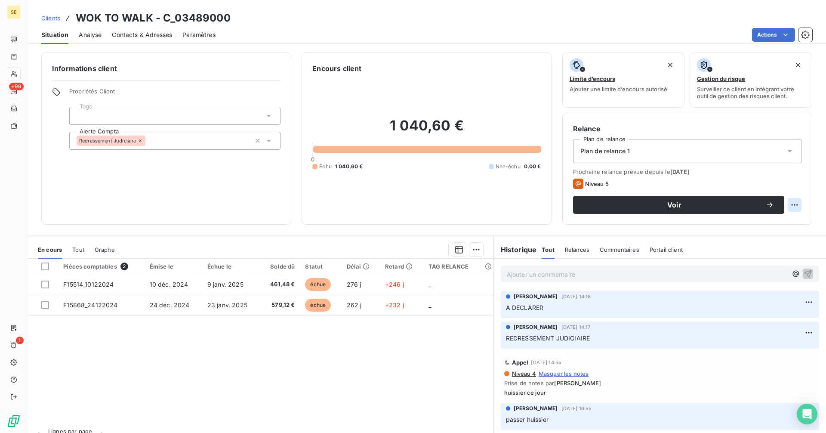
click at [789, 203] on html "SE +99 1 Clients WOK TO WALK - C_03489000 Situation Analyse Contacts & Adresses…" at bounding box center [413, 216] width 826 height 433
click at [776, 224] on div "Replanifier cette action" at bounding box center [752, 224] width 77 height 14
select select "8"
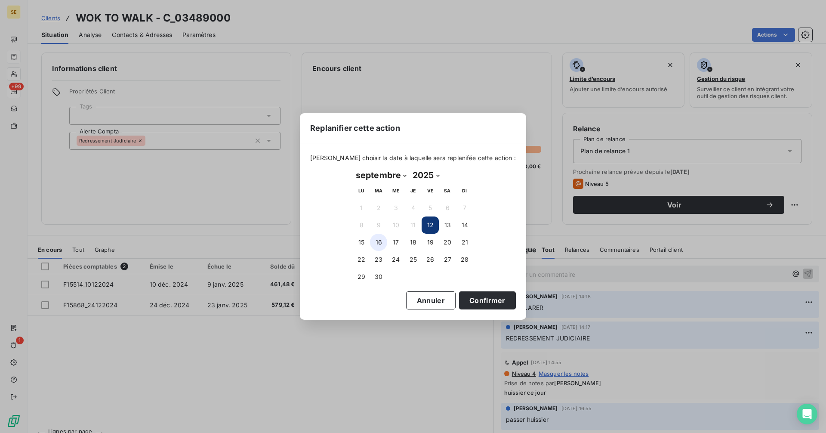
click at [379, 239] on button "16" at bounding box center [378, 242] width 17 height 17
click at [488, 297] on button "Confirmer" at bounding box center [487, 300] width 57 height 18
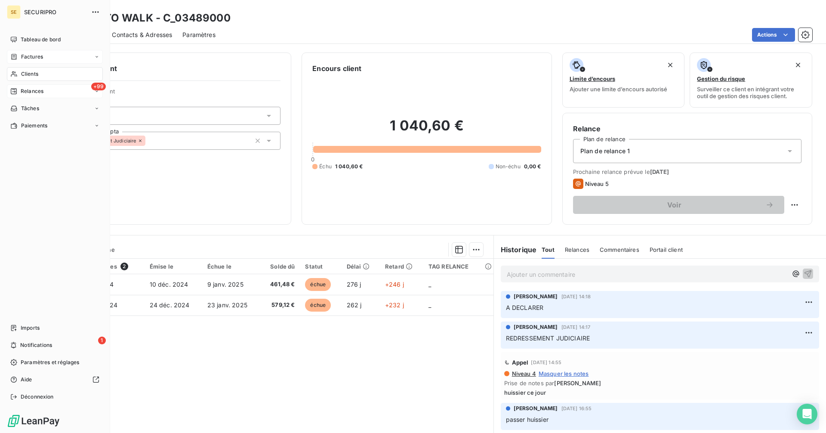
click at [37, 91] on span "Relances" at bounding box center [32, 91] width 23 height 8
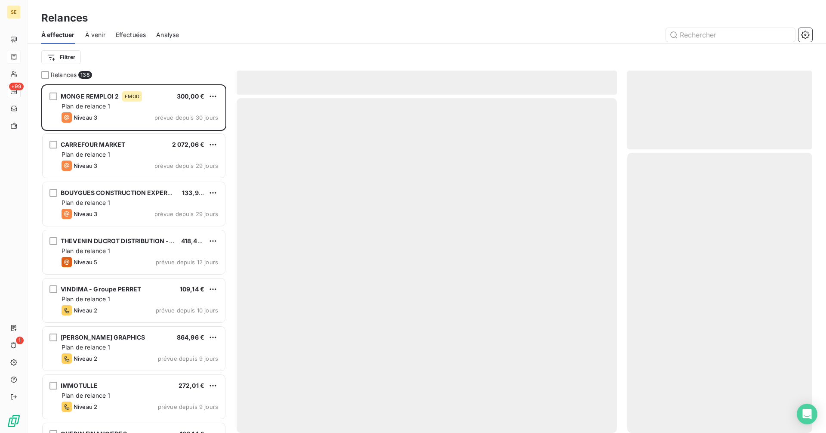
scroll to position [342, 179]
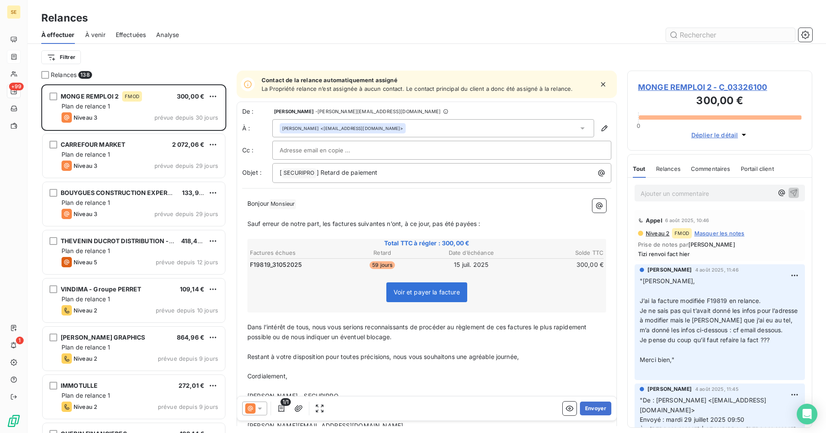
click at [706, 32] on input "text" at bounding box center [730, 35] width 129 height 14
type input "ber"
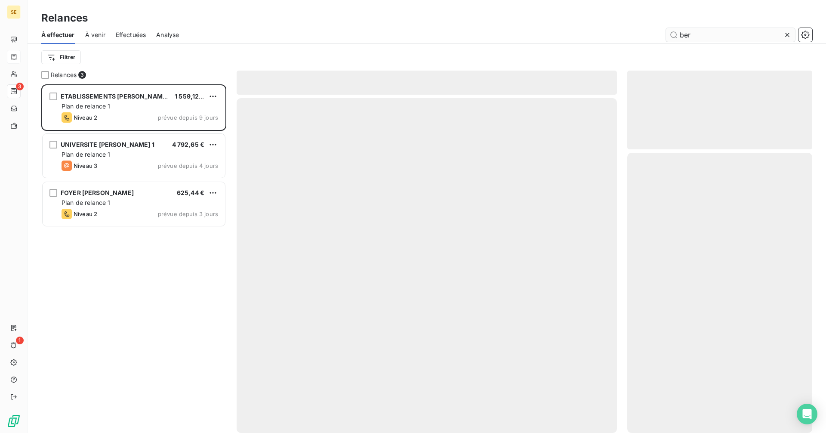
scroll to position [342, 179]
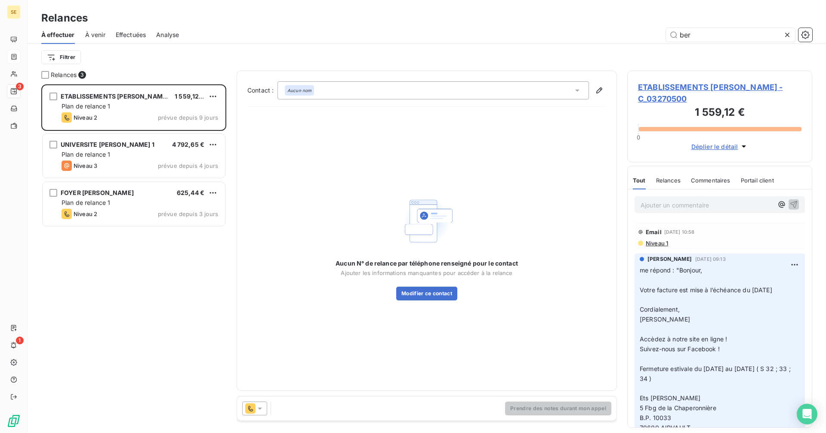
drag, startPoint x: 680, startPoint y: 39, endPoint x: 658, endPoint y: 39, distance: 22.4
click at [659, 39] on div "ber" at bounding box center [500, 35] width 623 height 14
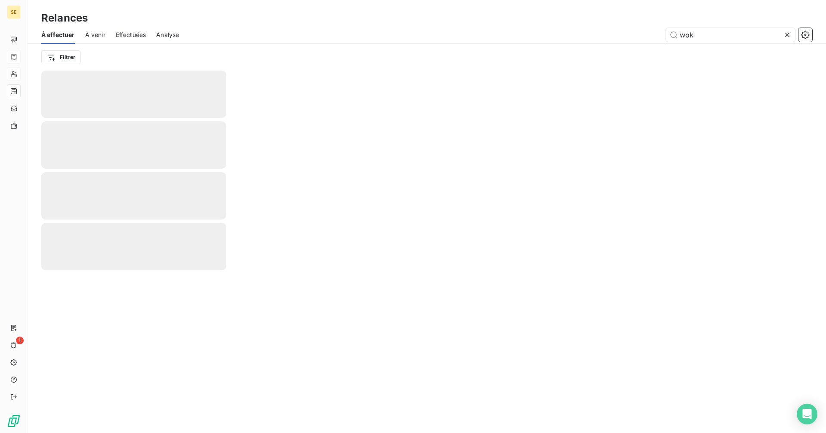
type input "wok"
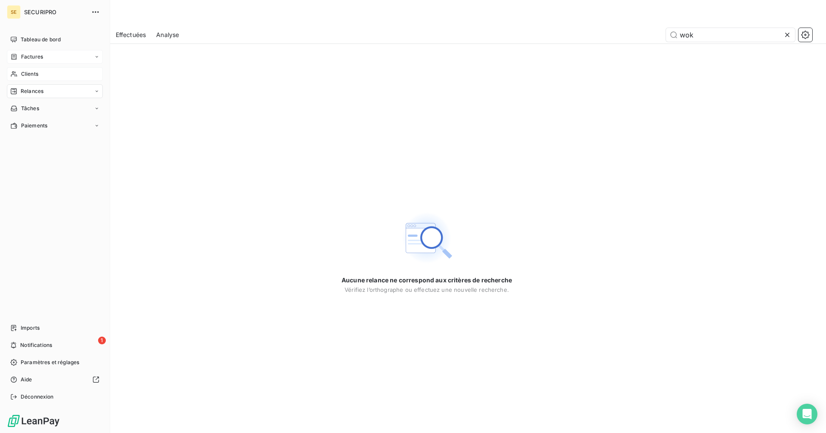
click at [16, 73] on icon at bounding box center [13, 74] width 7 height 7
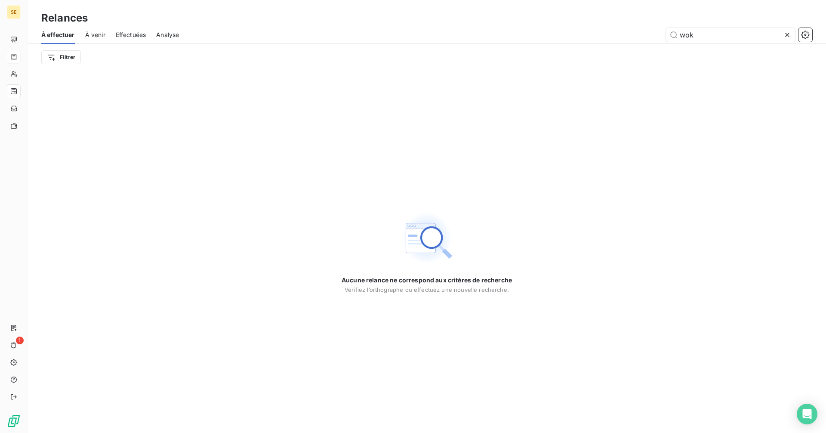
drag, startPoint x: 715, startPoint y: 34, endPoint x: 628, endPoint y: 37, distance: 86.5
click at [628, 37] on div "wok" at bounding box center [500, 35] width 623 height 14
type input "wok"
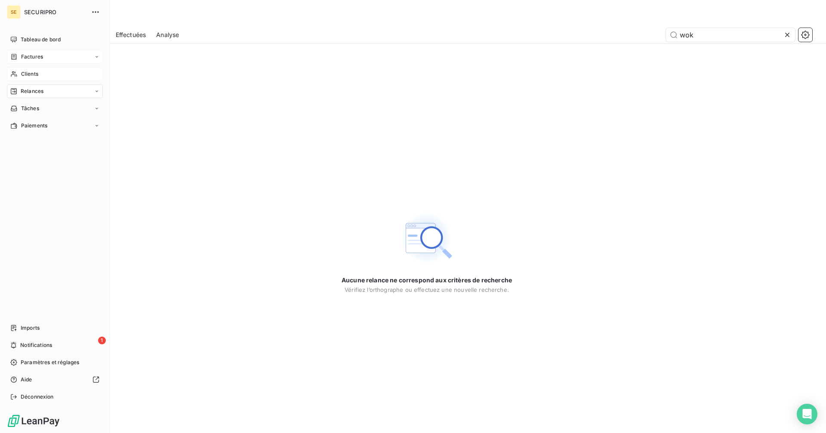
click at [20, 72] on div "Clients" at bounding box center [55, 74] width 96 height 14
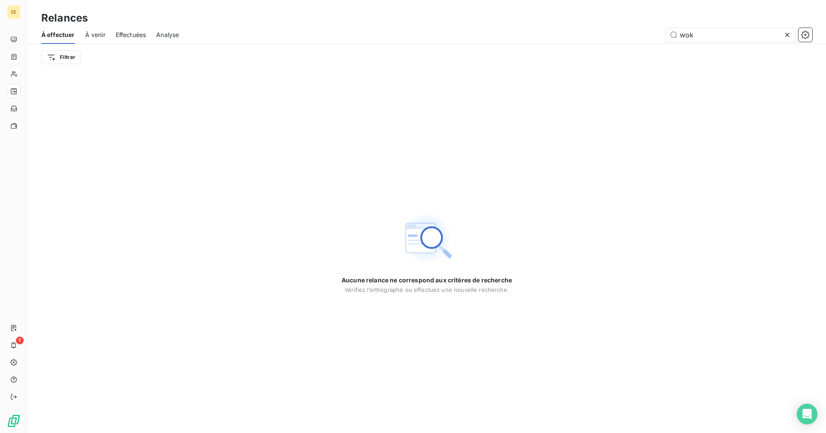
click at [786, 33] on icon at bounding box center [787, 35] width 9 height 9
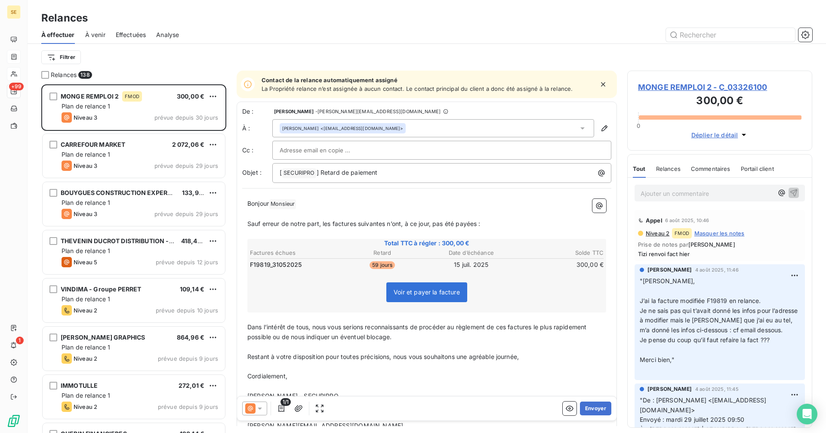
scroll to position [342, 179]
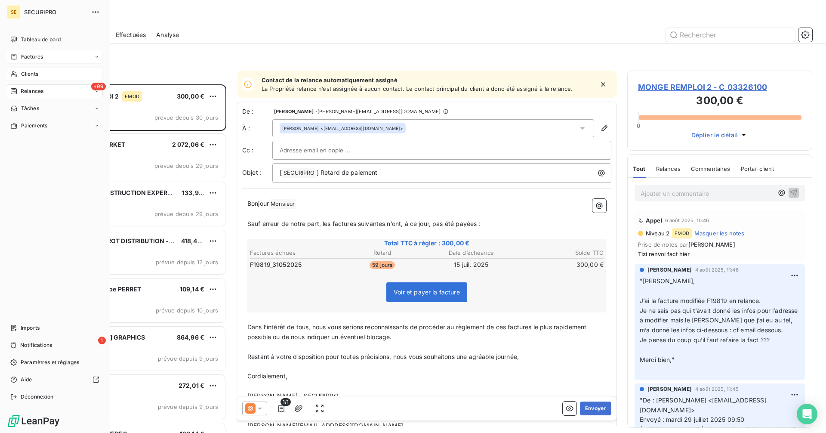
click at [31, 72] on span "Clients" at bounding box center [29, 74] width 17 height 8
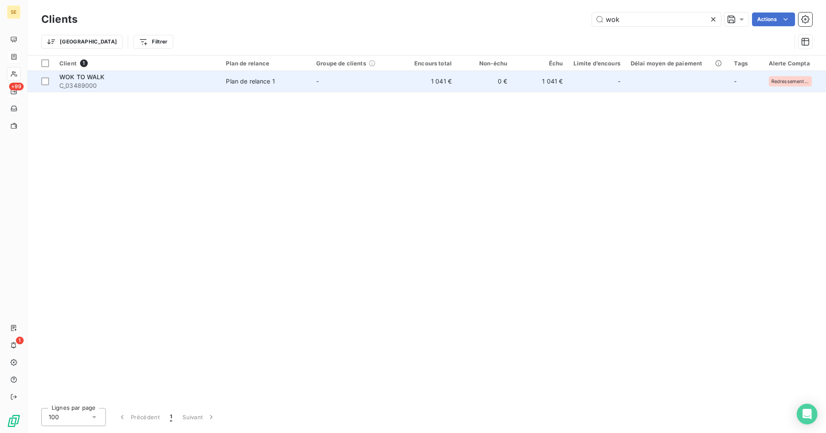
click at [227, 83] on div "Plan de relance 1" at bounding box center [250, 81] width 49 height 9
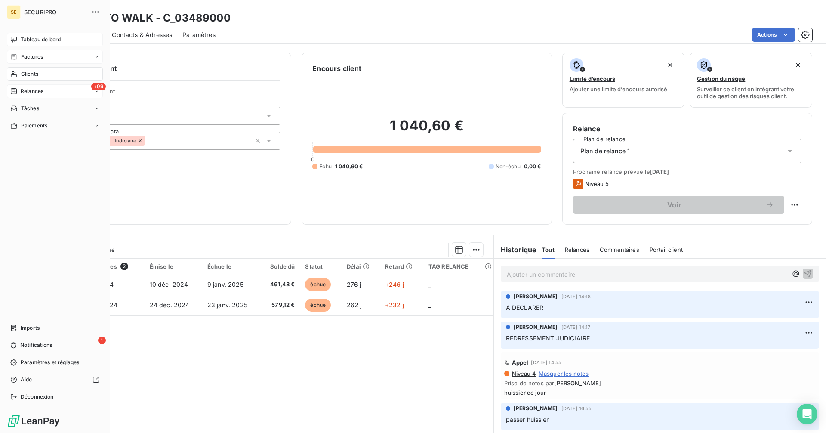
click at [19, 38] on div "Tableau de bord" at bounding box center [55, 40] width 96 height 14
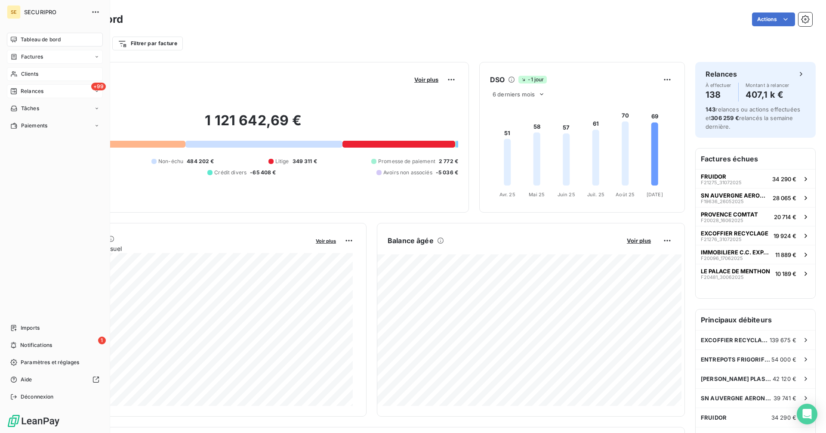
click at [27, 77] on span "Clients" at bounding box center [29, 74] width 17 height 8
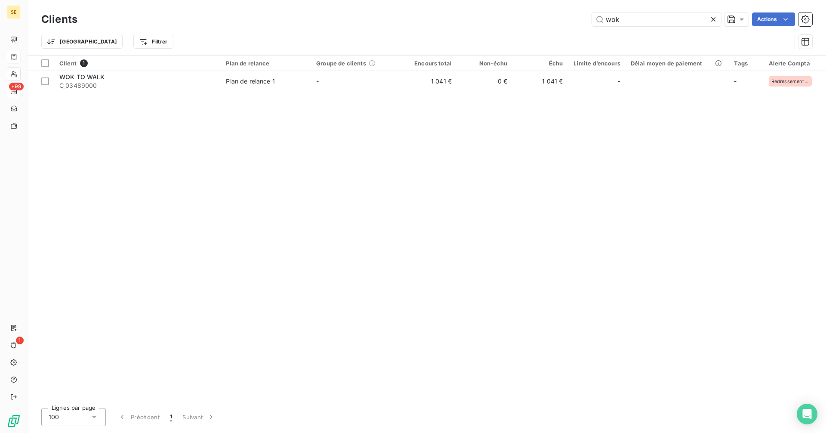
drag, startPoint x: 652, startPoint y: 15, endPoint x: 572, endPoint y: 22, distance: 80.7
click at [572, 22] on div "wok Actions" at bounding box center [450, 19] width 724 height 14
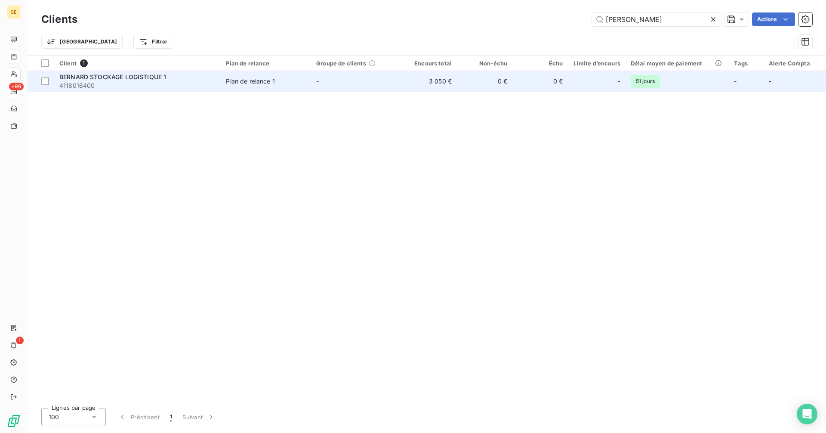
type input "[PERSON_NAME]"
click at [190, 87] on span "4118016400" at bounding box center [137, 85] width 156 height 9
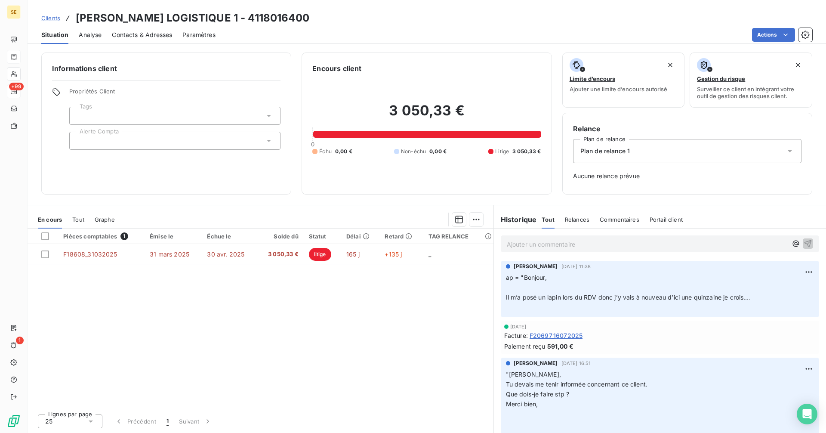
click at [52, 16] on span "Clients" at bounding box center [50, 18] width 19 height 7
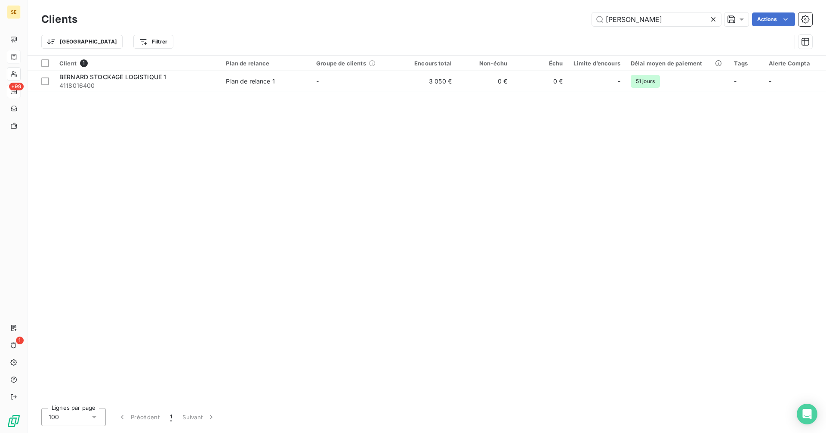
drag, startPoint x: 649, startPoint y: 22, endPoint x: 556, endPoint y: 22, distance: 92.9
click at [556, 22] on div "bernard st Actions" at bounding box center [450, 19] width 724 height 14
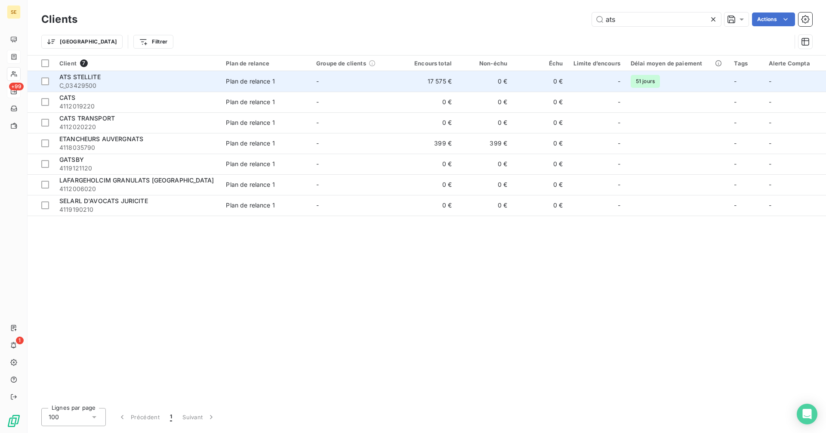
type input "ats"
click at [487, 76] on td "0 €" at bounding box center [484, 81] width 55 height 21
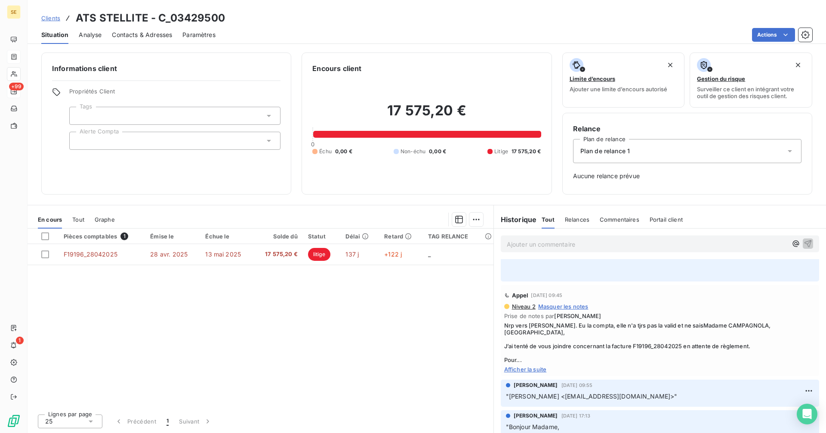
scroll to position [1118, 0]
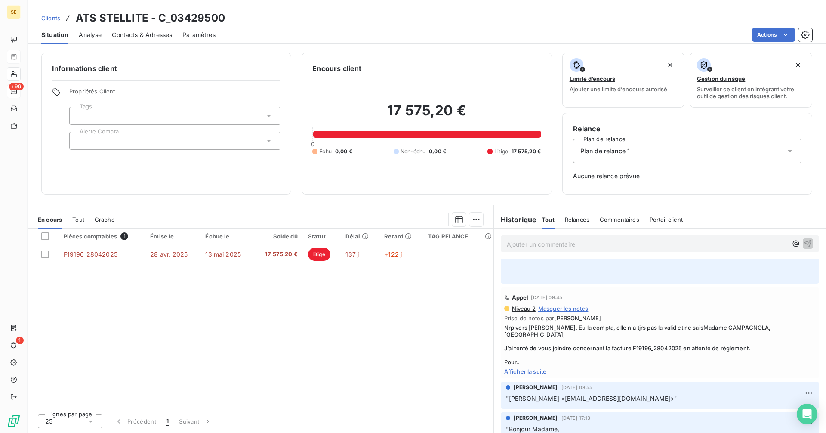
click at [530, 368] on span "Afficher la suite" at bounding box center [659, 371] width 311 height 7
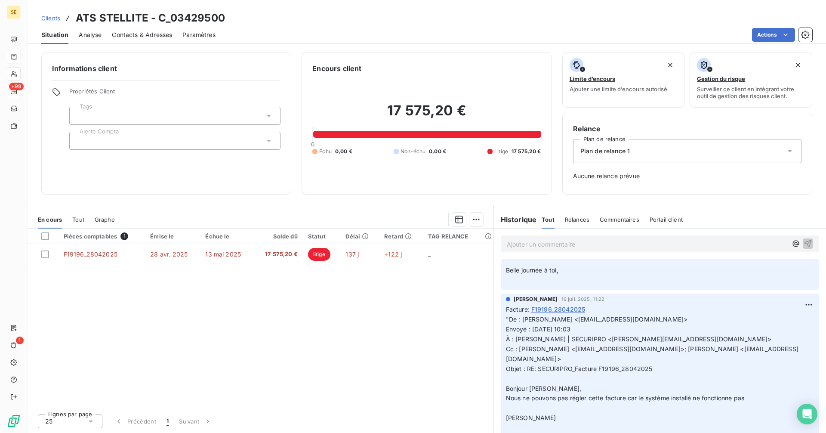
scroll to position [903, 0]
drag, startPoint x: 219, startPoint y: 252, endPoint x: 260, endPoint y: 294, distance: 58.7
click at [222, 275] on div "Pièces comptables 1 Émise le Échue le Solde dû Statut Délai Retard TAG RELANCE …" at bounding box center [261, 317] width 466 height 179
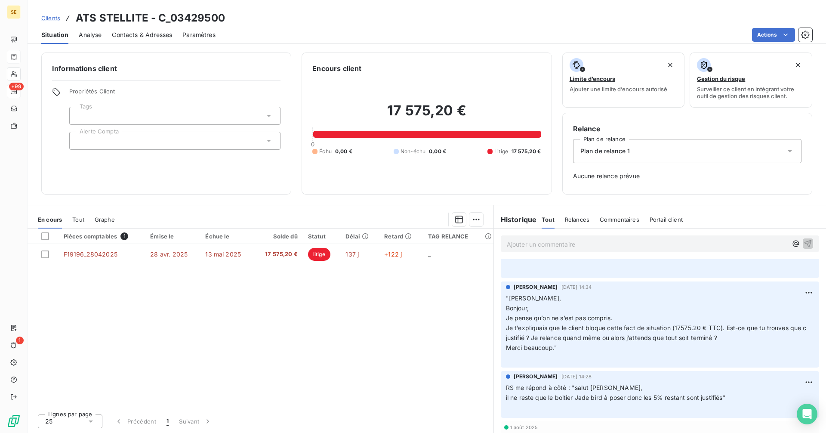
scroll to position [0, 0]
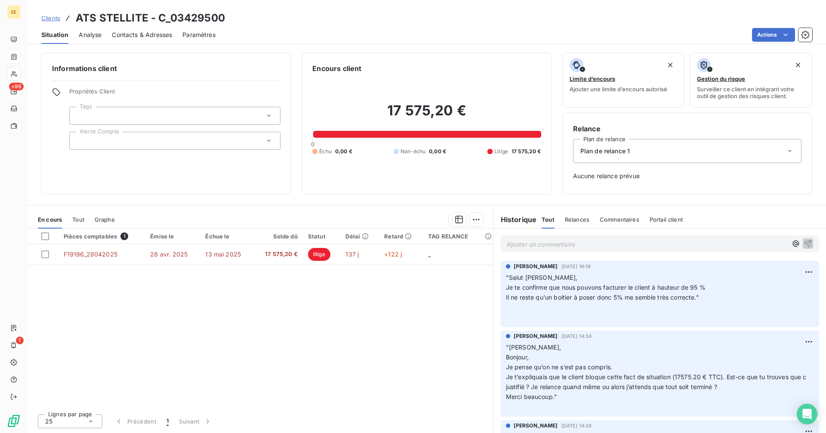
click at [574, 239] on p "Ajouter un commentaire ﻿" at bounding box center [647, 244] width 280 height 11
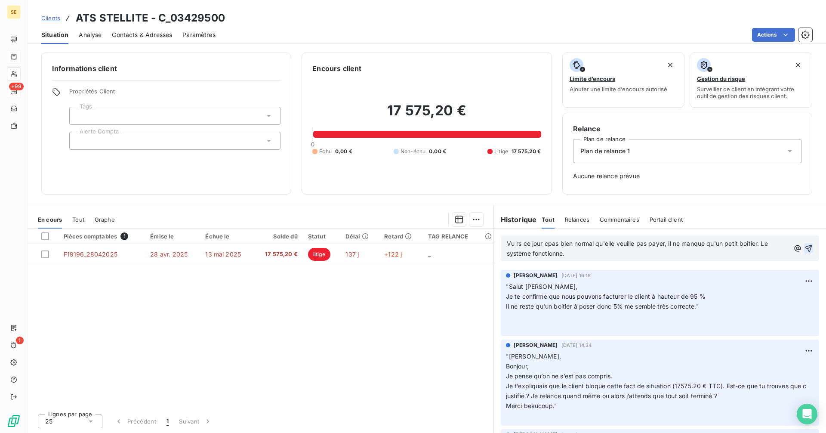
click at [805, 245] on icon "button" at bounding box center [808, 248] width 7 height 7
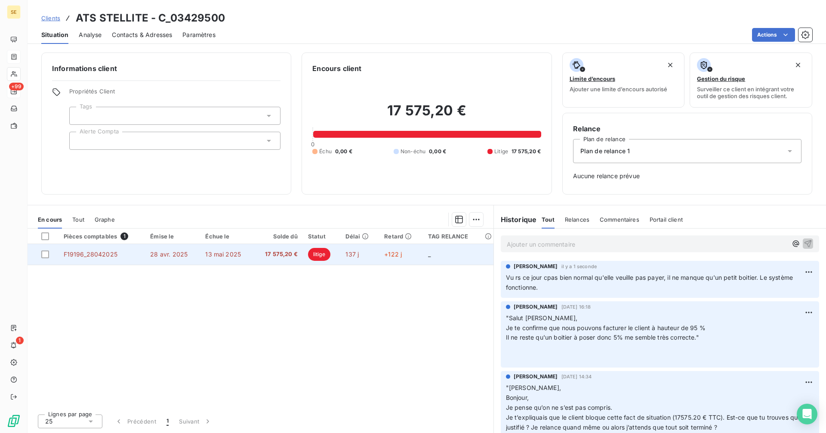
click at [278, 257] on span "17 575,20 €" at bounding box center [278, 254] width 39 height 9
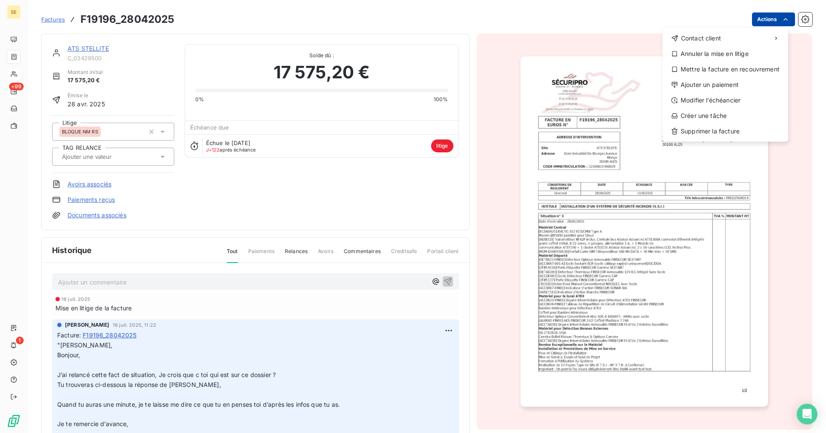
click at [761, 20] on html "SE +99 1 Factures F19196_28042025 Actions Contact client Annuler la mise en lit…" at bounding box center [413, 216] width 826 height 433
click at [697, 57] on div "Annuler la mise en litige" at bounding box center [725, 54] width 119 height 14
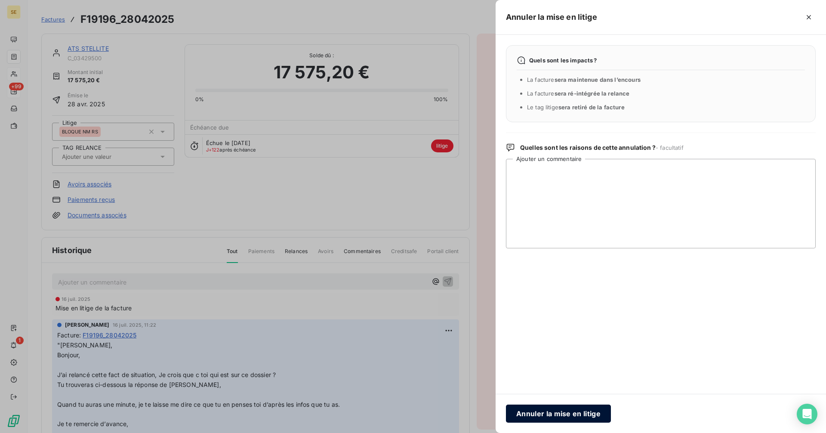
click at [560, 416] on button "Annuler la mise en litige" at bounding box center [558, 413] width 105 height 18
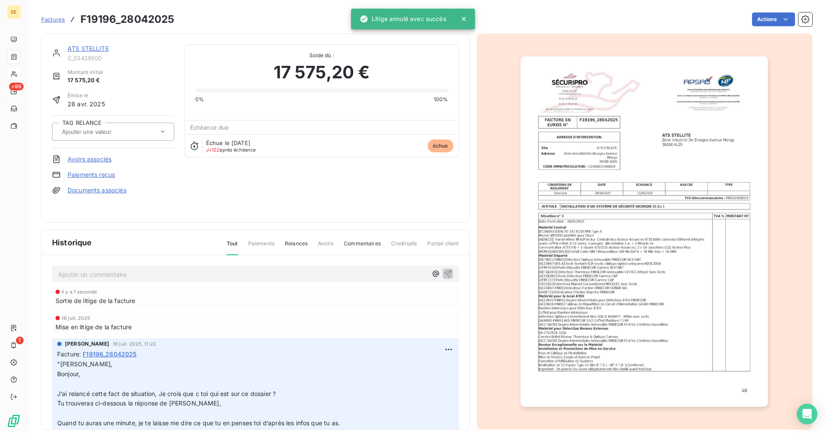
click at [97, 49] on link "ATS STELLITE" at bounding box center [88, 48] width 41 height 7
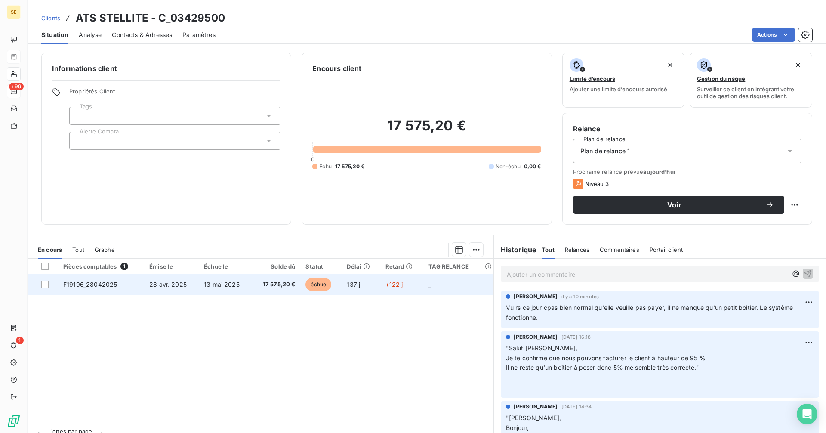
click at [215, 288] on td "13 mai 2025" at bounding box center [225, 284] width 52 height 21
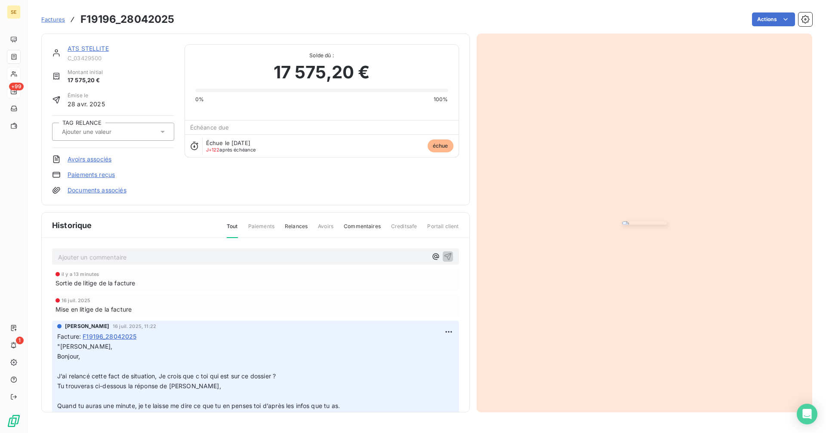
click at [622, 225] on img "button" at bounding box center [644, 222] width 45 height 3
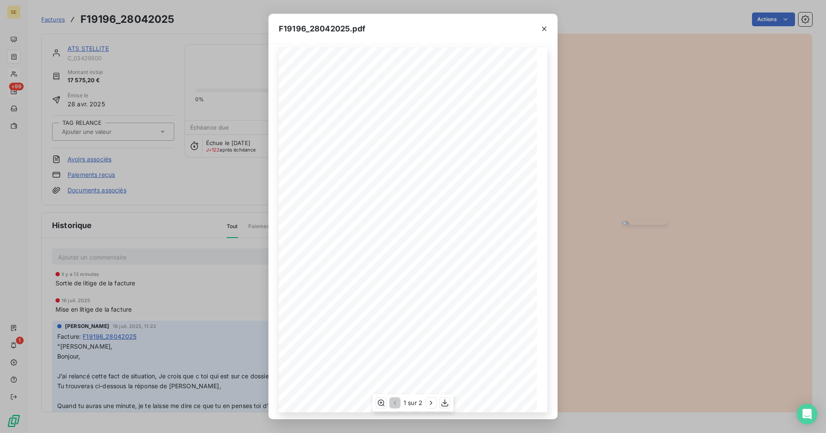
scroll to position [10, 0]
click at [431, 402] on icon "button" at bounding box center [431, 402] width 2 height 4
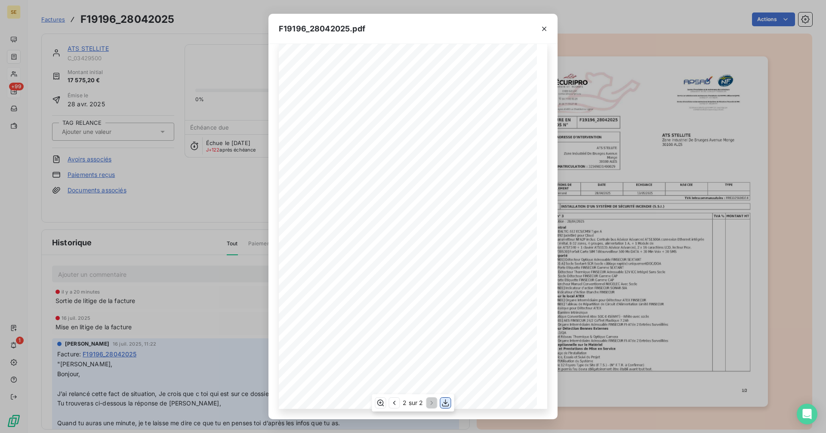
click at [446, 400] on icon "button" at bounding box center [445, 402] width 9 height 9
click at [545, 27] on icon "button" at bounding box center [544, 29] width 9 height 9
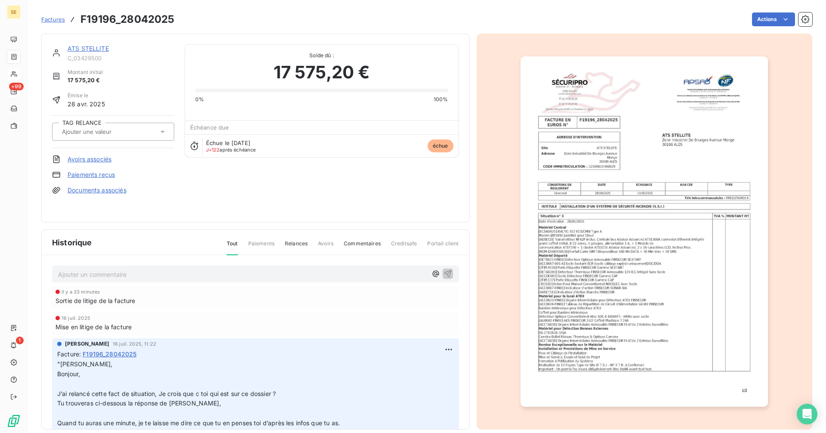
click at [85, 49] on link "ATS STELLITE" at bounding box center [88, 48] width 41 height 7
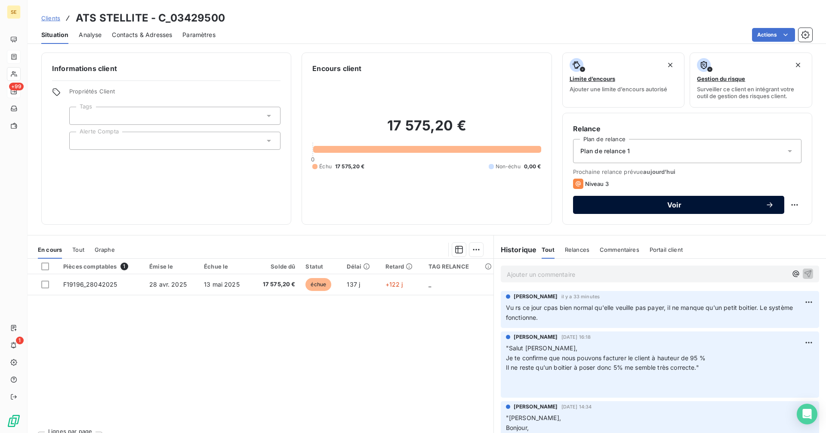
click at [633, 211] on button "Voir" at bounding box center [678, 205] width 211 height 18
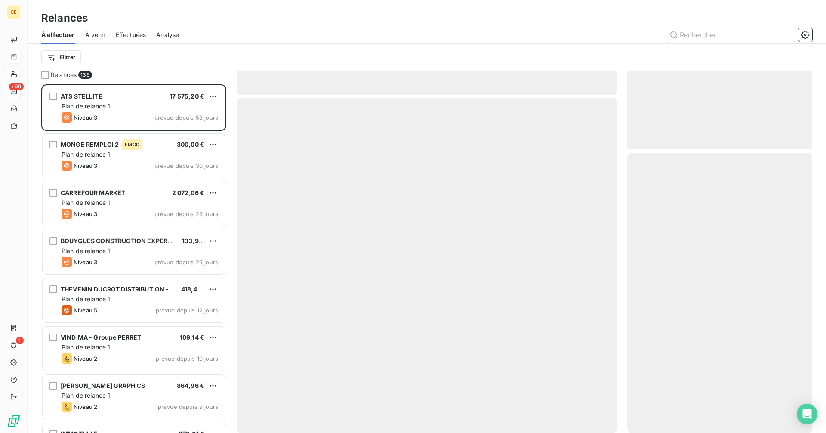
scroll to position [342, 179]
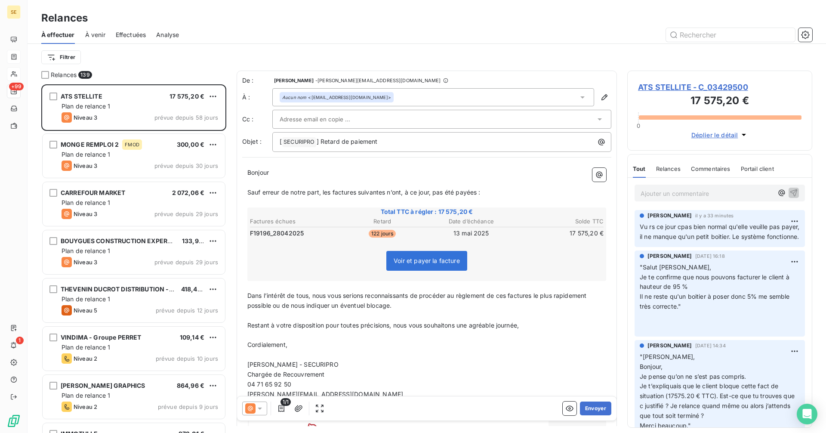
click at [256, 406] on icon at bounding box center [260, 408] width 9 height 9
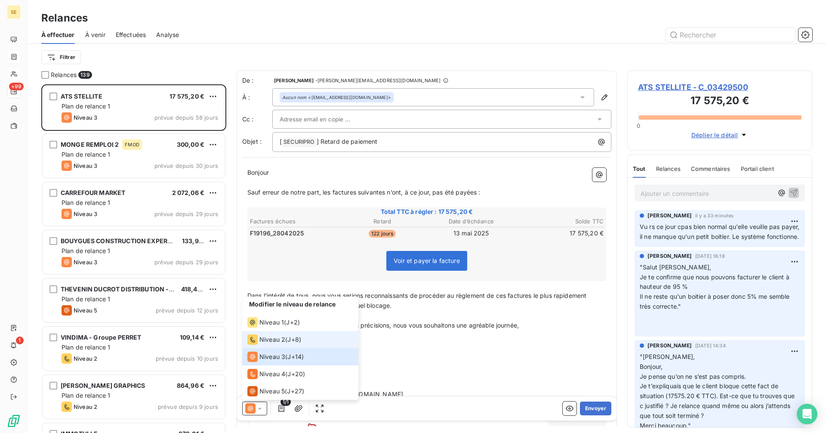
click at [269, 340] on span "Niveau 2" at bounding box center [272, 339] width 26 height 9
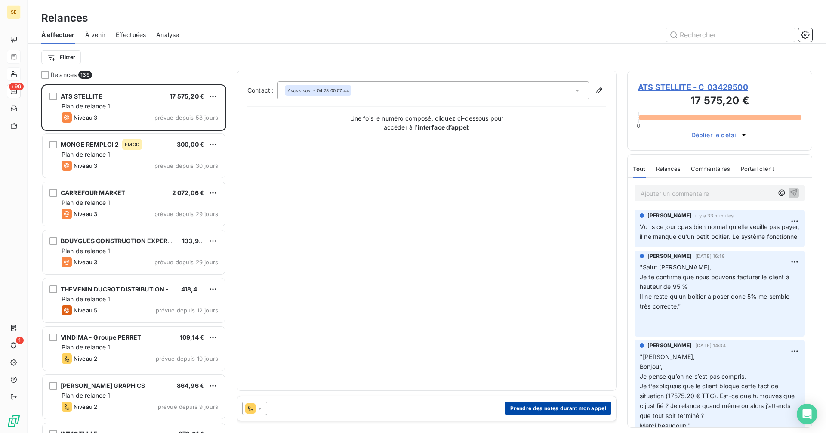
click at [547, 407] on button "Prendre des notes durant mon appel" at bounding box center [558, 408] width 106 height 14
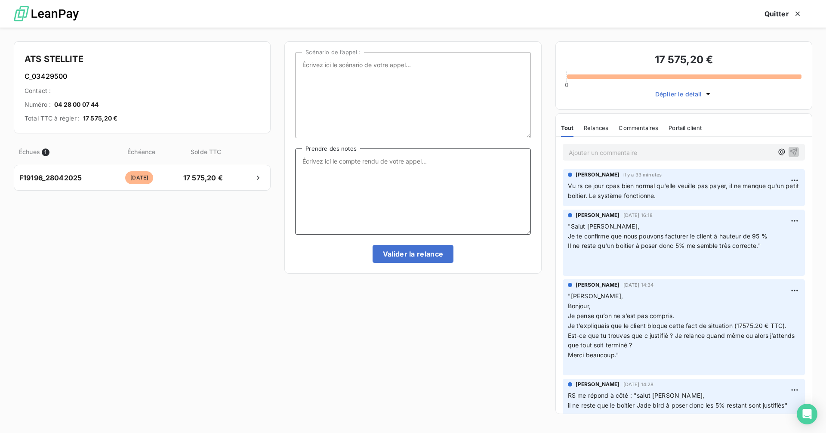
paste textarea "Madame [PERSON_NAME], Bonjour, Je me permets de revenir vers vous concernant la…"
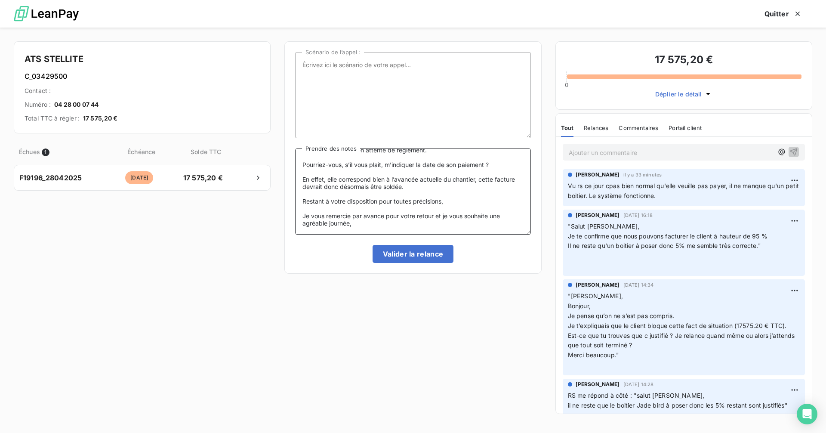
scroll to position [0, 0]
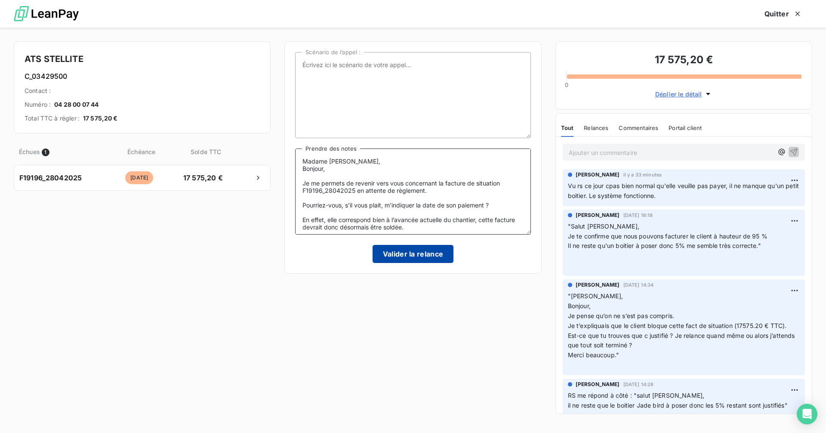
type textarea "Madame [PERSON_NAME], Bonjour, Je me permets de revenir vers vous concernant la…"
click at [401, 252] on button "Valider la relance" at bounding box center [413, 254] width 81 height 18
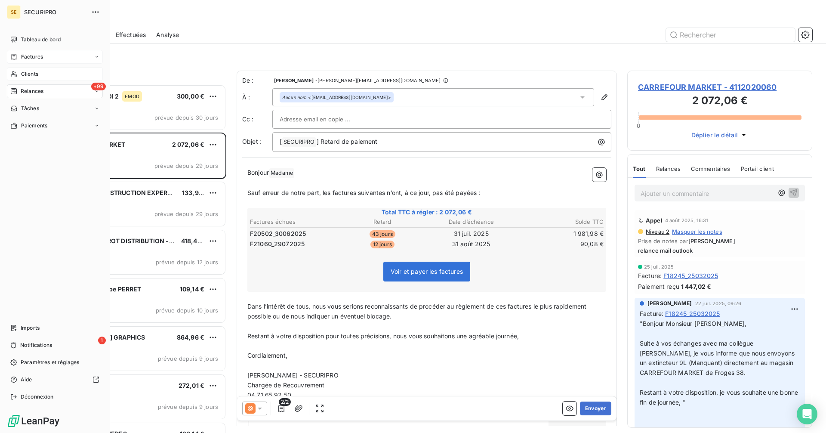
click at [21, 70] on span "Clients" at bounding box center [29, 74] width 17 height 8
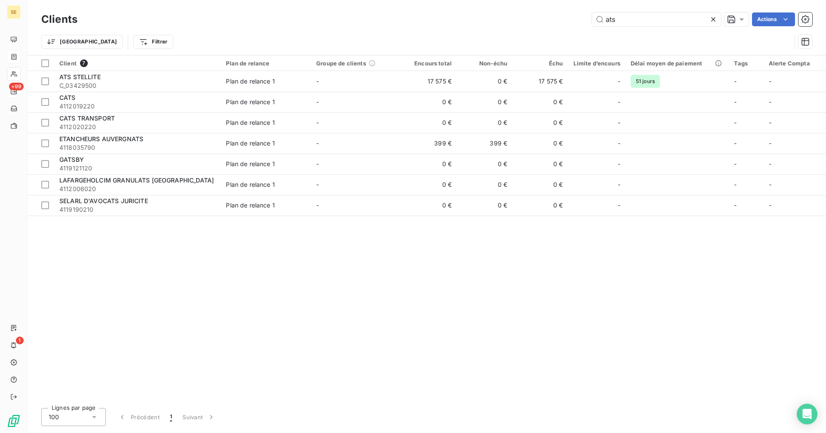
drag, startPoint x: 640, startPoint y: 19, endPoint x: 579, endPoint y: 22, distance: 60.7
click at [579, 22] on div "ats Actions" at bounding box center [450, 19] width 724 height 14
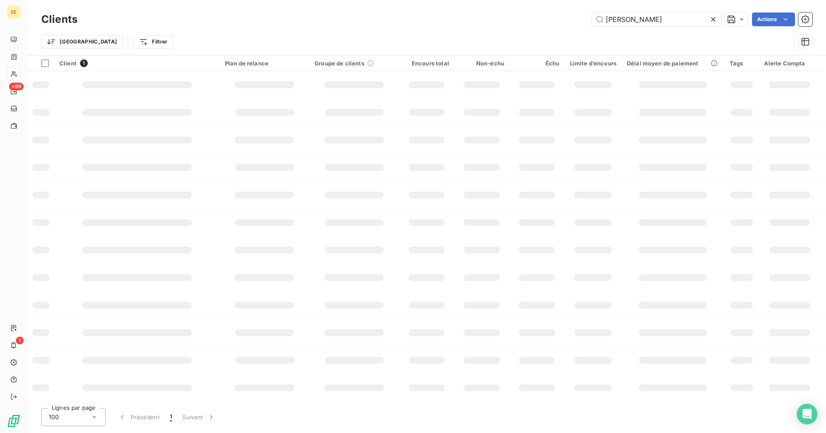
type input "[PERSON_NAME]"
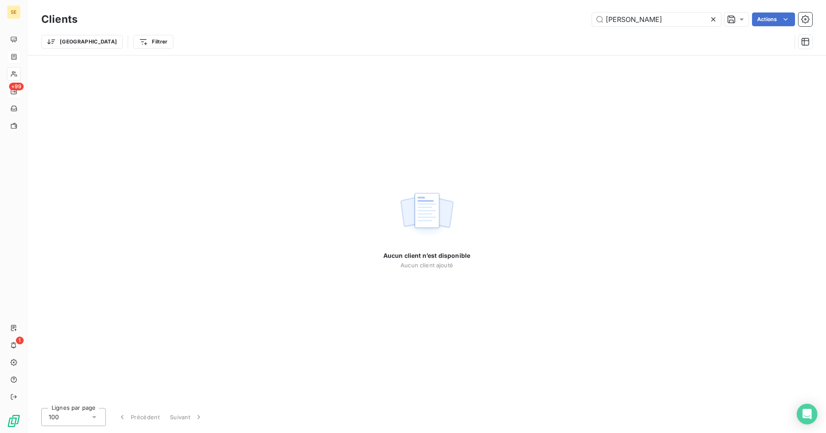
drag, startPoint x: 656, startPoint y: 21, endPoint x: 591, endPoint y: 22, distance: 65.4
click at [591, 22] on div "[PERSON_NAME] Actions" at bounding box center [450, 19] width 724 height 14
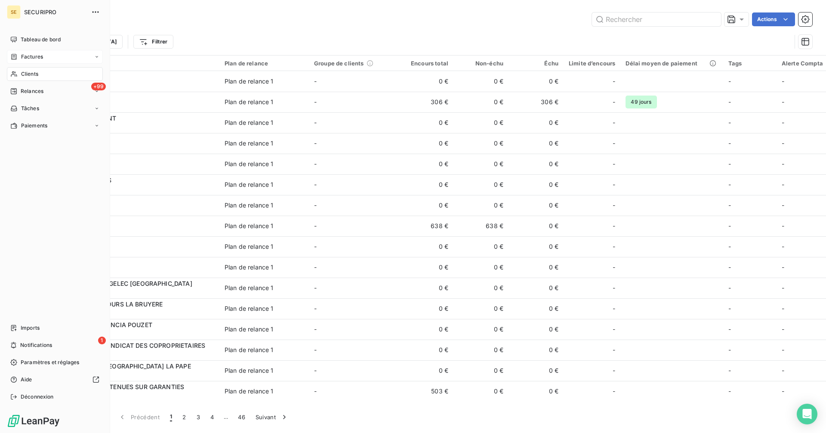
click at [18, 59] on div "Factures" at bounding box center [26, 57] width 33 height 8
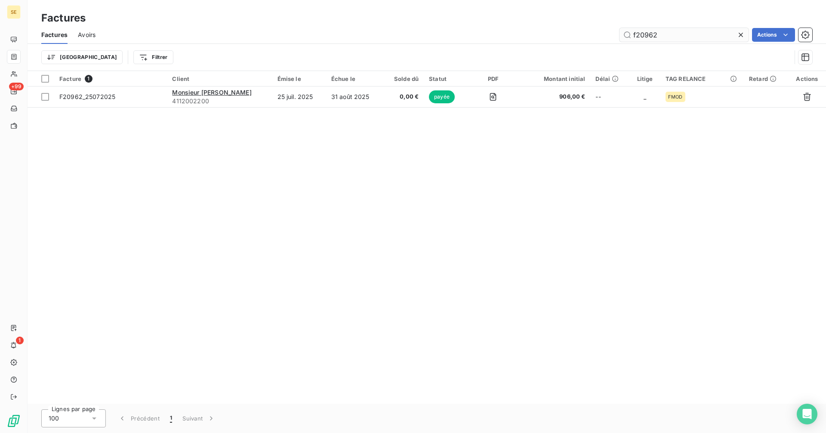
drag, startPoint x: 678, startPoint y: 38, endPoint x: 635, endPoint y: 38, distance: 43.0
click at [635, 38] on input "f20962" at bounding box center [683, 35] width 129 height 14
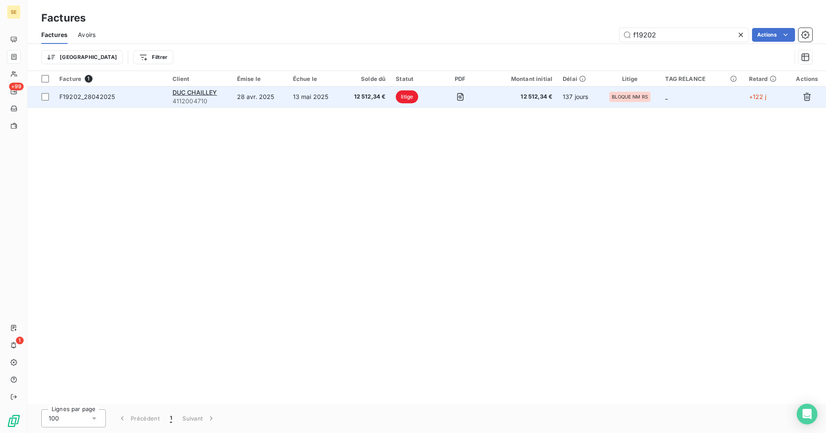
type input "f19202"
click at [222, 95] on div "DUC CHAILLEY" at bounding box center [199, 92] width 54 height 9
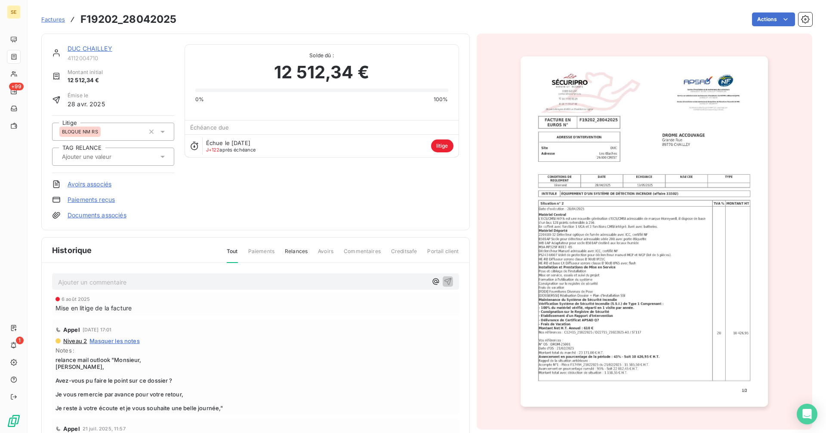
click at [106, 48] on link "DUC CHAILLEY" at bounding box center [90, 48] width 45 height 7
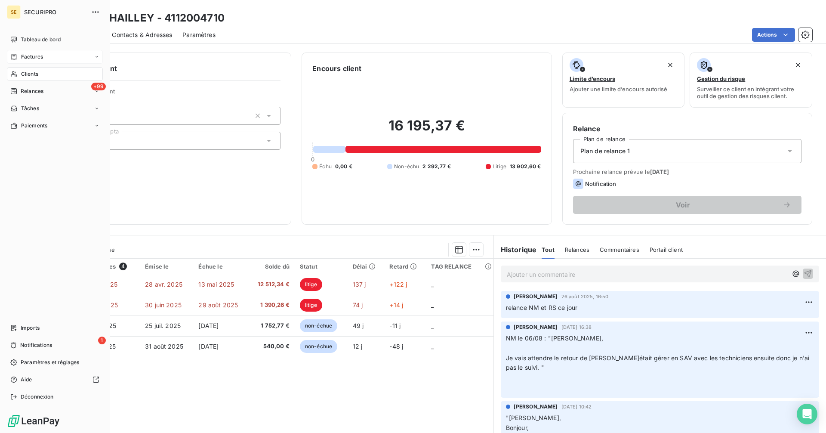
click at [18, 53] on div "Factures" at bounding box center [26, 57] width 33 height 8
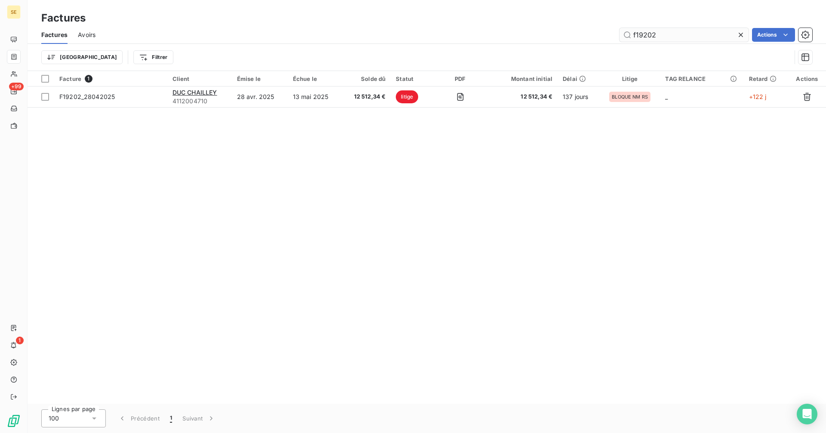
click at [667, 35] on input "f19202" at bounding box center [683, 35] width 129 height 14
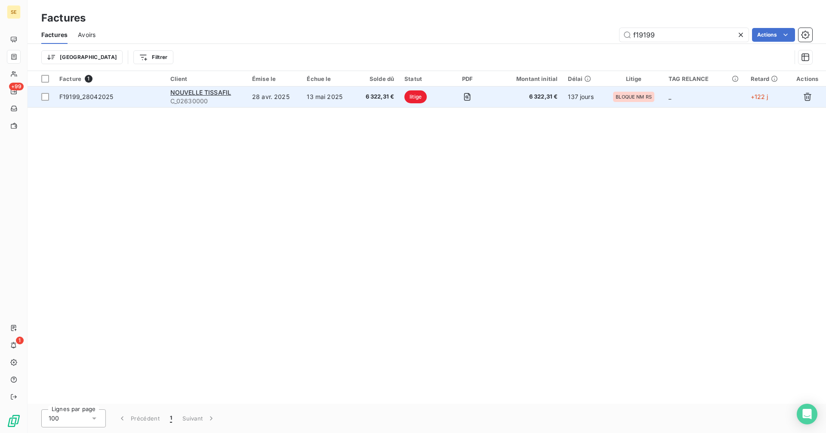
type input "f19199"
click at [328, 100] on td "13 mai 2025" at bounding box center [328, 96] width 53 height 21
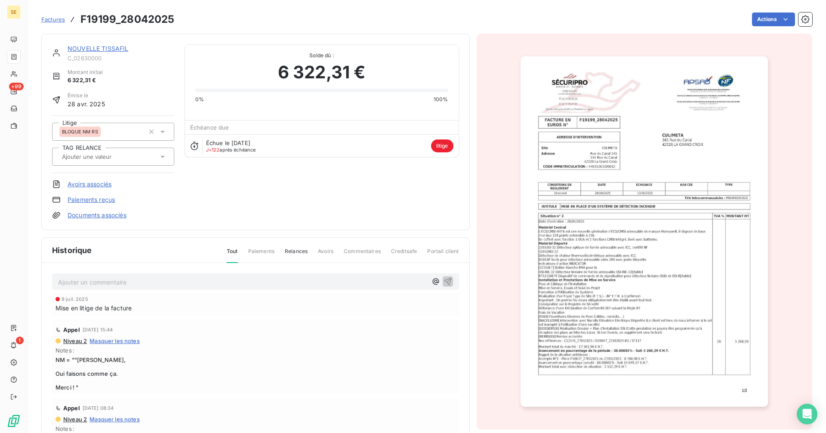
click at [95, 51] on link "NOUVELLE TISSAFIL" at bounding box center [98, 48] width 61 height 7
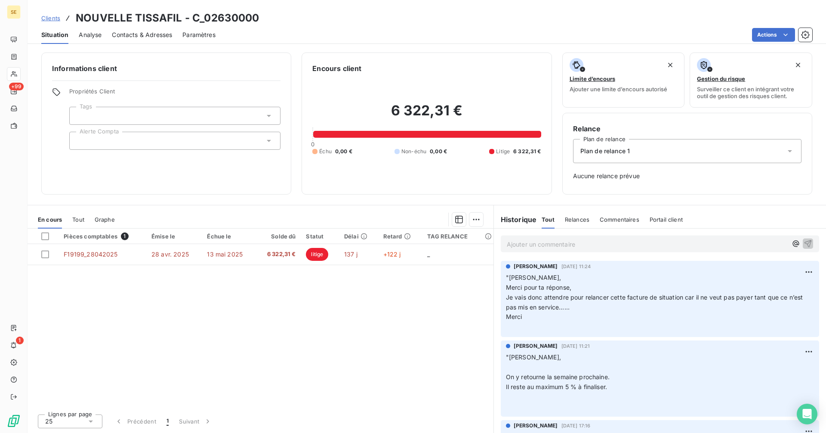
click at [610, 383] on p ""[PERSON_NAME], ﻿ On y retourne la semaine prochaine. Il reste au maximum 5 % à…" at bounding box center [660, 381] width 308 height 59
drag, startPoint x: 49, startPoint y: 18, endPoint x: 84, endPoint y: 15, distance: 35.4
click at [49, 18] on span "Clients" at bounding box center [50, 18] width 19 height 7
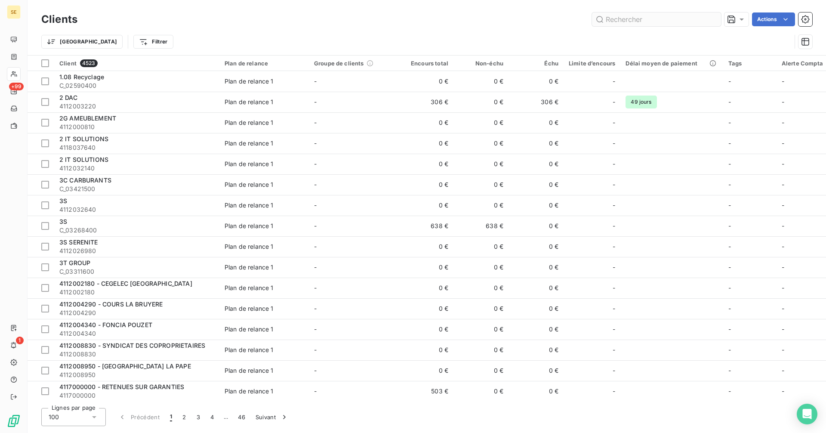
click at [648, 21] on input "text" at bounding box center [656, 19] width 129 height 14
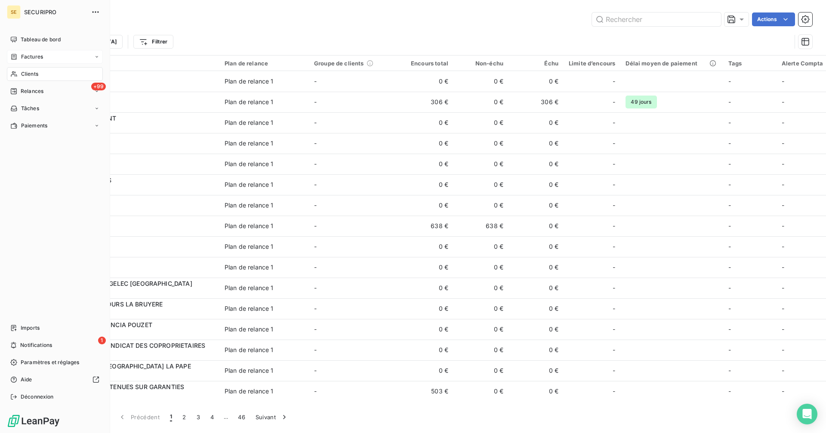
click at [38, 57] on span "Factures" at bounding box center [32, 57] width 22 height 8
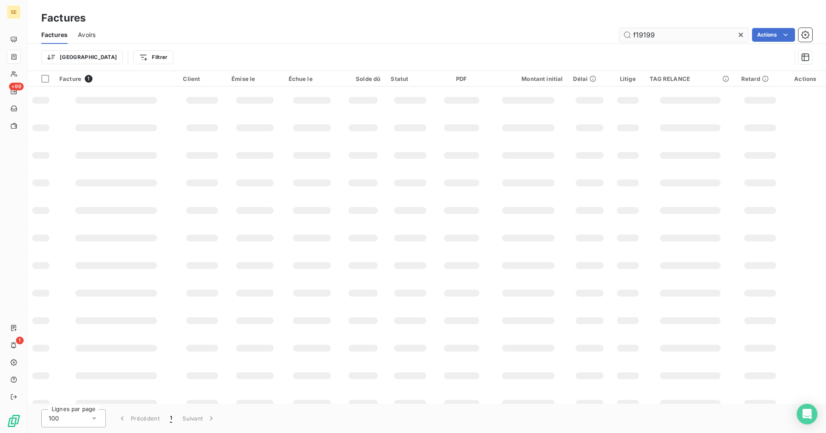
click at [677, 33] on input "f19199" at bounding box center [683, 35] width 129 height 14
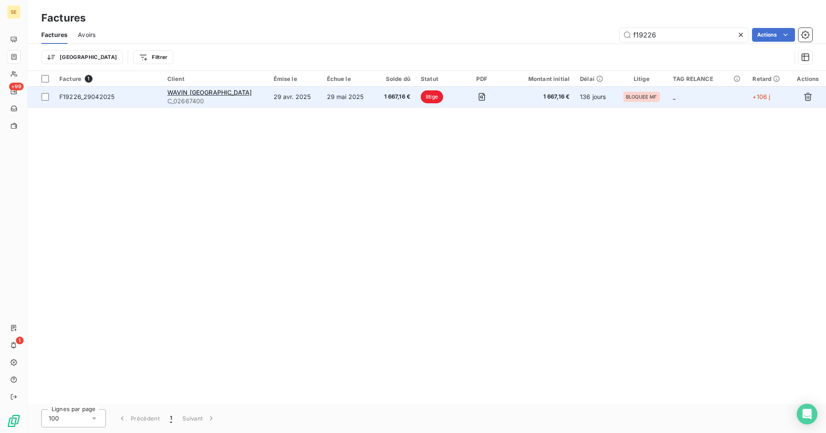
type input "f19226"
click at [322, 94] on td "29 mai 2025" at bounding box center [348, 96] width 53 height 21
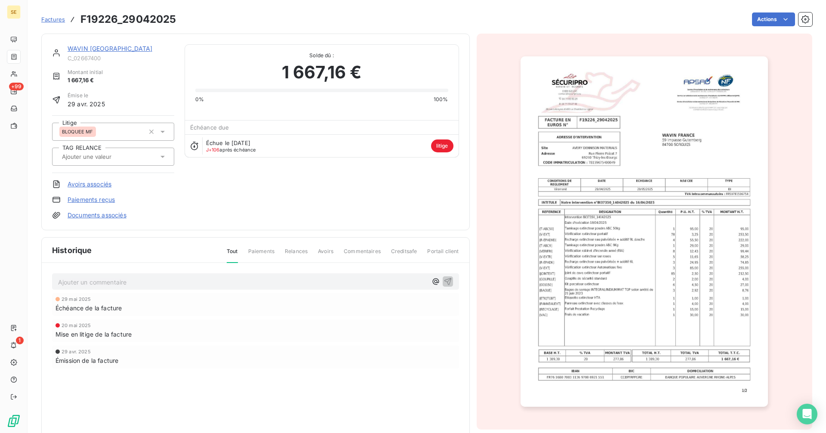
click at [99, 46] on link "WAVIN [GEOGRAPHIC_DATA]" at bounding box center [110, 48] width 85 height 7
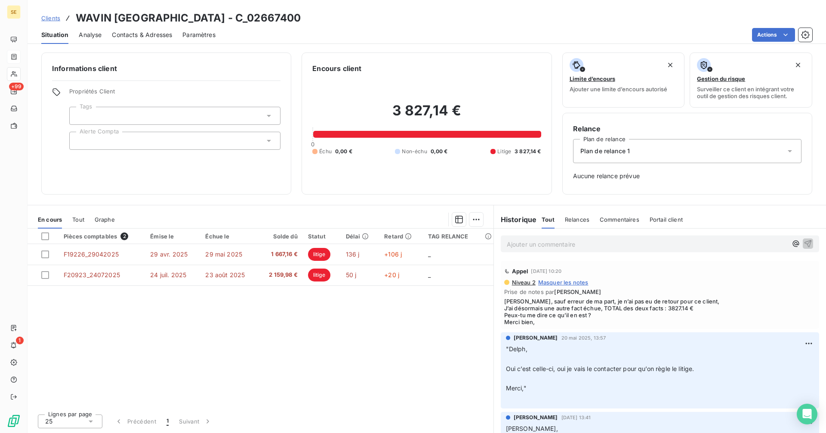
click at [55, 17] on span "Clients" at bounding box center [50, 18] width 19 height 7
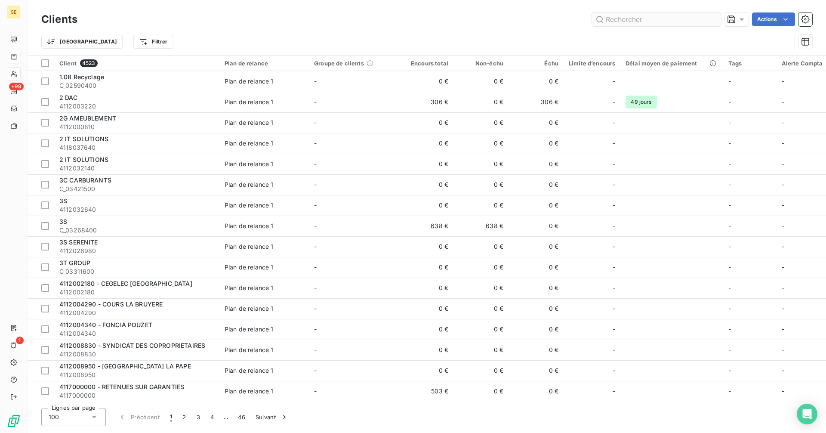
drag, startPoint x: 665, startPoint y: 17, endPoint x: 649, endPoint y: 18, distance: 16.8
click at [649, 18] on input "text" at bounding box center [656, 19] width 129 height 14
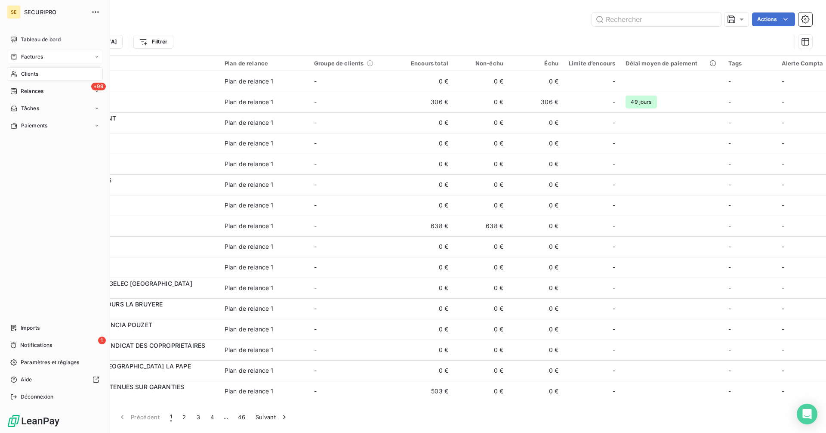
click at [27, 71] on span "Clients" at bounding box center [29, 74] width 17 height 8
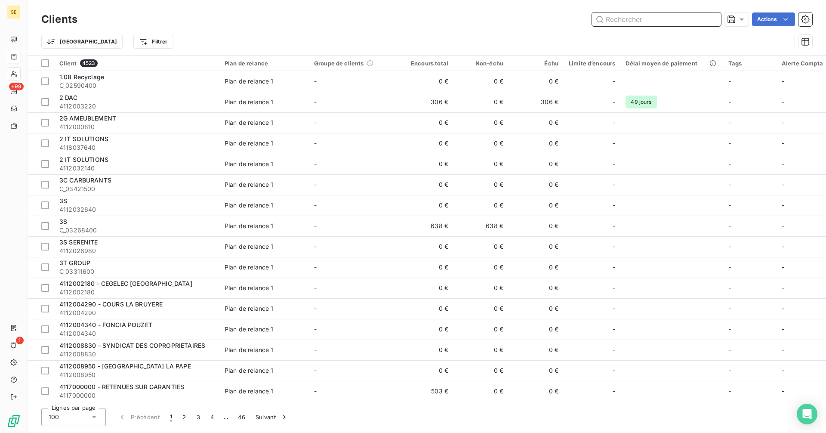
click at [623, 21] on input "text" at bounding box center [656, 19] width 129 height 14
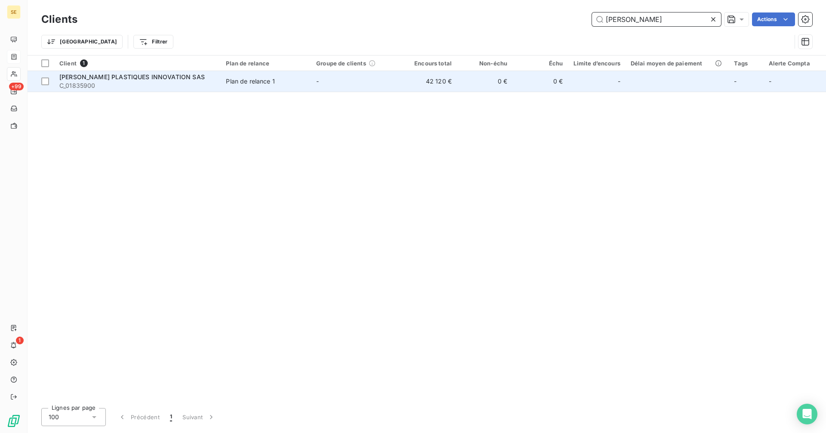
type input "[PERSON_NAME]"
click at [258, 83] on div "Plan de relance 1" at bounding box center [250, 81] width 49 height 9
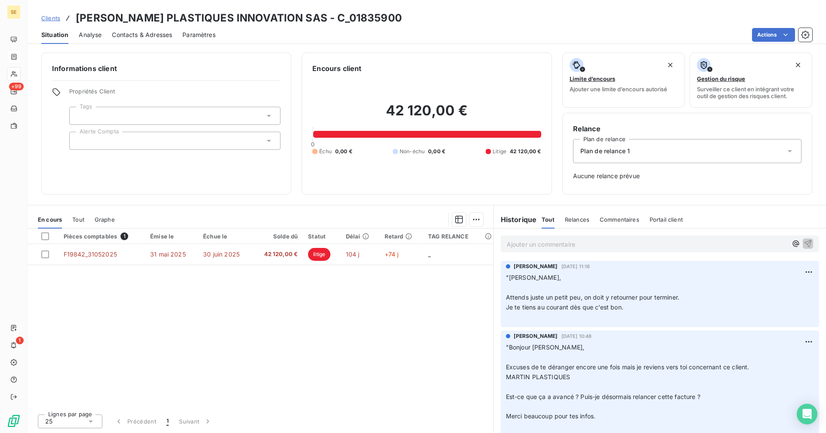
click at [691, 300] on p ""[PERSON_NAME], ﻿ Attends juste un petit peu, on doit y retourner pour terminer…" at bounding box center [660, 297] width 308 height 49
click at [60, 17] on div "Clients [PERSON_NAME] PLASTIQUES INNOVATION SAS - C_01835900" at bounding box center [221, 17] width 360 height 15
click at [59, 17] on span "Clients" at bounding box center [50, 18] width 19 height 7
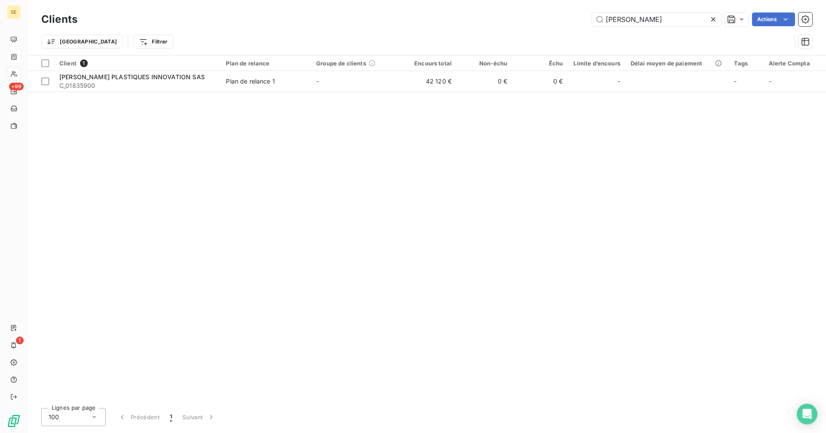
drag, startPoint x: 647, startPoint y: 22, endPoint x: 581, endPoint y: 22, distance: 65.8
click at [581, 22] on div "[PERSON_NAME] Actions" at bounding box center [450, 19] width 724 height 14
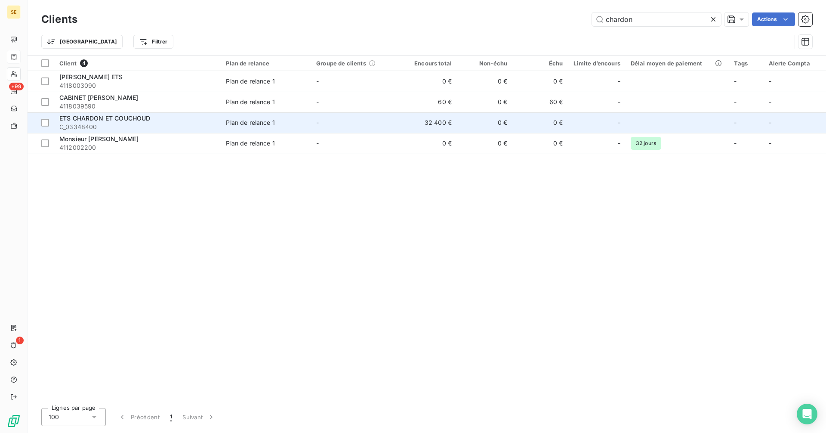
type input "chardon"
click at [168, 119] on div "ETS CHARDON ET COUCHOUD" at bounding box center [137, 118] width 156 height 9
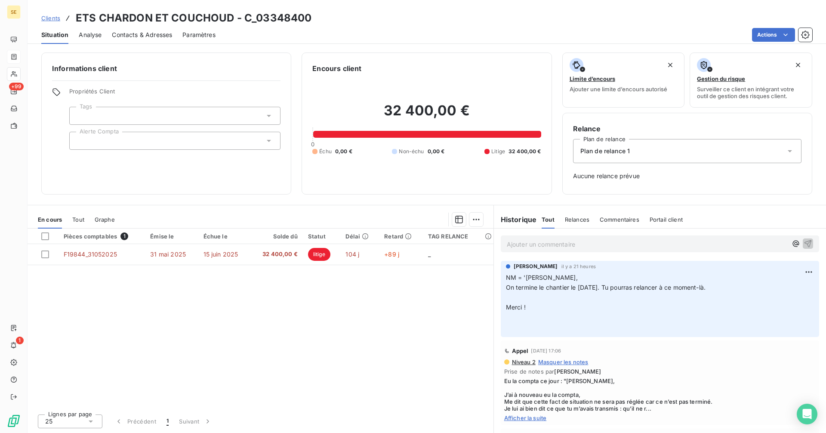
click at [660, 289] on span "On termine le chantier le [DATE]. Tu pourras relancer à ce moment-là." at bounding box center [606, 286] width 200 height 7
click at [49, 19] on span "Clients" at bounding box center [50, 18] width 19 height 7
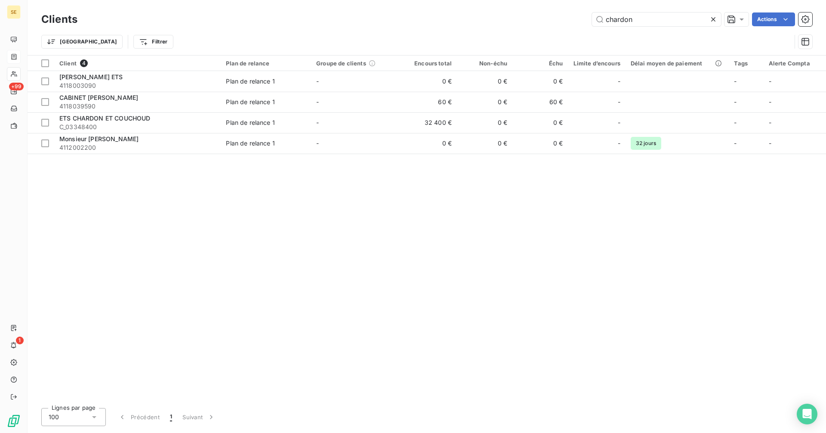
drag, startPoint x: 642, startPoint y: 25, endPoint x: 538, endPoint y: 22, distance: 104.1
click at [538, 22] on div "chardon Actions" at bounding box center [450, 19] width 724 height 14
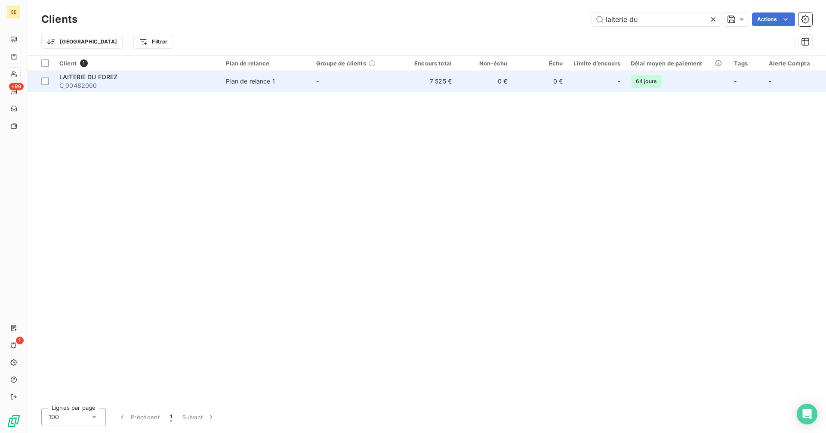
type input "laiterie du"
click at [245, 85] on div "Plan de relance 1" at bounding box center [250, 81] width 49 height 9
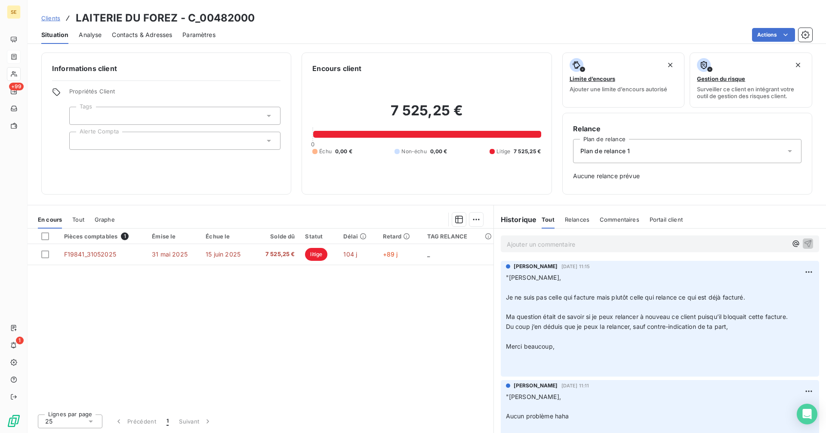
click at [665, 336] on p ""[PERSON_NAME], ﻿ Je ne suis pas celle qui facture mais plutôt celle qui relanc…" at bounding box center [660, 322] width 308 height 99
click at [591, 348] on p ""[PERSON_NAME], ﻿ Je ne suis pas celle qui facture mais plutôt celle qui relanc…" at bounding box center [660, 322] width 308 height 99
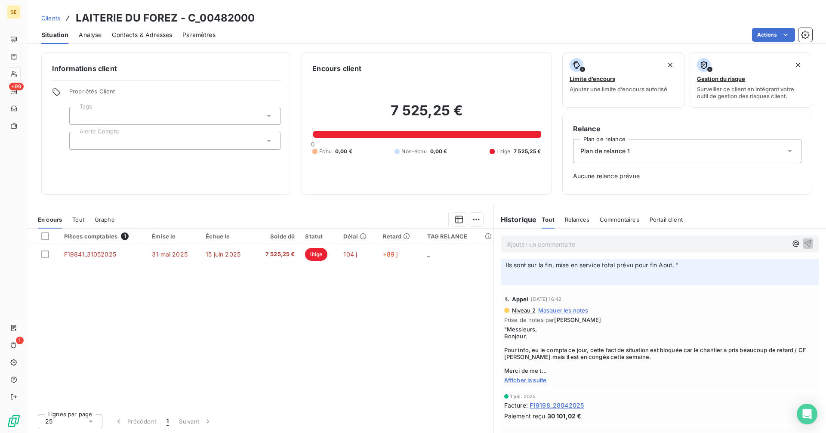
scroll to position [516, 0]
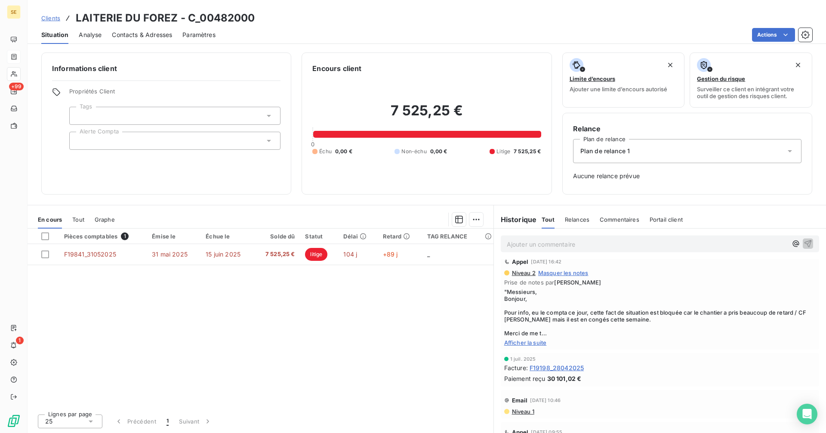
click at [527, 343] on span "Afficher la suite" at bounding box center [659, 342] width 311 height 7
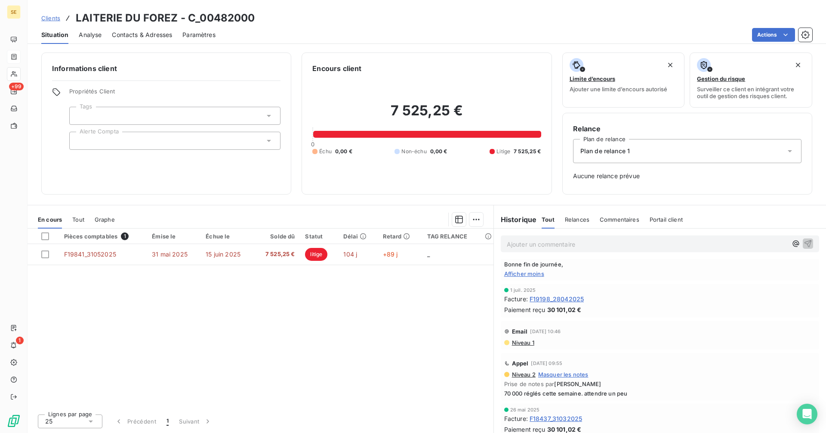
scroll to position [602, 0]
click at [150, 39] on span "Contacts & Adresses" at bounding box center [142, 35] width 60 height 9
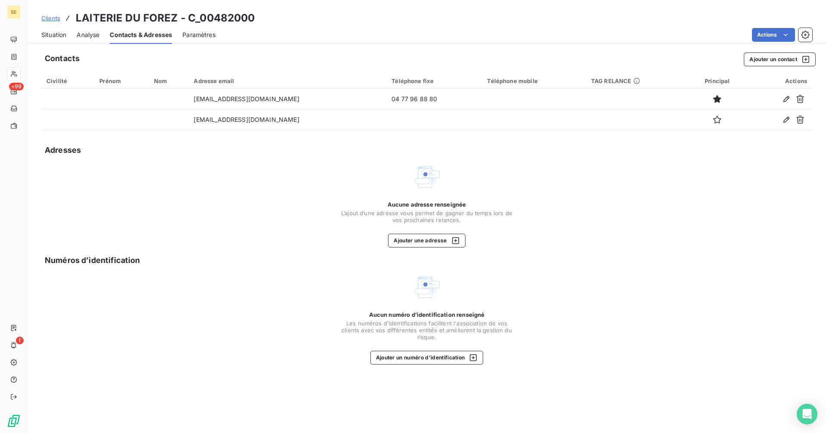
click at [63, 36] on span "Situation" at bounding box center [53, 35] width 25 height 9
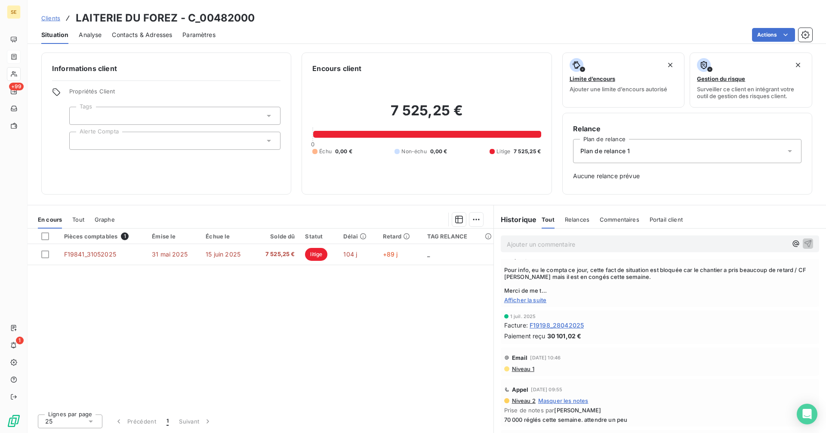
scroll to position [559, 0]
click at [528, 302] on span "Afficher la suite" at bounding box center [659, 299] width 311 height 7
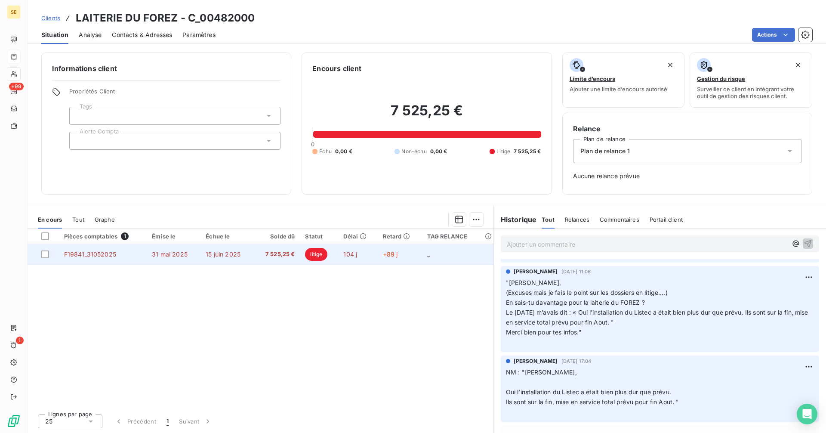
scroll to position [301, 0]
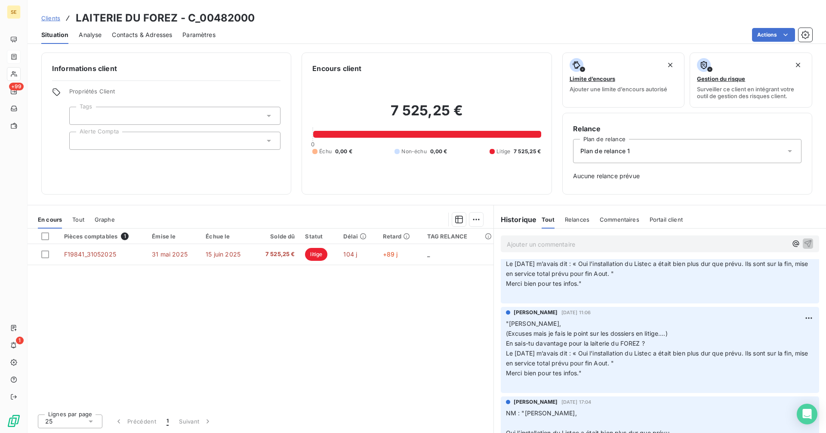
click at [578, 242] on p "Ajouter un commentaire ﻿" at bounding box center [647, 244] width 280 height 11
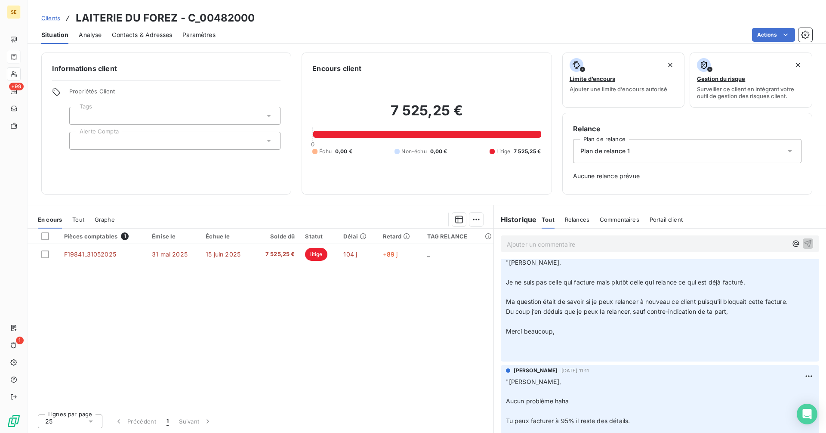
scroll to position [0, 0]
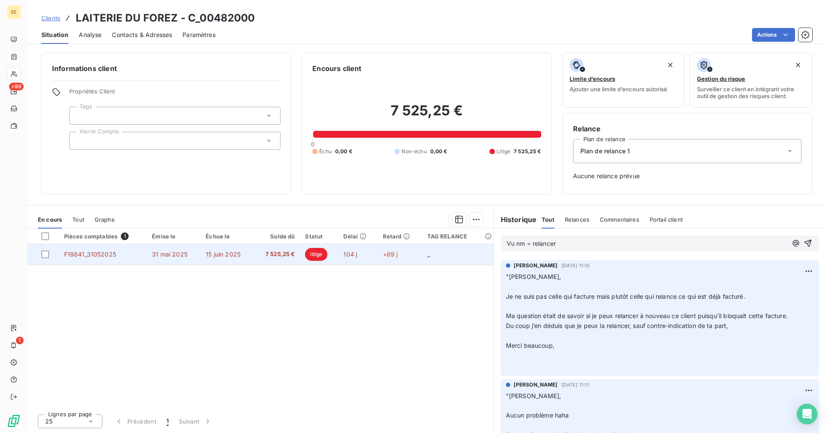
click at [375, 253] on td "104 j" at bounding box center [357, 254] width 39 height 21
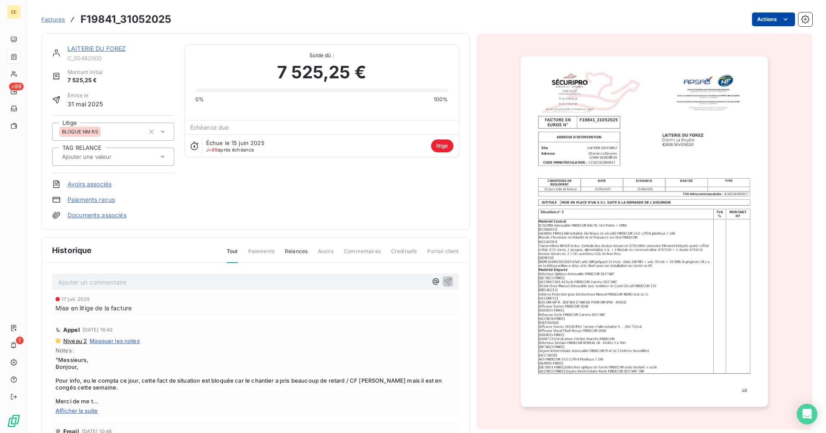
click at [761, 21] on html "SE +99 1 Factures F19841_31052025 Actions LAITERIE DU FOREZ C_00482000 Montant …" at bounding box center [413, 216] width 826 height 433
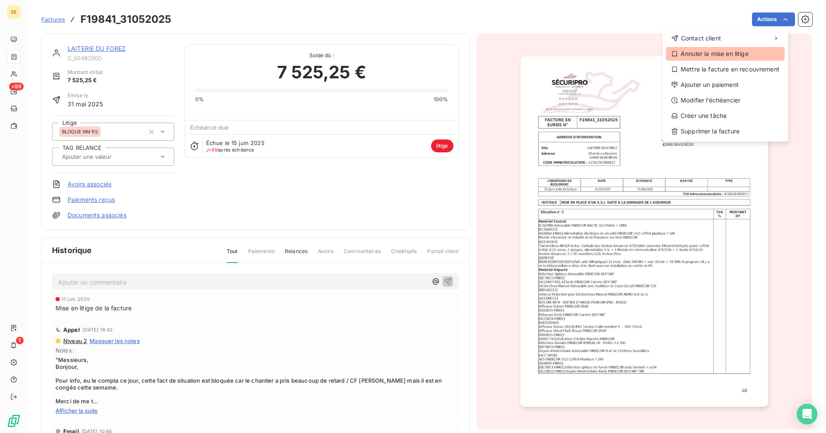
click at [711, 53] on div "Annuler la mise en litige" at bounding box center [725, 54] width 119 height 14
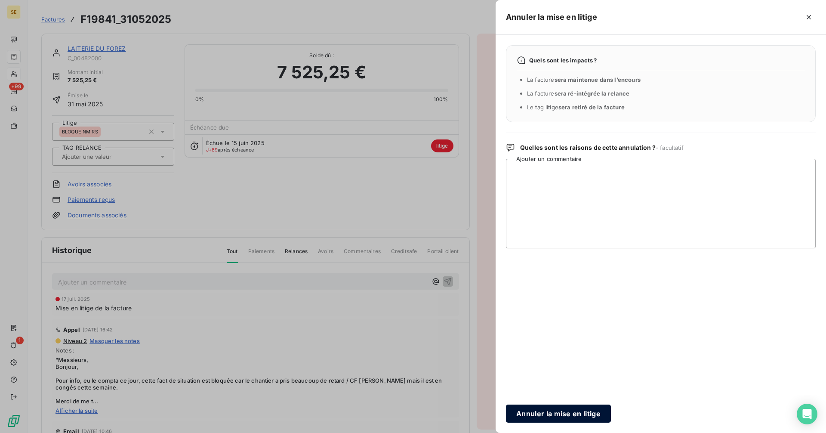
click at [541, 415] on button "Annuler la mise en litige" at bounding box center [558, 413] width 105 height 18
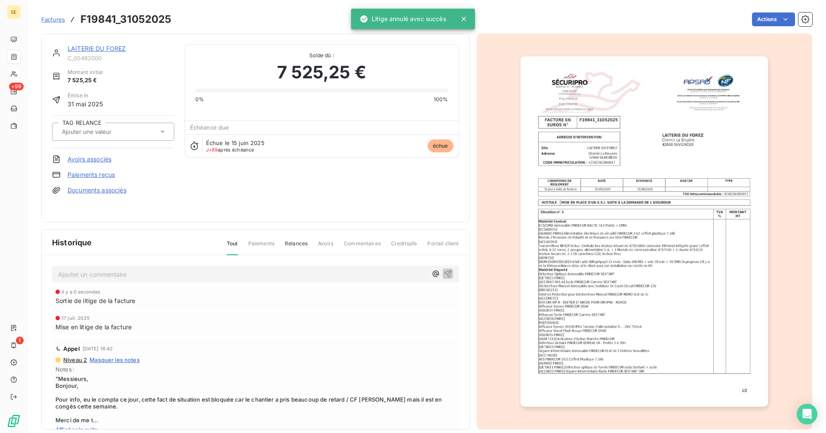
click at [112, 49] on link "LAITERIE DU FOREZ" at bounding box center [97, 48] width 59 height 7
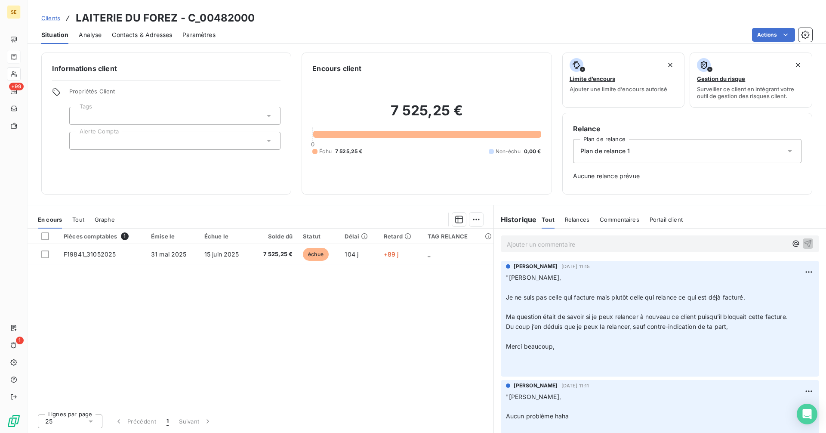
click at [92, 38] on span "Analyse" at bounding box center [90, 35] width 23 height 9
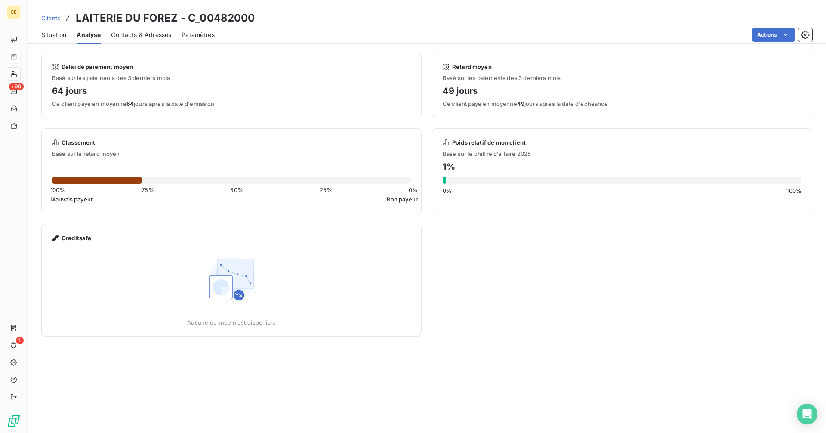
click at [54, 36] on span "Situation" at bounding box center [53, 35] width 25 height 9
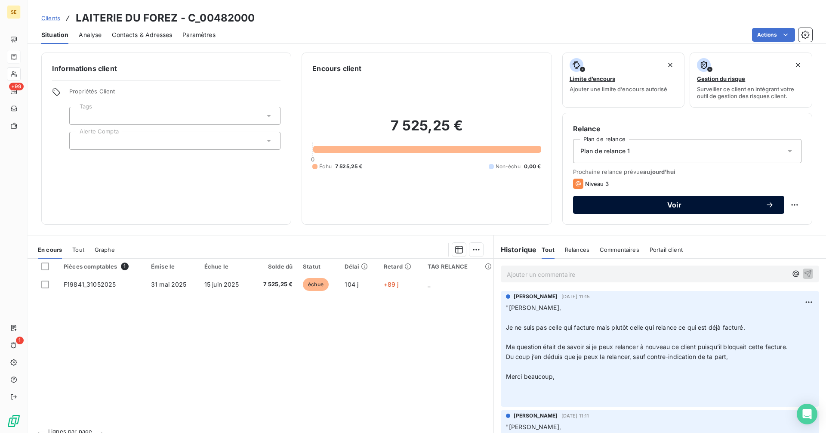
click at [666, 206] on span "Voir" at bounding box center [674, 204] width 182 height 7
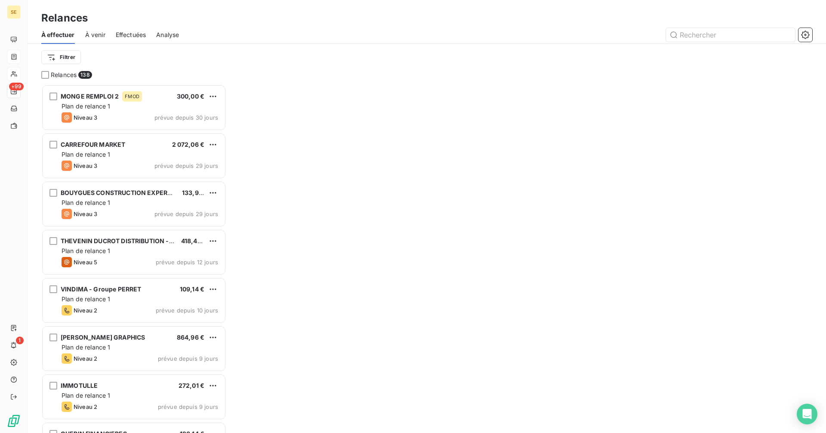
scroll to position [342, 179]
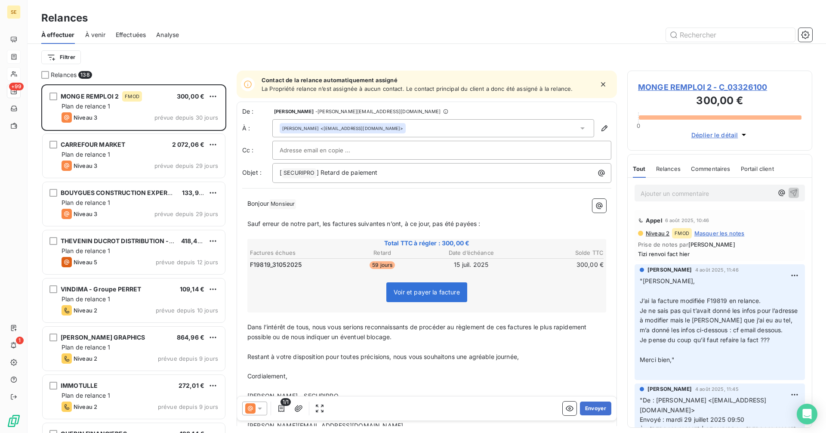
click at [254, 404] on icon at bounding box center [250, 408] width 10 height 10
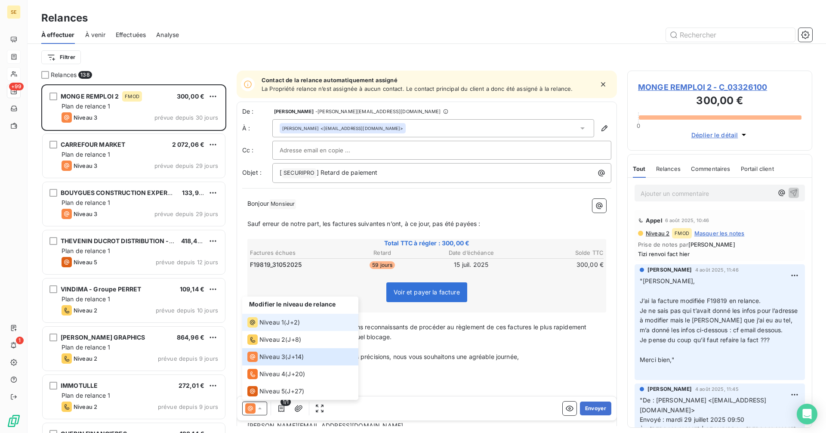
click at [274, 325] on span "Niveau 1" at bounding box center [271, 322] width 25 height 9
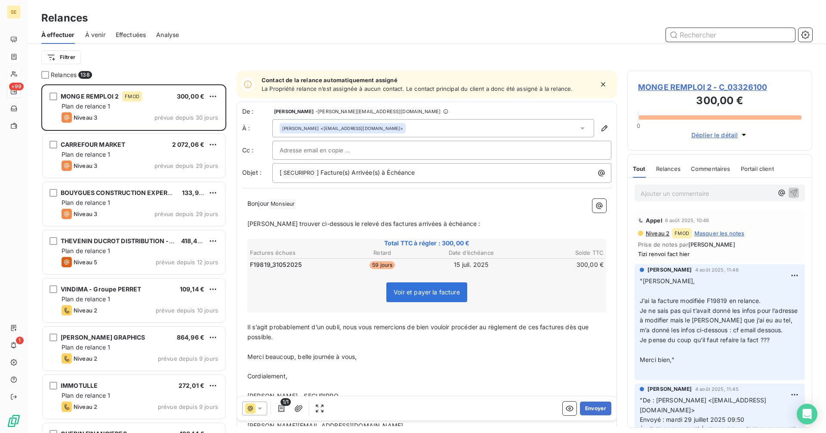
click at [685, 32] on input "text" at bounding box center [730, 35] width 129 height 14
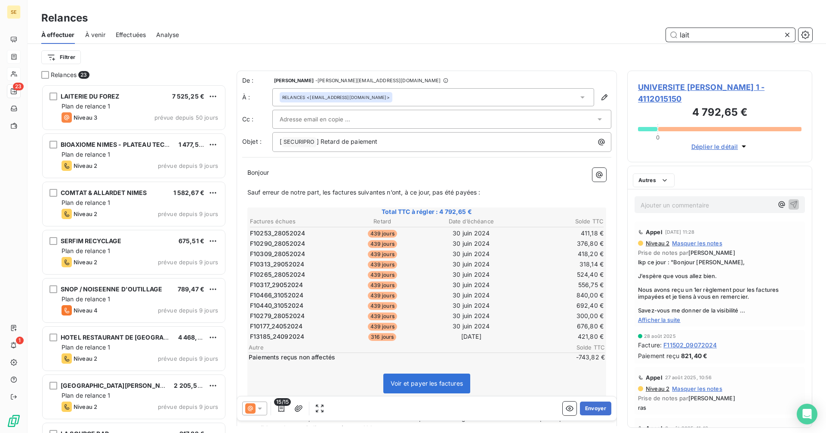
scroll to position [342, 179]
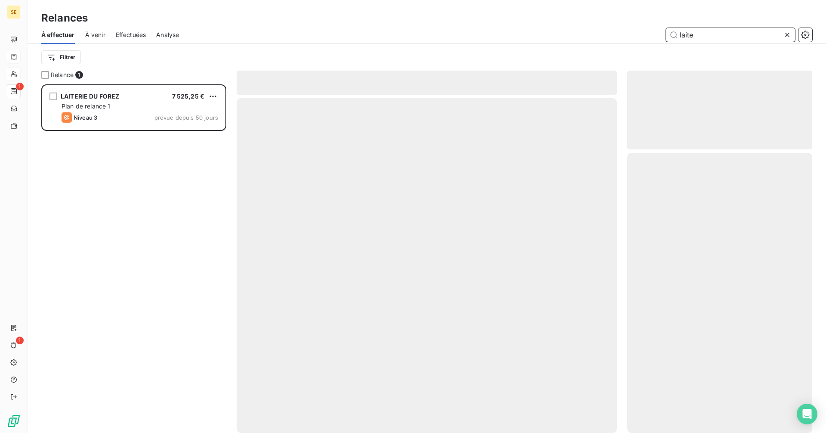
scroll to position [342, 179]
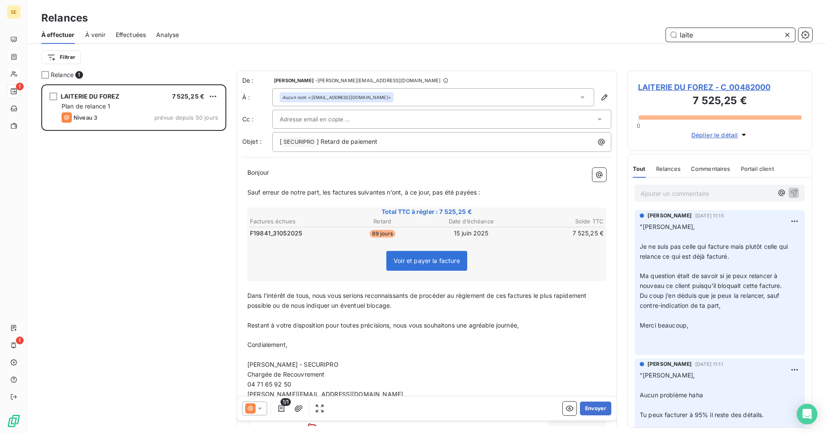
type input "laite"
click at [256, 407] on icon at bounding box center [260, 408] width 9 height 9
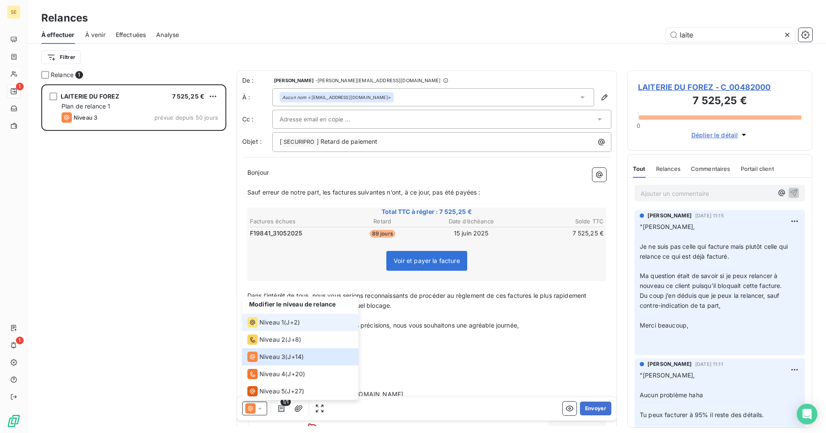
click at [275, 322] on span "Niveau 1" at bounding box center [271, 322] width 25 height 9
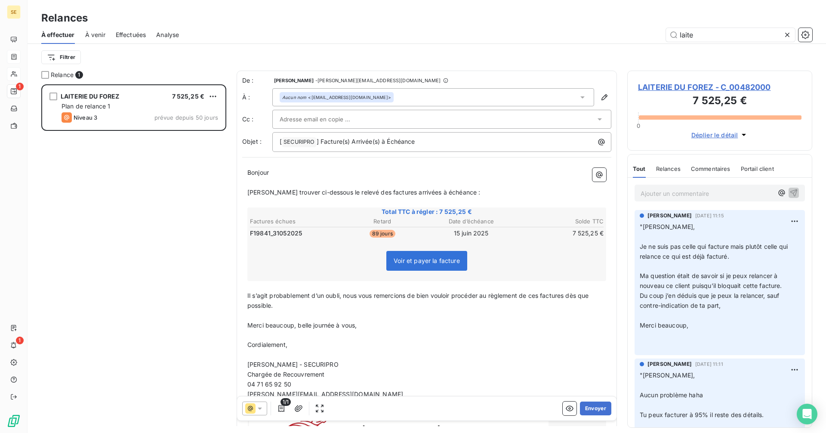
click at [246, 168] on div "Bonjour ﻿ ﻿ ﻿ [PERSON_NAME] trouver ci-dessous le relevé des factures arrivées …" at bounding box center [426, 321] width 369 height 316
click at [488, 196] on p "[PERSON_NAME] trouver ci-dessous le relevé des factures arrivées à échéance :" at bounding box center [426, 193] width 359 height 10
drag, startPoint x: 311, startPoint y: 308, endPoint x: 282, endPoint y: 307, distance: 28.8
click at [309, 308] on p "Il s’agit probablement d’un oubli, nous vous remercions de bien vouloir procéde…" at bounding box center [426, 301] width 359 height 20
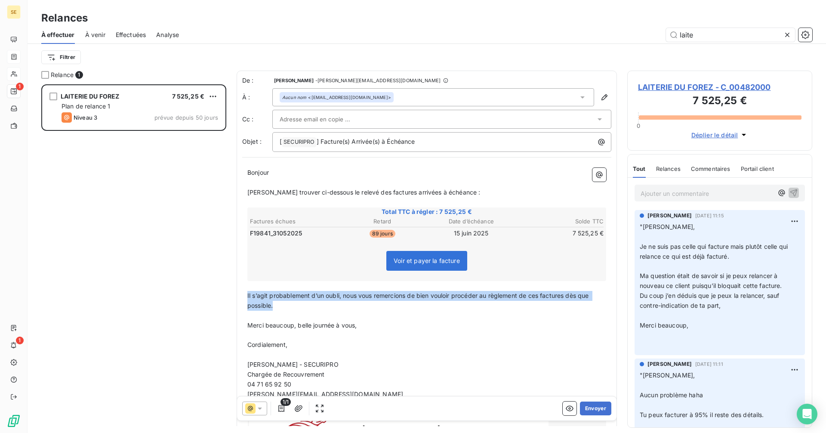
drag, startPoint x: 280, startPoint y: 303, endPoint x: 240, endPoint y: 296, distance: 41.1
click at [240, 296] on div "De : Delphine Dumas - [EMAIL_ADDRESS][DOMAIN_NAME] À : Aucun nom <[EMAIL_ADDRES…" at bounding box center [427, 278] width 380 height 414
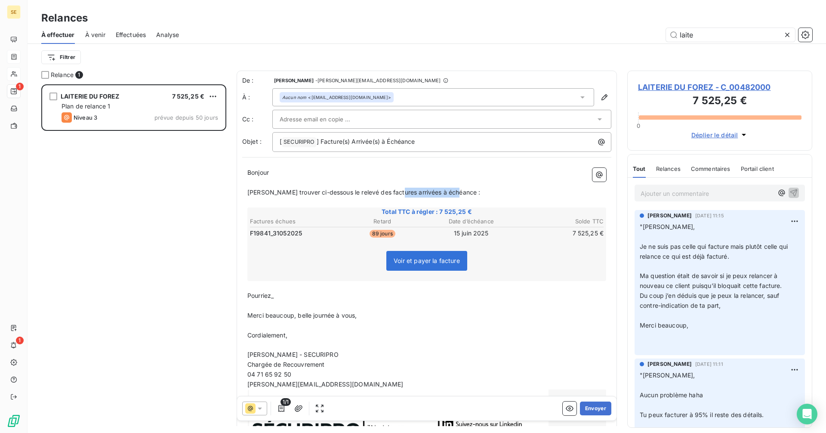
drag, startPoint x: 451, startPoint y: 191, endPoint x: 394, endPoint y: 193, distance: 57.3
click at [394, 193] on span "[PERSON_NAME] trouver ci-dessous le relevé des factures arrivées à échéance :" at bounding box center [363, 191] width 233 height 7
click at [279, 300] on p "Pourriez_" at bounding box center [426, 296] width 359 height 10
click at [344, 311] on span "Merci beaucoup, belle journée à vous," at bounding box center [302, 314] width 110 height 7
click at [317, 320] on p "Merci beaucoup, belle journée à vous," at bounding box center [426, 316] width 359 height 10
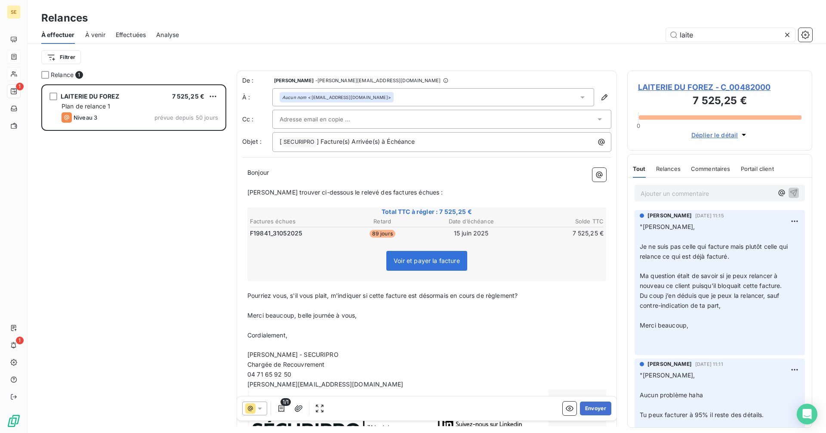
click at [343, 314] on span "Merci beaucoup, belle journée à vous," at bounding box center [302, 314] width 110 height 7
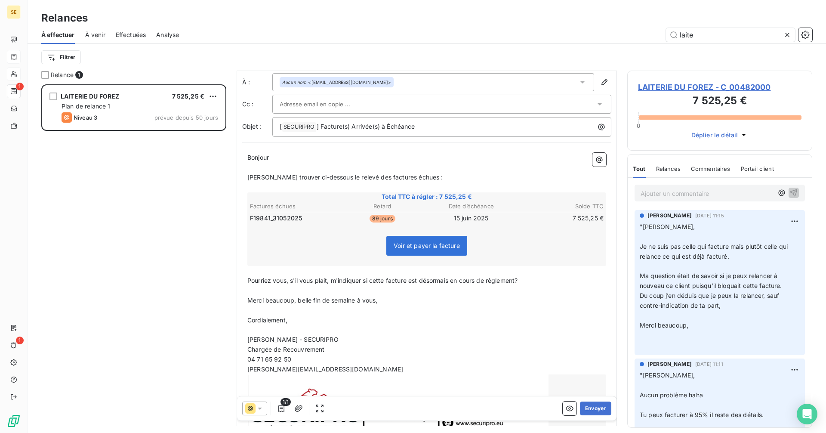
scroll to position [84, 0]
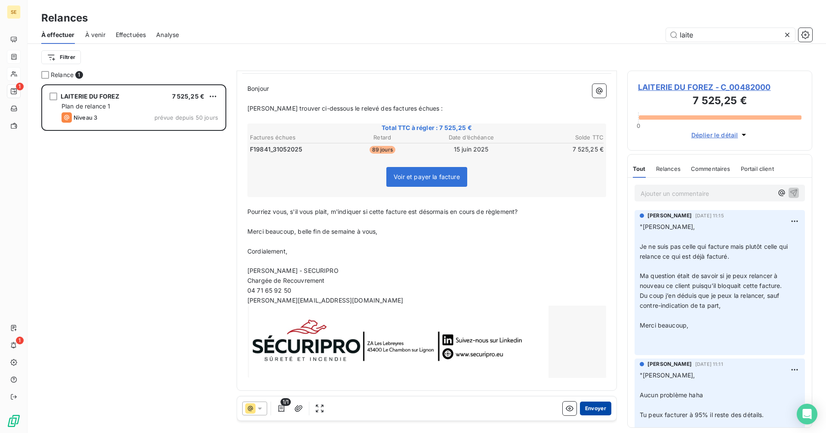
click at [591, 408] on button "Envoyer" at bounding box center [595, 408] width 31 height 14
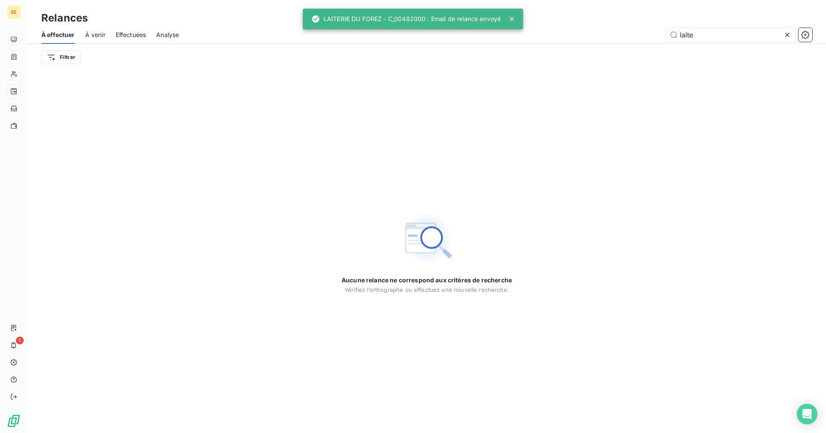
click at [786, 34] on icon at bounding box center [787, 35] width 4 height 4
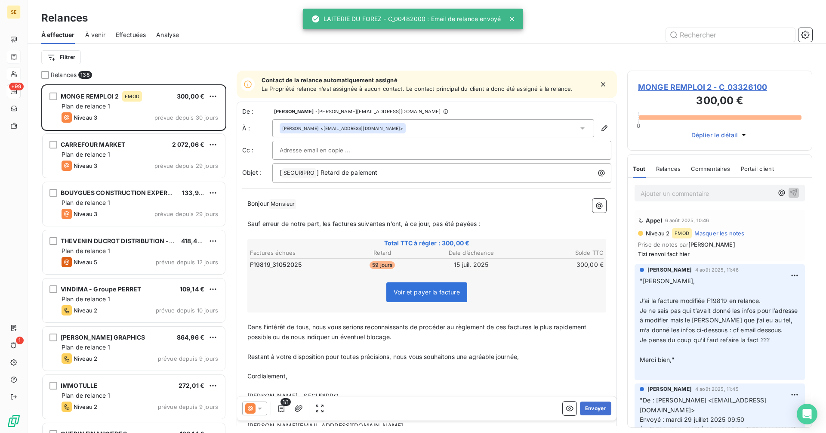
scroll to position [342, 179]
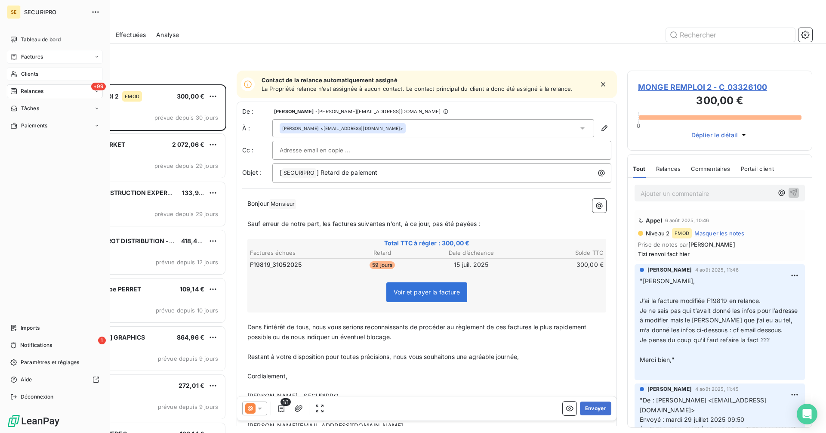
drag, startPoint x: 25, startPoint y: 73, endPoint x: 31, endPoint y: 71, distance: 6.2
click at [25, 73] on span "Clients" at bounding box center [29, 74] width 17 height 8
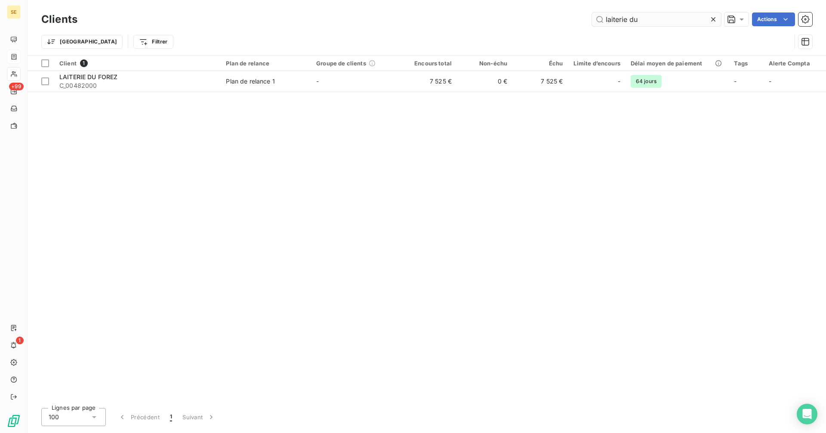
drag, startPoint x: 697, startPoint y: 12, endPoint x: 594, endPoint y: 13, distance: 102.8
click at [594, 13] on div "Clients laiterie du Actions" at bounding box center [426, 19] width 771 height 18
click at [653, 16] on input "laiterie du" at bounding box center [656, 19] width 129 height 14
click at [656, 23] on input "laiterie du" at bounding box center [656, 19] width 129 height 14
click at [713, 18] on icon at bounding box center [713, 19] width 4 height 4
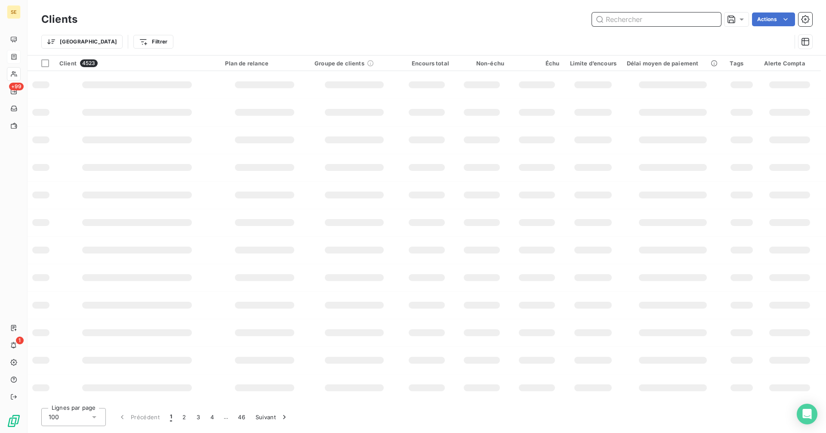
click at [650, 19] on input "text" at bounding box center [656, 19] width 129 height 14
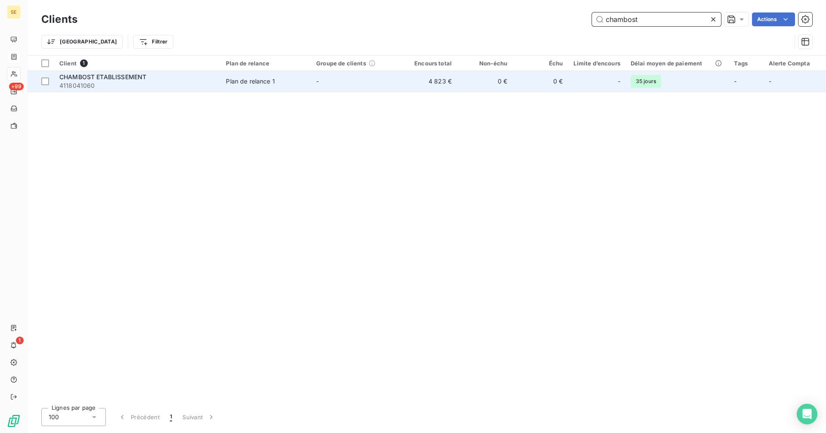
type input "chambost"
click at [222, 83] on td "Plan de relance 1" at bounding box center [266, 81] width 90 height 21
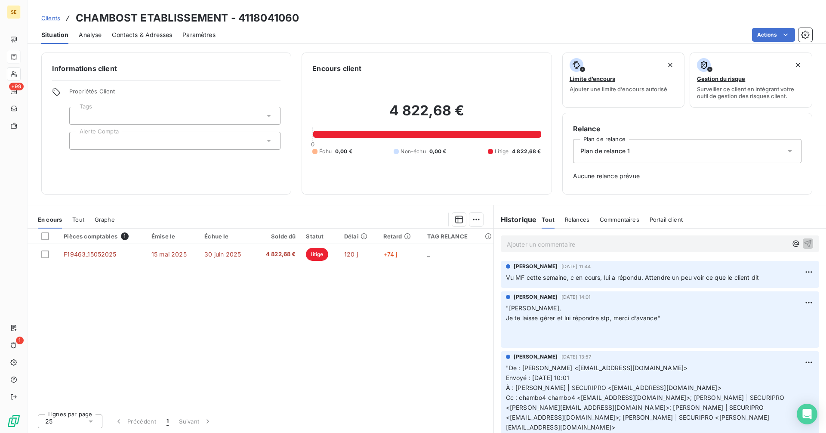
click at [77, 220] on span "Tout" at bounding box center [78, 219] width 12 height 7
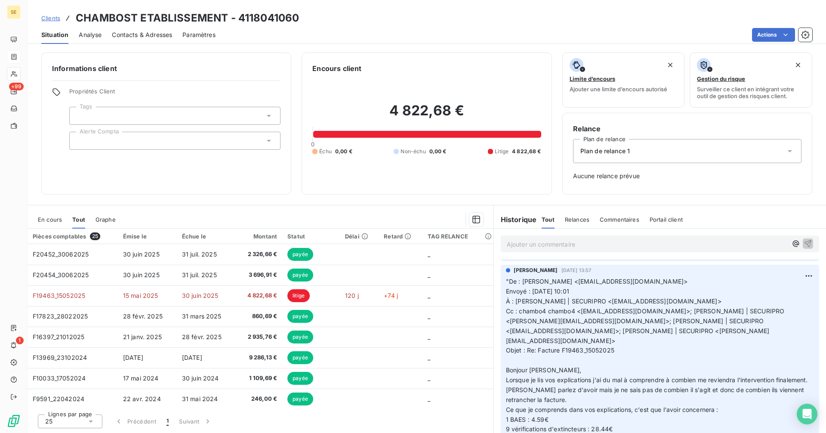
scroll to position [86, 0]
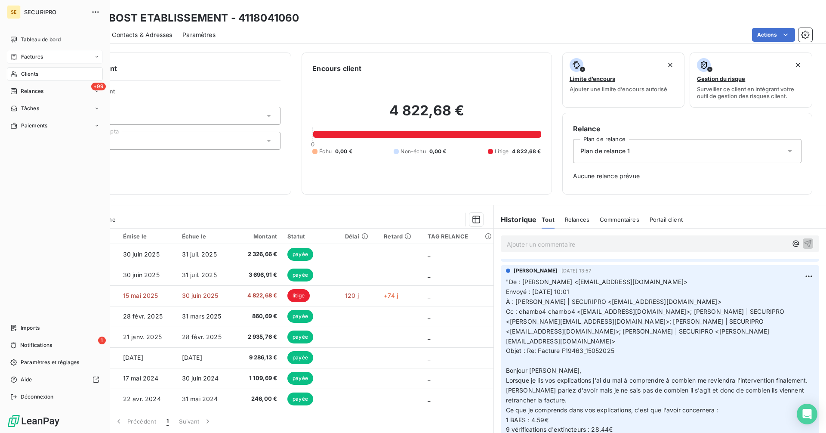
click at [16, 87] on div "Relances" at bounding box center [26, 91] width 33 height 8
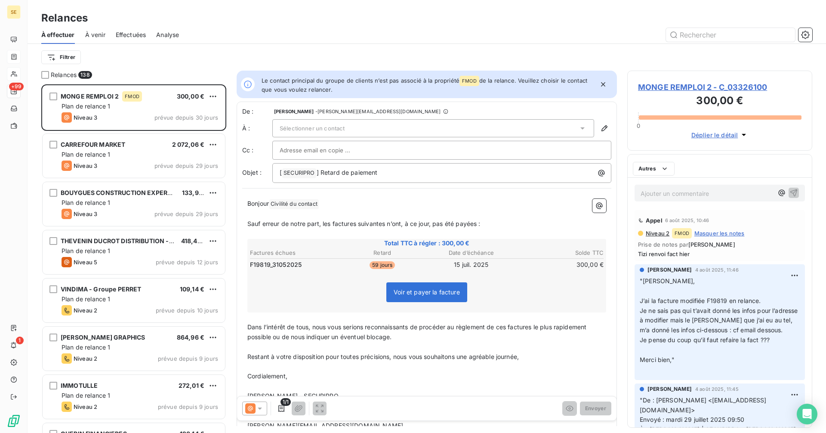
scroll to position [342, 179]
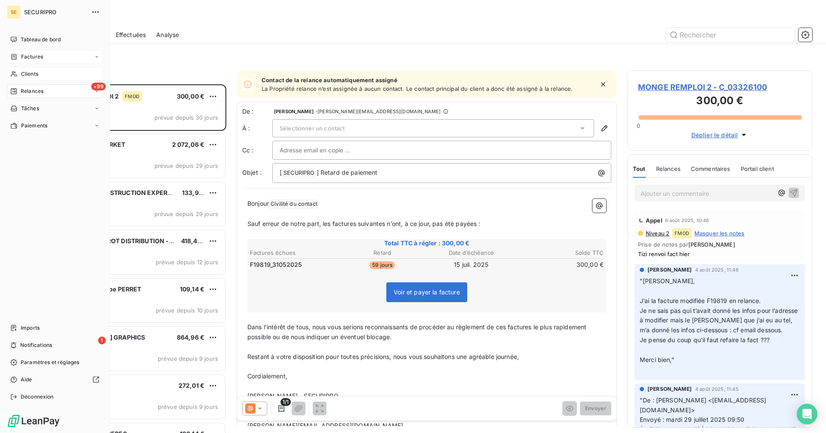
click at [15, 74] on icon at bounding box center [13, 74] width 7 height 7
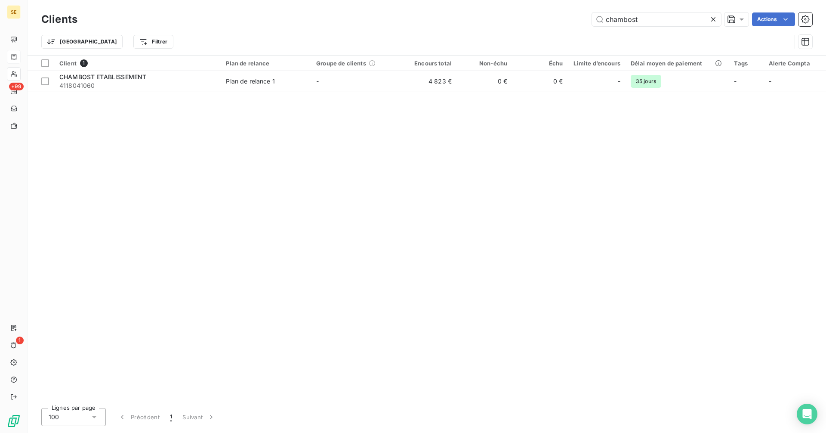
drag, startPoint x: 642, startPoint y: 21, endPoint x: 556, endPoint y: 33, distance: 87.2
click at [556, 33] on div "Clients chambost Actions Trier Filtrer" at bounding box center [426, 32] width 771 height 45
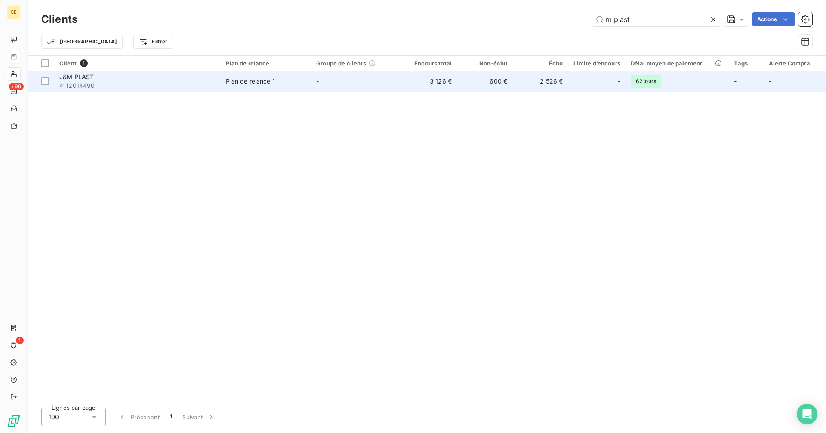
type input "m plast"
click at [201, 82] on span "4112014490" at bounding box center [137, 85] width 156 height 9
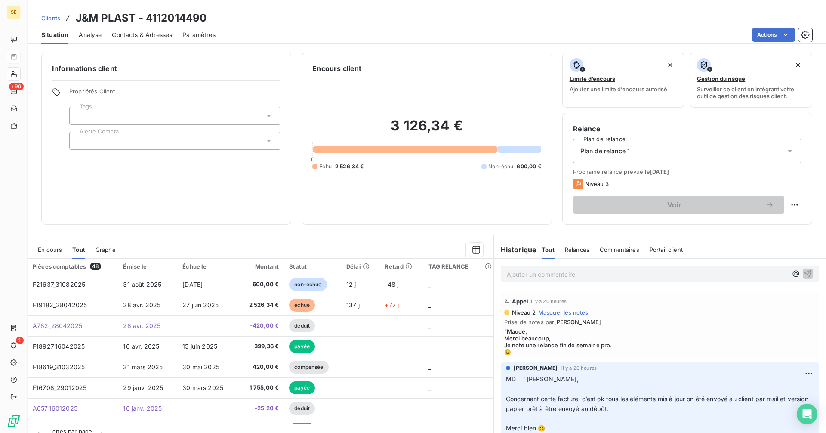
click at [51, 250] on span "En cours" at bounding box center [50, 249] width 24 height 7
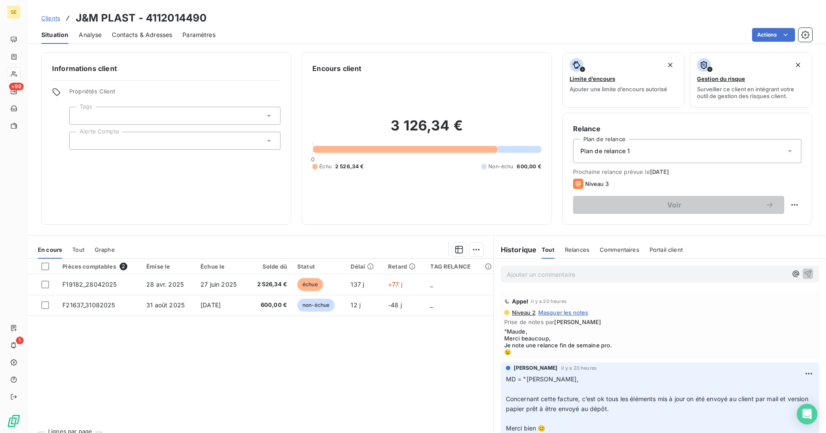
drag, startPoint x: 46, startPoint y: 20, endPoint x: 67, endPoint y: 20, distance: 20.7
click at [46, 20] on span "Clients" at bounding box center [50, 18] width 19 height 7
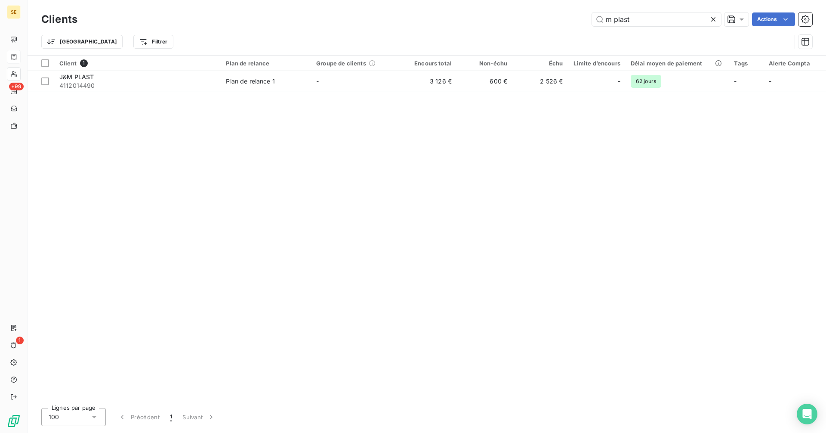
drag, startPoint x: 663, startPoint y: 20, endPoint x: 570, endPoint y: 23, distance: 93.0
click at [570, 23] on div "m plast Actions" at bounding box center [450, 19] width 724 height 14
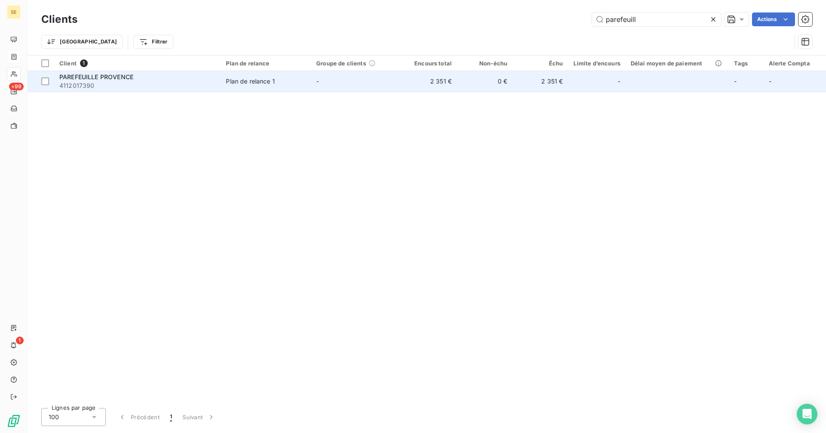
type input "parefeuill"
click at [189, 77] on div "PAREFEUILLE PROVENCE" at bounding box center [137, 77] width 156 height 9
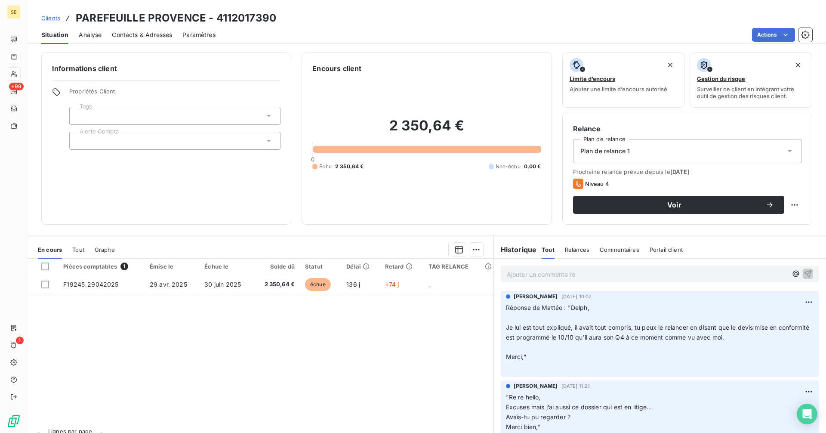
click at [597, 318] on p "Réponse de [PERSON_NAME] : "Delph, ﻿ Je lui est tout expliqué, il avait tout co…" at bounding box center [660, 337] width 308 height 69
click at [721, 330] on span "Je lui est tout expliqué, il avait tout compris, tu peux le relancer en disant …" at bounding box center [658, 331] width 305 height 17
click at [755, 329] on span "Je lui est tout expliqué, il avait tout compris, tu peux le relancer en disant …" at bounding box center [658, 331] width 305 height 17
click at [134, 32] on span "Contacts & Adresses" at bounding box center [142, 35] width 60 height 9
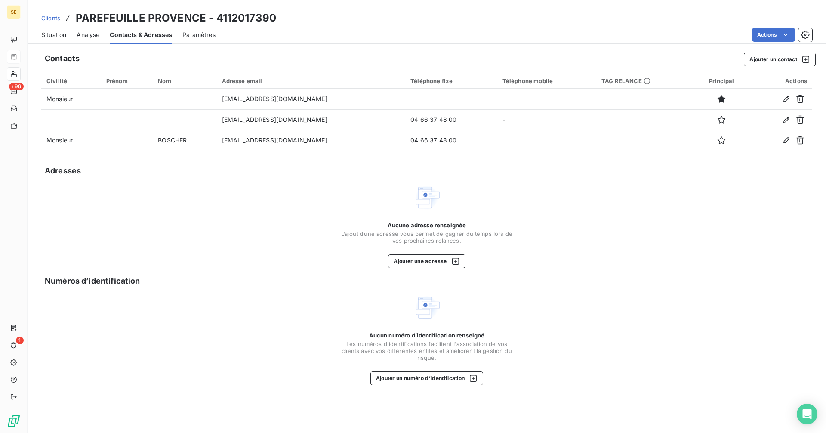
click at [55, 34] on span "Situation" at bounding box center [53, 35] width 25 height 9
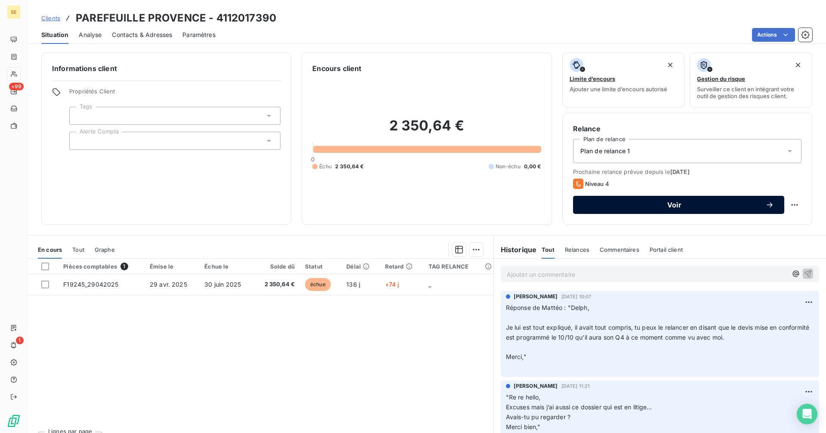
click at [637, 206] on span "Voir" at bounding box center [674, 204] width 182 height 7
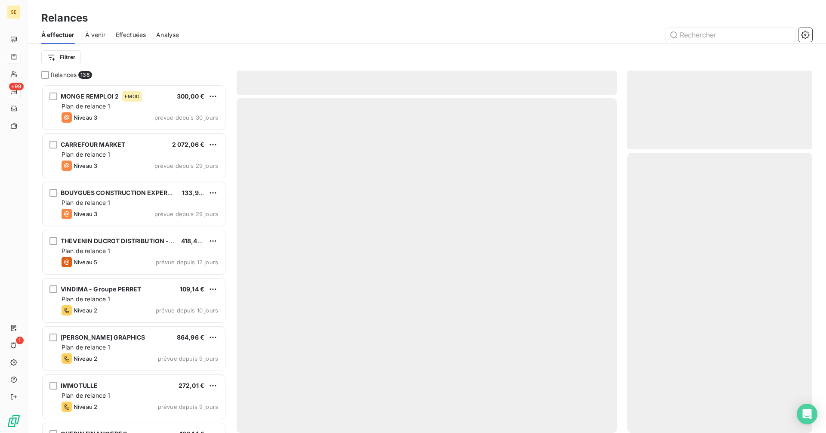
scroll to position [342, 179]
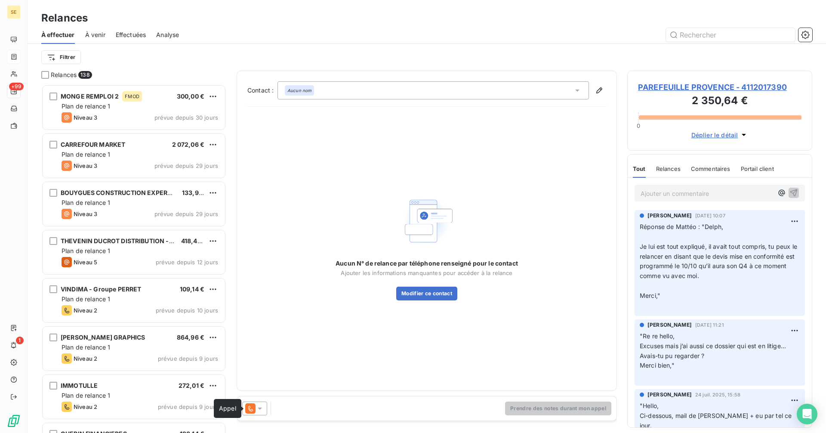
click at [253, 407] on icon at bounding box center [250, 408] width 10 height 10
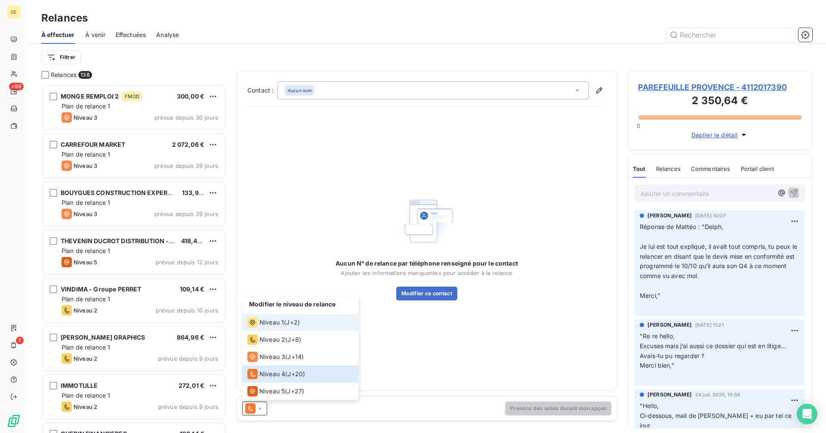
click at [278, 322] on span "Niveau 1" at bounding box center [271, 322] width 25 height 9
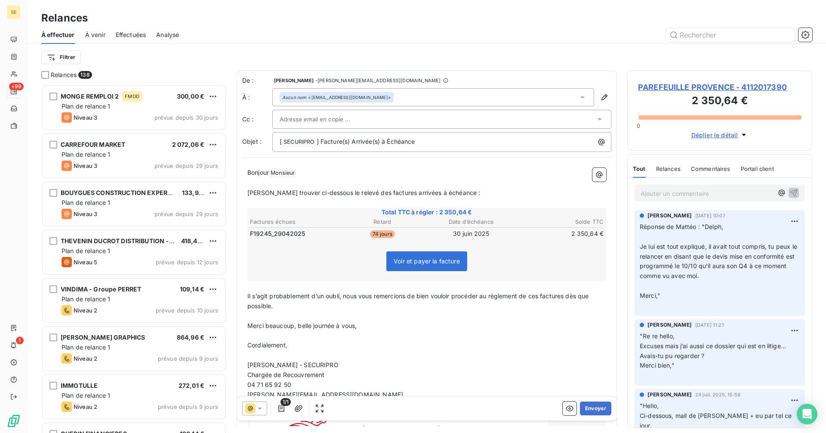
click at [433, 99] on div "Aucun nom <[EMAIL_ADDRESS][DOMAIN_NAME]>" at bounding box center [433, 97] width 322 height 18
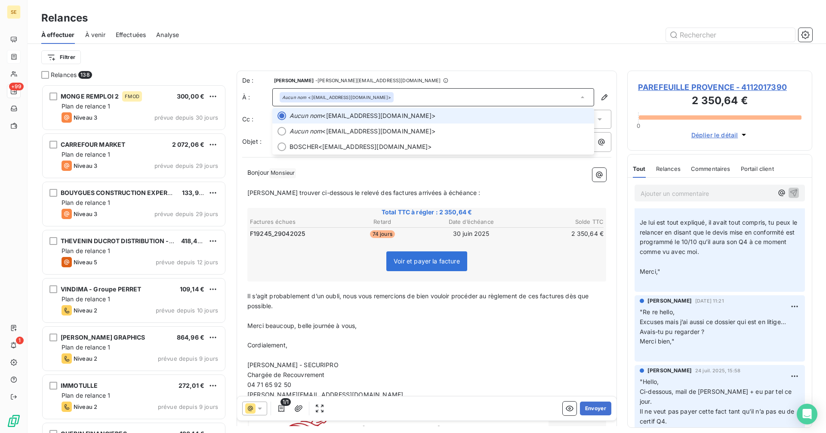
scroll to position [86, 0]
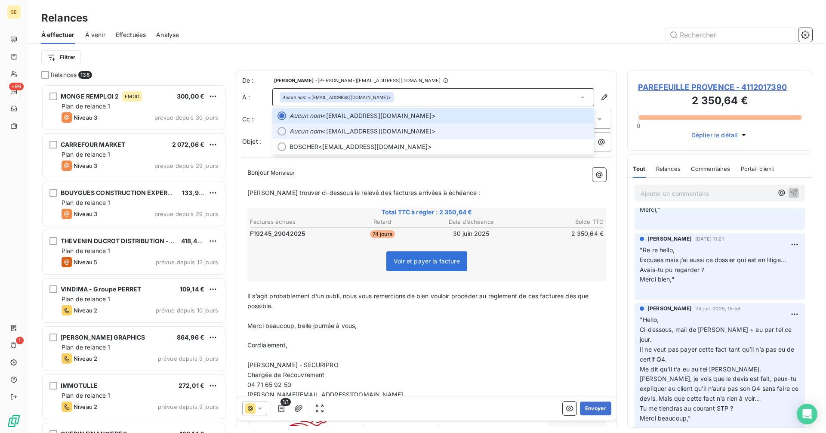
click at [422, 129] on span "Aucun nom <[EMAIL_ADDRESS][DOMAIN_NAME]>" at bounding box center [438, 131] width 299 height 9
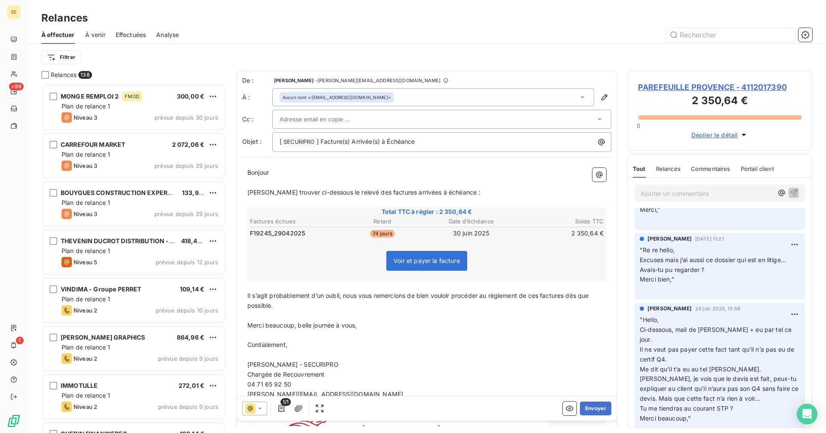
click at [373, 193] on span "[PERSON_NAME] trouver ci-dessous le relevé des factures arrivées à échéance :" at bounding box center [363, 191] width 233 height 7
drag, startPoint x: 450, startPoint y: 190, endPoint x: 390, endPoint y: 192, distance: 60.7
click at [390, 192] on span "[PERSON_NAME] trouver ci-dessous le relevé des factures arrivées à échéance :" at bounding box center [363, 191] width 233 height 7
click at [328, 305] on p "Il s’agit probablement d’un oubli, nous vous remercions de bien vouloir procéde…" at bounding box center [426, 301] width 359 height 20
click at [311, 299] on p "Il s’agit probablement d’un oubli, nous vous remercions de bien vouloir procéde…" at bounding box center [426, 301] width 359 height 20
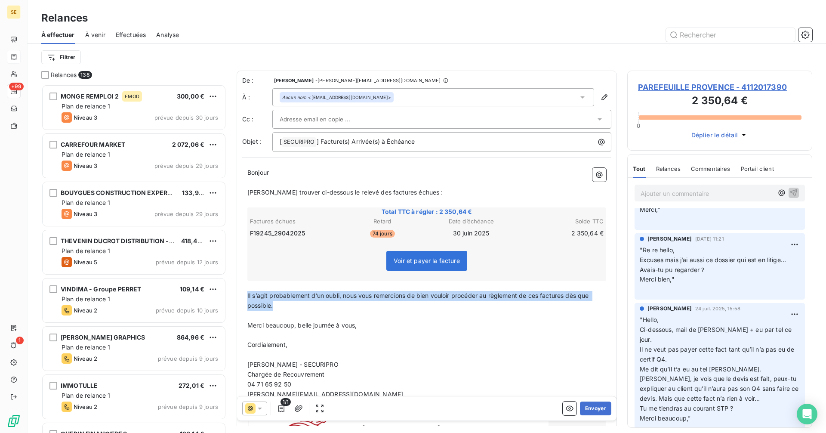
drag, startPoint x: 268, startPoint y: 302, endPoint x: 244, endPoint y: 295, distance: 24.8
click at [244, 295] on div "Bonjour ﻿ ﻿ ﻿ [PERSON_NAME] trouver ci-dessous le relevé des factures échues : …" at bounding box center [426, 321] width 369 height 316
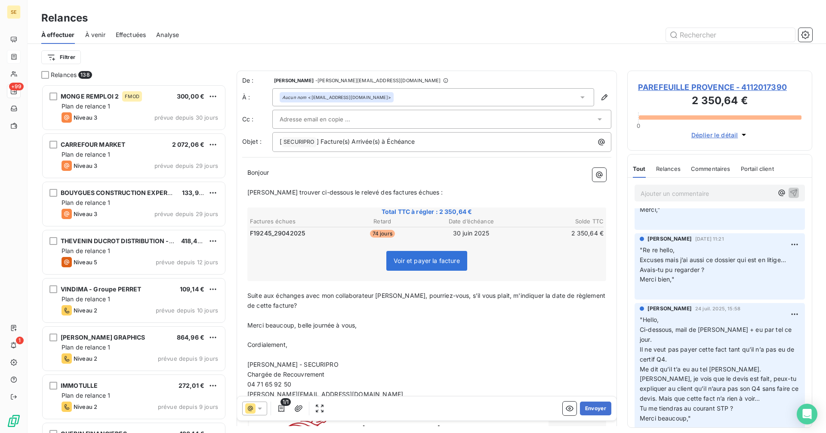
drag, startPoint x: 293, startPoint y: 304, endPoint x: 417, endPoint y: 334, distance: 127.0
click at [295, 305] on span "Suite aux échanges avec mon collaborateur [PERSON_NAME], pourriez-vous, s'il vo…" at bounding box center [427, 300] width 360 height 17
click at [291, 305] on span "Suite aux échanges avec mon collaborateur [PERSON_NAME], pourriez-vous, s'il vo…" at bounding box center [427, 300] width 360 height 17
click at [294, 305] on span "Suite aux échanges avec mon collaborateur [PERSON_NAME], pourriez-vous, s'il vo…" at bounding box center [427, 300] width 360 height 17
click at [317, 180] on p "﻿" at bounding box center [426, 183] width 359 height 10
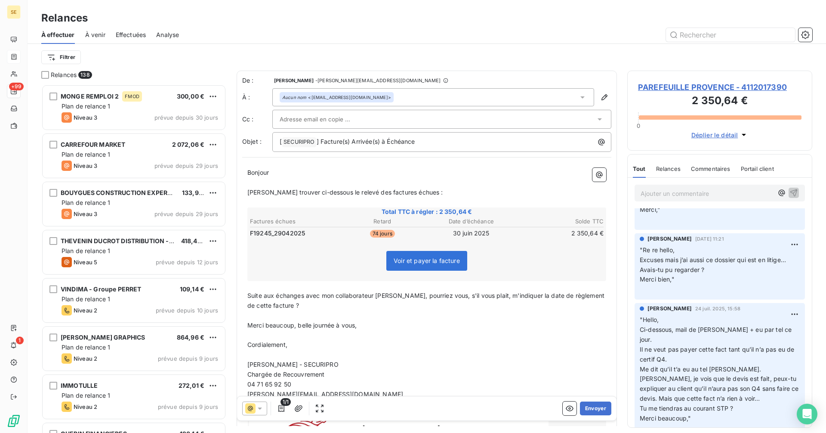
click at [342, 322] on span "Merci beaucoup, belle journée à vous," at bounding box center [302, 324] width 110 height 7
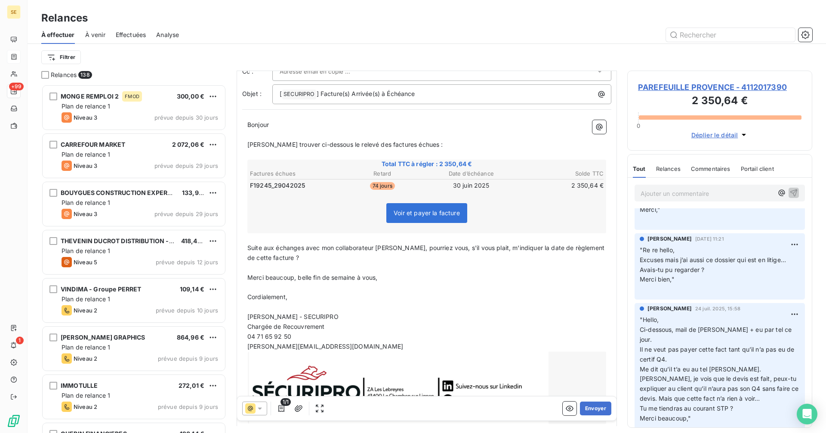
scroll to position [0, 0]
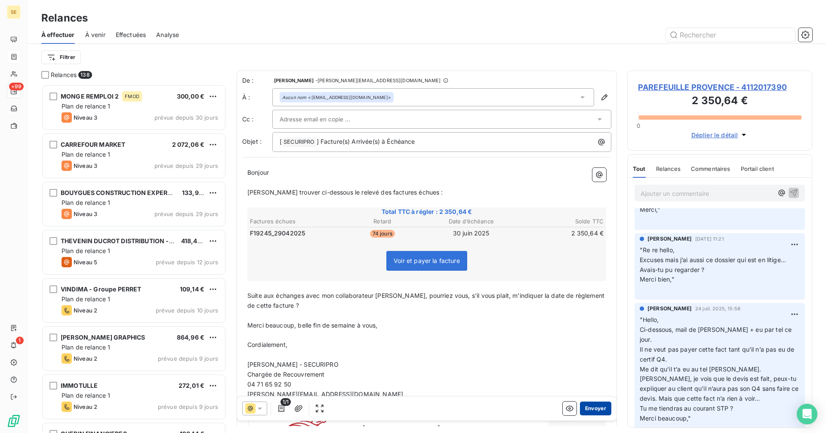
click at [597, 408] on button "Envoyer" at bounding box center [595, 408] width 31 height 14
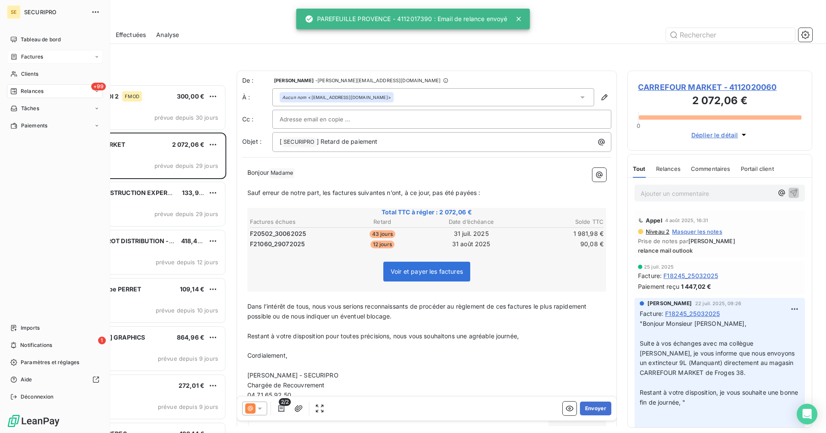
click at [25, 89] on span "Relances" at bounding box center [32, 91] width 23 height 8
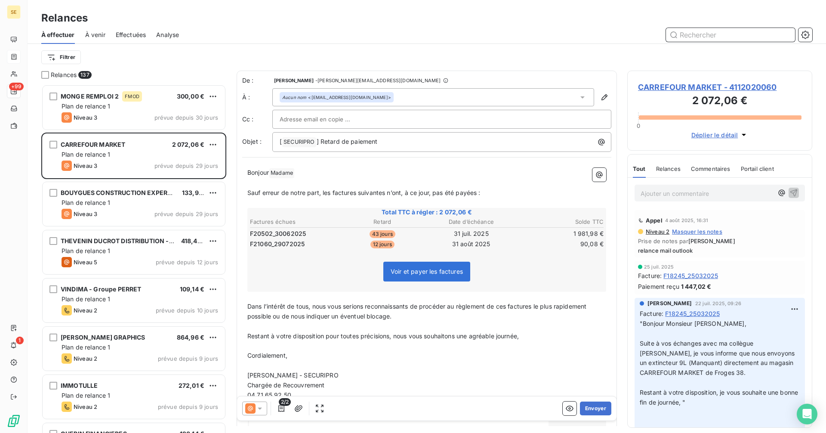
click at [709, 36] on input "text" at bounding box center [730, 35] width 129 height 14
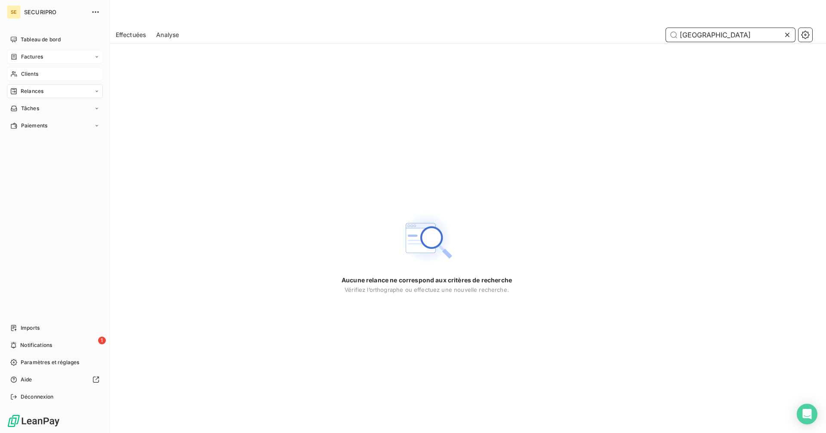
type input "[GEOGRAPHIC_DATA]"
click at [28, 73] on span "Clients" at bounding box center [29, 74] width 17 height 8
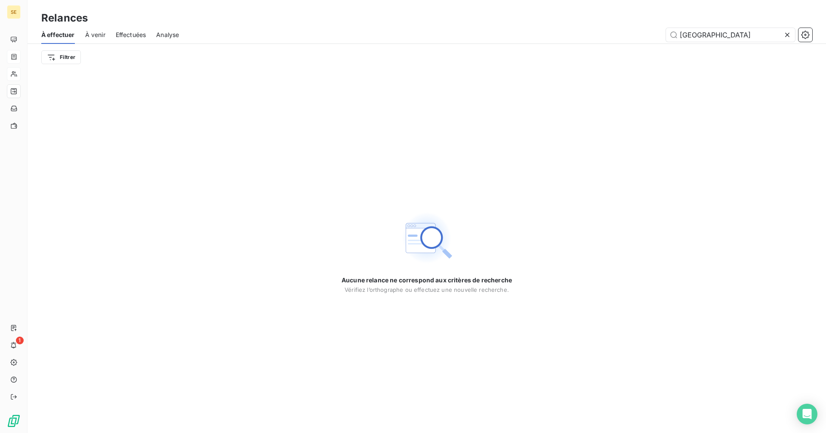
drag, startPoint x: 720, startPoint y: 34, endPoint x: 642, endPoint y: 35, distance: 77.9
click at [642, 35] on div "[GEOGRAPHIC_DATA]" at bounding box center [500, 35] width 623 height 14
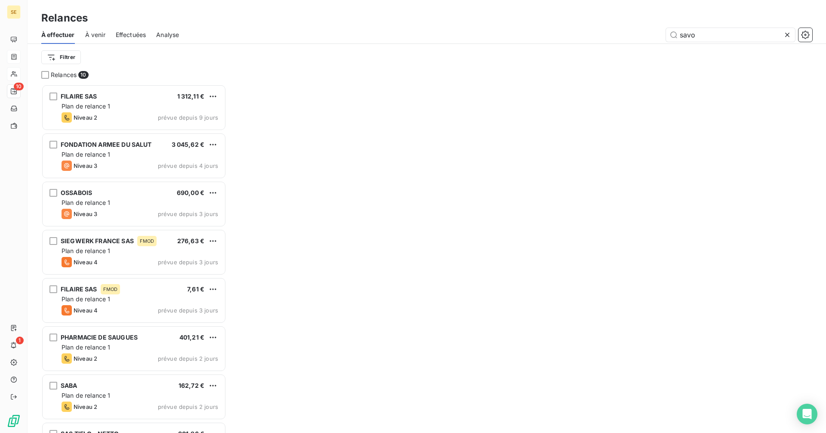
scroll to position [342, 179]
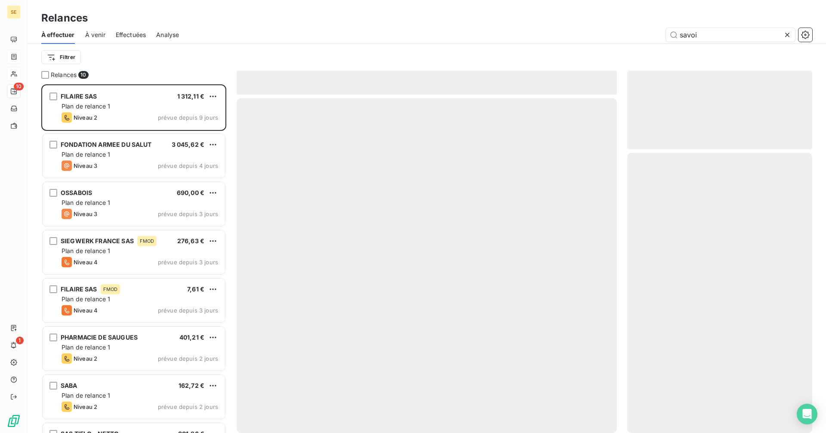
type input "[GEOGRAPHIC_DATA]"
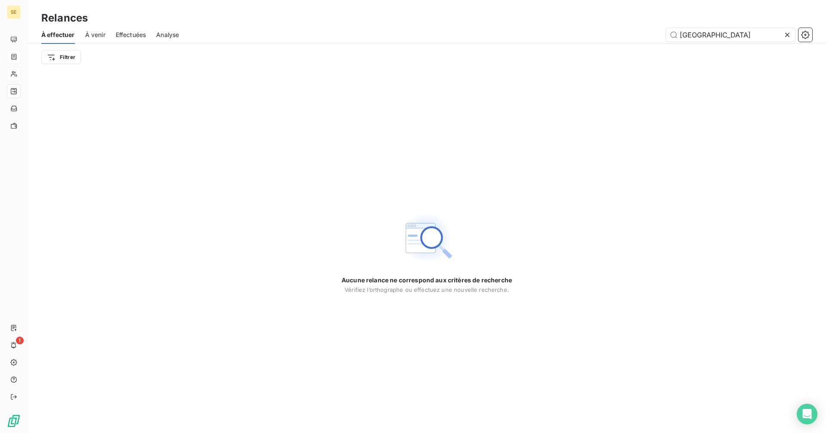
click at [791, 34] on icon at bounding box center [787, 35] width 9 height 9
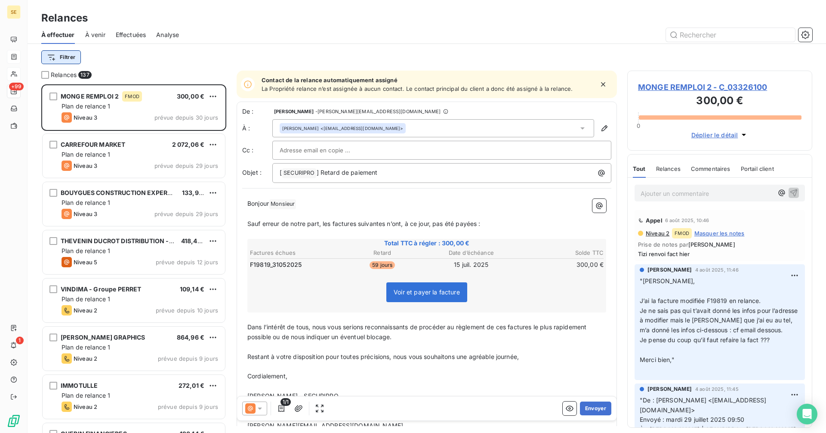
scroll to position [342, 179]
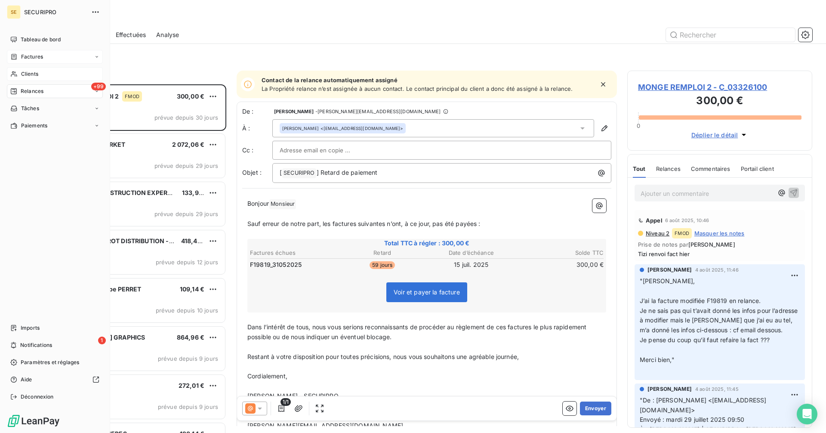
click at [18, 72] on div "Clients" at bounding box center [55, 74] width 96 height 14
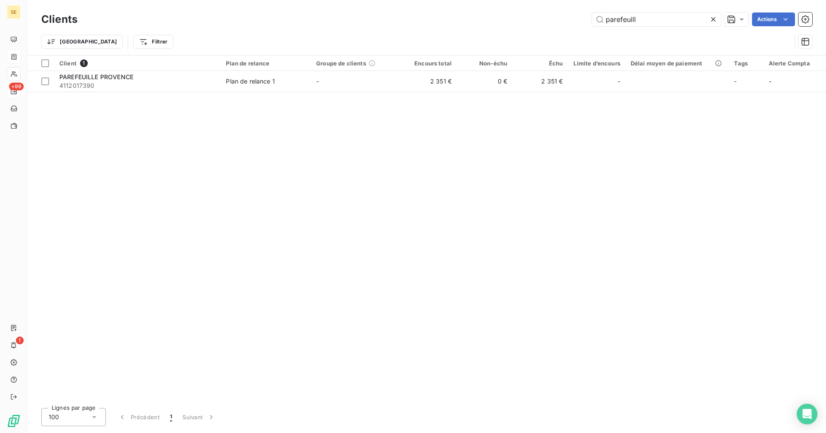
drag, startPoint x: 643, startPoint y: 18, endPoint x: 591, endPoint y: 15, distance: 52.5
click at [591, 15] on div "parefeuill Actions" at bounding box center [450, 19] width 724 height 14
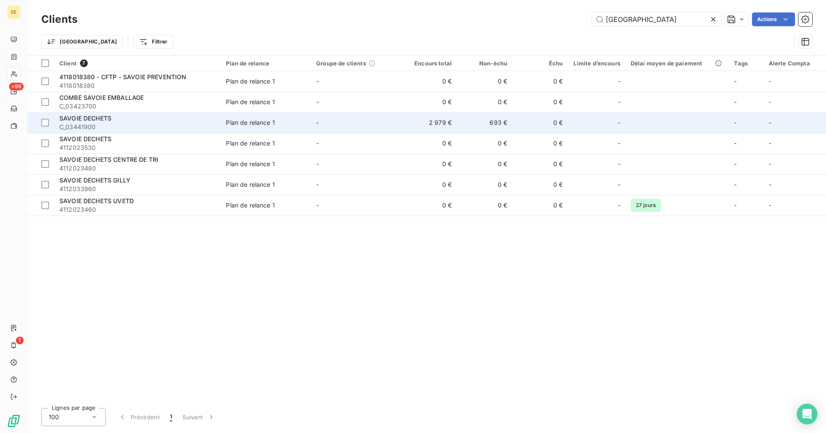
type input "[GEOGRAPHIC_DATA]"
click at [492, 126] on td "693 €" at bounding box center [484, 122] width 55 height 21
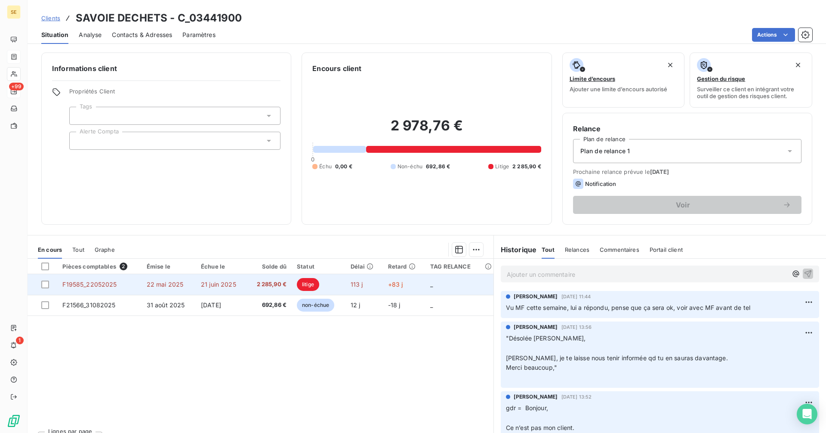
click at [356, 278] on td "113 j" at bounding box center [363, 284] width 37 height 21
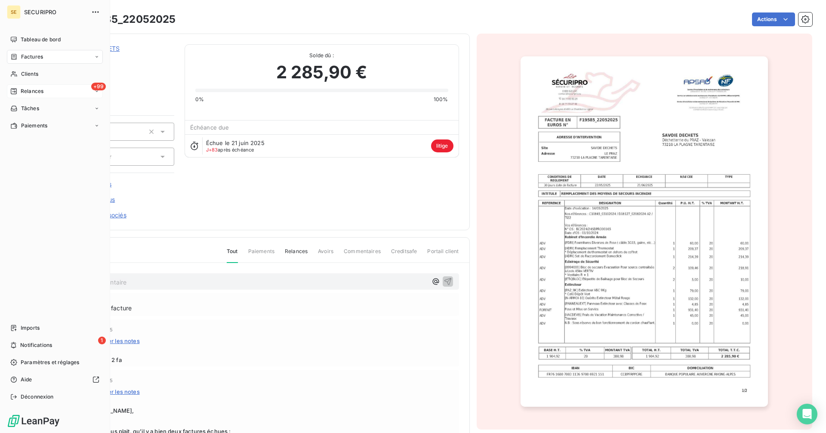
click at [38, 95] on span "Relances" at bounding box center [32, 91] width 23 height 8
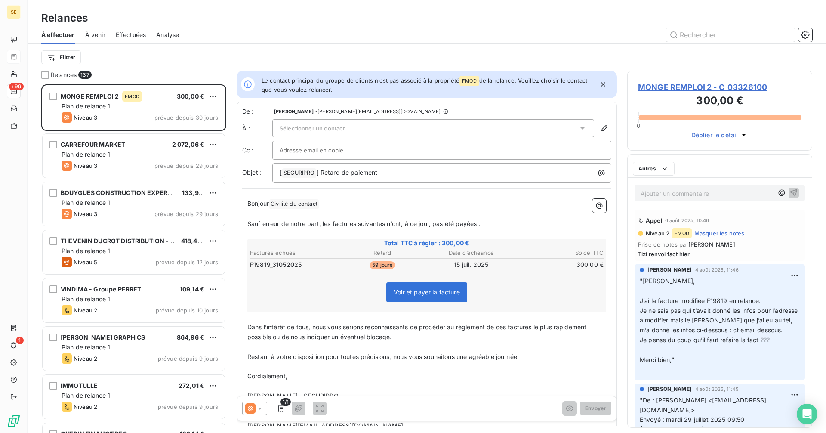
scroll to position [342, 179]
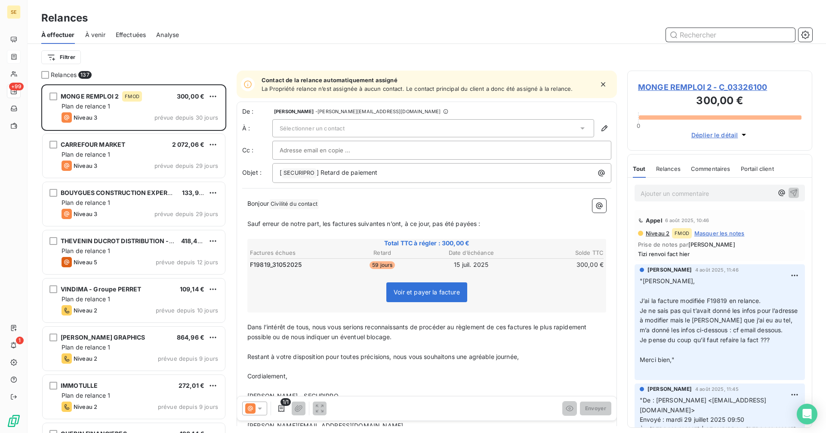
click at [691, 37] on input "text" at bounding box center [730, 35] width 129 height 14
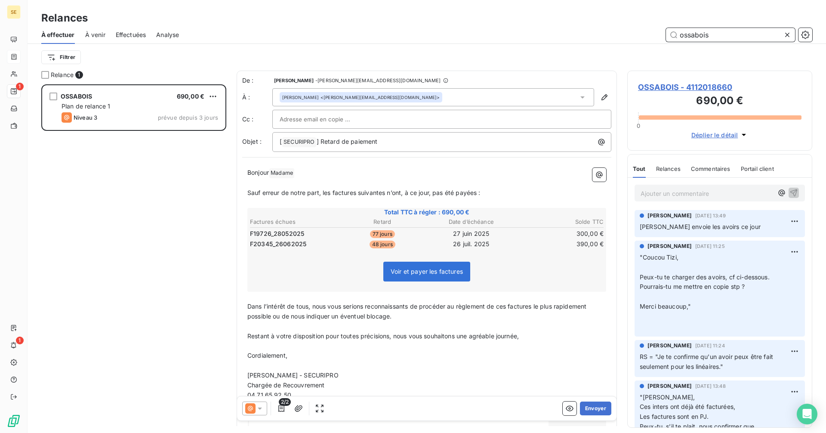
scroll to position [342, 179]
type input "ossabois"
click at [676, 87] on span "OSSABOIS - 4112018660" at bounding box center [719, 87] width 163 height 12
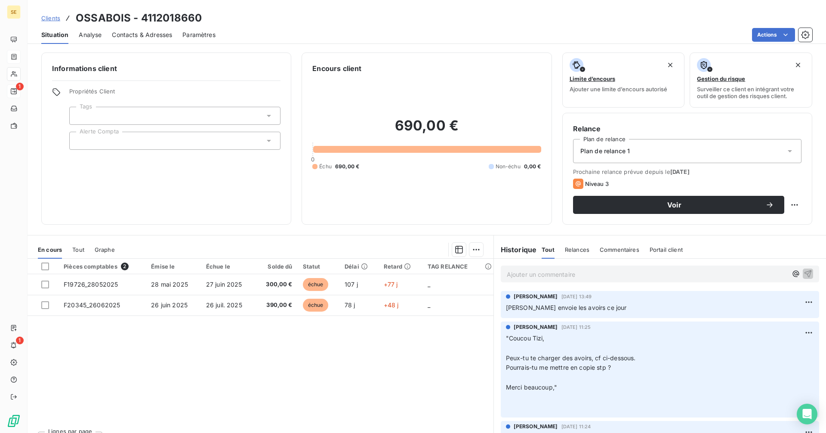
click at [77, 250] on span "Tout" at bounding box center [78, 249] width 12 height 7
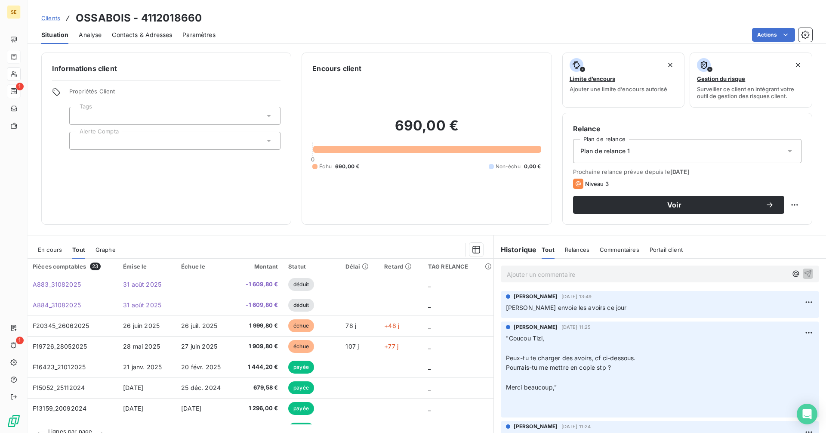
click at [52, 20] on span "Clients" at bounding box center [50, 18] width 19 height 7
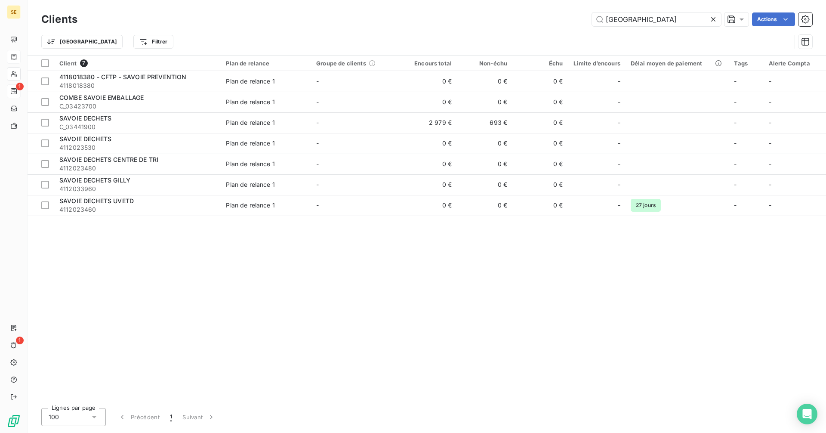
drag, startPoint x: 634, startPoint y: 17, endPoint x: 575, endPoint y: 19, distance: 58.5
click at [576, 18] on div "savoie Actions" at bounding box center [450, 19] width 724 height 14
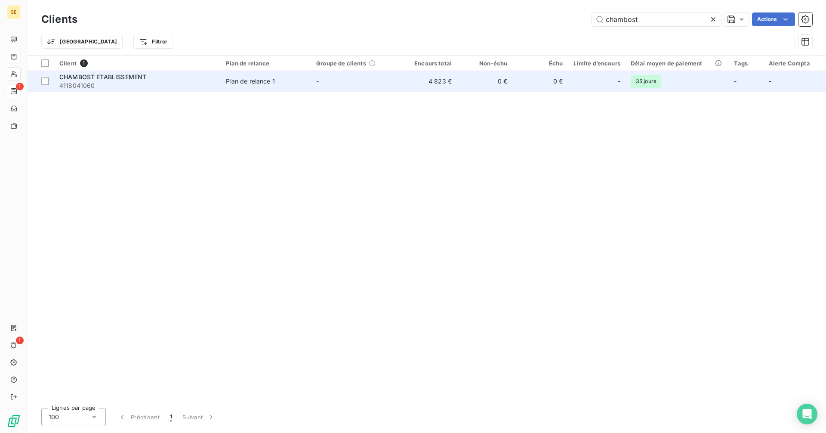
type input "chambost"
click at [134, 81] on span "4118041060" at bounding box center [137, 85] width 156 height 9
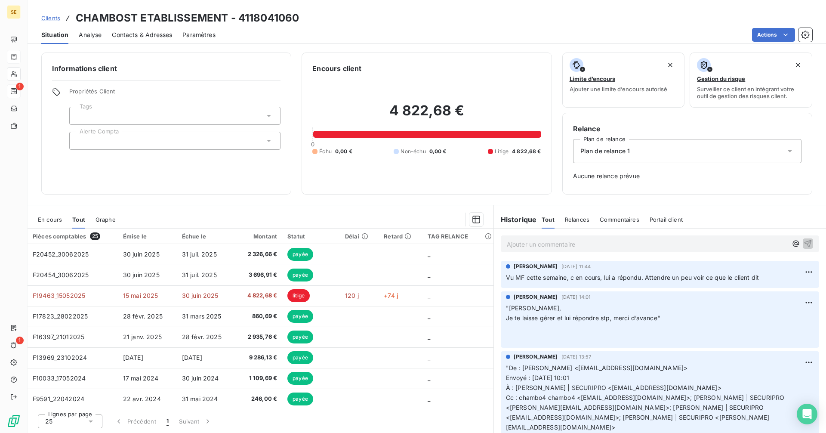
click at [549, 235] on div "Ajouter un commentaire ﻿" at bounding box center [660, 243] width 332 height 31
click at [542, 239] on p "Ajouter un commentaire ﻿" at bounding box center [647, 244] width 280 height 11
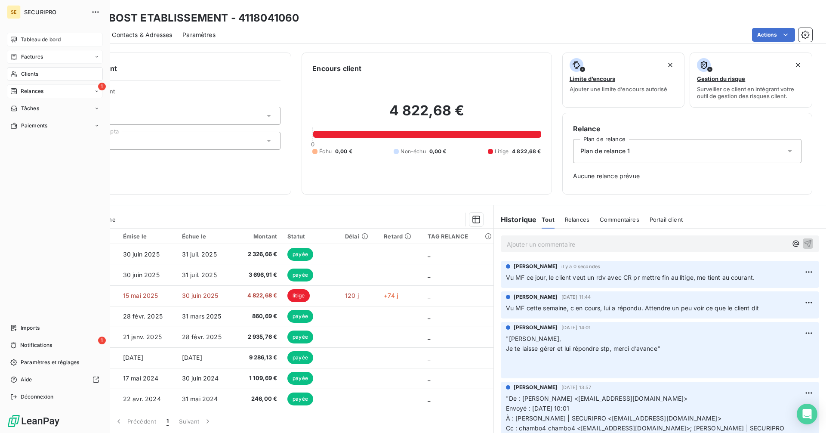
click at [25, 38] on span "Tableau de bord" at bounding box center [41, 40] width 40 height 8
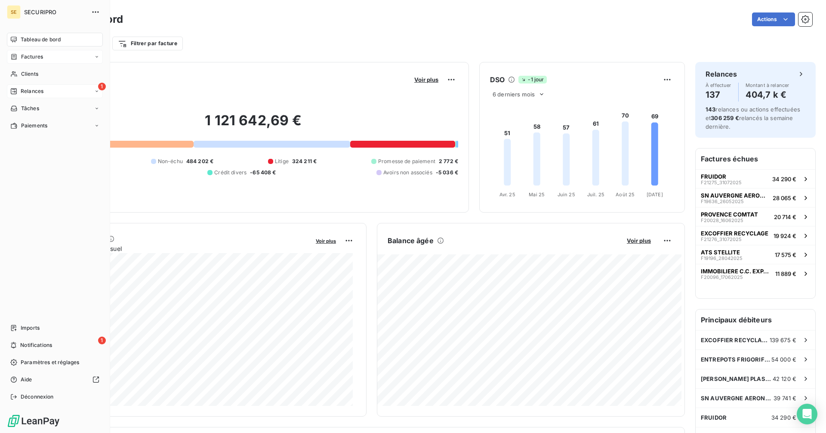
click at [18, 92] on div "Relances" at bounding box center [26, 91] width 33 height 8
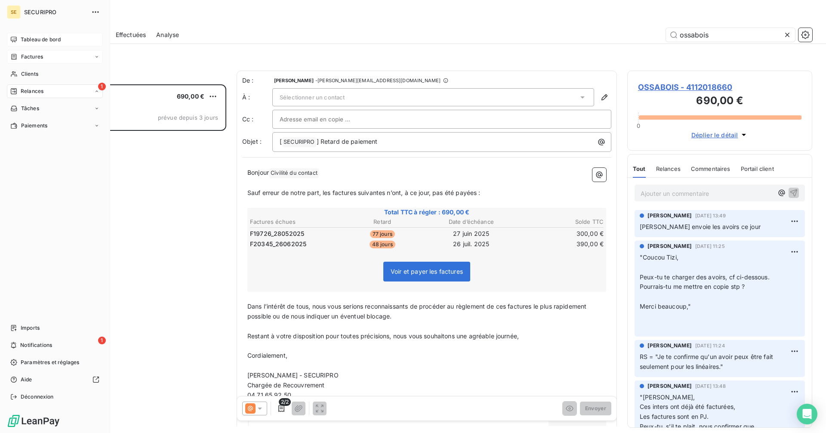
scroll to position [342, 179]
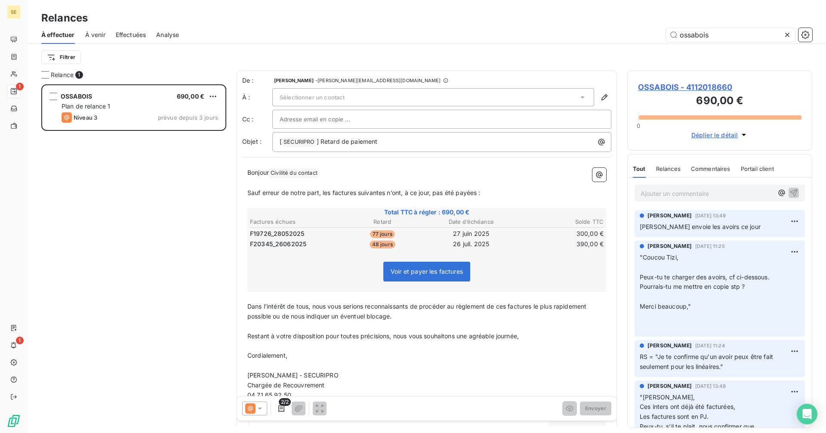
scroll to position [342, 179]
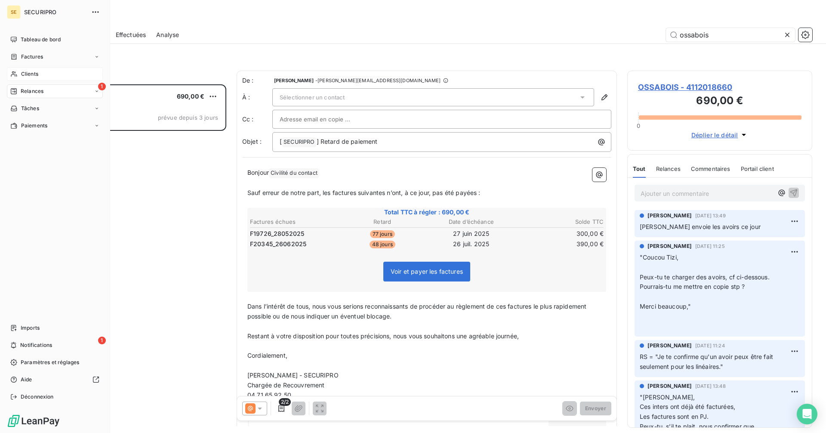
click at [34, 73] on span "Clients" at bounding box center [29, 74] width 17 height 8
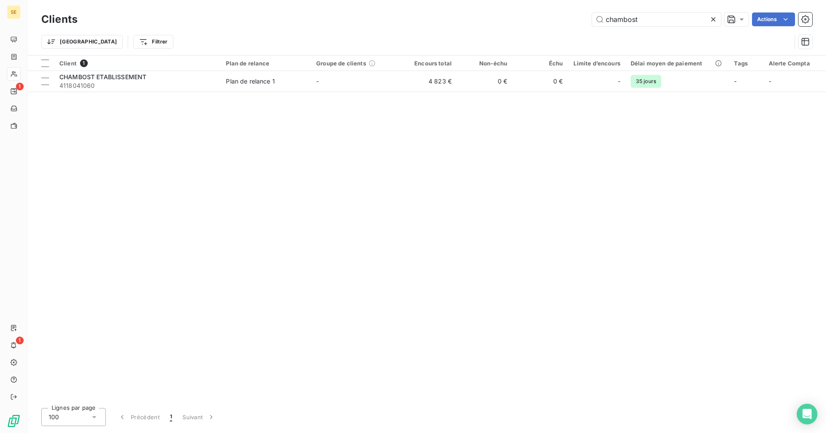
drag, startPoint x: 645, startPoint y: 19, endPoint x: 553, endPoint y: 15, distance: 91.7
click at [553, 15] on div "chambost Actions" at bounding box center [450, 19] width 724 height 14
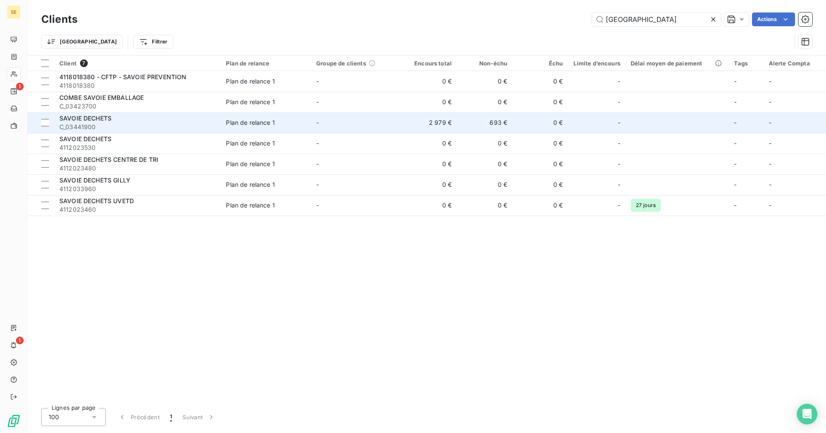
type input "[GEOGRAPHIC_DATA]"
click at [440, 121] on td "2 979 €" at bounding box center [428, 122] width 55 height 21
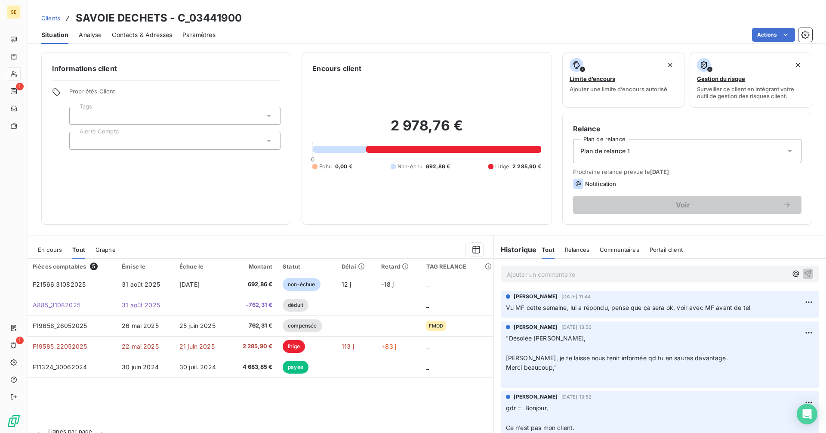
click at [531, 270] on p "Ajouter un commentaire ﻿" at bounding box center [647, 274] width 280 height 11
click at [804, 272] on icon "button" at bounding box center [808, 273] width 9 height 9
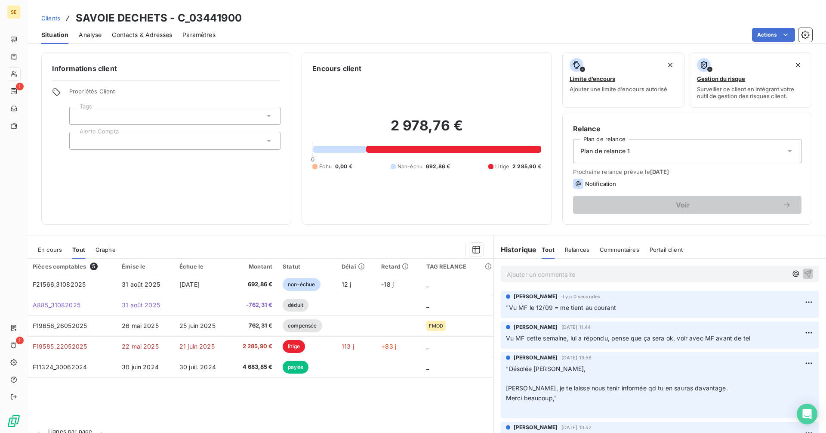
click at [46, 17] on span "Clients" at bounding box center [50, 18] width 19 height 7
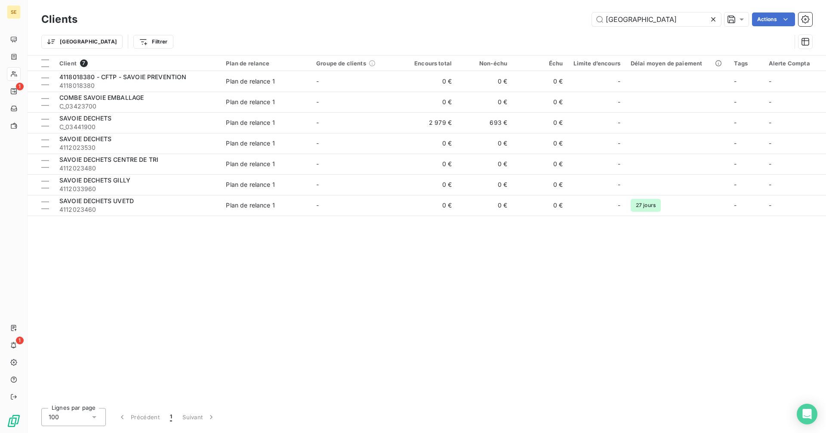
drag, startPoint x: 656, startPoint y: 19, endPoint x: 571, endPoint y: 21, distance: 85.2
click at [571, 20] on div "savoie Actions" at bounding box center [450, 19] width 724 height 14
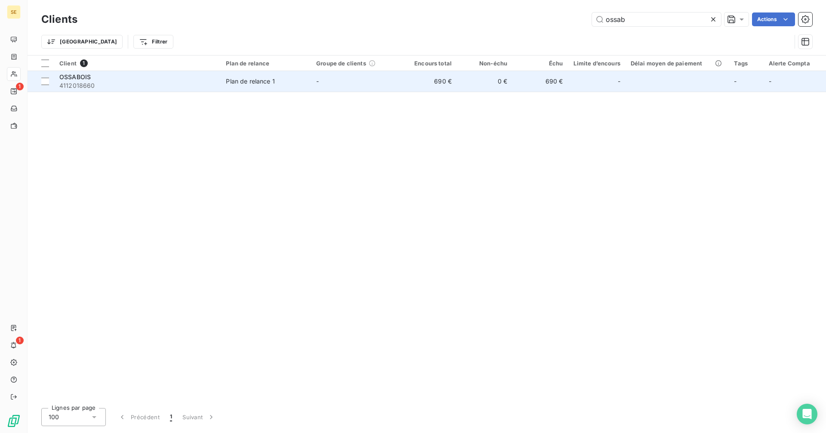
type input "ossab"
click at [447, 75] on td "690 €" at bounding box center [428, 81] width 55 height 21
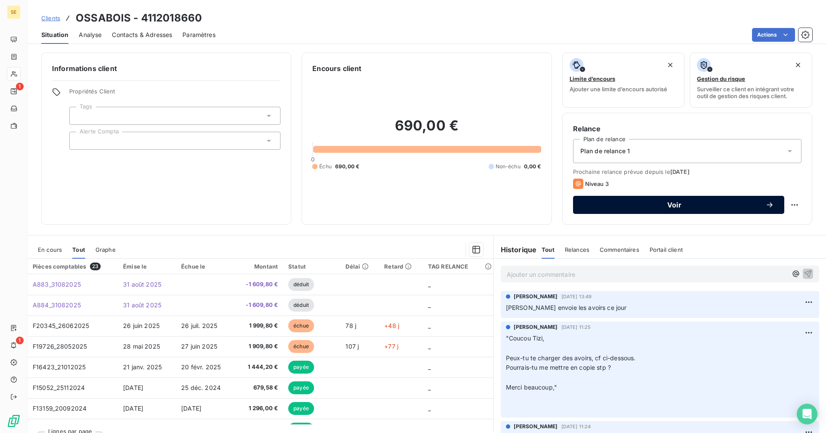
click at [684, 204] on span "Voir" at bounding box center [674, 204] width 182 height 7
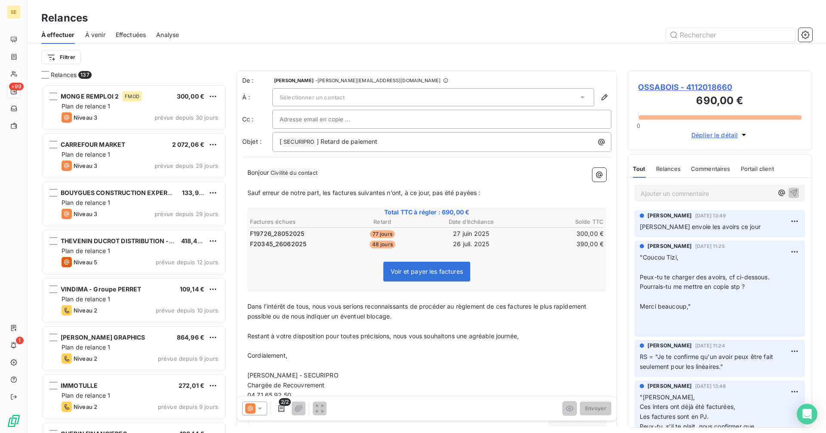
scroll to position [342, 179]
click at [282, 409] on icon "button" at bounding box center [281, 408] width 6 height 7
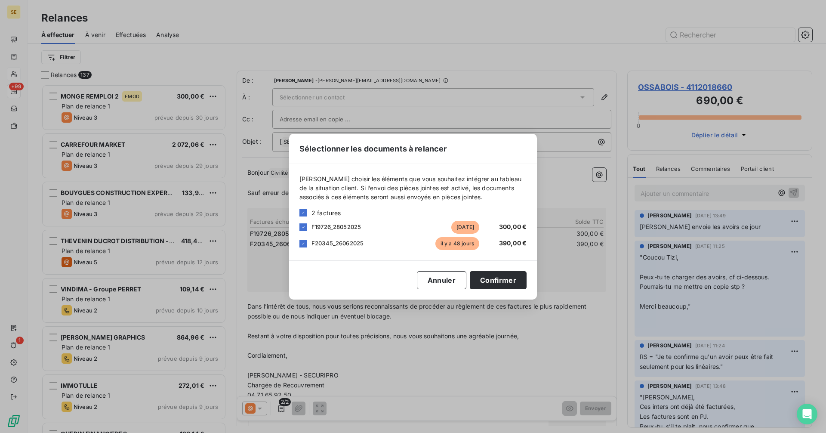
click at [531, 369] on div "Sélectionner les documents à relancer Veuillez choisir les éléments que vous so…" at bounding box center [413, 216] width 826 height 433
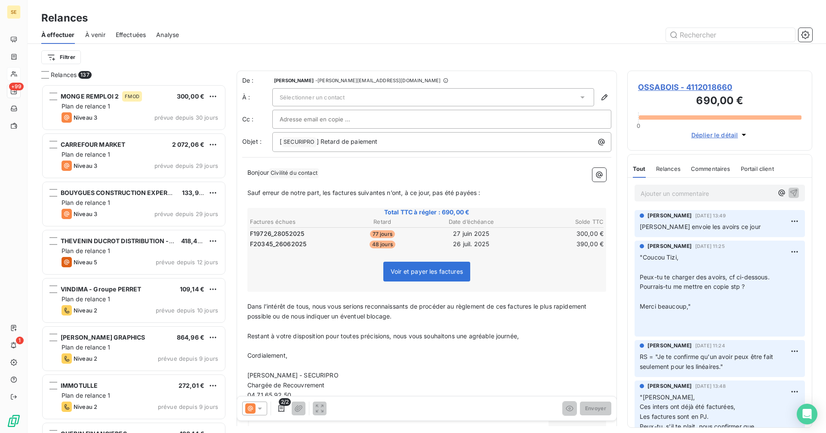
click at [687, 88] on span "OSSABOIS - 4112018660" at bounding box center [719, 87] width 163 height 12
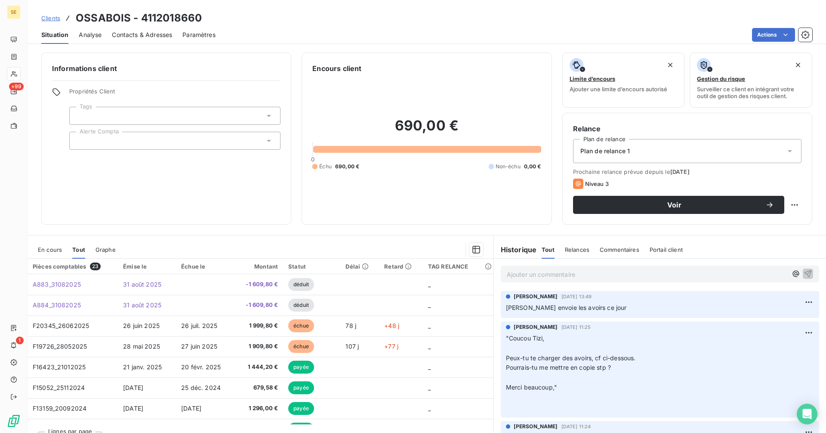
click at [138, 31] on span "Contacts & Adresses" at bounding box center [142, 35] width 60 height 9
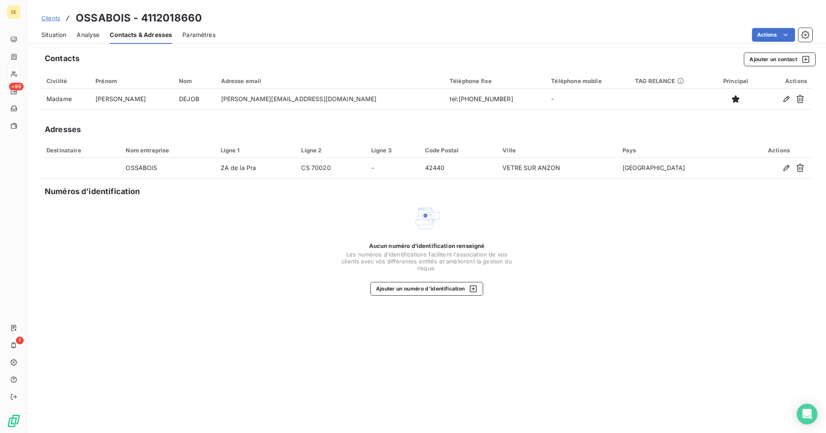
click at [54, 31] on span "Situation" at bounding box center [53, 35] width 25 height 9
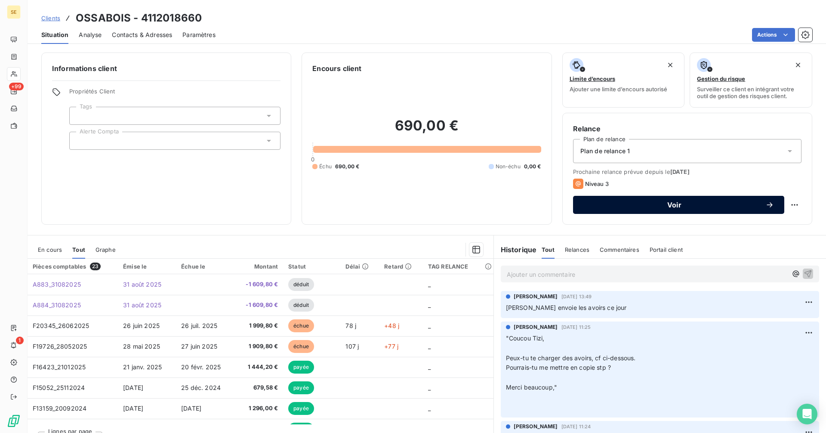
click at [647, 204] on span "Voir" at bounding box center [674, 204] width 182 height 7
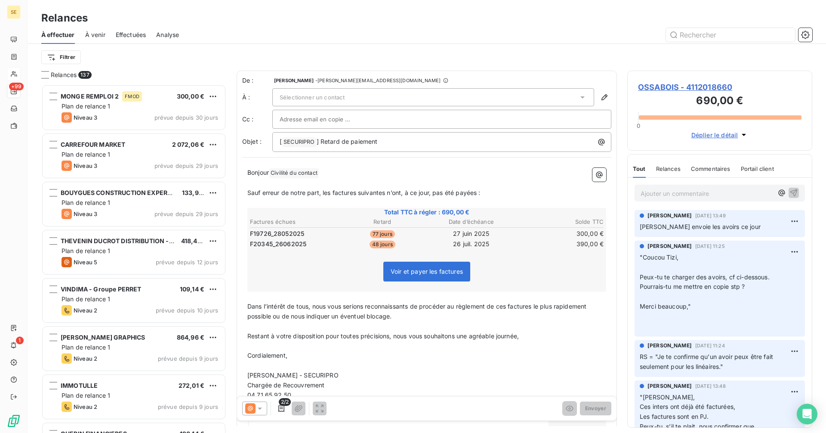
scroll to position [342, 179]
click at [261, 409] on icon at bounding box center [260, 408] width 9 height 9
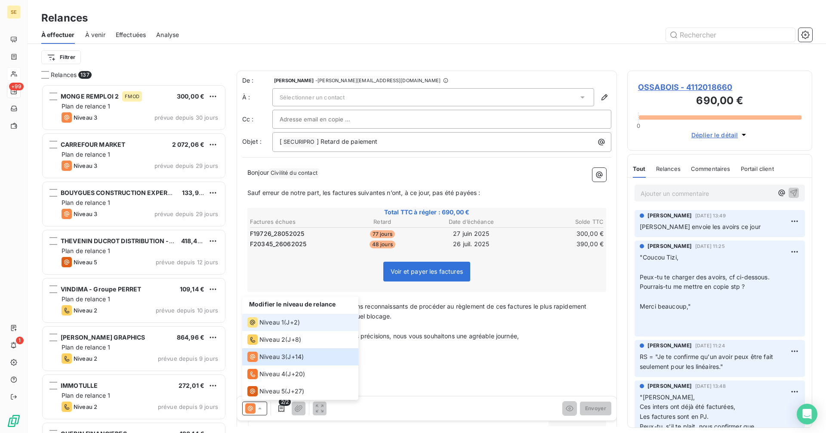
click at [286, 323] on div "Niveau 1 ( J+2 )" at bounding box center [273, 322] width 52 height 10
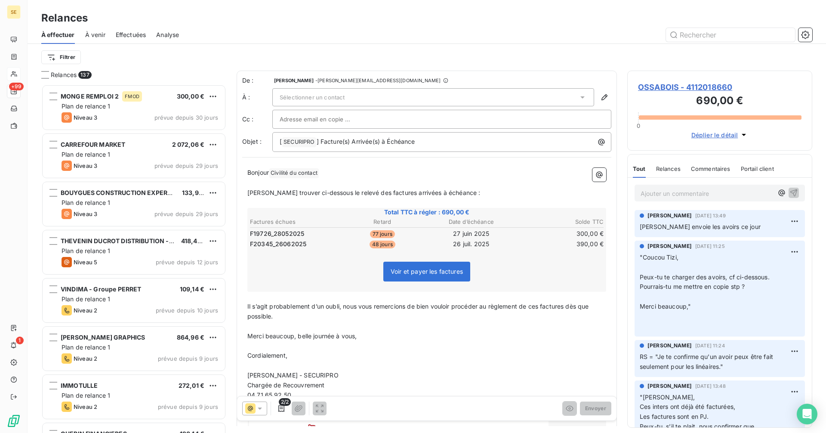
click at [326, 119] on input "text" at bounding box center [326, 119] width 92 height 13
click at [344, 99] on span "Sélectionner un contact" at bounding box center [312, 97] width 65 height 7
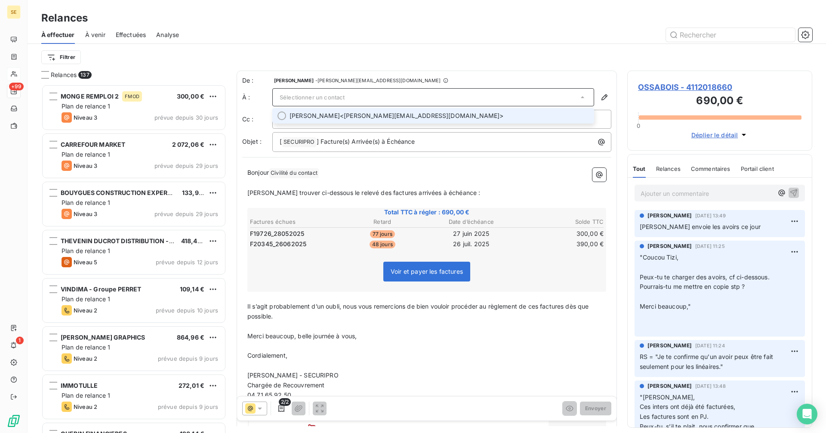
click at [357, 113] on span "Ghislaine DEJOB <ghislaine.dejob@ossabois.fr>" at bounding box center [438, 115] width 299 height 9
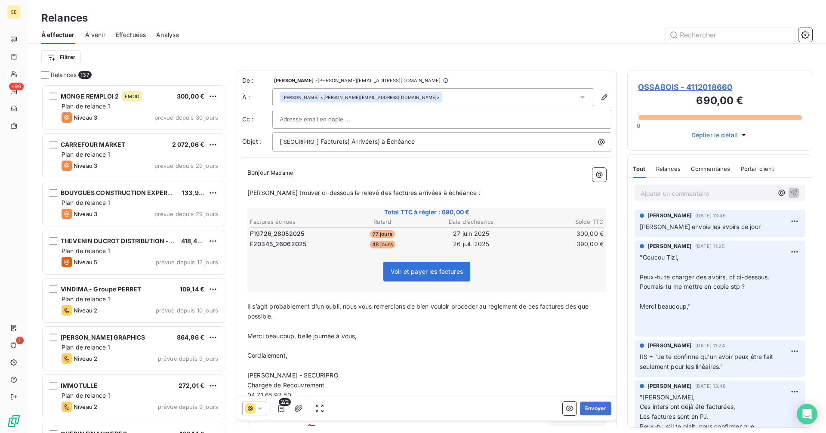
click at [320, 179] on p "﻿" at bounding box center [426, 183] width 359 height 10
click at [678, 89] on span "OSSABOIS - 4112018660" at bounding box center [719, 87] width 163 height 12
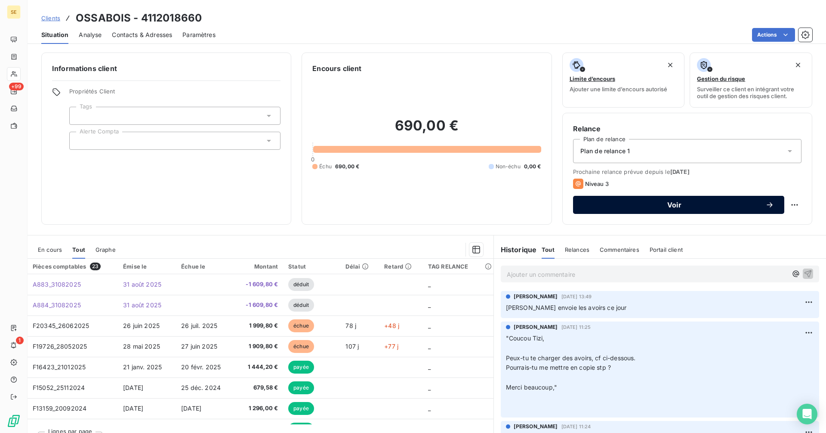
click at [648, 205] on span "Voir" at bounding box center [674, 204] width 182 height 7
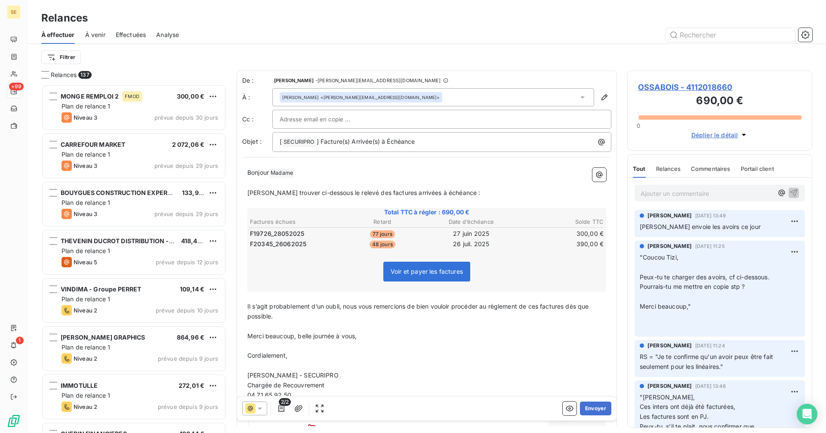
scroll to position [342, 179]
click at [317, 181] on p "﻿" at bounding box center [426, 183] width 359 height 10
click at [297, 191] on span "[PERSON_NAME] trouver ci-dessous le relevé des factures arrivées à échéance :" at bounding box center [363, 192] width 233 height 7
drag, startPoint x: 470, startPoint y: 196, endPoint x: 256, endPoint y: 192, distance: 214.2
click at [256, 192] on p "[PERSON_NAME] trouver ci-dessous le relevé des factures arrivées à échéance :" at bounding box center [426, 193] width 359 height 10
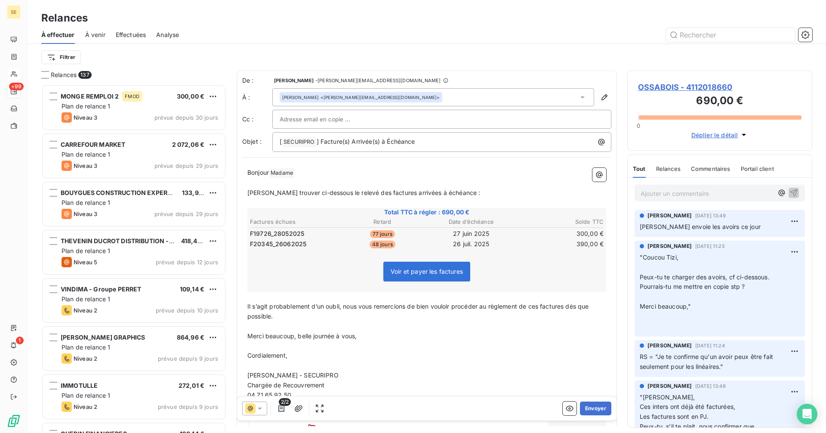
click at [479, 198] on p "﻿" at bounding box center [426, 203] width 359 height 10
drag, startPoint x: 483, startPoint y: 196, endPoint x: 359, endPoint y: 192, distance: 123.5
click at [359, 192] on p "[PERSON_NAME] trouver ci-dessous le relevé des factures arrivées à échéance :" at bounding box center [426, 193] width 359 height 10
click at [282, 316] on p "Il s’agit probablement d’un oubli, nous vous remercions de bien vouloir procéde…" at bounding box center [426, 312] width 359 height 20
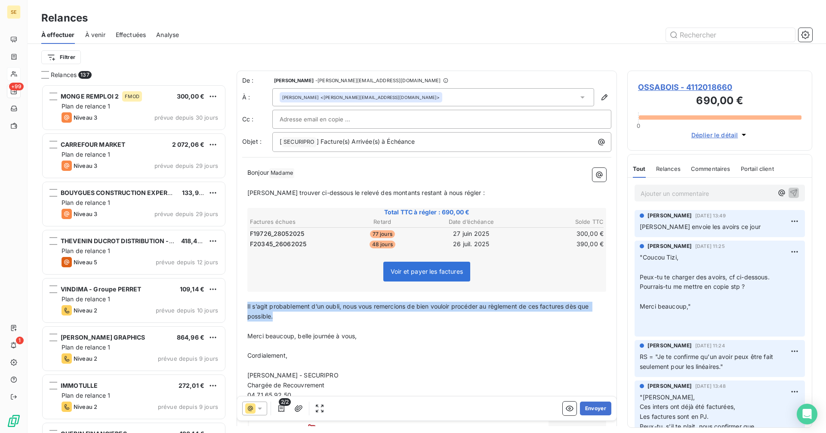
drag, startPoint x: 270, startPoint y: 318, endPoint x: 245, endPoint y: 308, distance: 27.1
click at [245, 308] on div "Bonjour Madame ﻿ ﻿ ﻿ Veuillez trouver ci-dessous le relevé des montants restant…" at bounding box center [426, 326] width 369 height 327
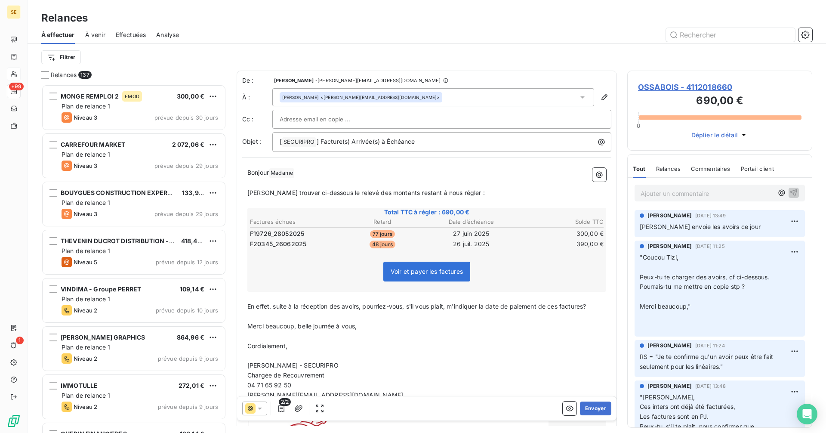
click at [586, 306] on span "En effet, suite à la réception des avoirs, pourriez-vous, s'il vous plait, m'in…" at bounding box center [416, 305] width 339 height 7
drag, startPoint x: 393, startPoint y: 308, endPoint x: 326, endPoint y: 340, distance: 74.3
click at [388, 347] on p "Cordialement," at bounding box center [426, 346] width 359 height 10
click at [273, 326] on span "Merci beaucoup, belle journée à vous," at bounding box center [302, 325] width 110 height 7
click at [344, 326] on span "Merci beaucoup, belle journée à vous," at bounding box center [302, 325] width 110 height 7
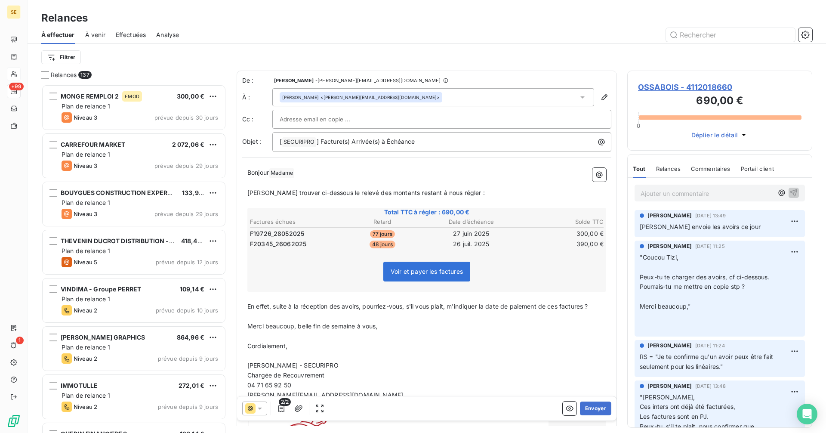
drag, startPoint x: 432, startPoint y: 315, endPoint x: 413, endPoint y: 317, distance: 19.0
click at [432, 315] on p "﻿" at bounding box center [426, 316] width 359 height 10
click at [375, 305] on span "En effet, suite à la réception des avoirs, pourriez-vous, s'il vous plait, m'in…" at bounding box center [417, 305] width 340 height 7
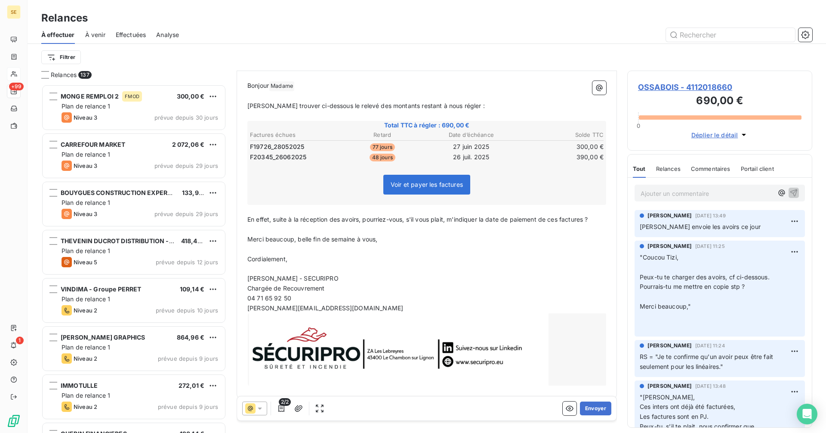
scroll to position [95, 0]
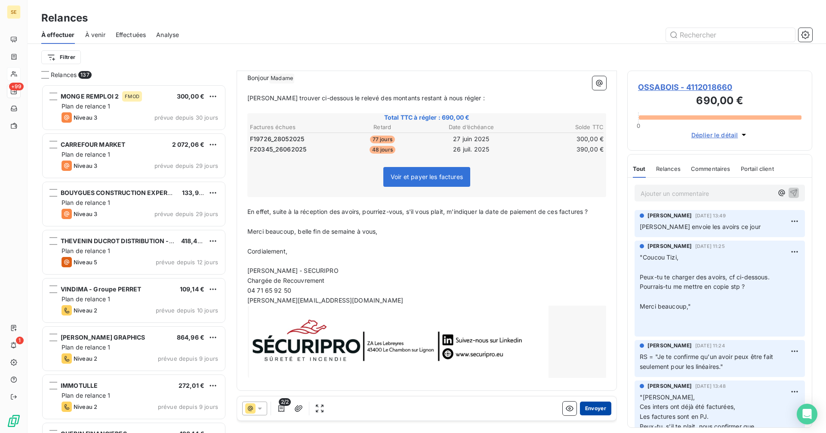
click at [588, 407] on button "Envoyer" at bounding box center [595, 408] width 31 height 14
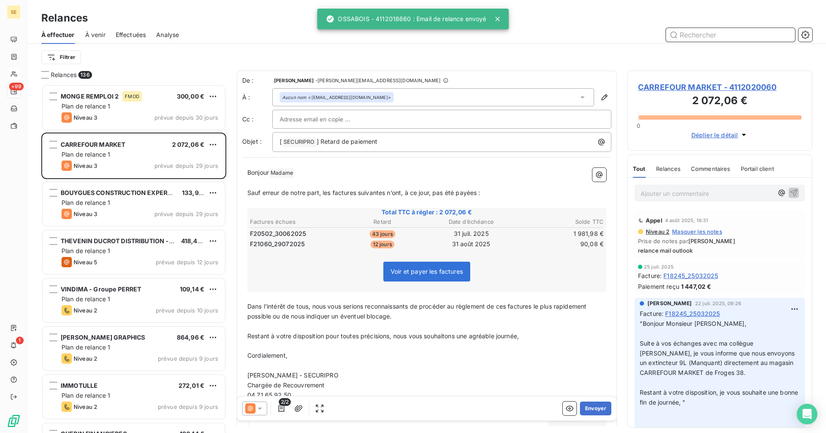
click at [743, 33] on input "text" at bounding box center [730, 35] width 129 height 14
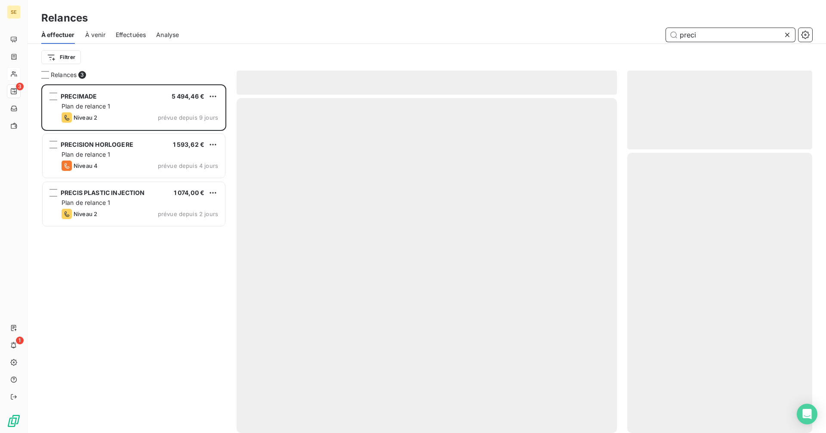
scroll to position [342, 179]
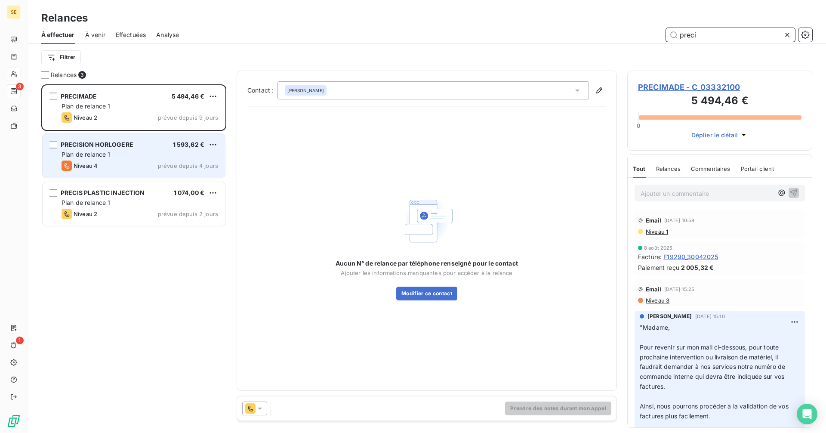
type input "preci"
click at [136, 160] on div "PRECISION HORLOGERE 1 593,62 € Plan de relance 1 Niveau 4 prévue depuis 4 jours" at bounding box center [134, 156] width 182 height 44
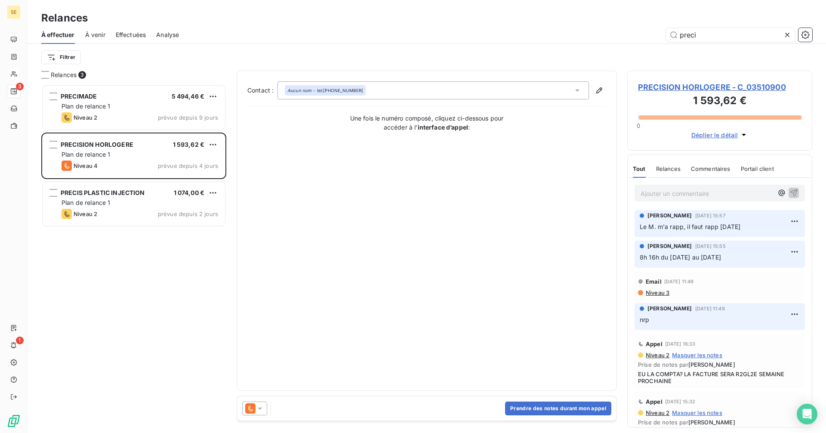
click at [699, 86] on span "PRECISION HORLOGERE - C_03510900" at bounding box center [719, 87] width 163 height 12
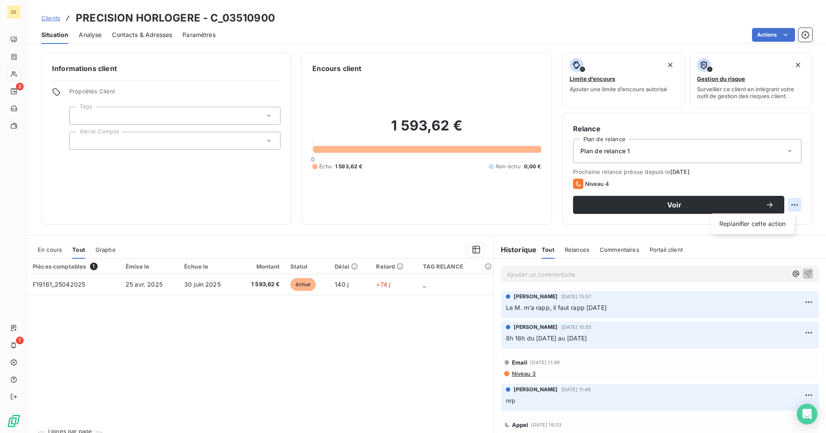
click at [790, 202] on html "SE 3 1 Clients PRECISION HORLOGERE - C_03510900 Situation Analyse Contacts & Ad…" at bounding box center [413, 216] width 826 height 433
click at [765, 224] on div "Replanifier cette action" at bounding box center [752, 224] width 77 height 14
select select "8"
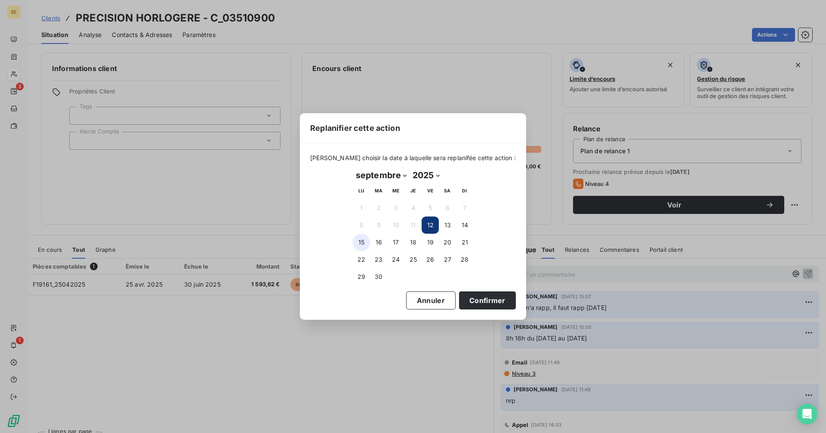
click at [367, 240] on button "15" at bounding box center [361, 242] width 17 height 17
click at [469, 297] on button "Confirmer" at bounding box center [487, 300] width 57 height 18
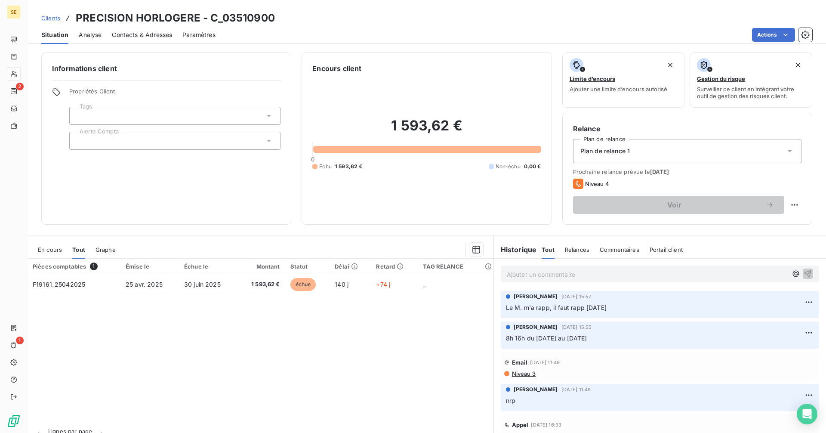
click at [52, 21] on span "Clients" at bounding box center [50, 18] width 19 height 7
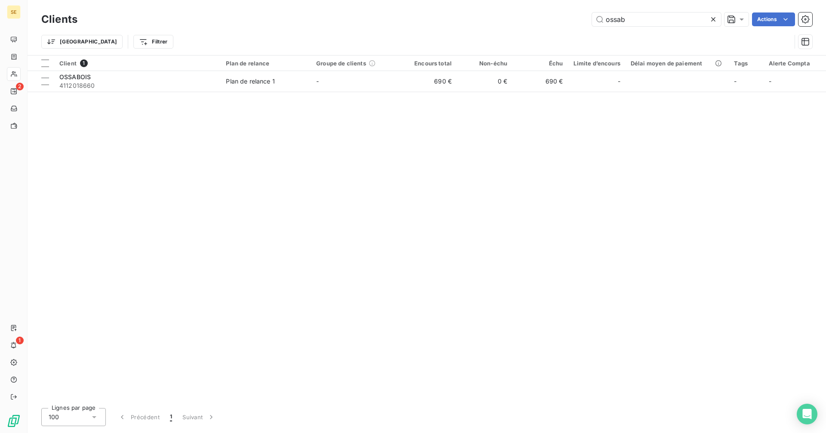
drag, startPoint x: 633, startPoint y: 20, endPoint x: 543, endPoint y: 16, distance: 89.6
click at [543, 16] on div "ossab Actions" at bounding box center [450, 19] width 724 height 14
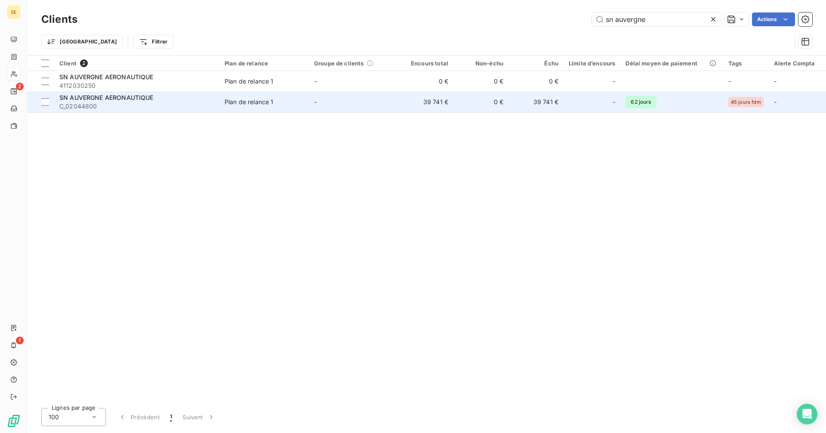
type input "sn auvergne"
click at [485, 95] on td "0 €" at bounding box center [480, 102] width 55 height 21
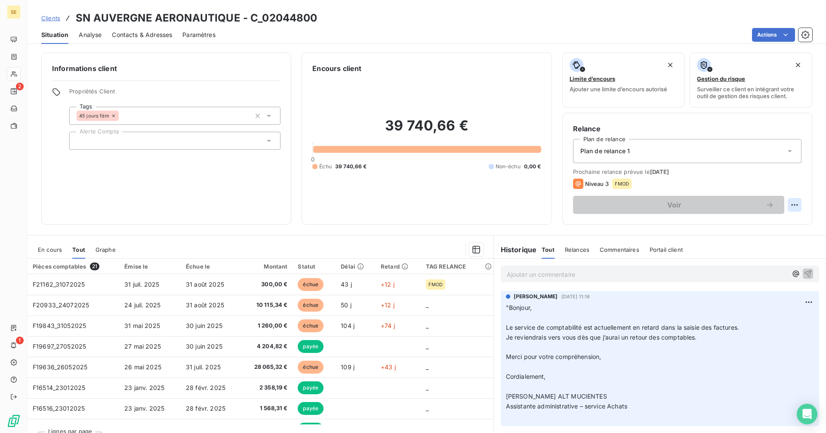
click at [788, 202] on html "SE 2 1 Clients SN AUVERGNE AERONAUTIQUE - C_02044800 Situation Analyse Contacts…" at bounding box center [413, 216] width 826 height 433
click at [739, 222] on div "Replanifier cette action" at bounding box center [752, 224] width 77 height 14
select select "8"
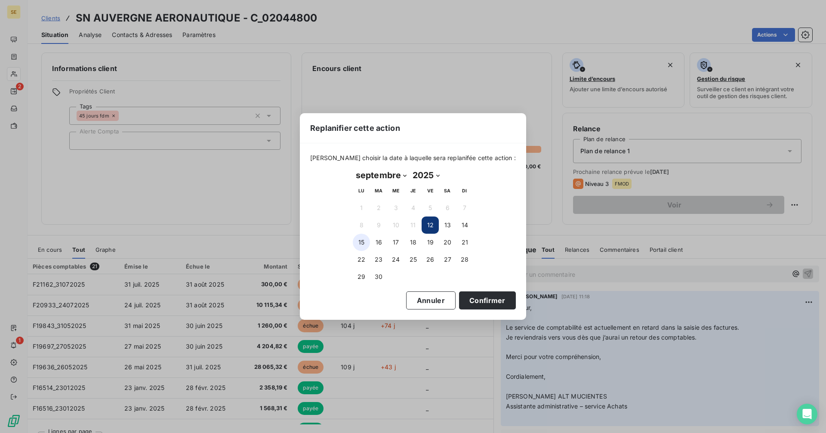
click at [365, 243] on button "15" at bounding box center [361, 242] width 17 height 17
click at [488, 299] on button "Confirmer" at bounding box center [487, 300] width 57 height 18
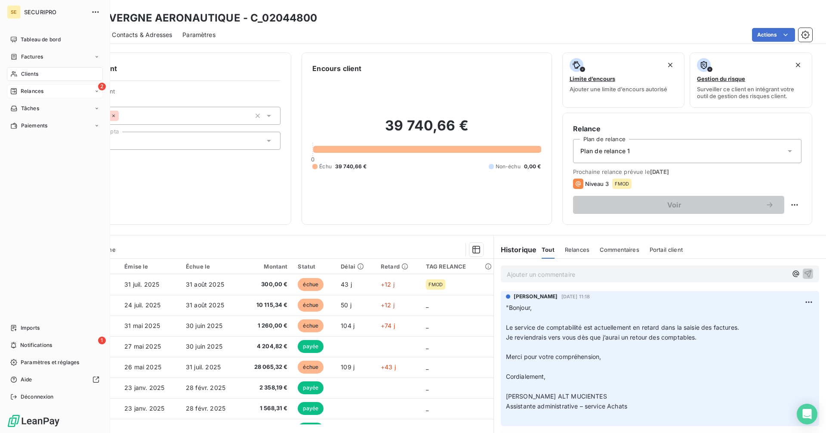
click at [20, 93] on div "Relances" at bounding box center [26, 91] width 33 height 8
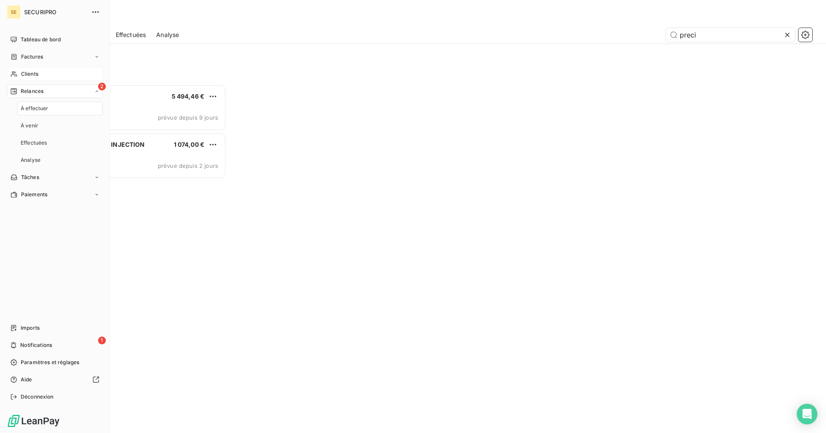
scroll to position [342, 179]
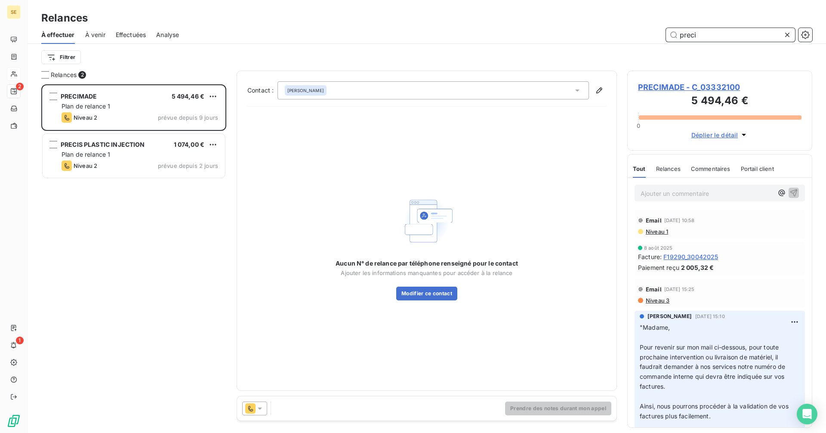
click at [712, 36] on input "preci" at bounding box center [730, 35] width 129 height 14
drag, startPoint x: 712, startPoint y: 36, endPoint x: 663, endPoint y: 38, distance: 49.1
click at [663, 38] on div "preci" at bounding box center [500, 35] width 623 height 14
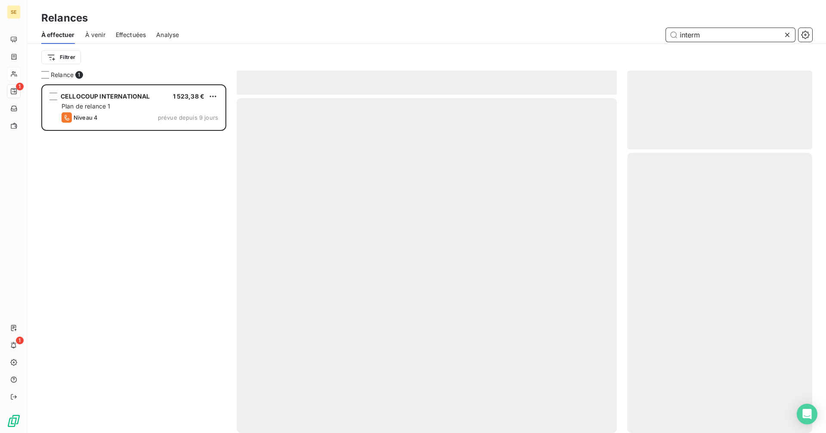
scroll to position [342, 179]
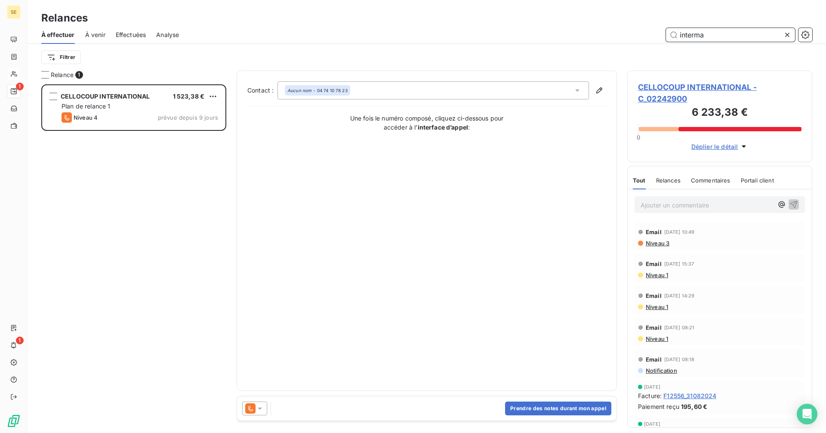
type input "intermar"
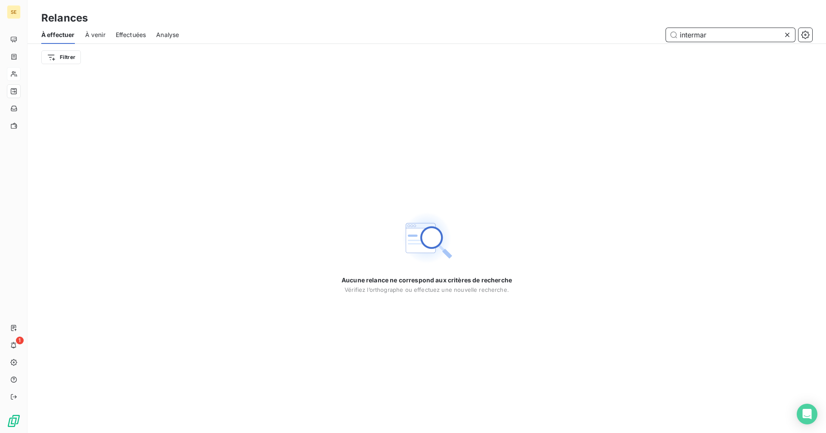
drag, startPoint x: 725, startPoint y: 34, endPoint x: 631, endPoint y: 35, distance: 93.8
click at [631, 36] on div "intermar" at bounding box center [500, 35] width 623 height 14
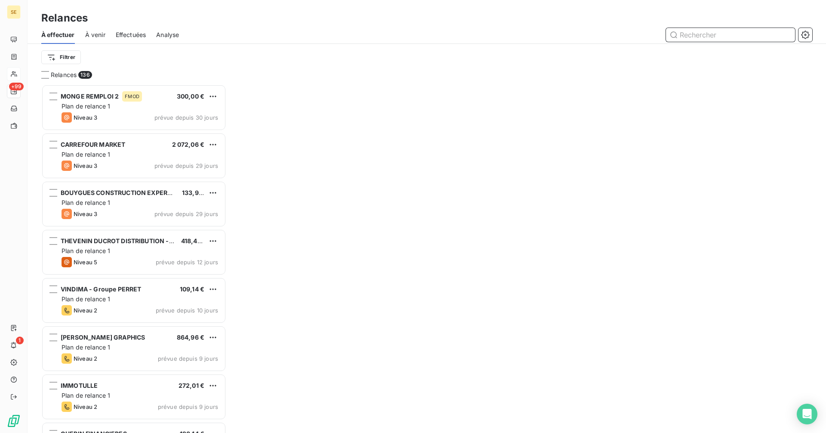
scroll to position [342, 179]
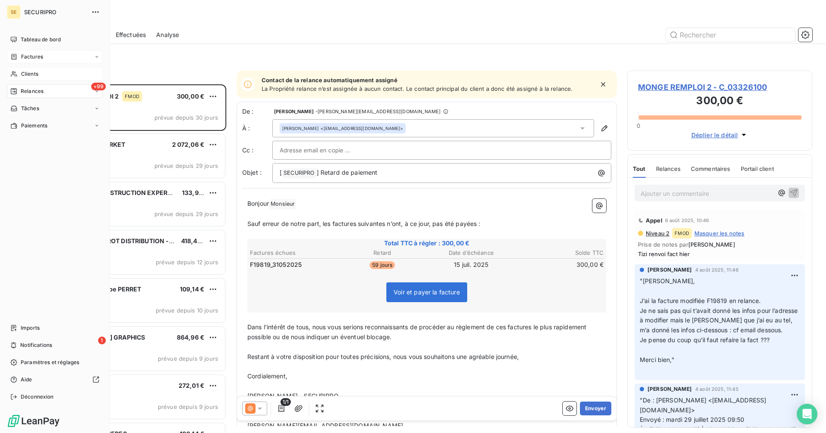
click at [25, 57] on span "Factures" at bounding box center [32, 57] width 22 height 8
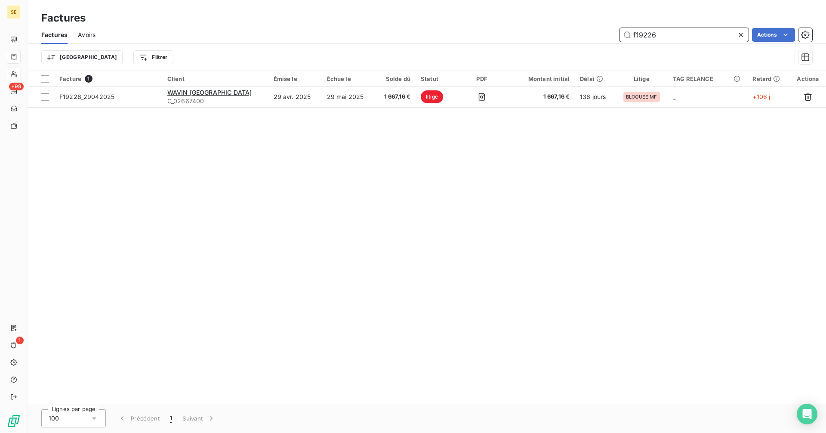
click at [668, 35] on input "f19226" at bounding box center [683, 35] width 129 height 14
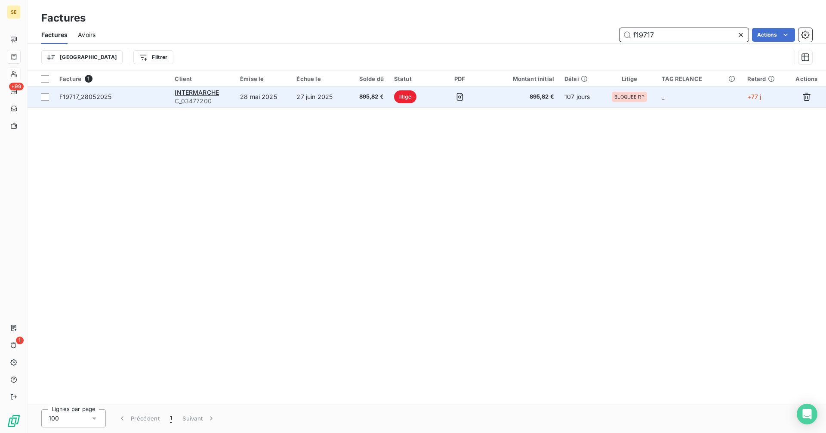
type input "f19717"
click at [256, 101] on td "28 mai 2025" at bounding box center [263, 96] width 56 height 21
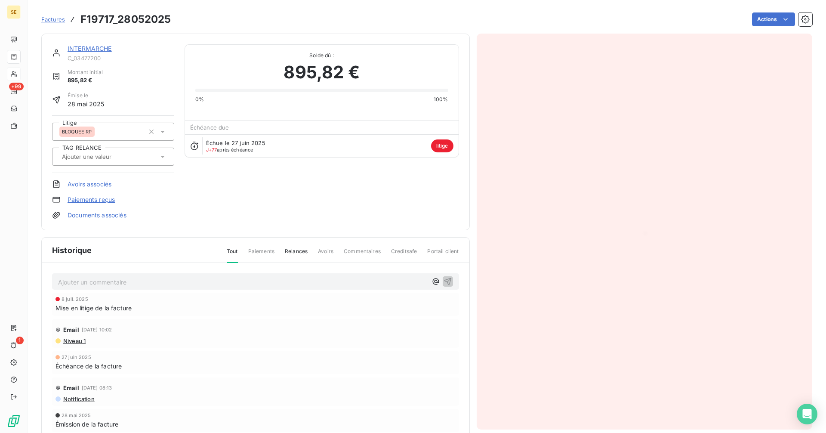
click at [99, 45] on link "INTERMARCHE" at bounding box center [90, 48] width 44 height 7
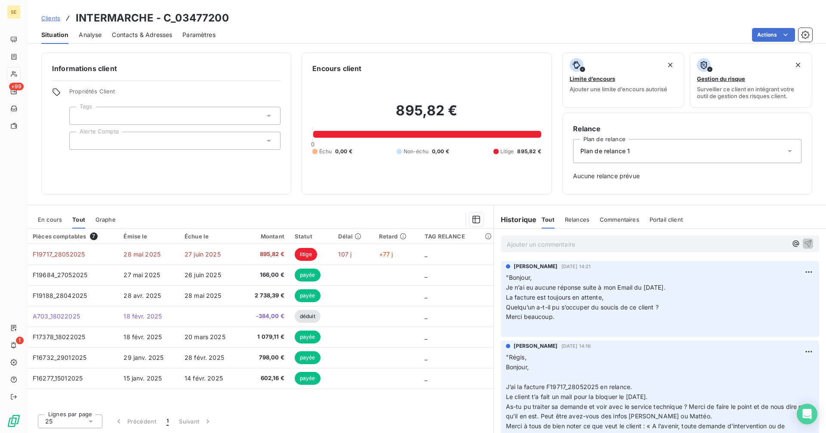
click at [636, 308] on span "Quelqu’un a-t-il pu s’occuper du soucis de ce client ?" at bounding box center [582, 306] width 153 height 7
click at [594, 316] on p ""Bonjour, Je n’ai eu aucune réponse suite à mon Email du 08/07/2025. La facture…" at bounding box center [660, 302] width 308 height 59
click at [52, 18] on span "Clients" at bounding box center [50, 18] width 19 height 7
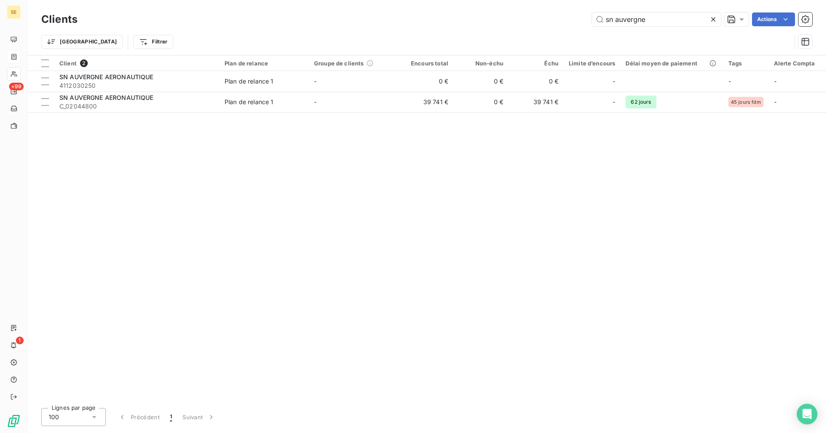
drag, startPoint x: 654, startPoint y: 18, endPoint x: 571, endPoint y: 22, distance: 83.1
click at [571, 22] on div "sn auvergne Actions" at bounding box center [450, 19] width 724 height 14
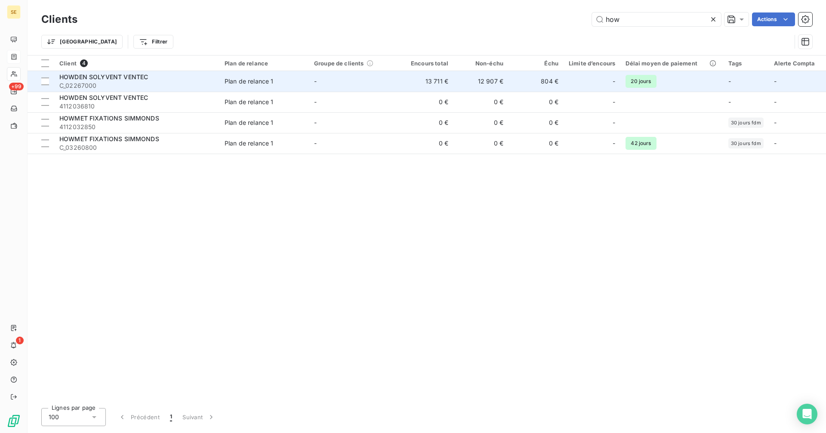
type input "how"
click at [539, 83] on td "804 €" at bounding box center [535, 81] width 55 height 21
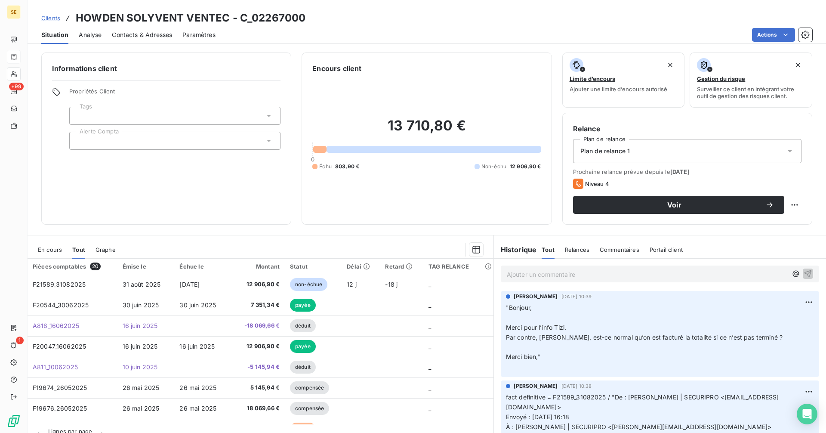
click at [573, 332] on p ""Bonjour, ﻿ Merci pour l’info Tizi. Par contre, Nathan, est-ce normal qu’on est…" at bounding box center [660, 337] width 308 height 69
click at [596, 331] on p ""Bonjour, ﻿ Merci pour l’info Tizi. Par contre, Nathan, est-ce normal qu’on est…" at bounding box center [660, 337] width 308 height 69
click at [50, 250] on span "En cours" at bounding box center [50, 249] width 24 height 7
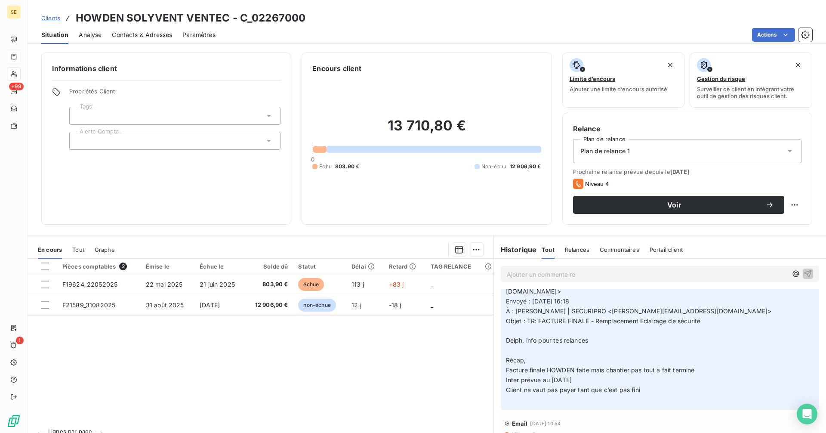
scroll to position [129, 0]
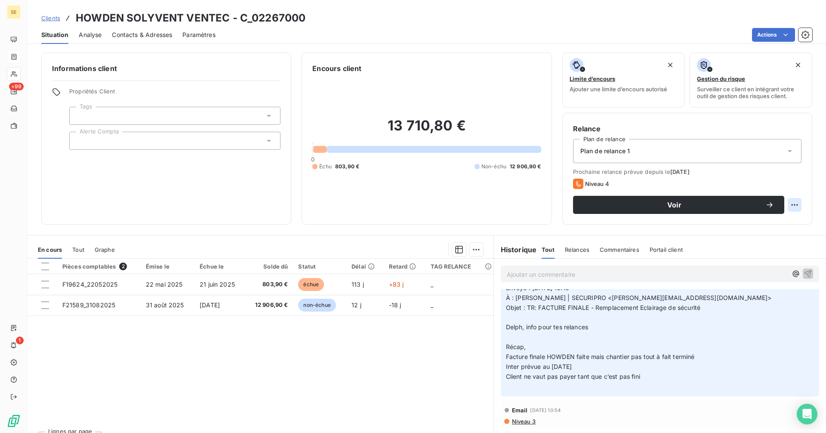
click at [785, 201] on html "SE +99 1 Clients HOWDEN SOLYVENT VENTEC - C_02267000 Situation Analyse Contacts…" at bounding box center [413, 216] width 826 height 433
click at [748, 225] on div "Replanifier cette action" at bounding box center [752, 224] width 77 height 14
select select "8"
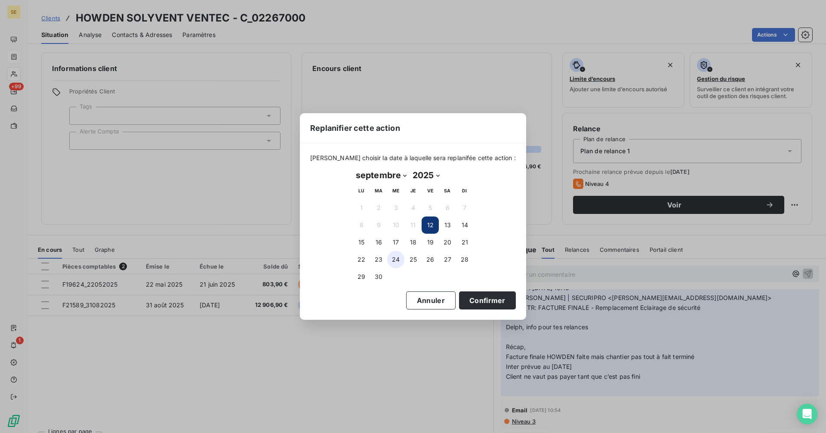
click at [394, 259] on button "24" at bounding box center [395, 259] width 17 height 17
click at [474, 300] on button "Confirmer" at bounding box center [487, 300] width 57 height 18
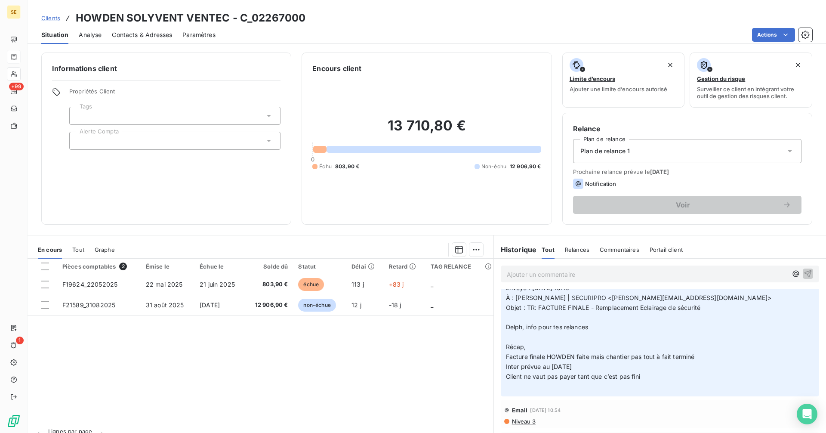
click at [49, 21] on span "Clients" at bounding box center [50, 18] width 19 height 7
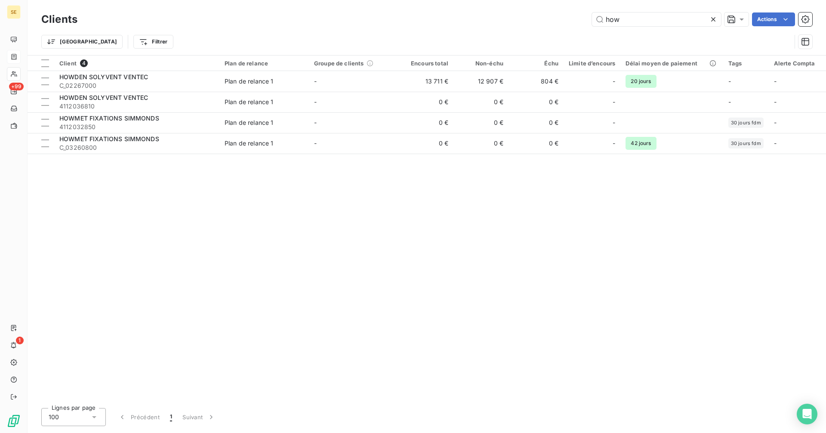
drag, startPoint x: 653, startPoint y: 18, endPoint x: 509, endPoint y: 18, distance: 144.1
click at [509, 18] on div "how Actions" at bounding box center [450, 19] width 724 height 14
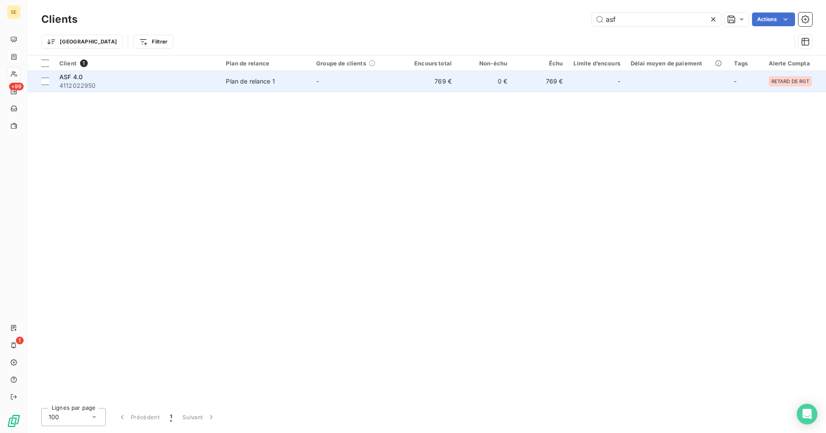
type input "asf"
click at [162, 80] on div "ASF 4.0" at bounding box center [137, 77] width 156 height 9
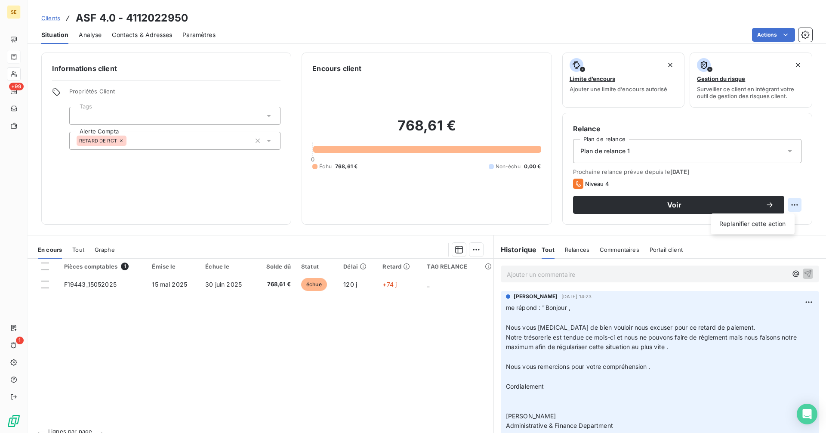
click at [792, 203] on html "SE +99 1 Clients ASF 4.0 - 4112022950 Situation Analyse Contacts & Adresses Par…" at bounding box center [413, 216] width 826 height 433
click at [759, 226] on div "Replanifier cette action" at bounding box center [752, 224] width 77 height 14
select select "8"
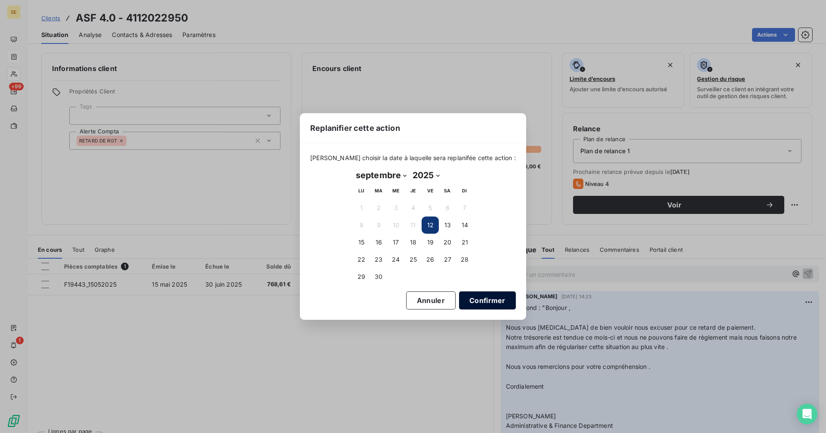
click at [473, 303] on button "Confirmer" at bounding box center [487, 300] width 57 height 18
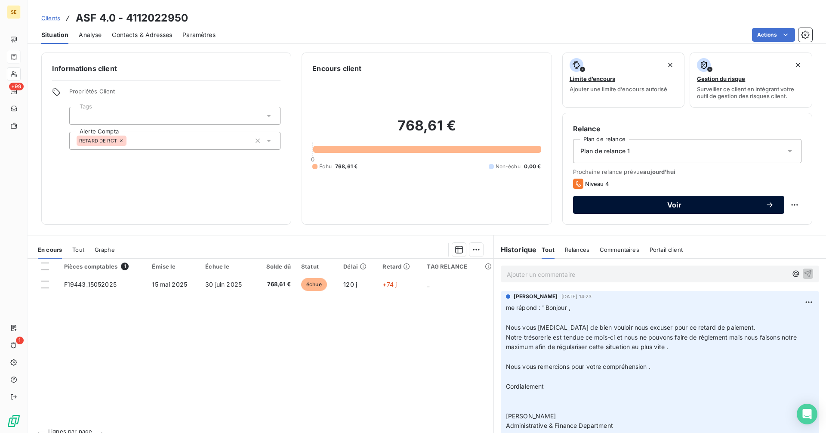
click at [612, 200] on div "Voir" at bounding box center [678, 204] width 191 height 9
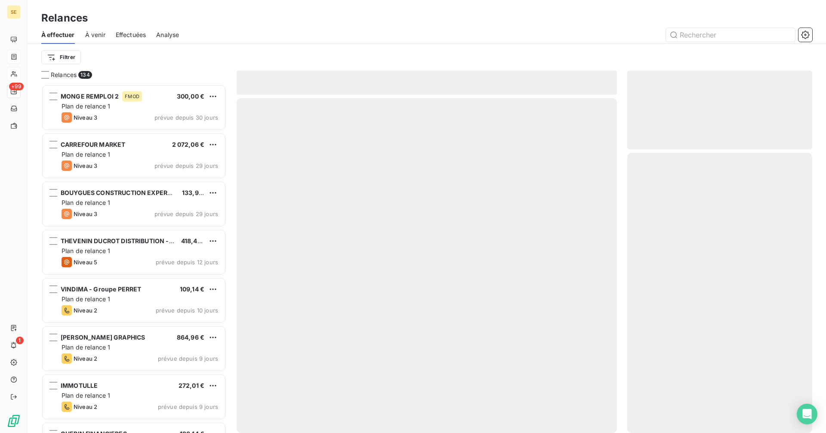
scroll to position [342, 179]
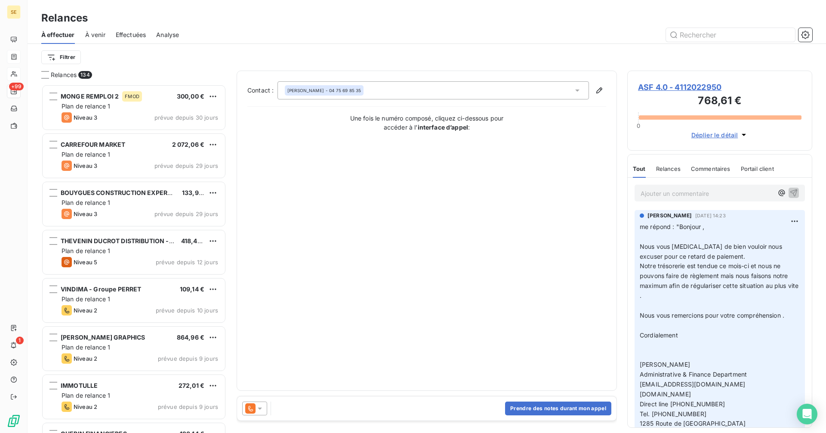
click at [259, 407] on icon at bounding box center [260, 408] width 9 height 9
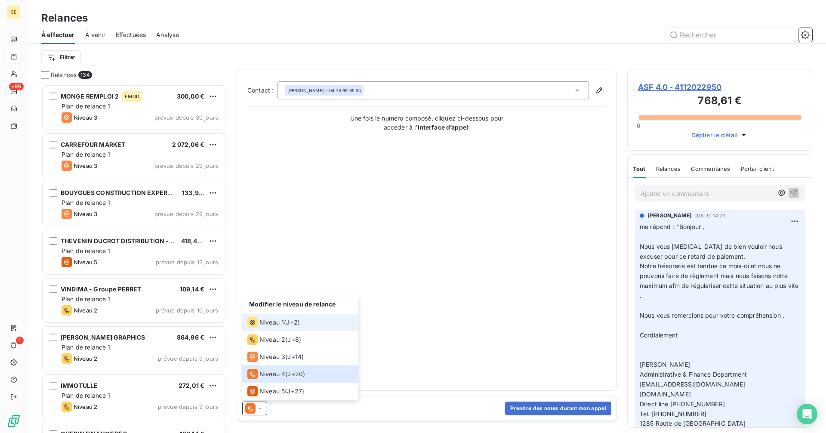
click at [280, 321] on span "Niveau 1" at bounding box center [271, 322] width 25 height 9
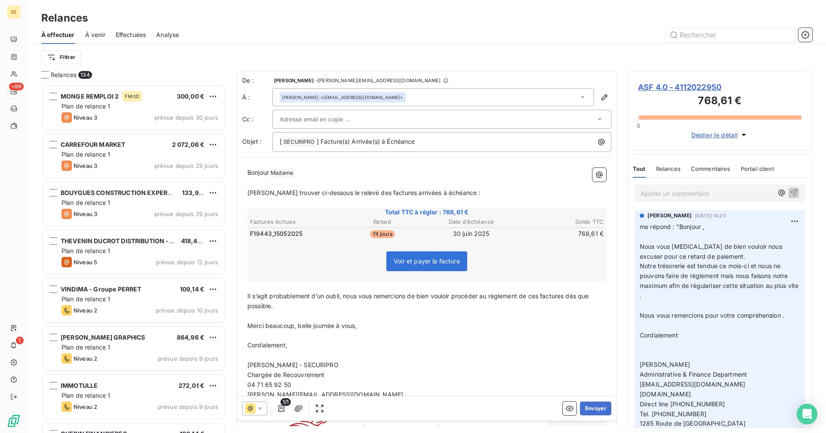
click at [306, 169] on p "Bonjour Madame ﻿ ﻿" at bounding box center [426, 173] width 359 height 10
click at [484, 193] on p "[PERSON_NAME] trouver ci-dessous le relevé des factures arrivées à échéance :" at bounding box center [426, 193] width 359 height 10
click at [351, 293] on span "Il s’agit probablement d’un oubli, nous vous remercions de bien vouloir procéde…" at bounding box center [418, 300] width 343 height 17
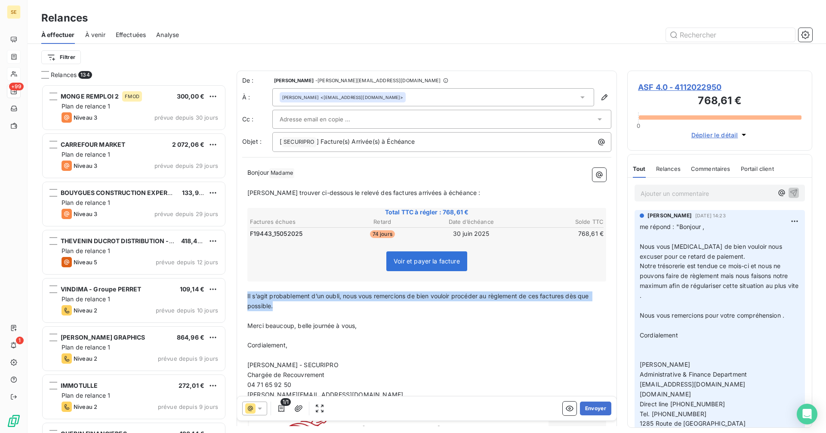
drag, startPoint x: 284, startPoint y: 310, endPoint x: 246, endPoint y: 299, distance: 40.3
click at [246, 299] on div "Bonjour Madame ﻿ ﻿ ﻿ Veuillez trouver ci-dessous le relevé des factures arrivée…" at bounding box center [426, 321] width 369 height 317
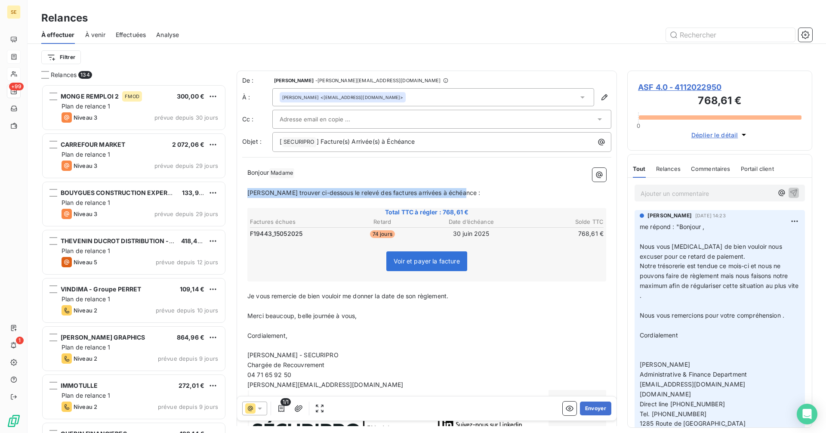
drag, startPoint x: 470, startPoint y: 191, endPoint x: 249, endPoint y: 194, distance: 220.7
click at [249, 194] on p "[PERSON_NAME] trouver ci-dessous le relevé des factures arrivées à échéance :" at bounding box center [426, 193] width 359 height 10
click at [253, 190] on span "VJe me permets de revenir vers vous concernant la facture échue ci-dessous :" at bounding box center [360, 192] width 226 height 7
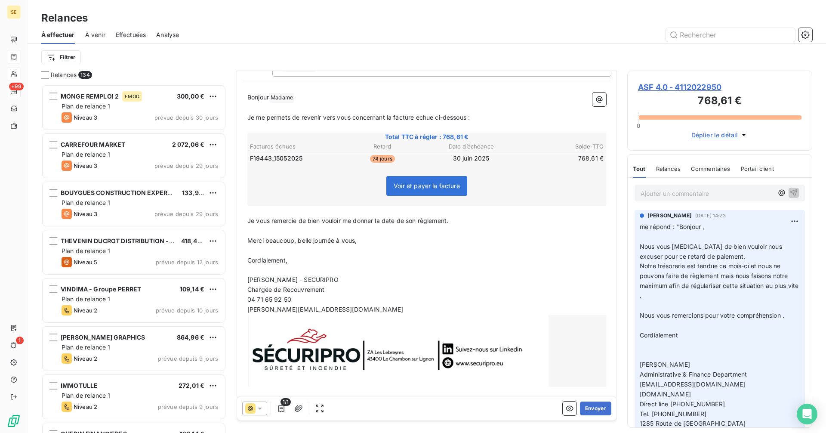
scroll to position [85, 0]
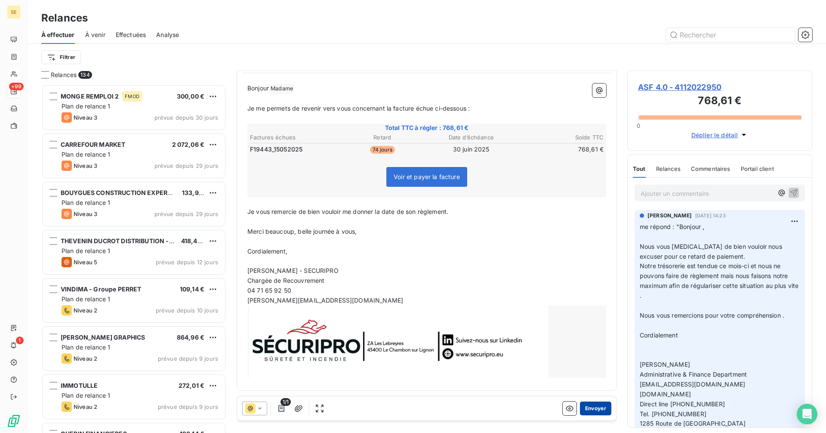
click at [583, 409] on button "Envoyer" at bounding box center [595, 408] width 31 height 14
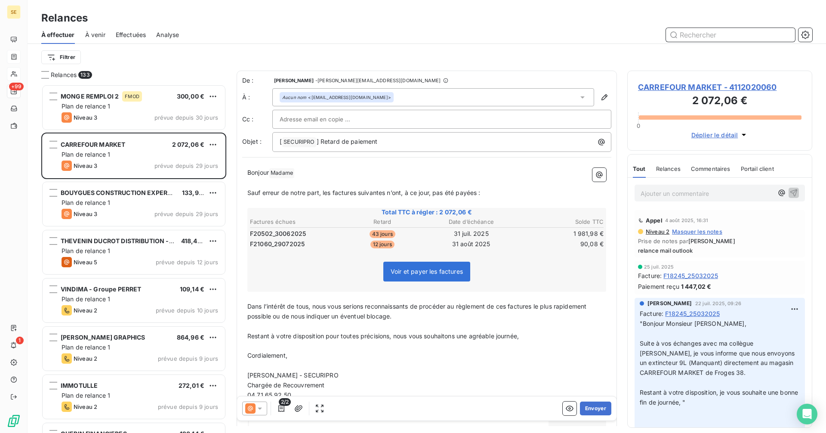
click at [692, 37] on input "text" at bounding box center [730, 35] width 129 height 14
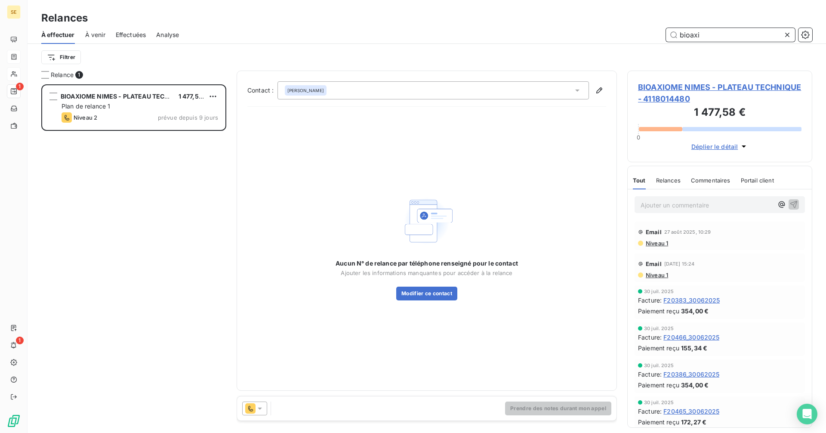
scroll to position [342, 179]
type input "bioaxi"
click at [679, 88] on span "BIOAXIOME NIMES - PLATEAU TECHNIQUE - 4118014480" at bounding box center [719, 92] width 163 height 23
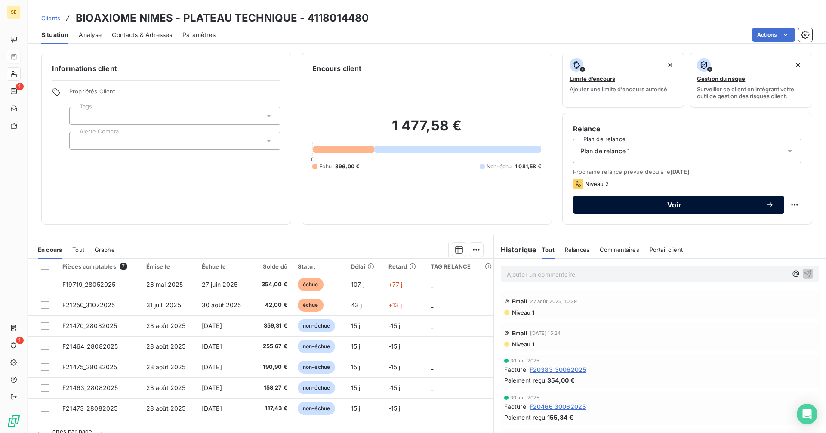
click at [645, 209] on button "Voir" at bounding box center [678, 205] width 211 height 18
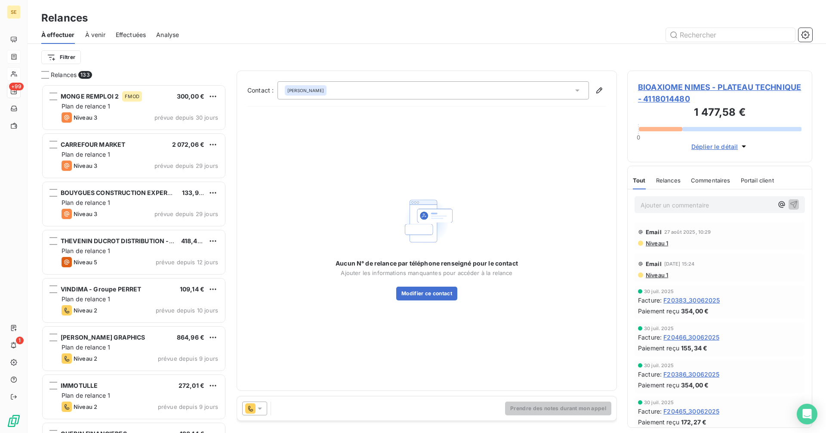
scroll to position [342, 179]
click at [255, 410] on icon at bounding box center [250, 408] width 10 height 10
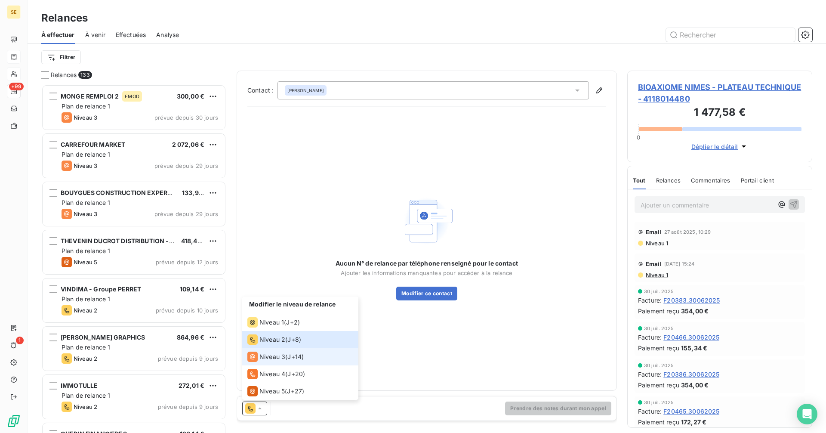
click at [269, 359] on span "Niveau 3" at bounding box center [272, 356] width 26 height 9
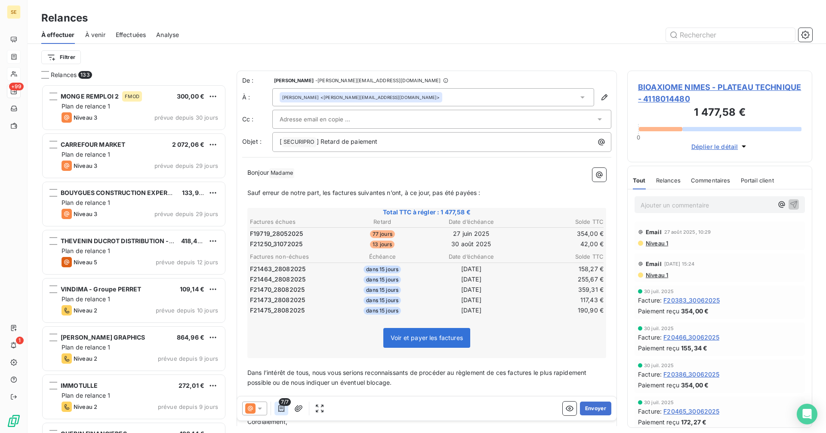
click at [279, 407] on icon "button" at bounding box center [281, 408] width 6 height 7
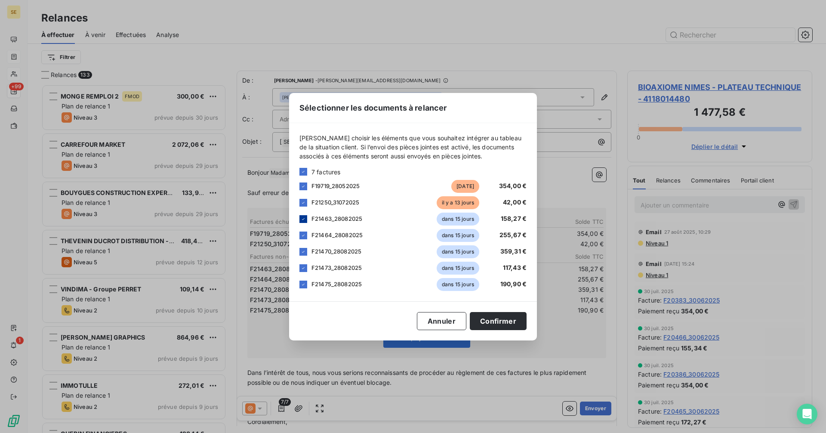
click at [302, 218] on icon at bounding box center [303, 218] width 5 height 5
click at [299, 237] on div at bounding box center [303, 235] width 8 height 8
drag, startPoint x: 301, startPoint y: 252, endPoint x: 299, endPoint y: 266, distance: 14.3
click at [300, 252] on div at bounding box center [303, 252] width 8 height 8
click at [299, 268] on div at bounding box center [303, 268] width 8 height 8
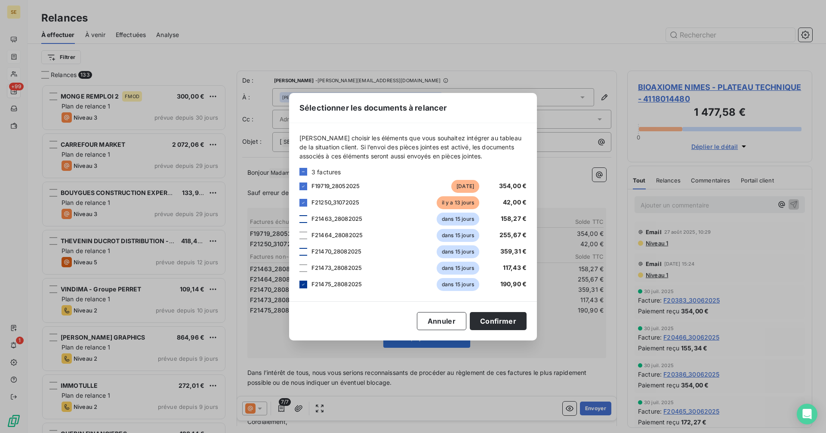
click at [301, 282] on icon at bounding box center [303, 284] width 5 height 5
click at [514, 326] on button "Confirmer" at bounding box center [498, 321] width 57 height 18
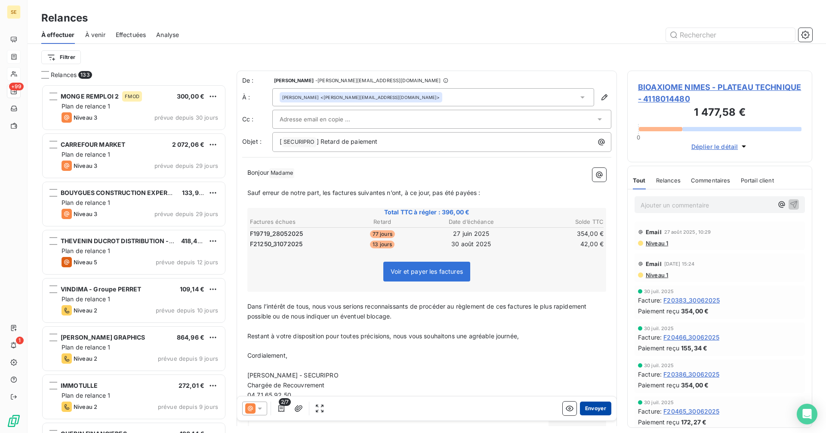
click at [594, 402] on button "Envoyer" at bounding box center [595, 408] width 31 height 14
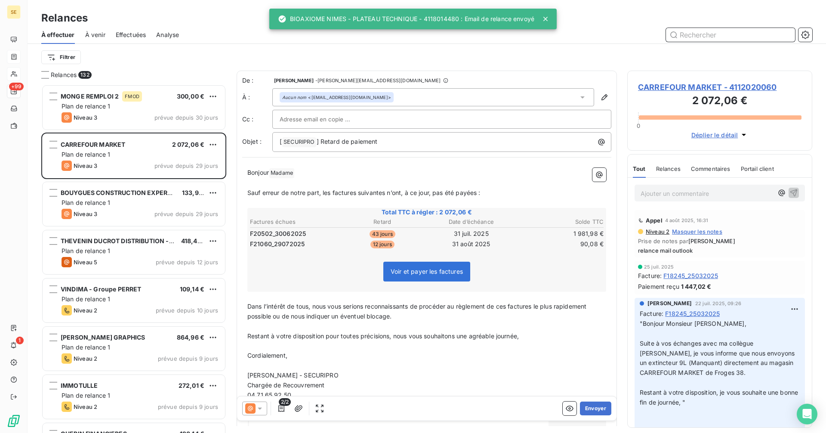
click at [702, 37] on input "text" at bounding box center [730, 35] width 129 height 14
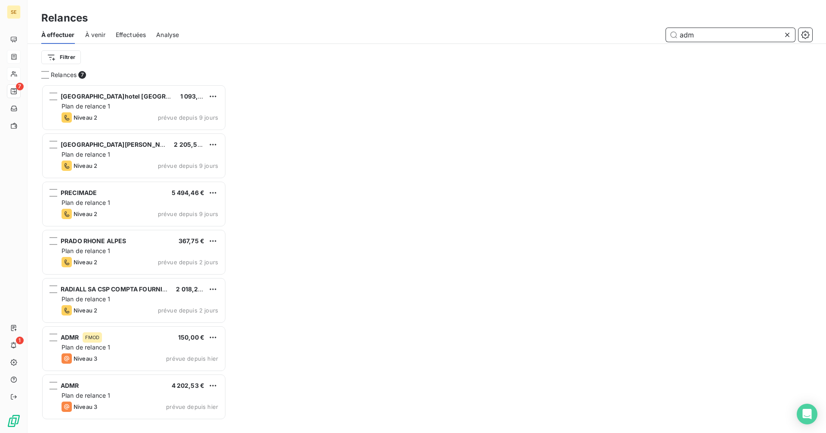
scroll to position [342, 179]
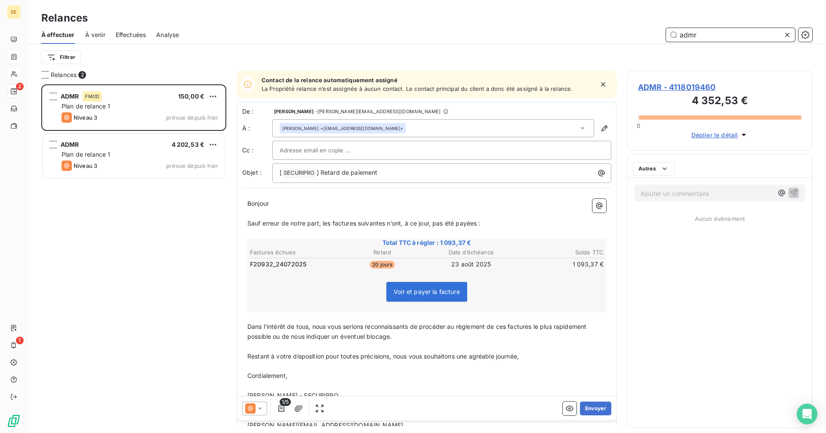
scroll to position [342, 179]
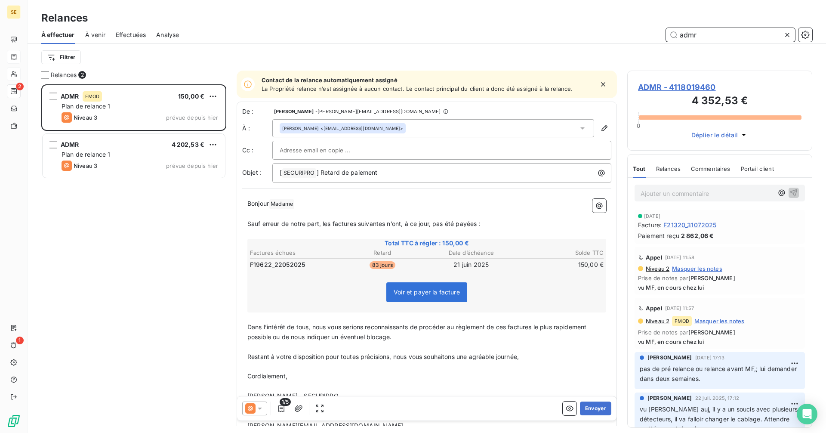
type input "admr"
click at [678, 88] on span "ADMR - 4118019460" at bounding box center [719, 87] width 163 height 12
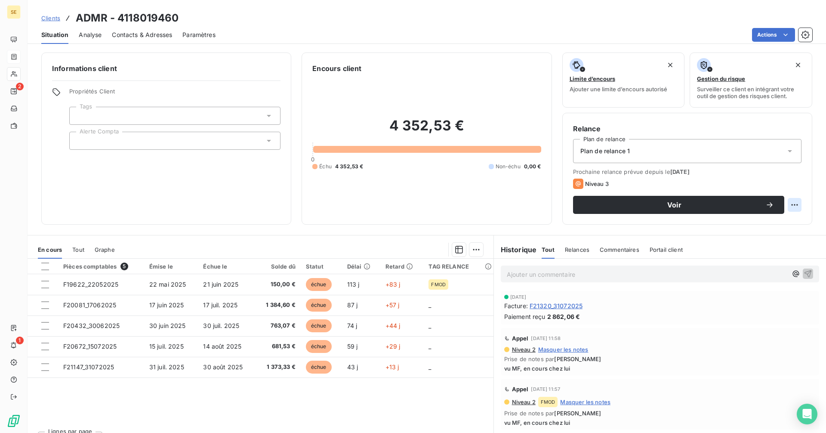
click at [786, 203] on html "SE 2 1 Clients ADMR - 4118019460 Situation Analyse Contacts & Adresses Paramètr…" at bounding box center [413, 216] width 826 height 433
click at [778, 221] on div "Replanifier cette action" at bounding box center [752, 224] width 77 height 14
select select "8"
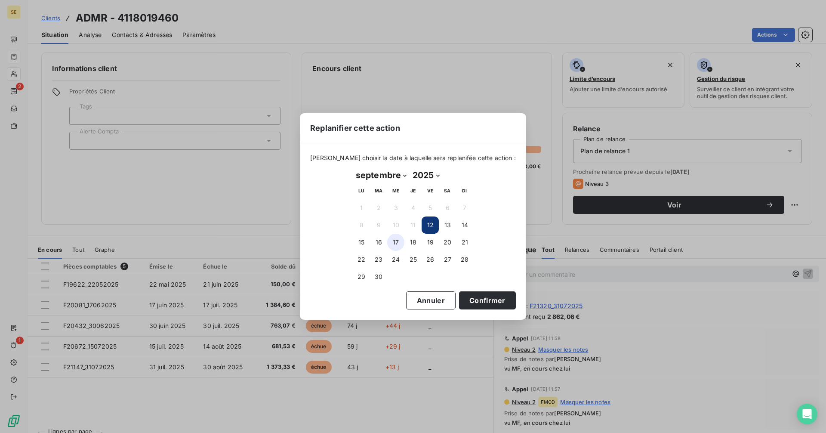
click at [396, 243] on button "17" at bounding box center [395, 242] width 17 height 17
click at [379, 244] on button "16" at bounding box center [378, 242] width 17 height 17
click at [465, 300] on button "Confirmer" at bounding box center [487, 300] width 57 height 18
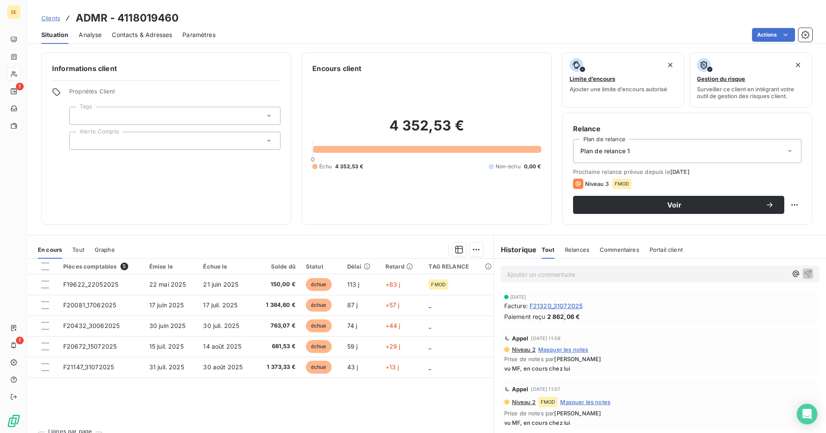
click at [55, 18] on span "Clients" at bounding box center [50, 18] width 19 height 7
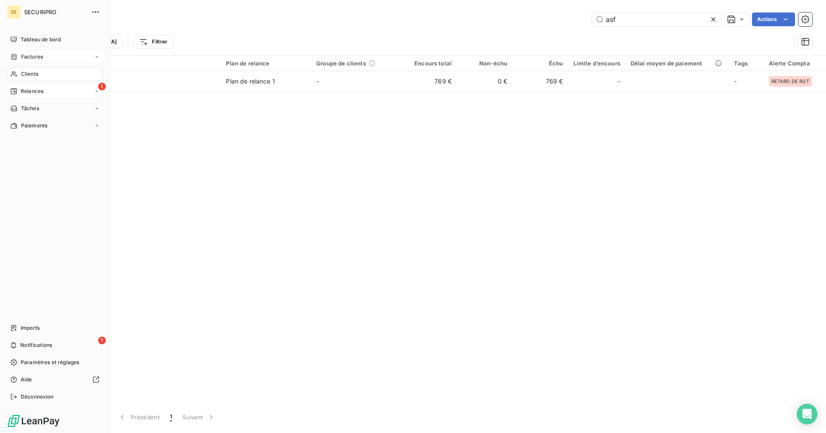
click at [9, 93] on div "1 Relances" at bounding box center [55, 91] width 96 height 14
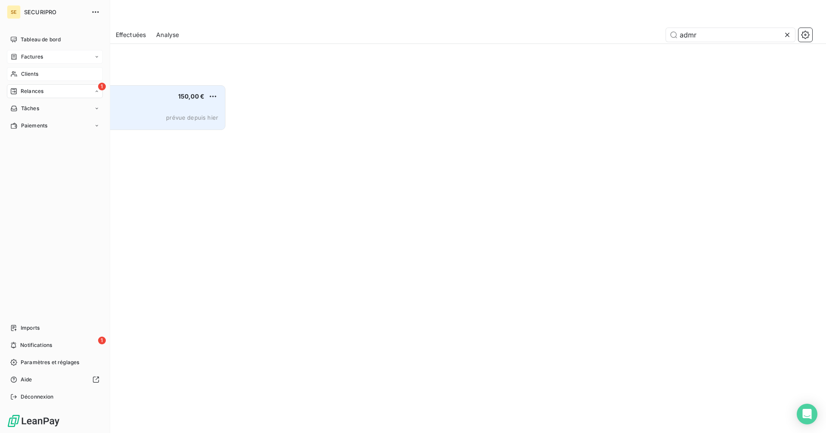
scroll to position [342, 179]
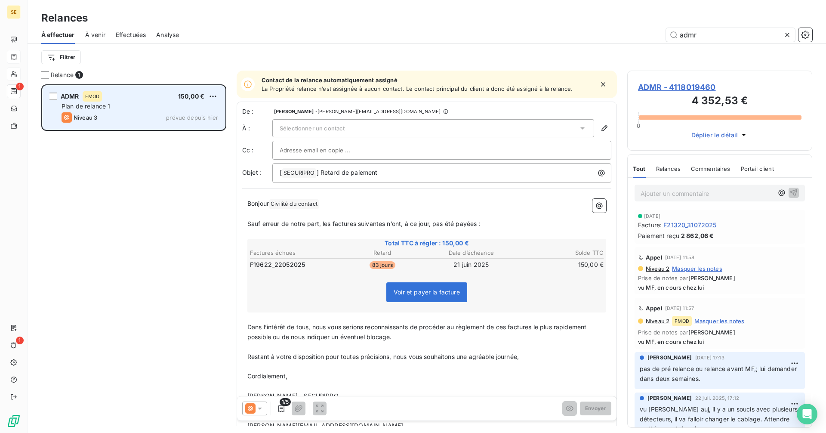
click at [219, 95] on div "ADMR FMOD 150,00 € Plan de relance 1 Niveau 3 prévue depuis hier" at bounding box center [134, 108] width 182 height 44
click at [216, 98] on html "SE 1 1 Relances À effectuer À venir Effectuées Analyse admr Filtrer Relance 1 A…" at bounding box center [413, 216] width 826 height 433
click at [185, 117] on div "Replanifier cette action" at bounding box center [175, 114] width 77 height 14
select select "8"
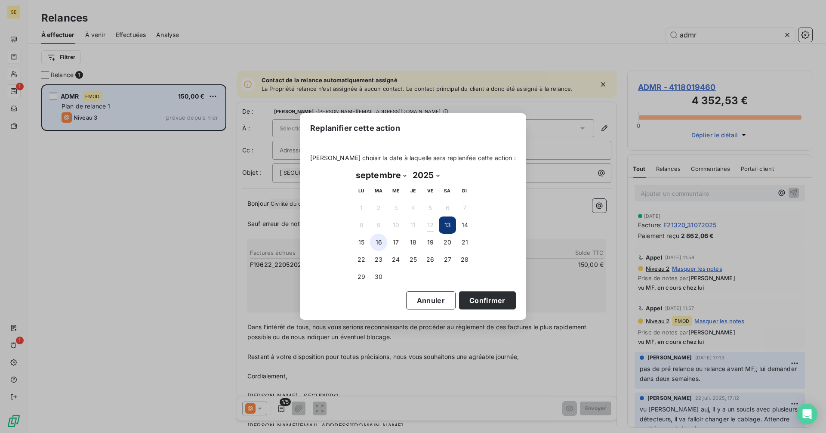
click at [380, 241] on button "16" at bounding box center [378, 242] width 17 height 17
click at [477, 302] on button "Confirmer" at bounding box center [487, 300] width 57 height 18
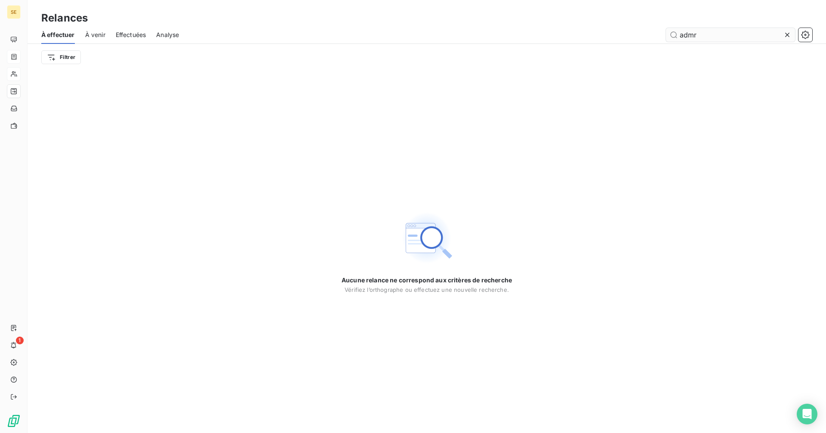
drag, startPoint x: 786, startPoint y: 34, endPoint x: 778, endPoint y: 35, distance: 8.2
click at [785, 34] on icon at bounding box center [787, 35] width 9 height 9
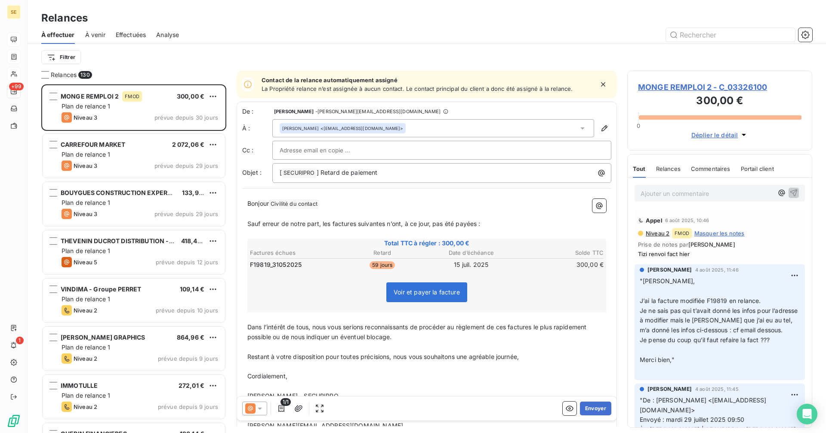
scroll to position [342, 179]
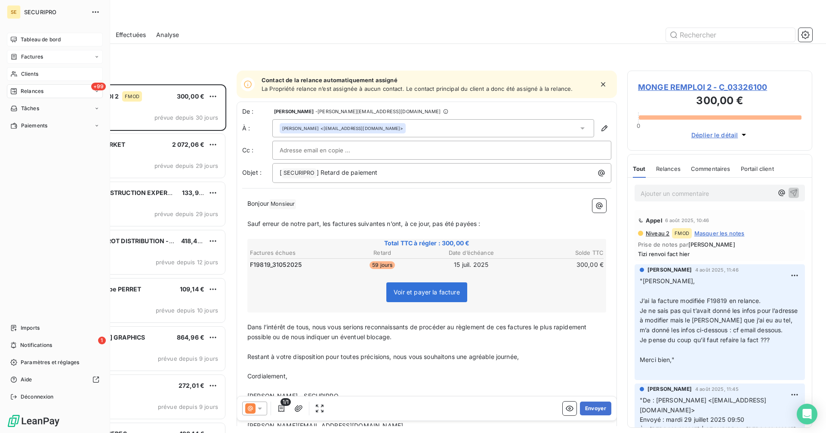
click at [19, 39] on div "Tableau de bord" at bounding box center [55, 40] width 96 height 14
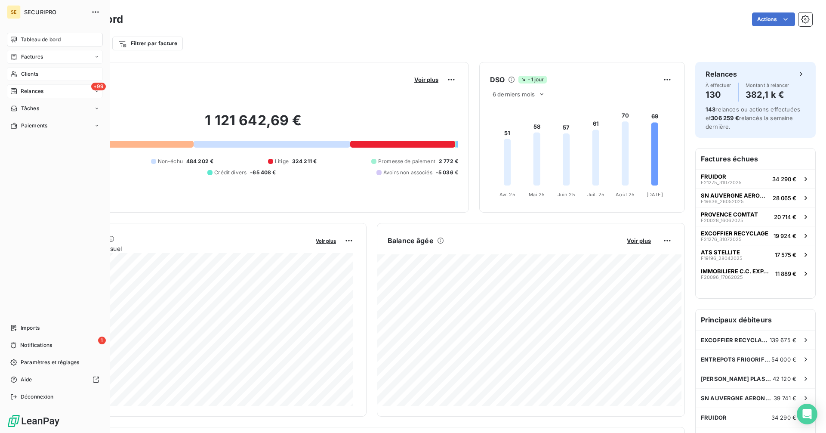
drag, startPoint x: 34, startPoint y: 92, endPoint x: 71, endPoint y: 91, distance: 36.6
click at [34, 92] on span "Relances" at bounding box center [32, 91] width 23 height 8
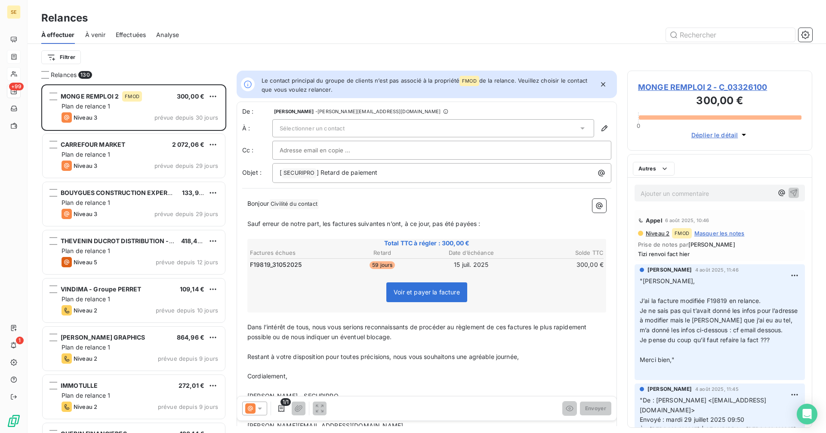
scroll to position [342, 179]
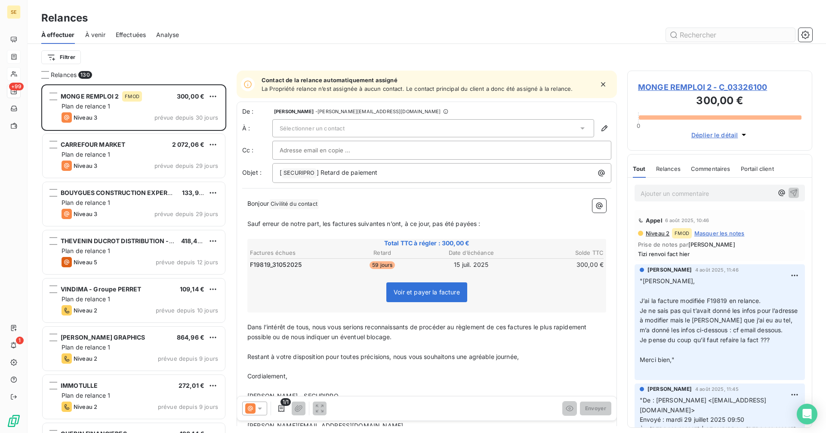
click at [700, 35] on input "text" at bounding box center [730, 35] width 129 height 14
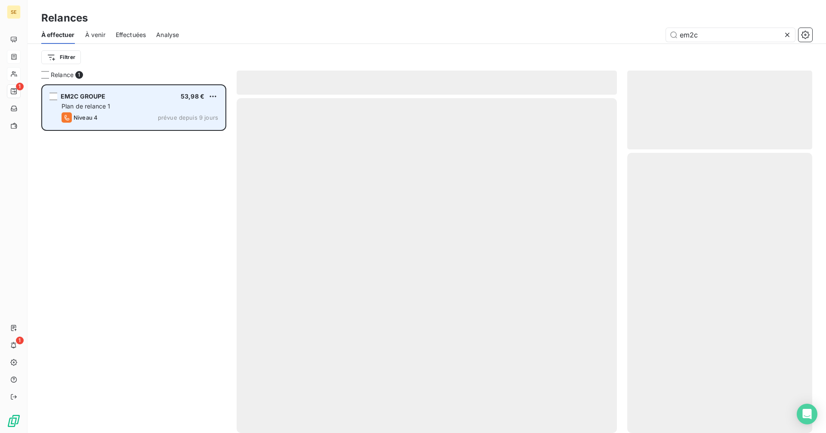
scroll to position [342, 179]
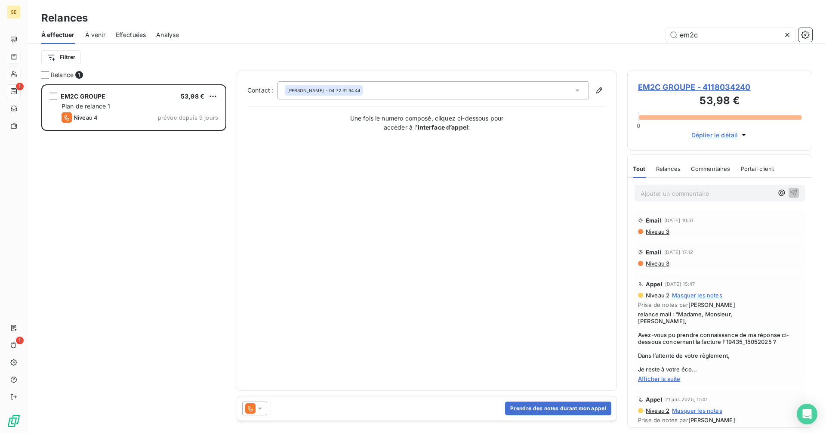
type input "em2c"
click at [678, 88] on span "EM2C GROUPE - 4118034240" at bounding box center [719, 87] width 163 height 12
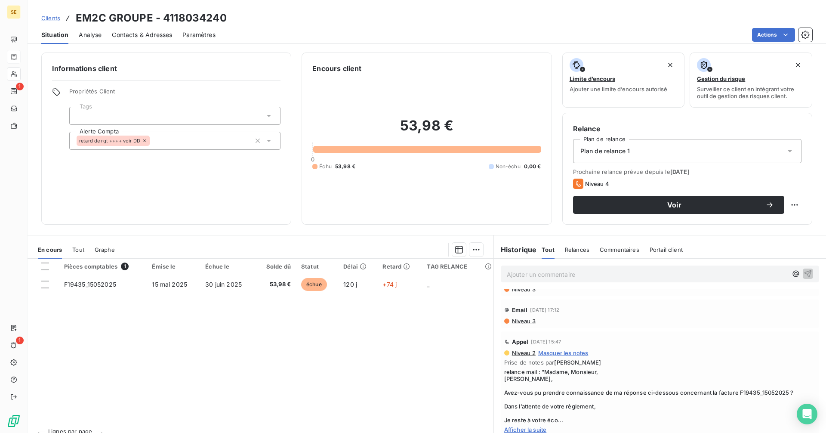
scroll to position [43, 0]
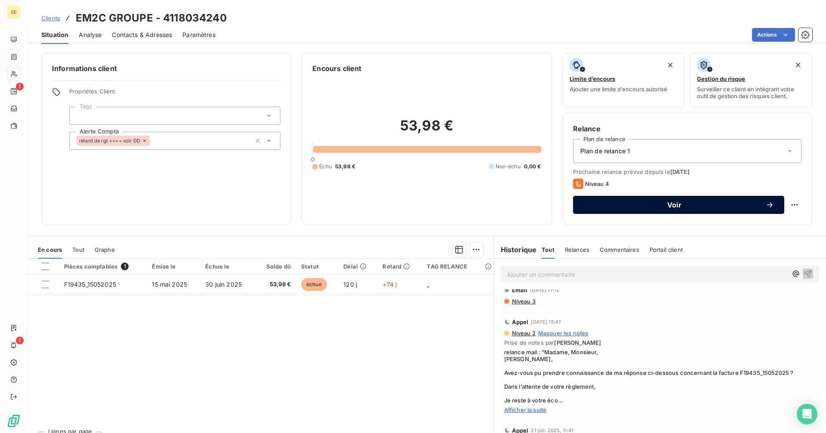
click at [646, 206] on span "Voir" at bounding box center [674, 204] width 182 height 7
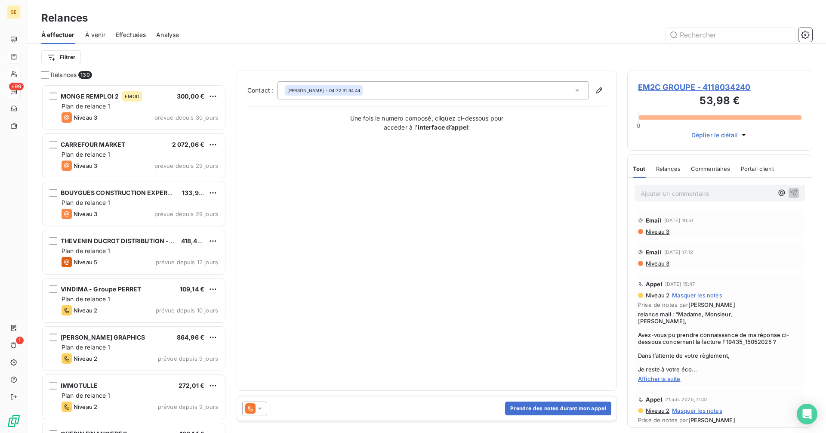
scroll to position [342, 179]
click at [261, 407] on icon at bounding box center [260, 408] width 4 height 2
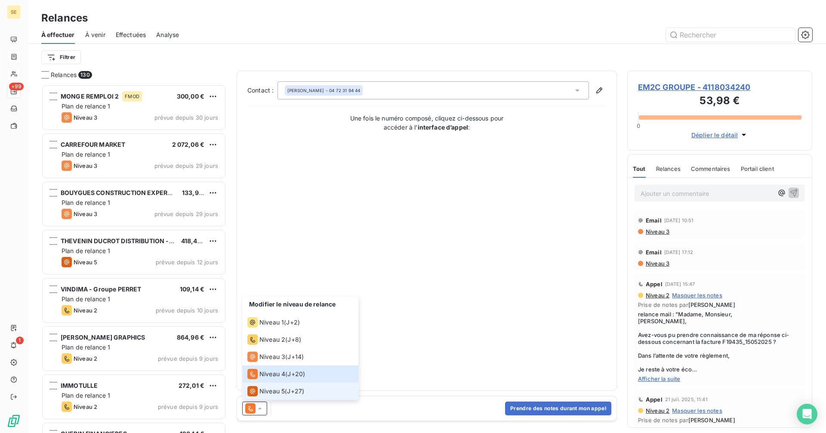
click at [265, 385] on li "Niveau 5 ( J+27 )" at bounding box center [300, 390] width 116 height 17
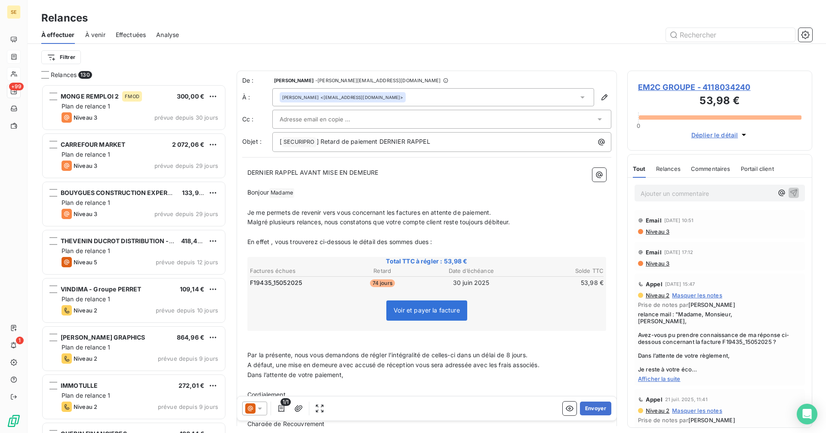
click at [410, 99] on div "Mélanie SANGLARD <m.sanglard@em2c.com>" at bounding box center [433, 97] width 322 height 18
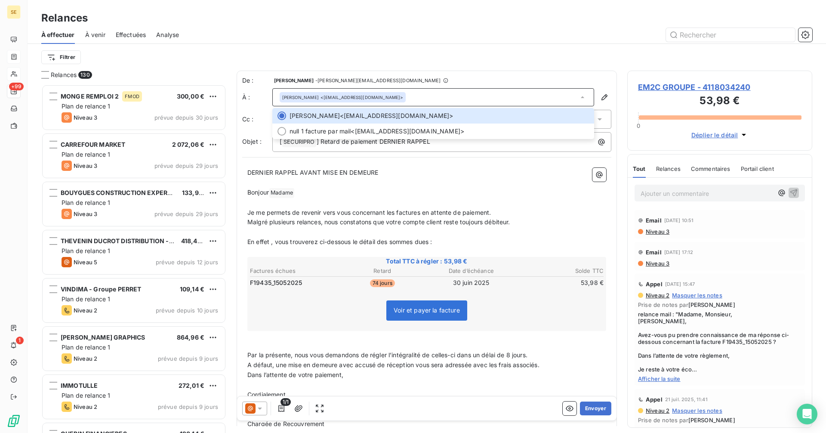
click at [413, 99] on div "Mélanie SANGLARD <m.sanglard@em2c.com>" at bounding box center [433, 97] width 322 height 18
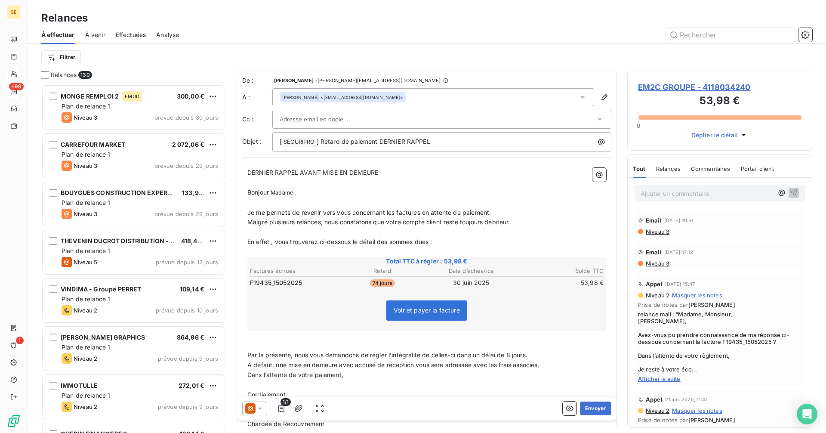
click at [418, 115] on div at bounding box center [438, 119] width 316 height 13
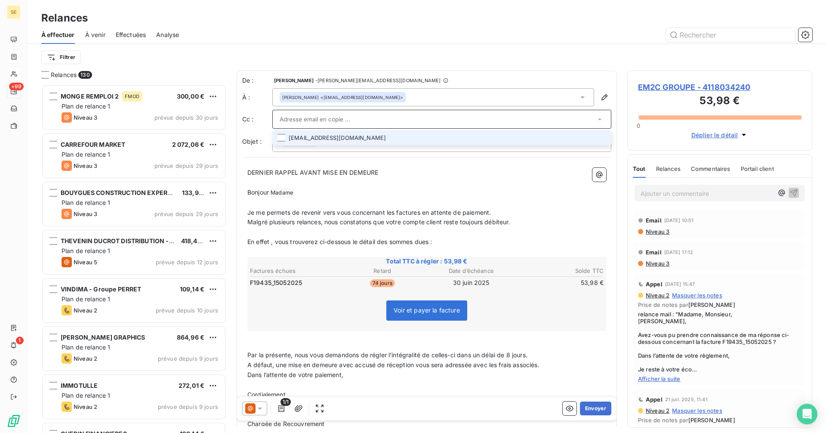
click at [425, 139] on li "facture.fournisseur@em2c.com" at bounding box center [441, 137] width 339 height 15
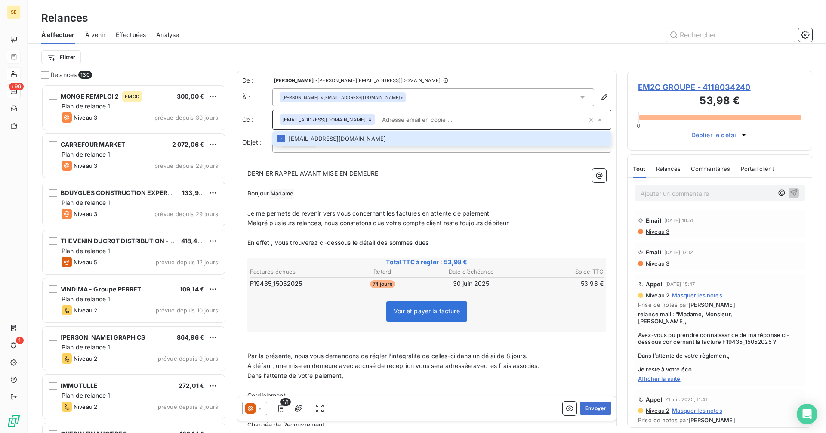
click at [449, 192] on p "Bonjour Madame ﻿" at bounding box center [426, 193] width 359 height 10
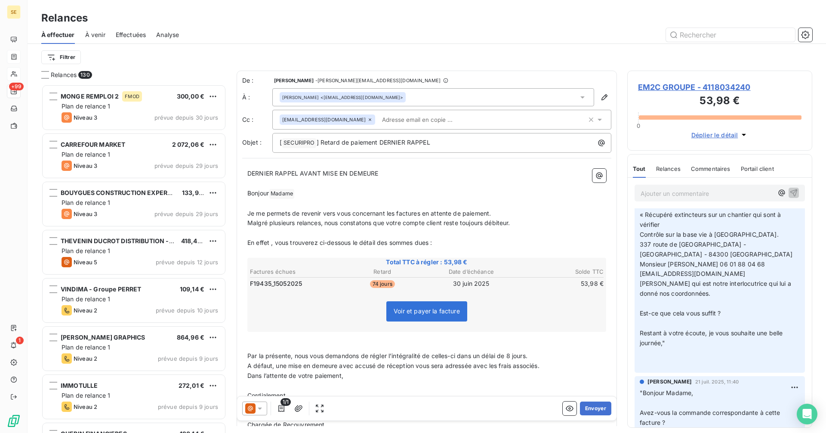
scroll to position [301, 0]
drag, startPoint x: 704, startPoint y: 269, endPoint x: 630, endPoint y: 270, distance: 74.0
click at [630, 270] on div "Delphine Dumas 21 juil. 2025, 11:41 "Madame, Bonjour, ﻿ Je n’ai pas de numéro d…" at bounding box center [720, 255] width 184 height 237
drag, startPoint x: 681, startPoint y: 271, endPoint x: 714, endPoint y: 266, distance: 33.6
click at [714, 266] on span "Monsieur NESTY 06 01 88 04 68" at bounding box center [703, 263] width 126 height 7
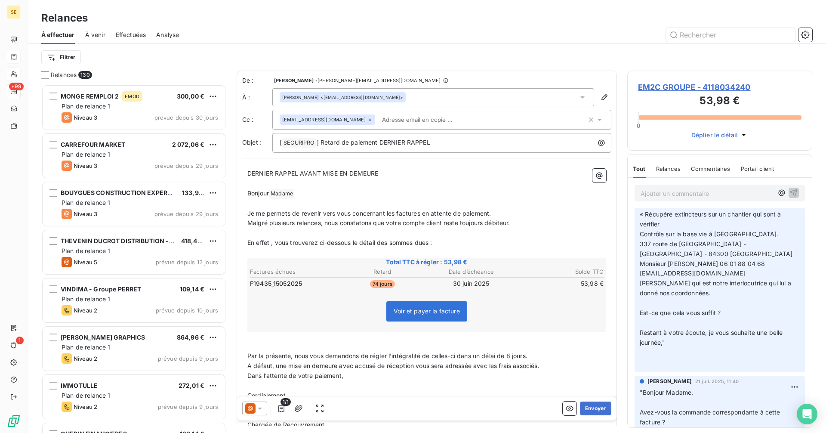
click at [669, 273] on span "s.nesty@m2c.com" at bounding box center [692, 272] width 105 height 7
click at [668, 273] on span "s.nesty@m2c.com" at bounding box center [692, 272] width 105 height 7
click at [397, 123] on input "text" at bounding box center [428, 119] width 99 height 13
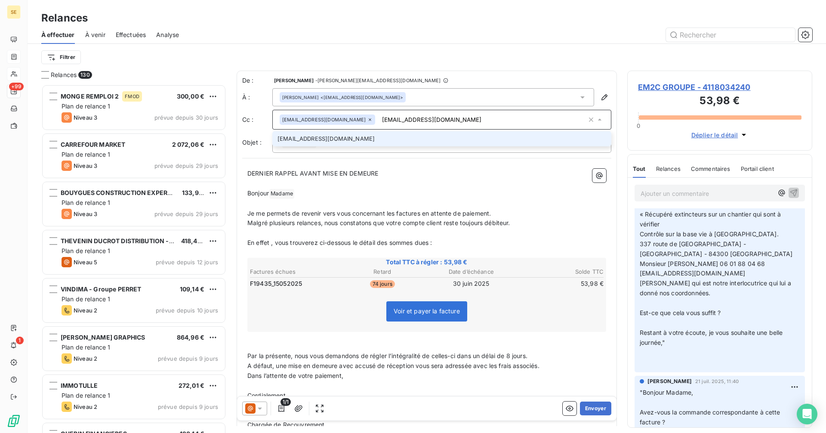
type input "s.nesty@em2c.com"
click at [309, 141] on li "s.nesty@em2c.com" at bounding box center [441, 138] width 339 height 15
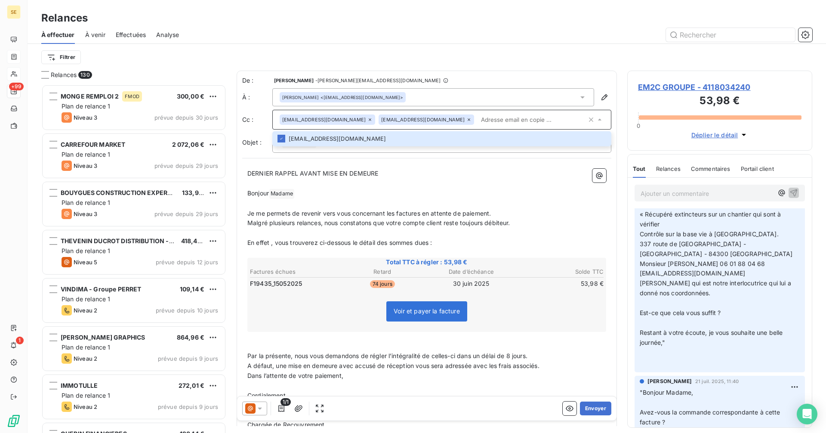
click at [387, 168] on div "DERNIER RAPPEL AVANT MISE EN DEMEURE ﻿ Bonjour Madame ﻿ ﻿ Je me permets de reve…" at bounding box center [426, 346] width 369 height 366
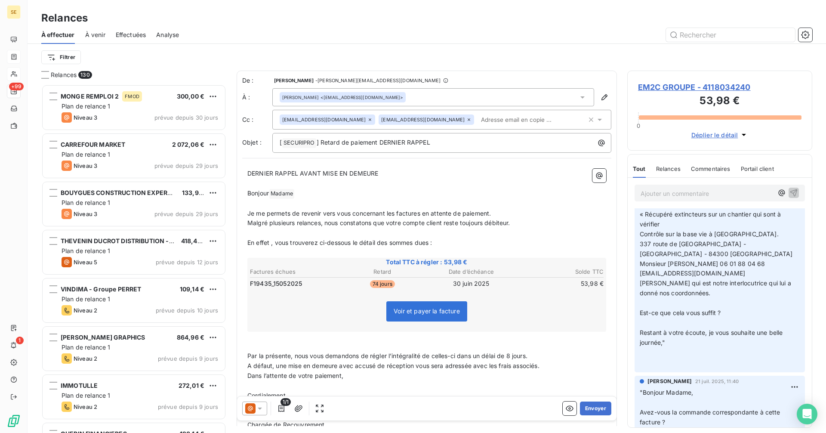
click at [259, 413] on div at bounding box center [254, 408] width 25 height 14
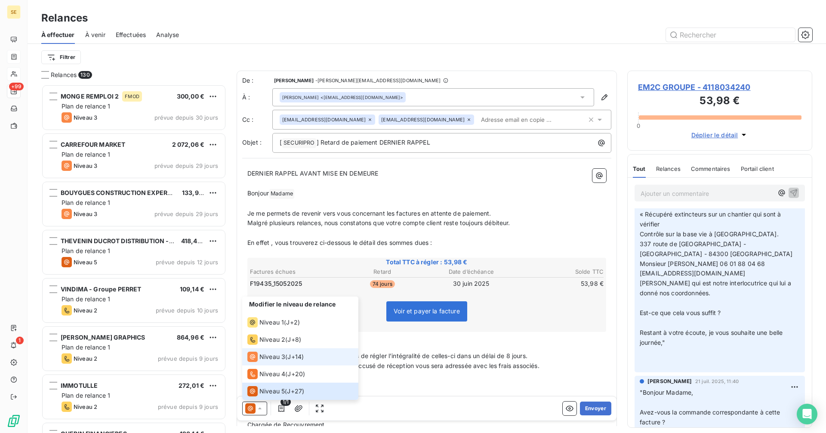
click at [270, 356] on span "Niveau 3" at bounding box center [272, 356] width 26 height 9
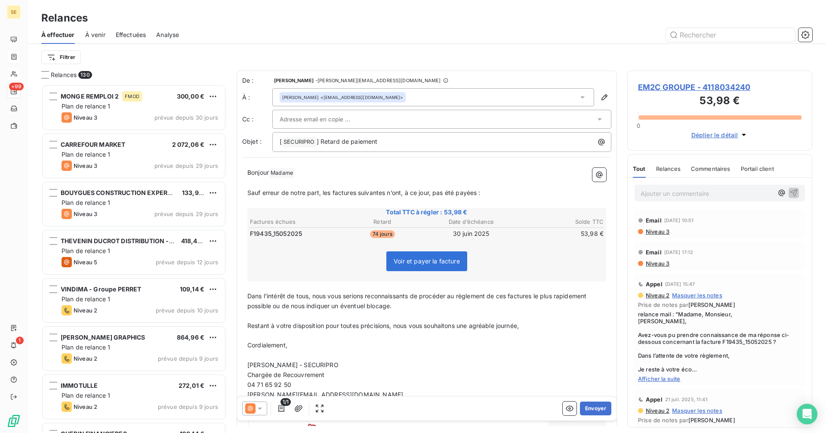
click at [373, 116] on div at bounding box center [438, 119] width 316 height 13
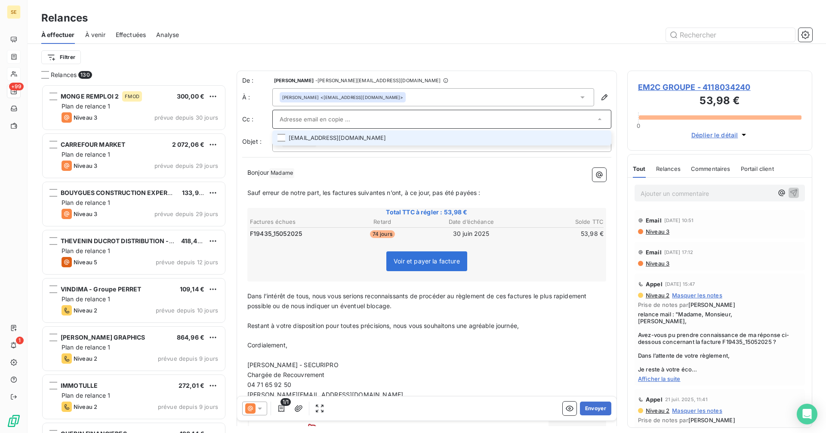
click at [333, 141] on li "facture.fournisseur@em2c.com" at bounding box center [441, 137] width 339 height 15
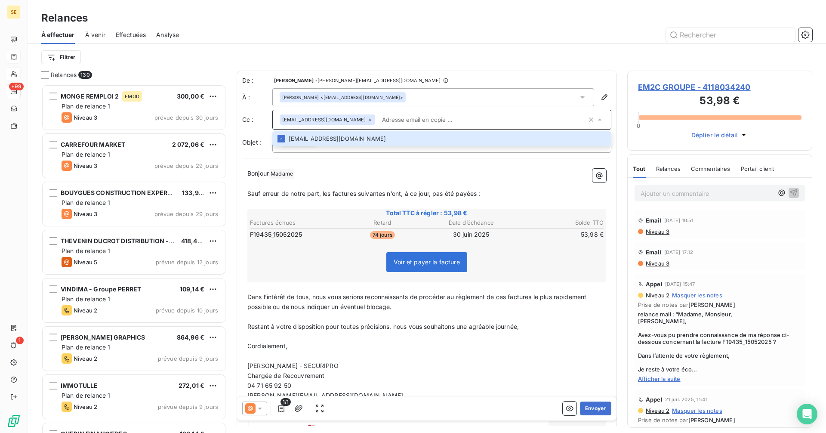
click at [416, 116] on input "text" at bounding box center [483, 119] width 208 height 13
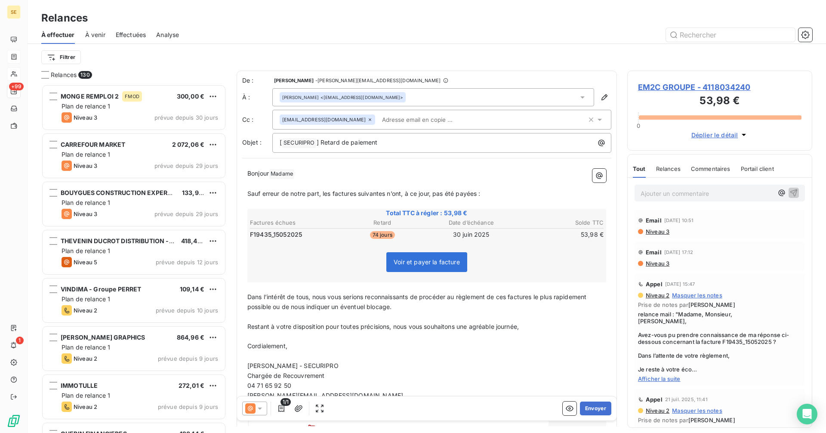
click at [653, 379] on span "Afficher la suite" at bounding box center [719, 378] width 163 height 7
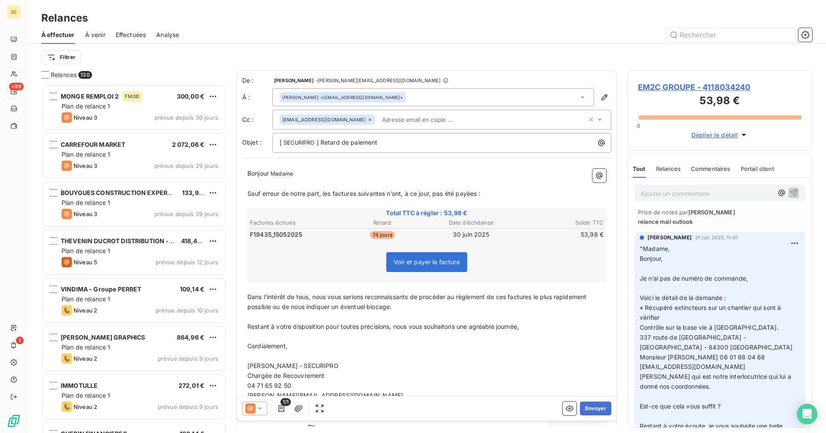
scroll to position [215, 0]
click at [397, 122] on input "text" at bounding box center [428, 119] width 99 height 13
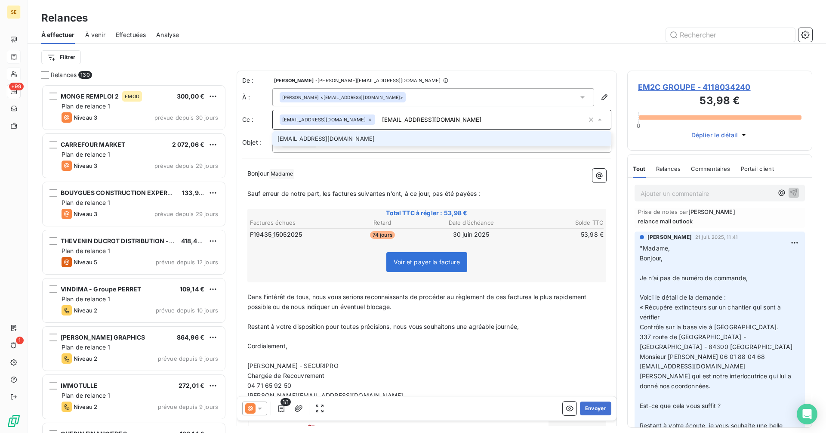
type input "s.nesty@em2c.com"
click at [315, 136] on li "s.nesty@em2c.com" at bounding box center [441, 138] width 339 height 15
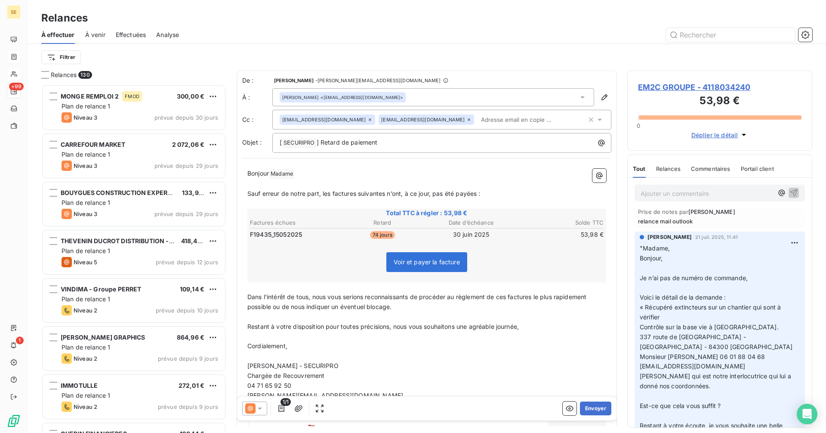
click at [387, 179] on p "﻿" at bounding box center [426, 184] width 359 height 10
click at [309, 177] on p "Bonjour Madame ﻿ ﻿" at bounding box center [426, 174] width 359 height 10
click at [594, 407] on button "Envoyer" at bounding box center [595, 408] width 31 height 14
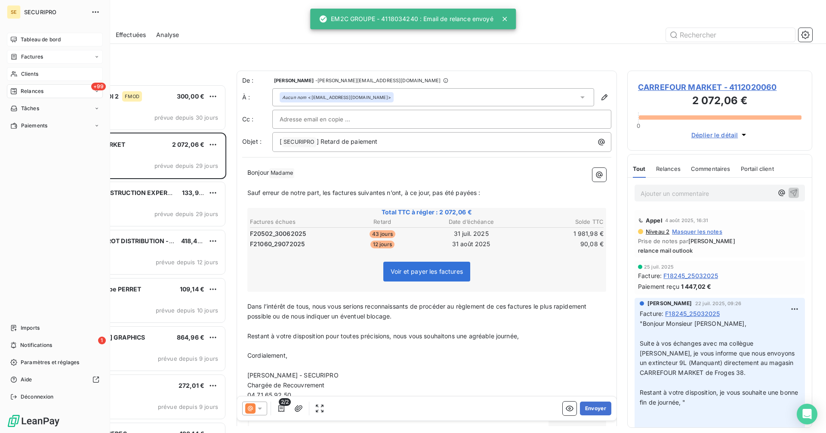
click at [40, 39] on span "Tableau de bord" at bounding box center [41, 40] width 40 height 8
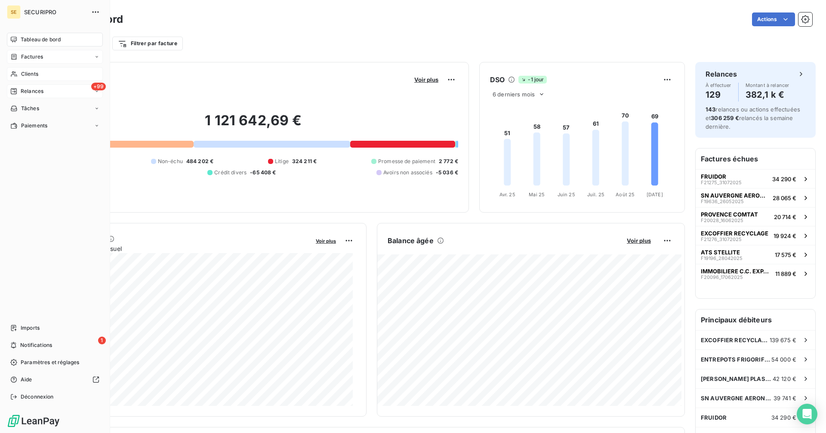
click at [31, 90] on span "Relances" at bounding box center [32, 91] width 23 height 8
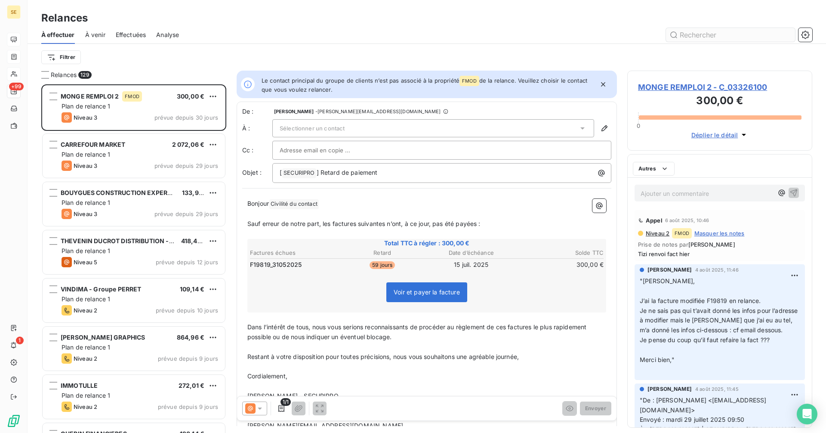
scroll to position [342, 179]
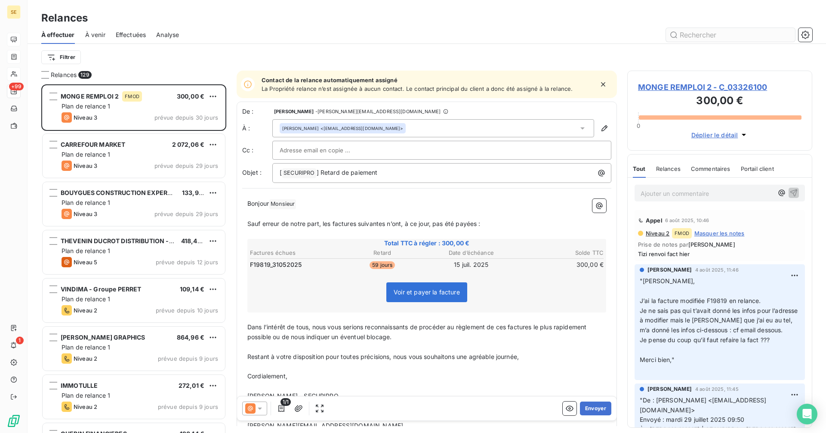
click at [699, 38] on input "text" at bounding box center [730, 35] width 129 height 14
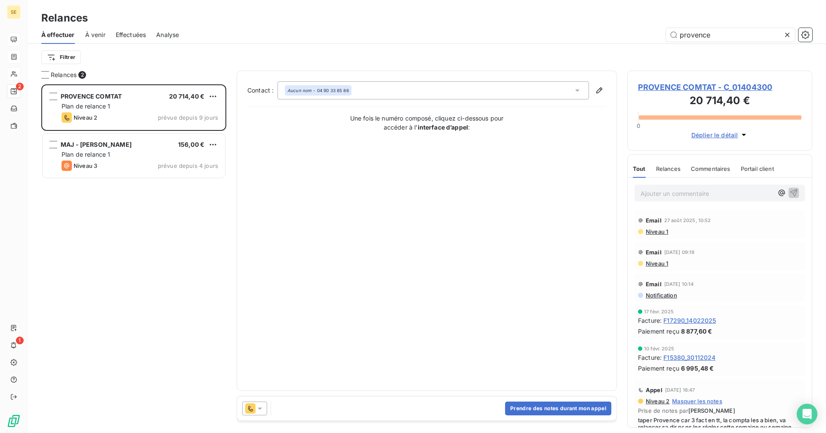
scroll to position [342, 179]
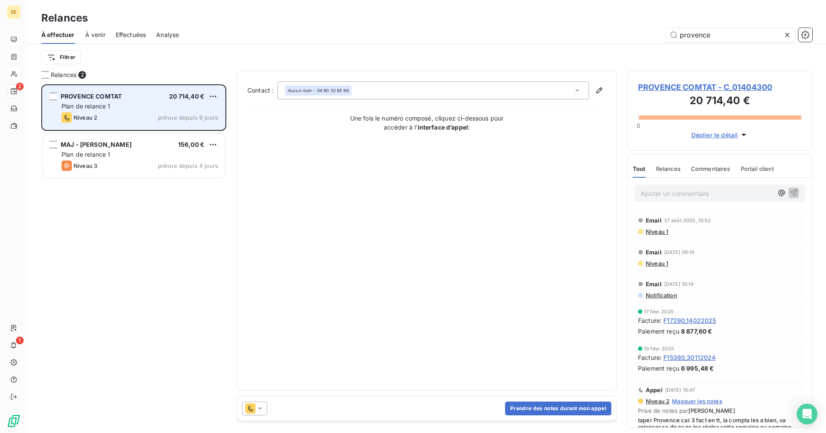
type input "provence"
click at [139, 103] on div "Plan de relance 1" at bounding box center [140, 106] width 157 height 9
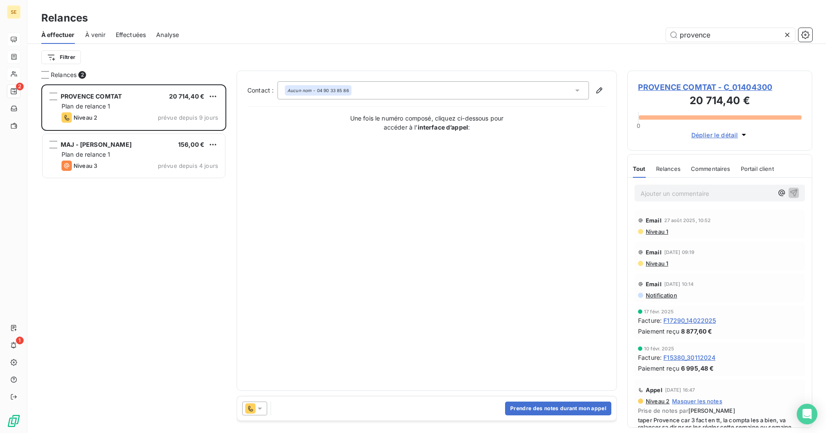
click at [677, 89] on span "PROVENCE COMTAT - C_01404300" at bounding box center [719, 87] width 163 height 12
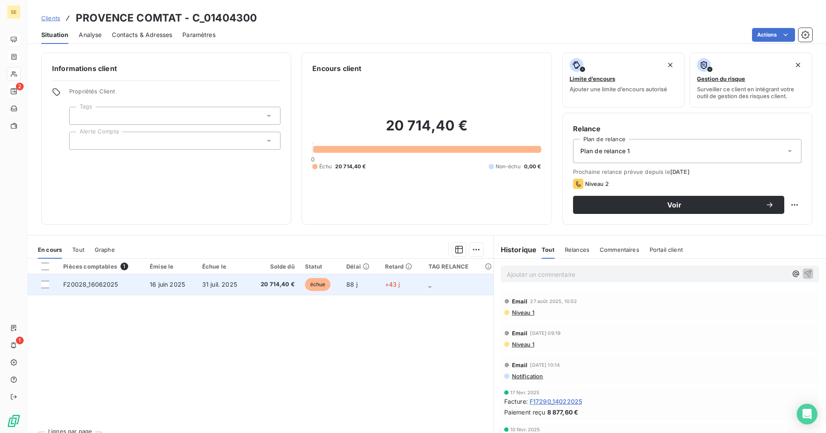
click at [222, 283] on span "31 juil. 2025" at bounding box center [219, 283] width 35 height 7
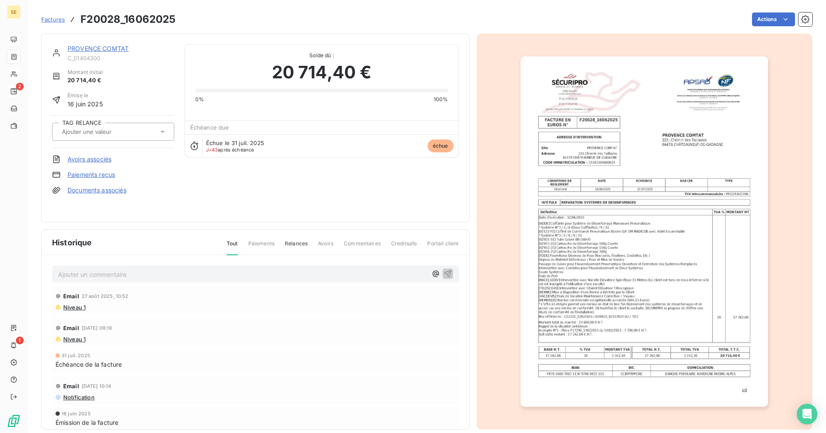
click at [638, 271] on img "button" at bounding box center [643, 231] width 247 height 350
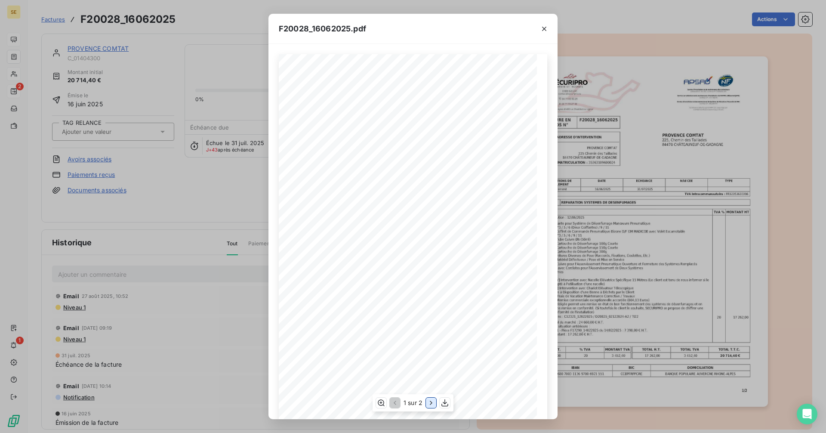
click at [432, 402] on icon "button" at bounding box center [431, 402] width 2 height 4
click at [543, 30] on icon "button" at bounding box center [544, 29] width 4 height 4
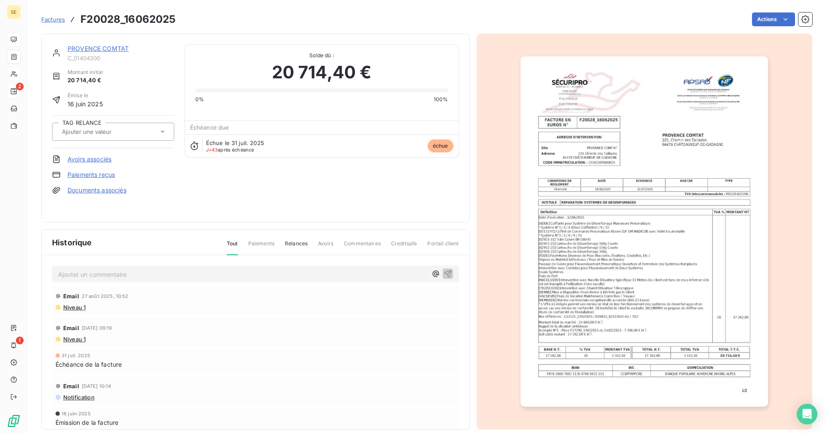
click at [92, 46] on link "PROVENCE COMTAT" at bounding box center [98, 48] width 61 height 7
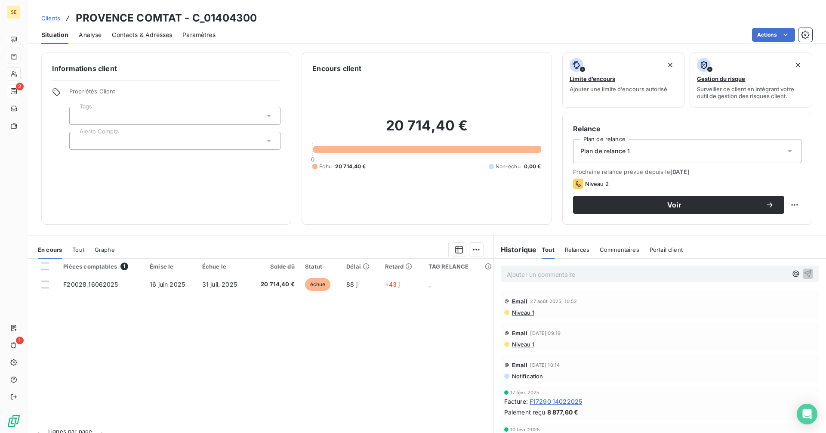
click at [150, 34] on span "Contacts & Adresses" at bounding box center [142, 35] width 60 height 9
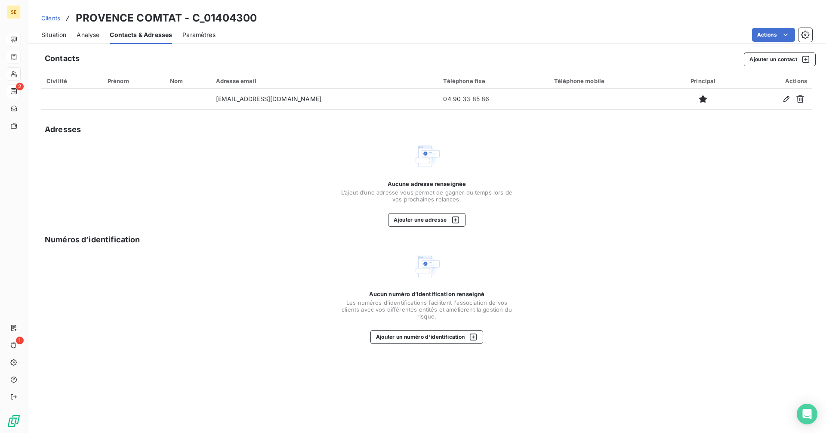
click at [50, 32] on span "Situation" at bounding box center [53, 35] width 25 height 9
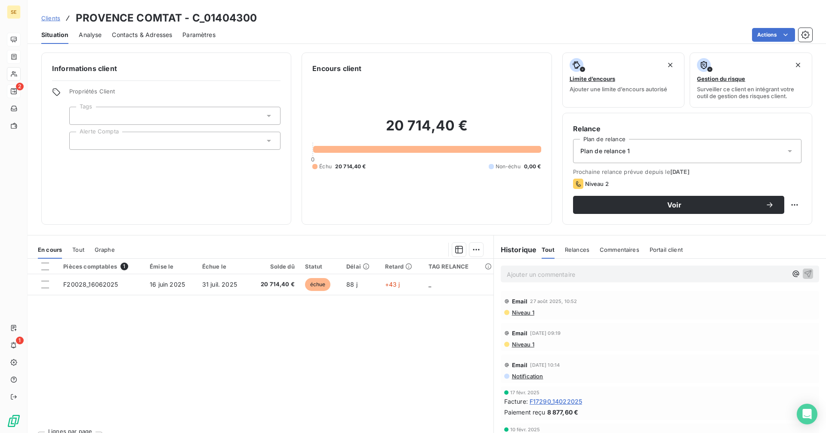
click at [89, 37] on span "Analyse" at bounding box center [90, 35] width 23 height 9
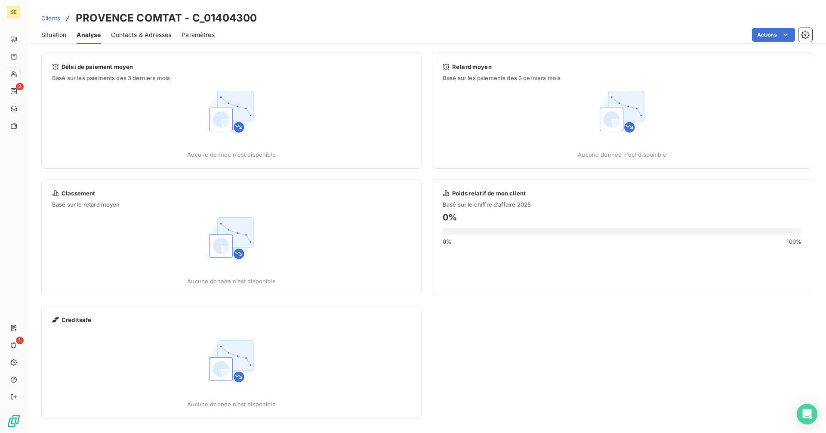
click at [65, 37] on span "Situation" at bounding box center [53, 35] width 25 height 9
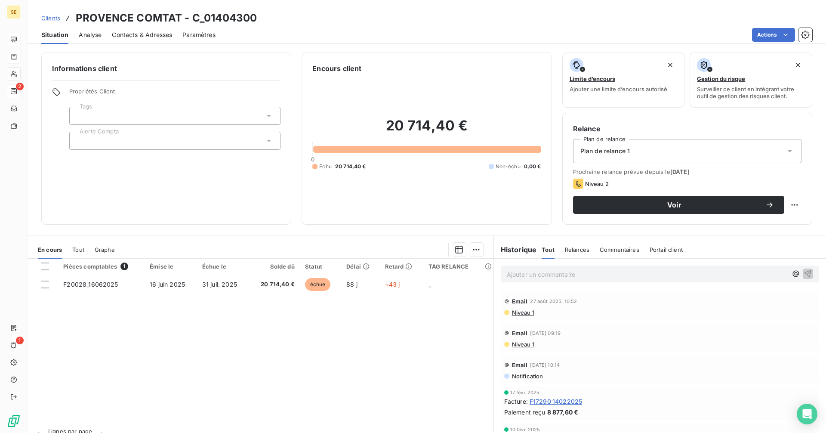
click at [80, 247] on span "Tout" at bounding box center [78, 249] width 12 height 7
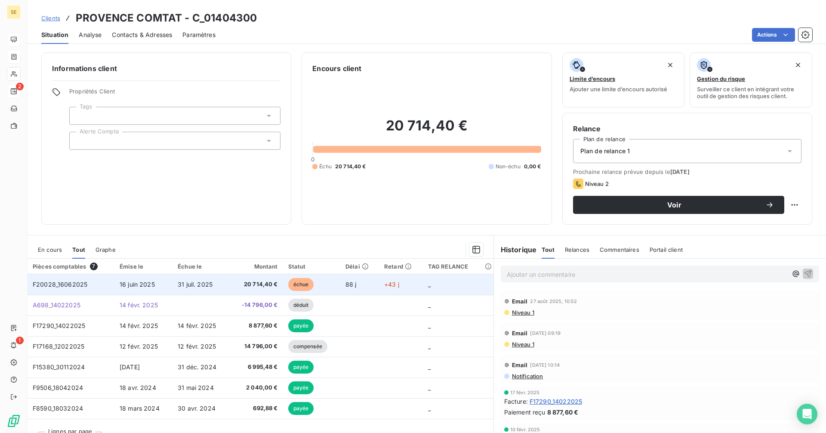
click at [193, 289] on td "31 juil. 2025" at bounding box center [200, 284] width 57 height 21
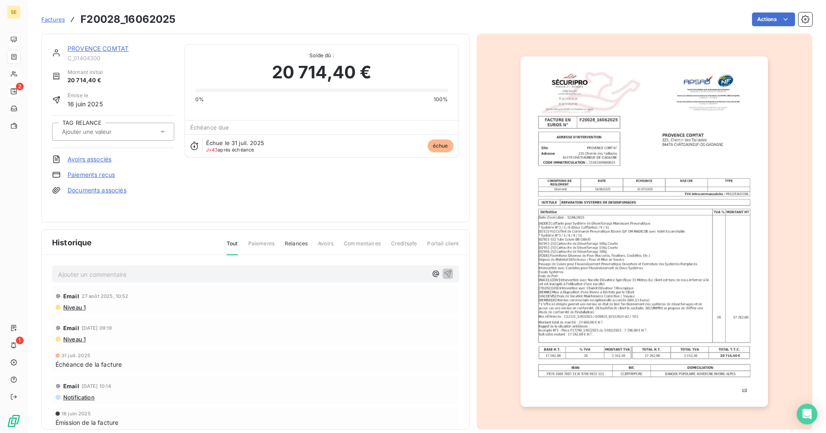
click at [628, 235] on img "button" at bounding box center [643, 231] width 247 height 350
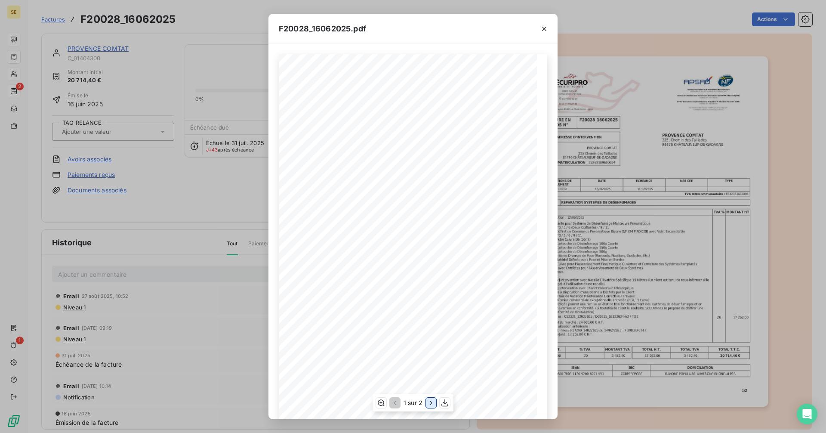
click at [429, 403] on icon "button" at bounding box center [431, 402] width 9 height 9
click at [395, 404] on icon "button" at bounding box center [394, 402] width 3 height 4
click at [544, 28] on icon "button" at bounding box center [544, 29] width 9 height 9
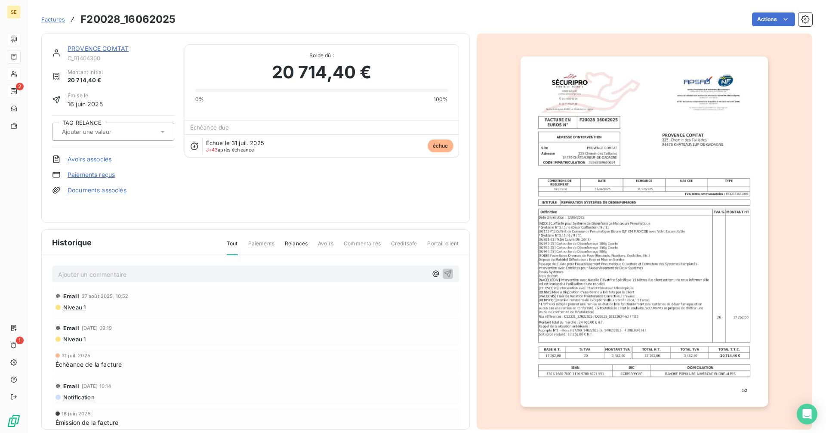
click at [117, 50] on link "PROVENCE COMTAT" at bounding box center [98, 48] width 61 height 7
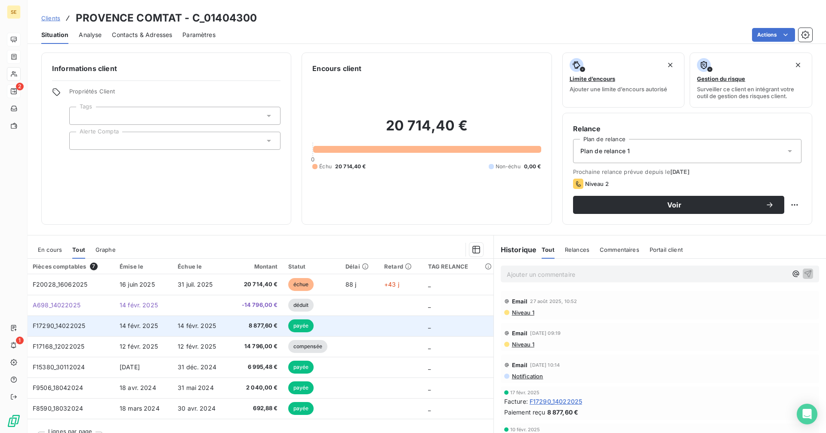
click at [135, 328] on span "14 févr. 2025" at bounding box center [139, 325] width 38 height 7
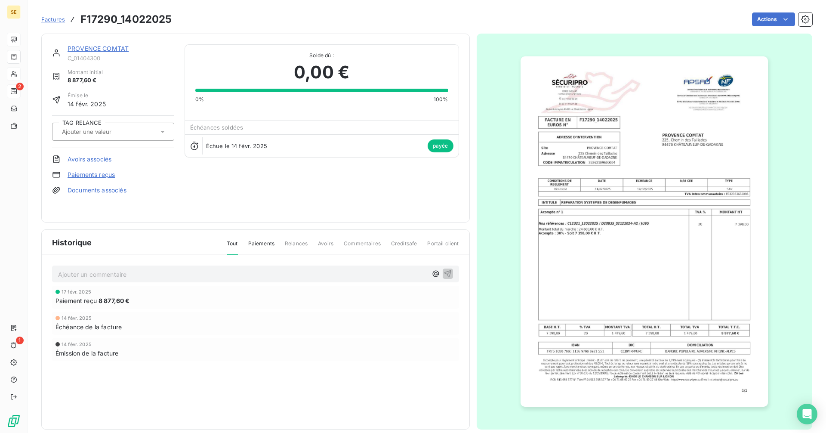
click at [92, 45] on link "PROVENCE COMTAT" at bounding box center [98, 48] width 61 height 7
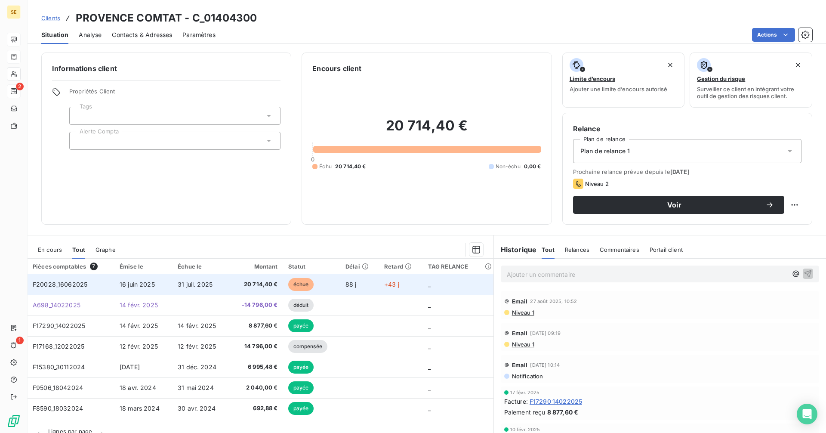
click at [167, 283] on td "16 juin 2025" at bounding box center [143, 284] width 58 height 21
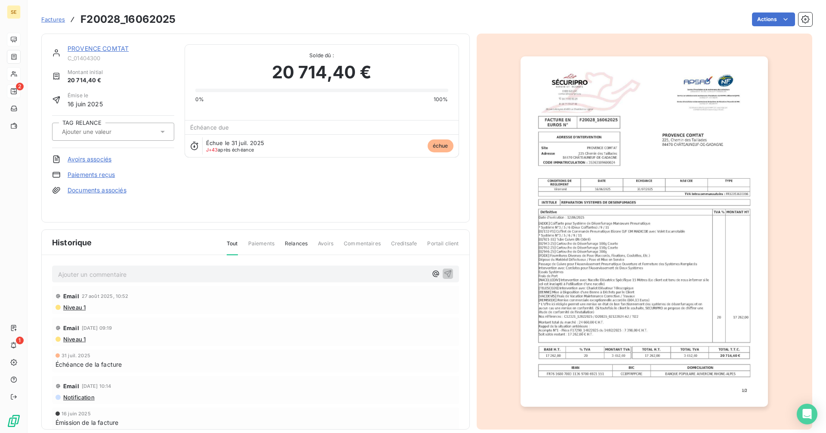
click at [87, 49] on link "PROVENCE COMTAT" at bounding box center [98, 48] width 61 height 7
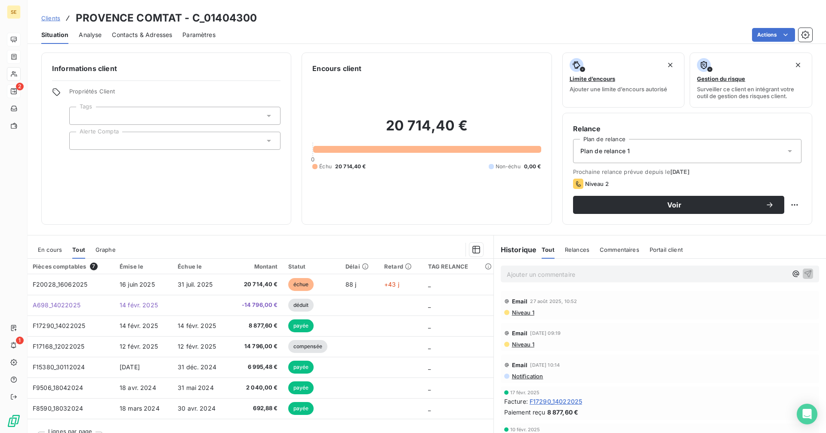
click at [142, 31] on span "Contacts & Adresses" at bounding box center [142, 35] width 60 height 9
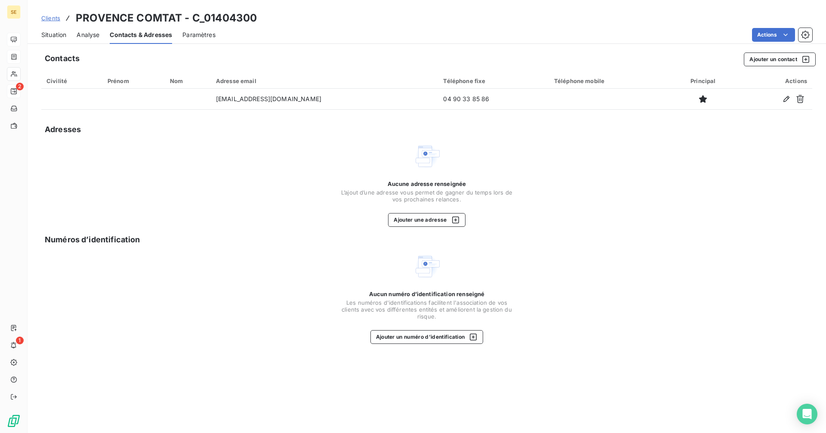
click at [58, 36] on span "Situation" at bounding box center [53, 35] width 25 height 9
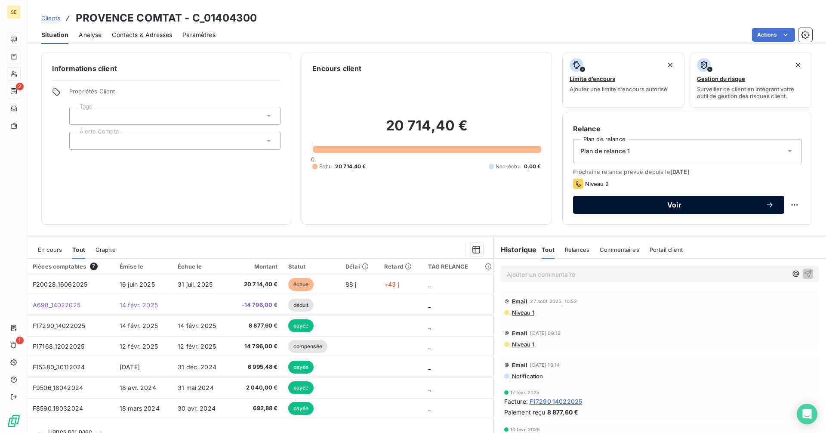
click at [652, 207] on span "Voir" at bounding box center [674, 204] width 182 height 7
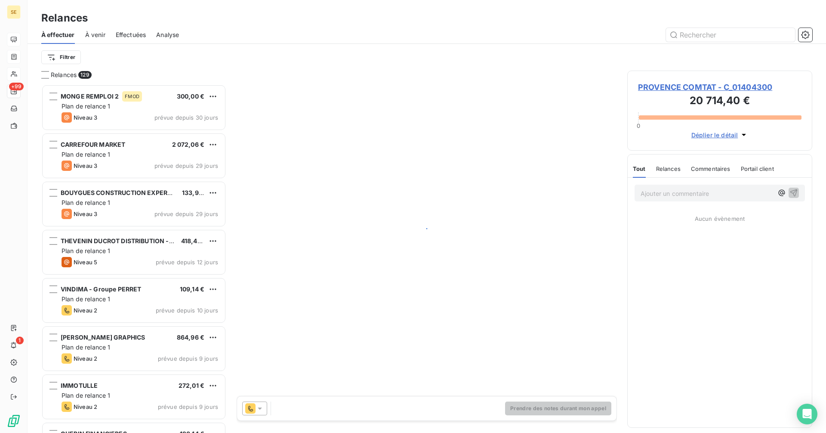
scroll to position [342, 179]
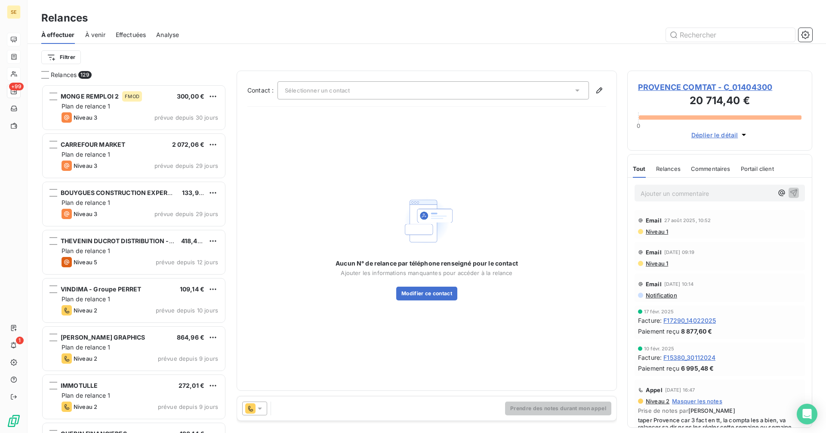
click at [313, 93] on span "Sélectionner un contact" at bounding box center [317, 90] width 65 height 7
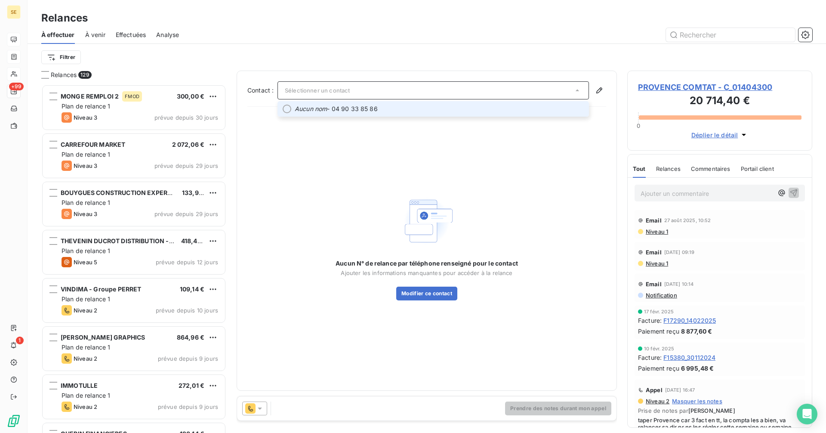
click at [333, 108] on span "Aucun nom - 04 90 33 85 86" at bounding box center [439, 109] width 289 height 9
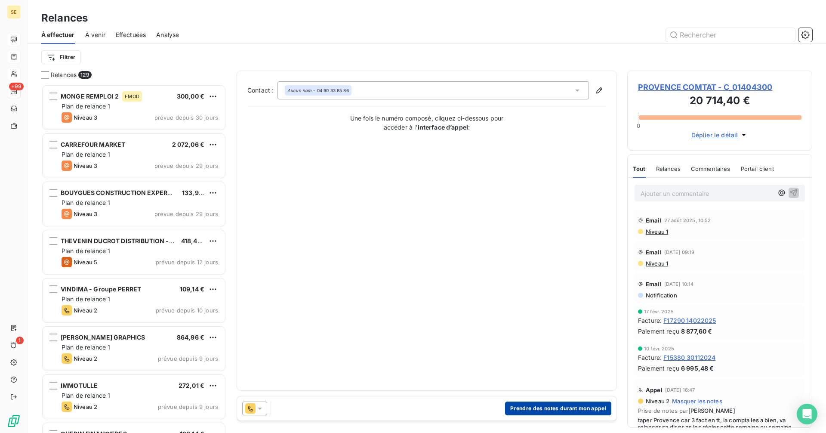
click at [533, 401] on button "Prendre des notes durant mon appel" at bounding box center [558, 408] width 106 height 14
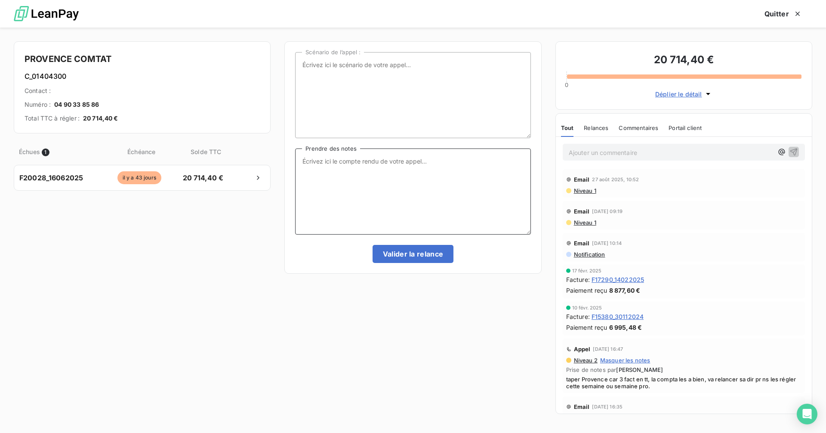
click at [336, 156] on textarea "Prendre des notes" at bounding box center [412, 191] width 235 height 86
type textarea "eu la compta, me dit qu'elle a bien la facture, va voir avec la dir, ne sait pa…"
click at [418, 257] on button "Valider la relance" at bounding box center [413, 254] width 81 height 18
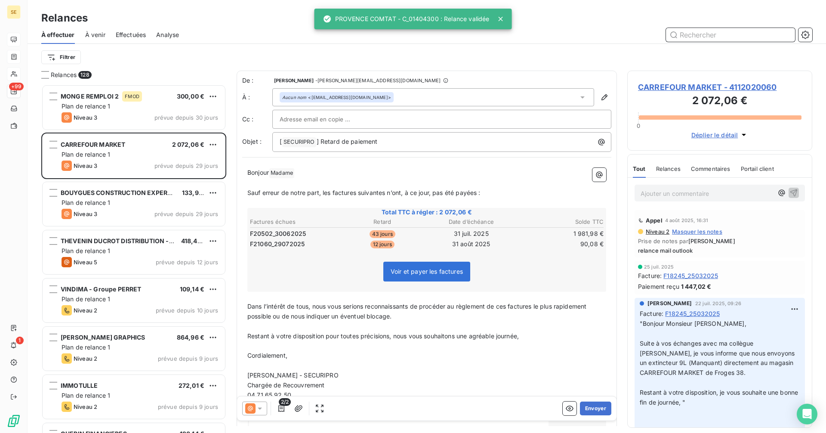
click at [693, 38] on input "text" at bounding box center [730, 35] width 129 height 14
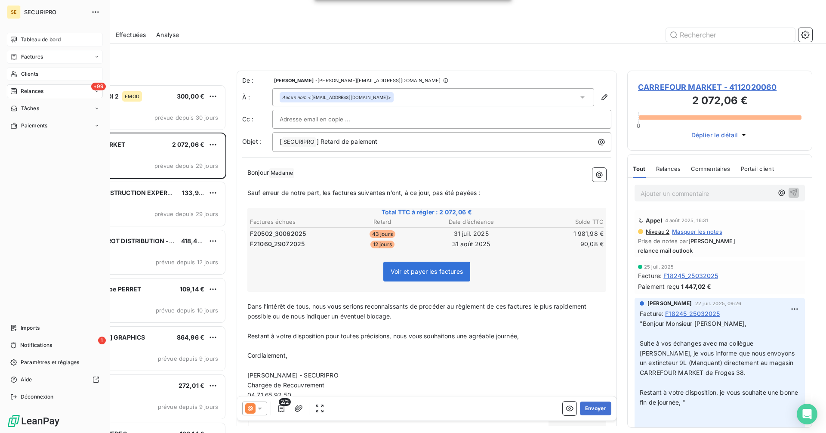
click at [15, 75] on icon at bounding box center [14, 74] width 6 height 6
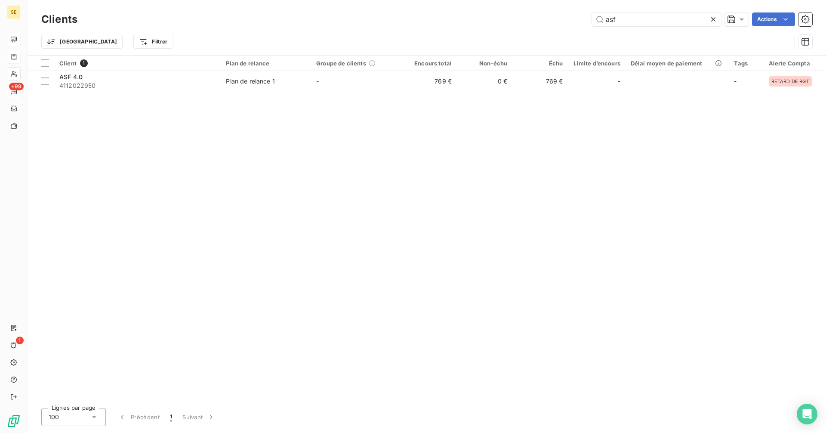
drag, startPoint x: 632, startPoint y: 23, endPoint x: 556, endPoint y: 26, distance: 76.2
click at [556, 26] on div "Clients asf Actions" at bounding box center [426, 19] width 771 height 18
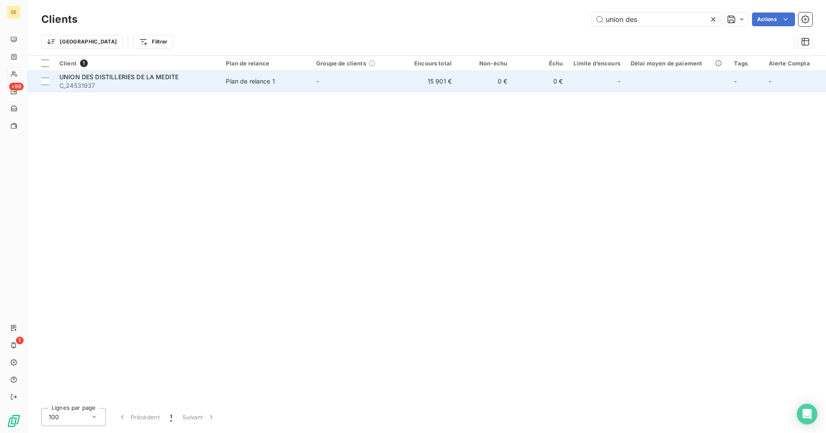
type input "union des"
click at [161, 77] on span "UNION DES DISTILLERIES DE LA MEDITE" at bounding box center [118, 76] width 119 height 7
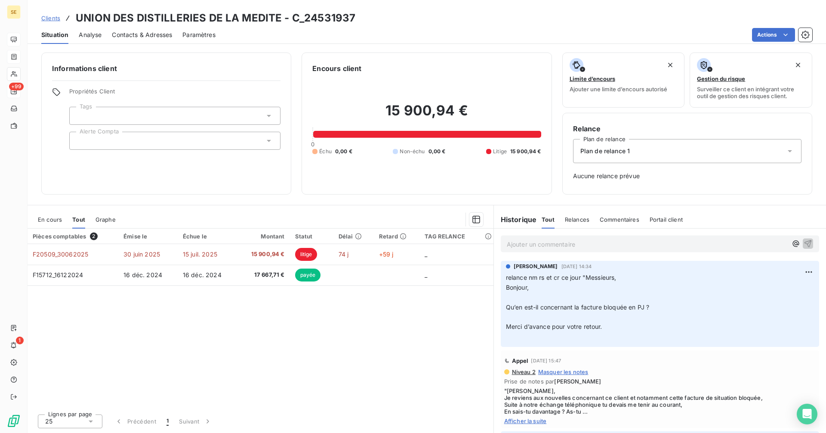
click at [50, 17] on span "Clients" at bounding box center [50, 18] width 19 height 7
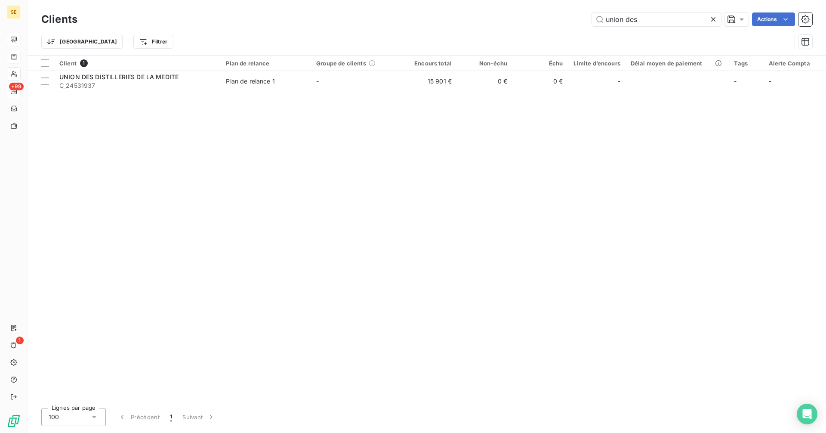
drag, startPoint x: 658, startPoint y: 23, endPoint x: 537, endPoint y: 16, distance: 121.1
click at [536, 19] on div "union des Actions" at bounding box center [450, 19] width 724 height 14
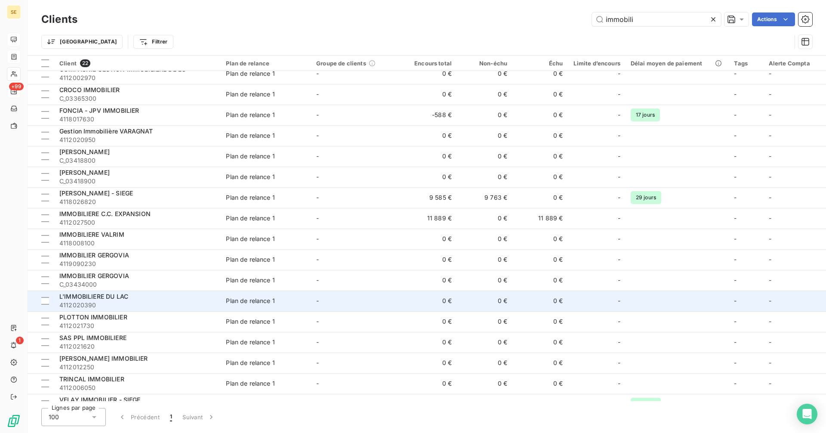
scroll to position [125, 0]
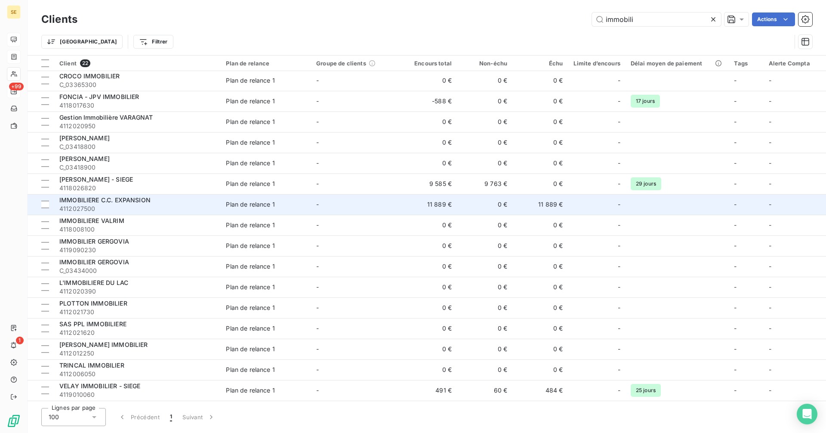
type input "immobili"
click at [150, 208] on span "4112027500" at bounding box center [137, 208] width 156 height 9
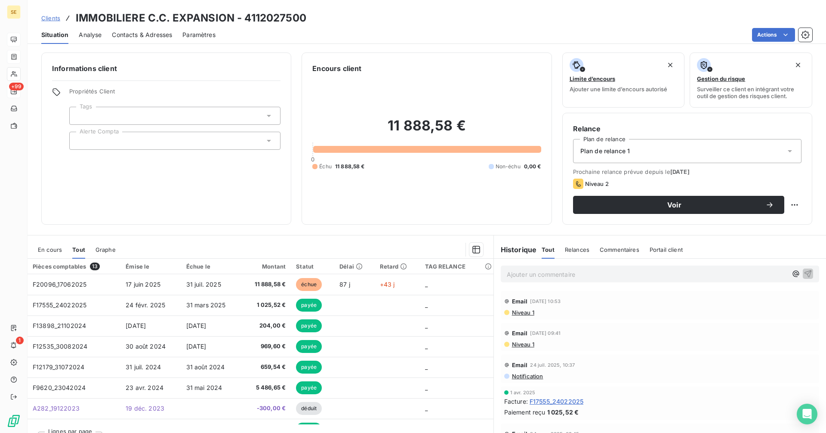
click at [40, 253] on span "En cours" at bounding box center [50, 249] width 24 height 7
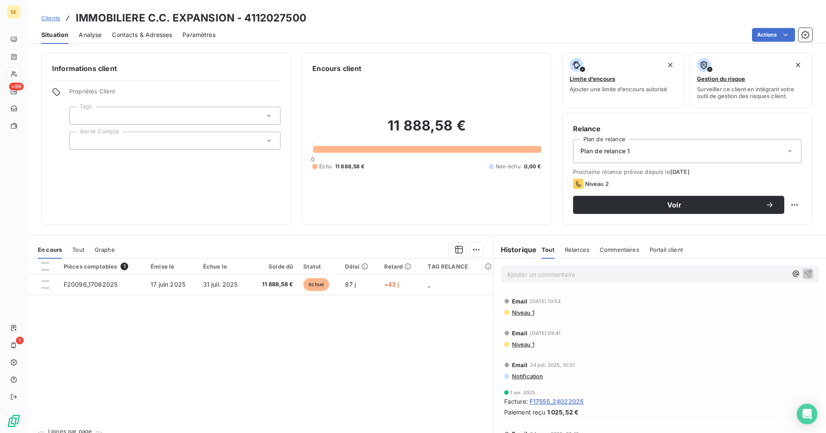
click at [147, 34] on span "Contacts & Adresses" at bounding box center [142, 35] width 60 height 9
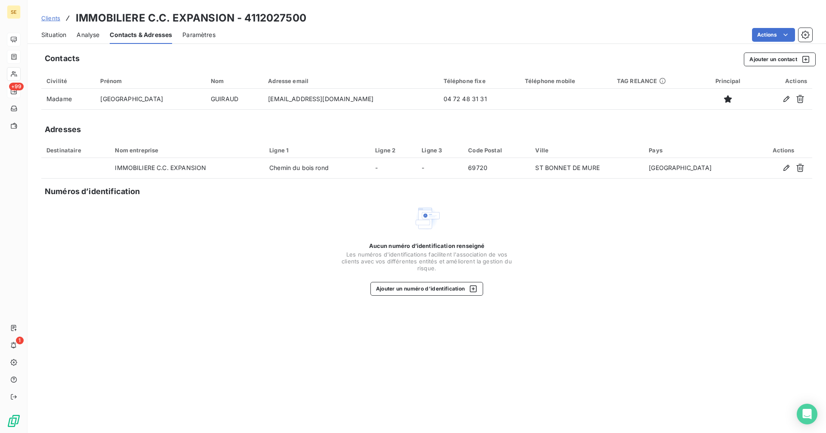
click at [57, 37] on span "Situation" at bounding box center [53, 35] width 25 height 9
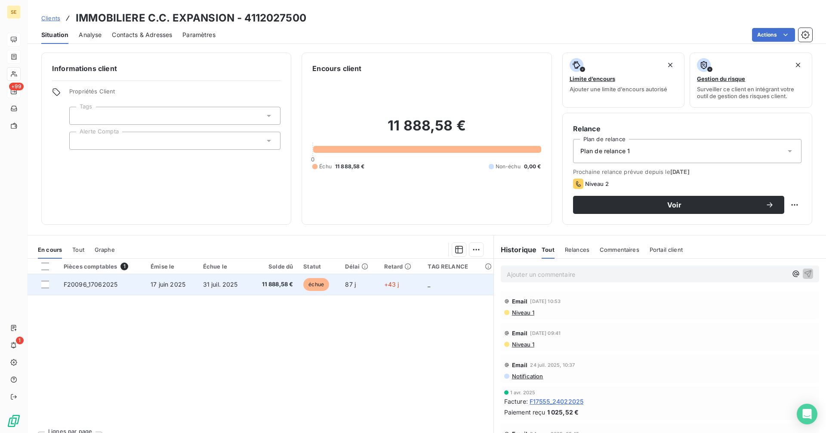
click at [352, 284] on span "87 j" at bounding box center [350, 283] width 11 height 7
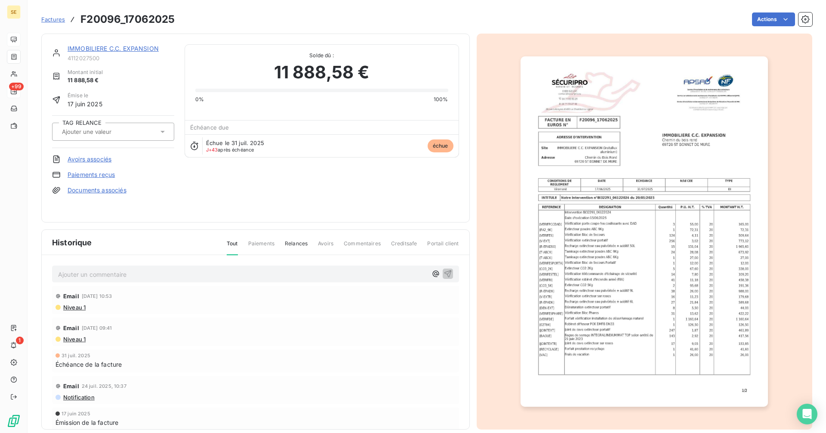
click at [111, 48] on link "IMMOBILIERE C.C. EXPANSION" at bounding box center [113, 48] width 91 height 7
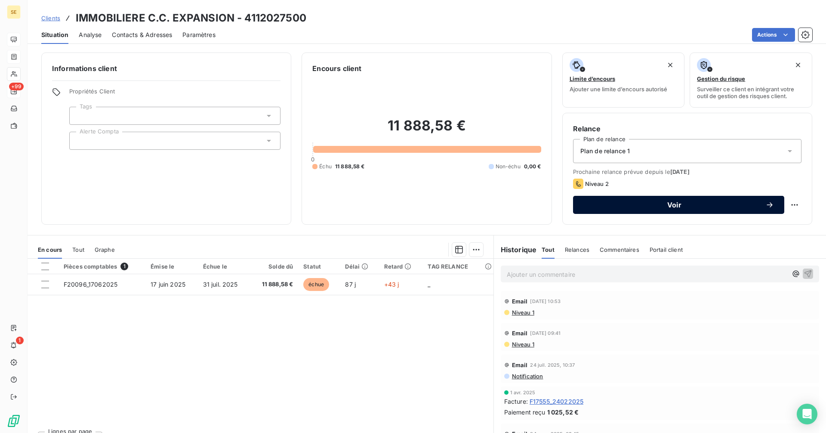
click at [621, 204] on span "Voir" at bounding box center [674, 204] width 182 height 7
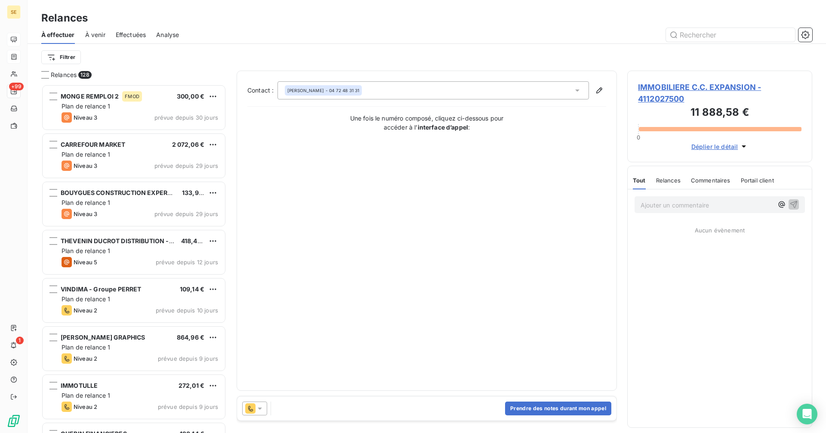
scroll to position [342, 179]
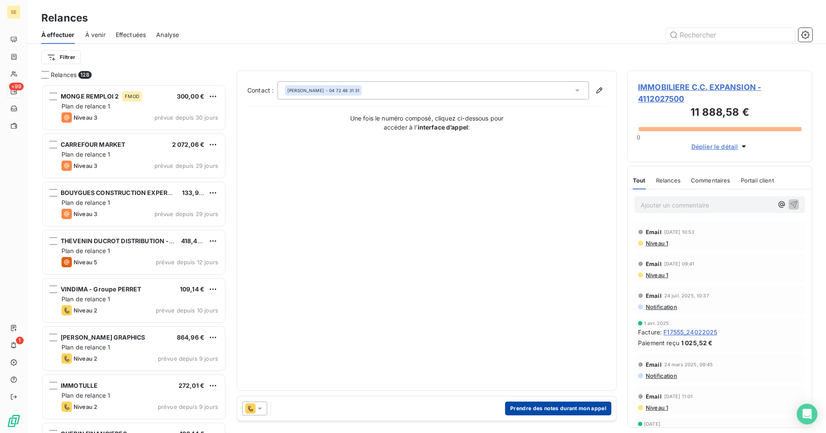
click at [556, 407] on button "Prendre des notes durant mon appel" at bounding box center [558, 408] width 106 height 14
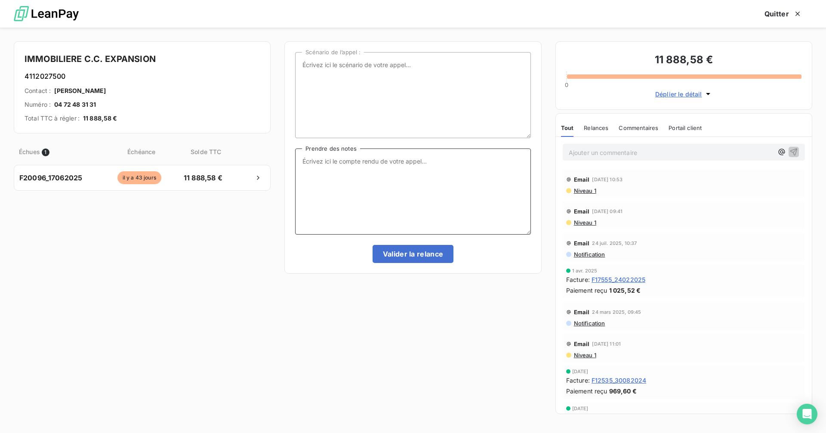
click at [394, 156] on textarea "Prendre des notes" at bounding box center [412, 191] width 235 height 86
type textarea "eu la compta, cette fact est bloquée vers son collègue, elle se renseigne et me…"
click at [410, 255] on button "Valider la relance" at bounding box center [413, 254] width 81 height 18
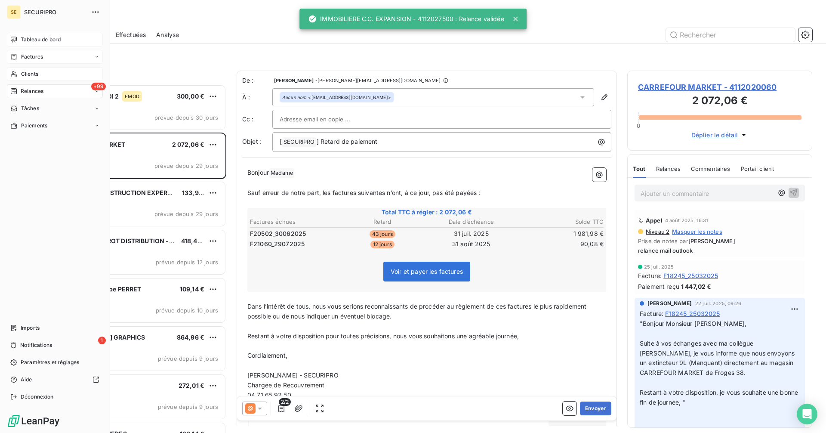
click at [40, 77] on div "Clients" at bounding box center [55, 74] width 96 height 14
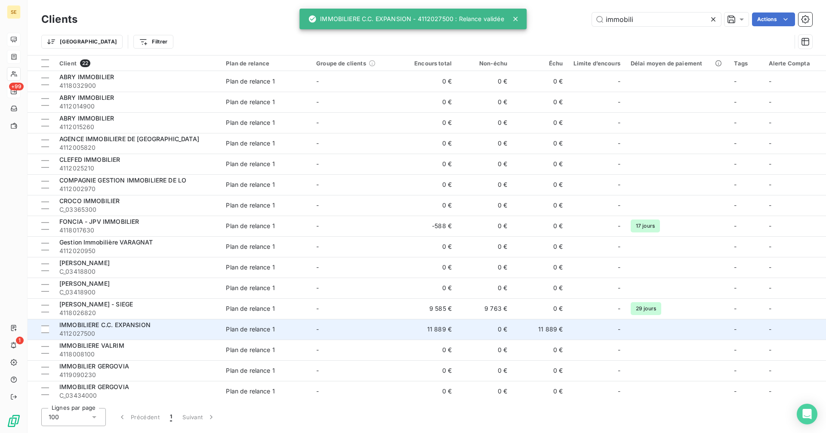
click at [151, 330] on span "4112027500" at bounding box center [137, 333] width 156 height 9
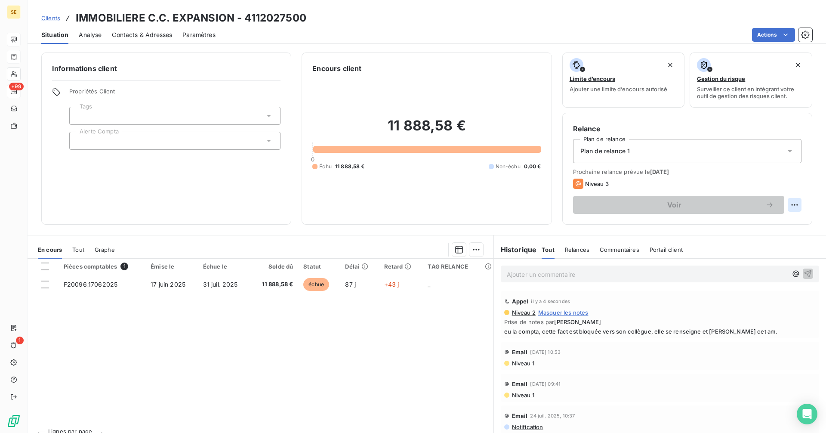
click at [787, 205] on html "SE +99 1 Clients IMMOBILIERE C.C. EXPANSION - 4112027500 Situation Analyse Cont…" at bounding box center [413, 216] width 826 height 433
click at [749, 227] on div "Replanifier cette action" at bounding box center [752, 224] width 77 height 14
select select "8"
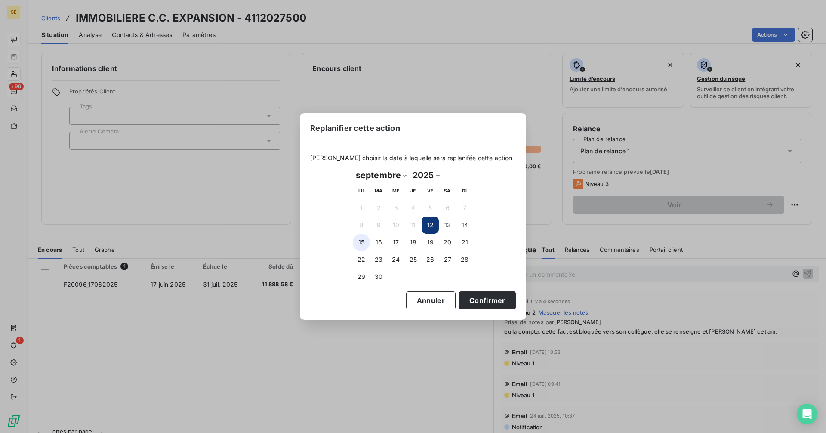
click at [360, 242] on button "15" at bounding box center [361, 242] width 17 height 17
click at [478, 298] on button "Confirmer" at bounding box center [487, 300] width 57 height 18
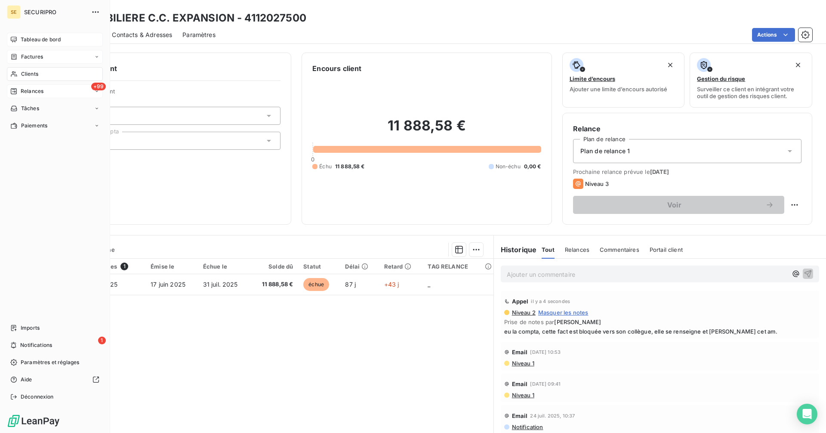
click at [22, 92] on span "Relances" at bounding box center [32, 91] width 23 height 8
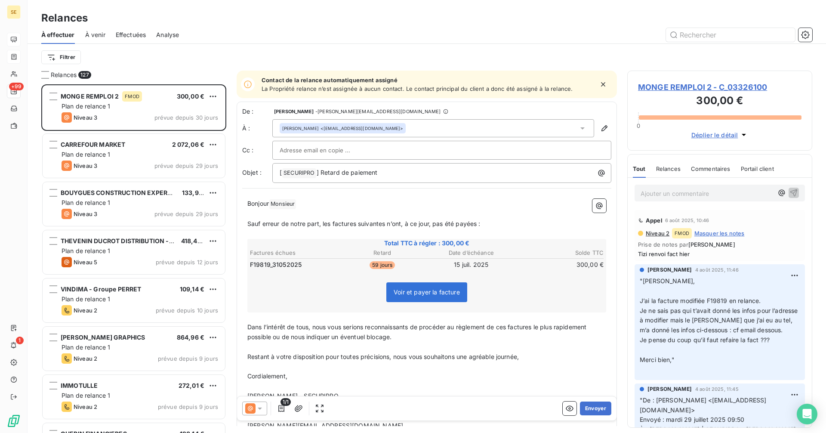
scroll to position [342, 179]
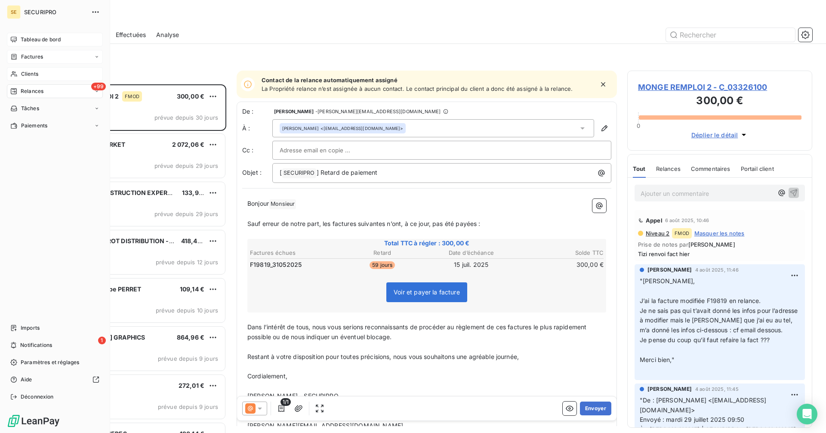
click at [22, 72] on span "Clients" at bounding box center [29, 74] width 17 height 8
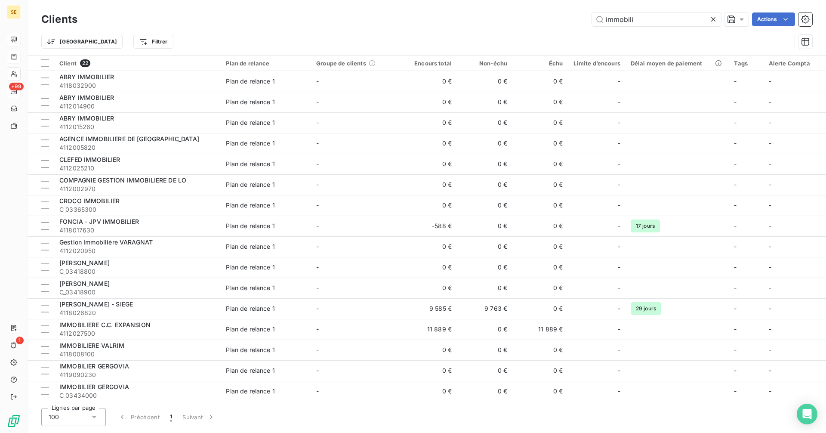
drag, startPoint x: 637, startPoint y: 23, endPoint x: 568, endPoint y: 26, distance: 68.9
click at [568, 26] on div "Clients immobili Actions" at bounding box center [426, 19] width 771 height 18
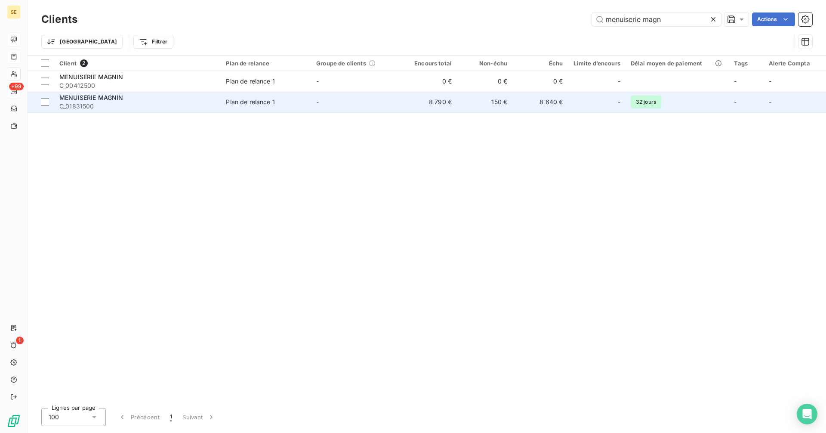
type input "menuiserie magn"
click at [517, 107] on td "8 640 €" at bounding box center [539, 102] width 55 height 21
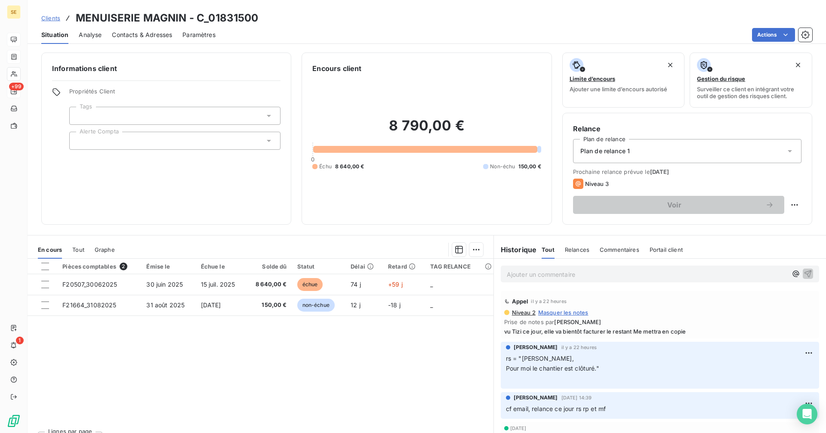
scroll to position [43, 0]
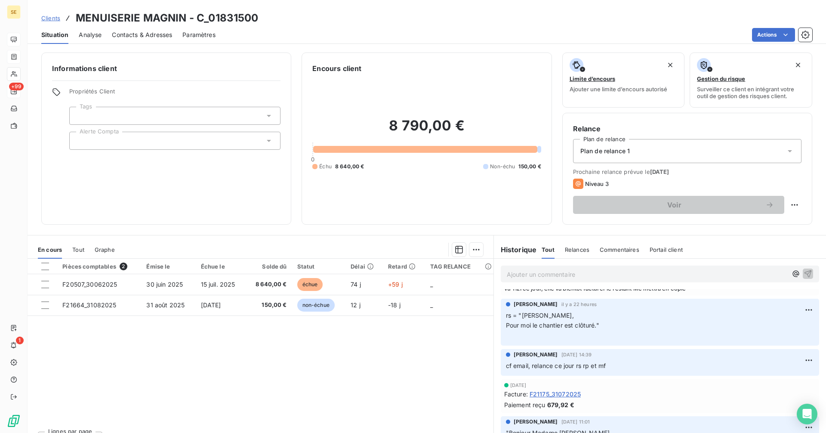
click at [55, 17] on span "Clients" at bounding box center [50, 18] width 19 height 7
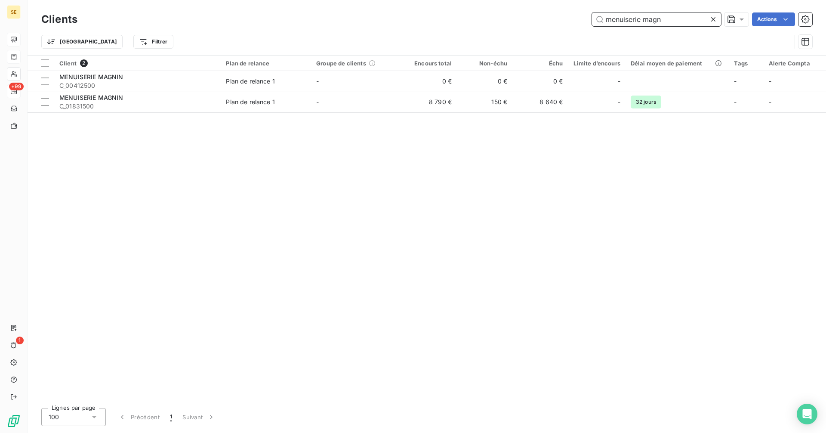
click at [665, 13] on input "menuiserie magn" at bounding box center [656, 19] width 129 height 14
click at [713, 18] on icon at bounding box center [713, 19] width 9 height 9
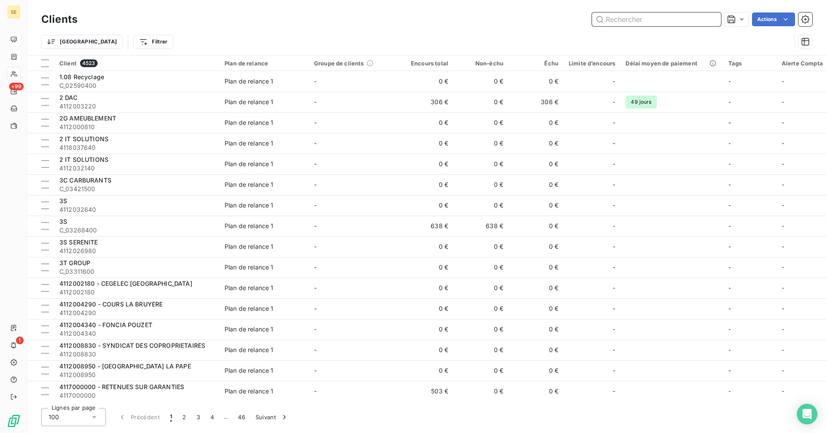
click at [628, 23] on input "text" at bounding box center [656, 19] width 129 height 14
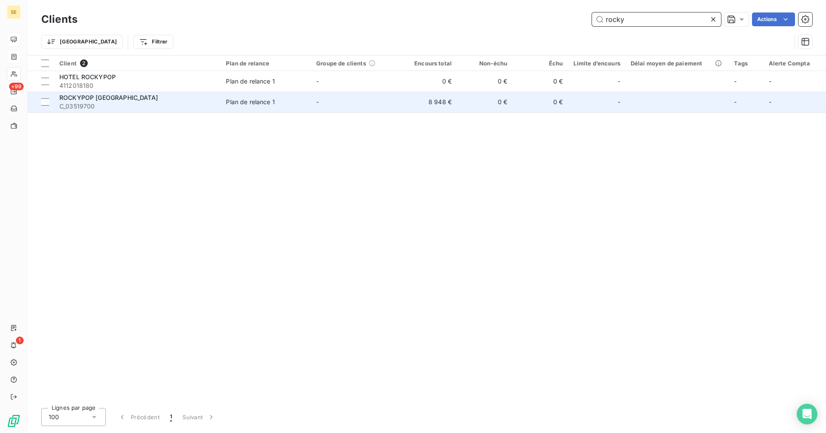
type input "rocky"
click at [465, 106] on td "0 €" at bounding box center [484, 102] width 55 height 21
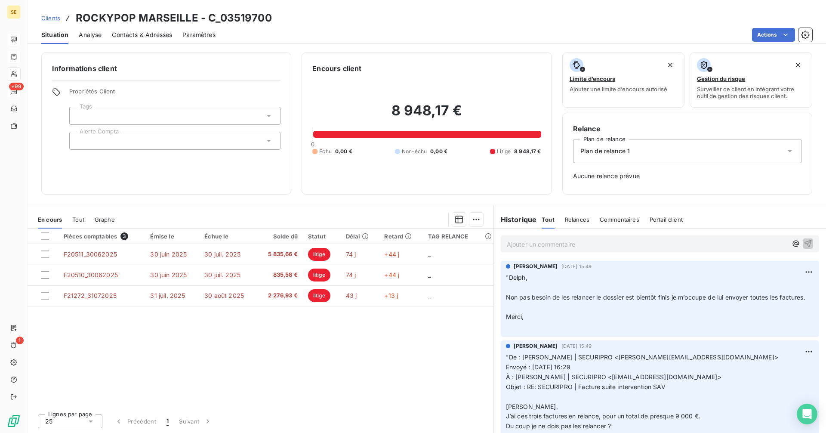
click at [43, 20] on span "Clients" at bounding box center [50, 18] width 19 height 7
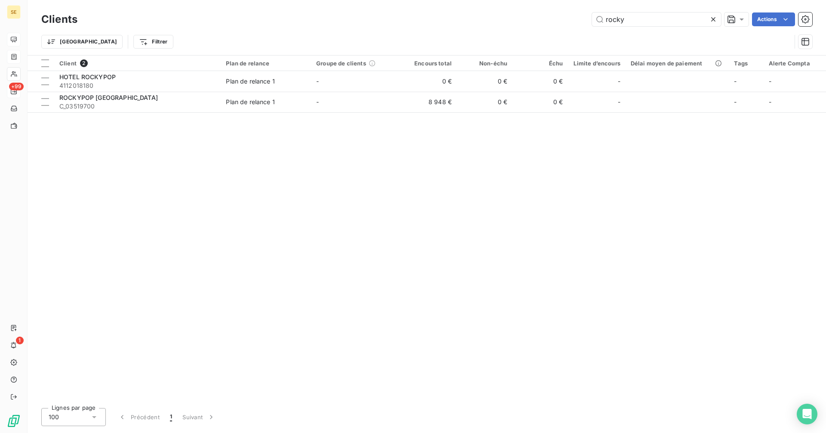
drag, startPoint x: 657, startPoint y: 22, endPoint x: 560, endPoint y: 26, distance: 97.3
click at [560, 26] on div "rocky Actions" at bounding box center [450, 19] width 724 height 14
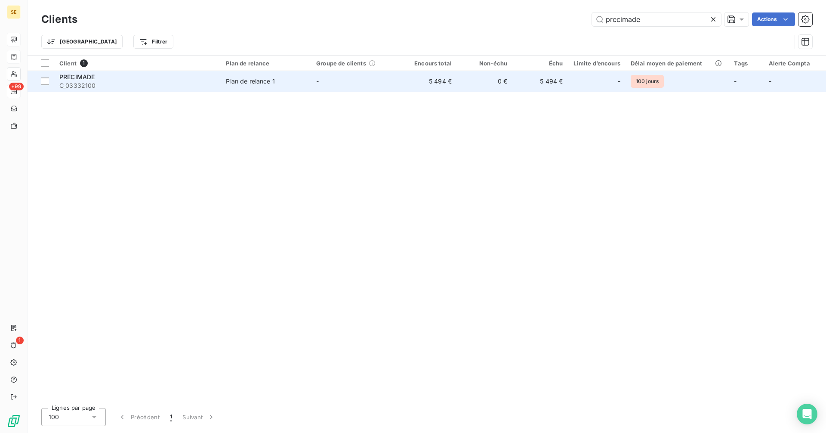
type input "precimade"
click at [126, 86] on span "C_03332100" at bounding box center [137, 85] width 156 height 9
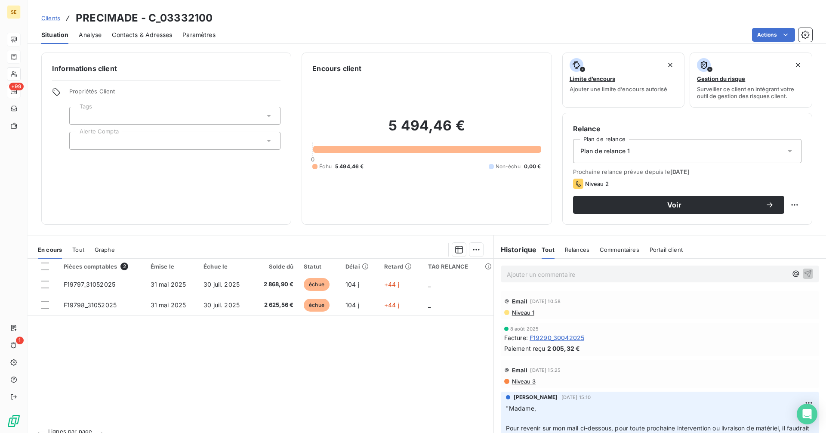
click at [148, 34] on span "Contacts & Adresses" at bounding box center [142, 35] width 60 height 9
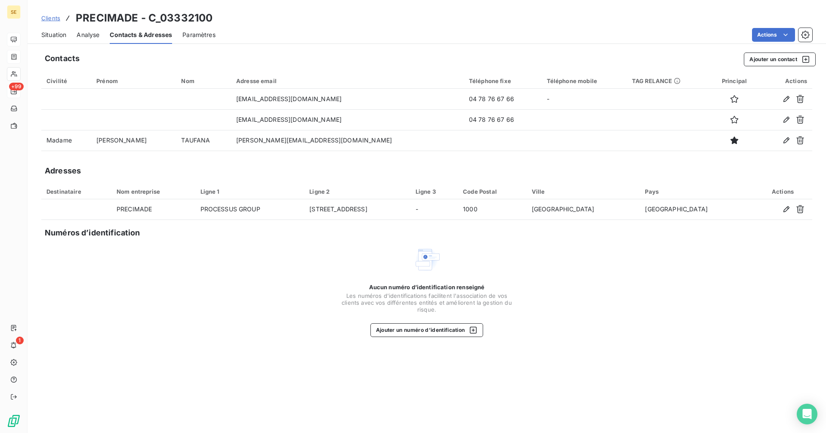
click at [53, 34] on span "Situation" at bounding box center [53, 35] width 25 height 9
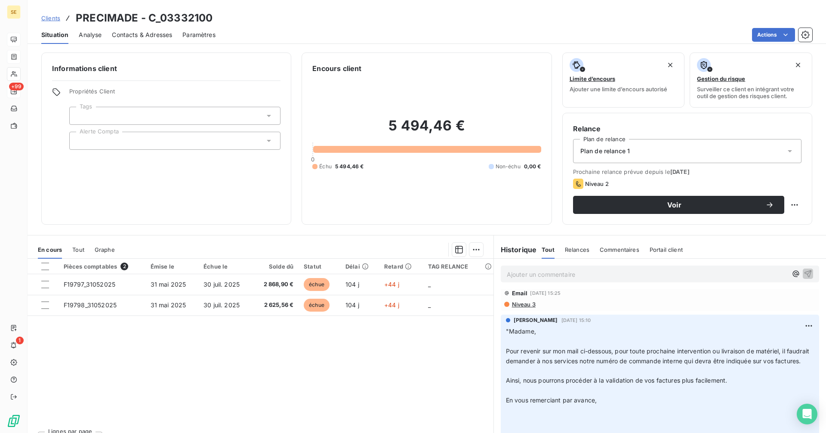
scroll to position [86, 0]
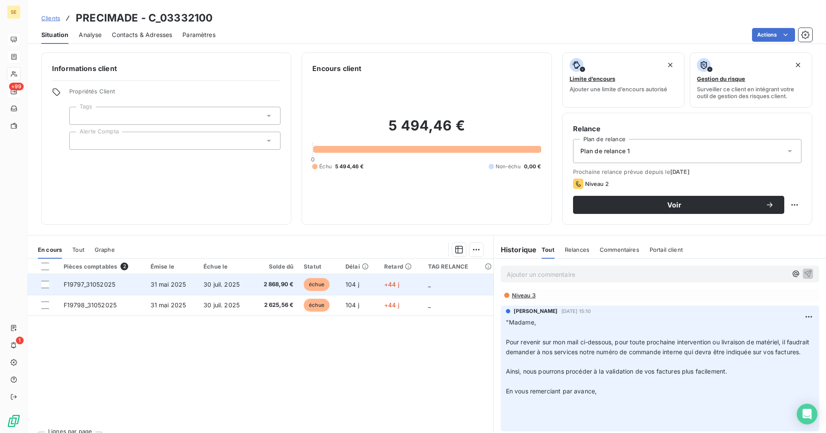
click at [274, 289] on td "2 868,90 €" at bounding box center [275, 284] width 46 height 21
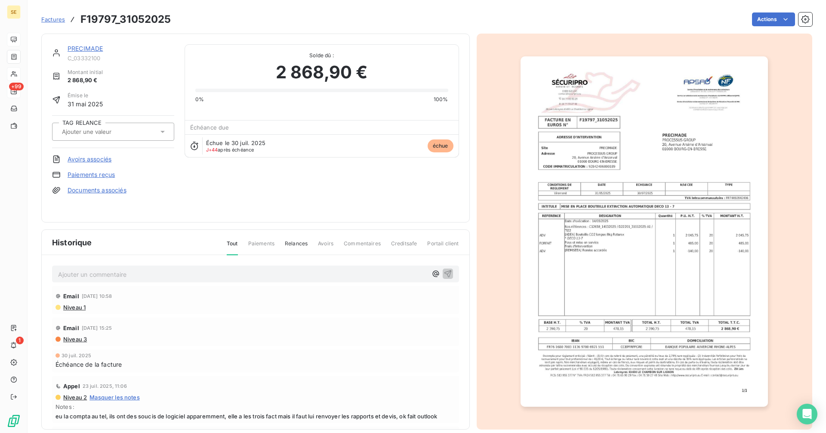
click at [92, 48] on link "PRECIMADE" at bounding box center [85, 48] width 35 height 7
